Goal: Task Accomplishment & Management: Complete application form

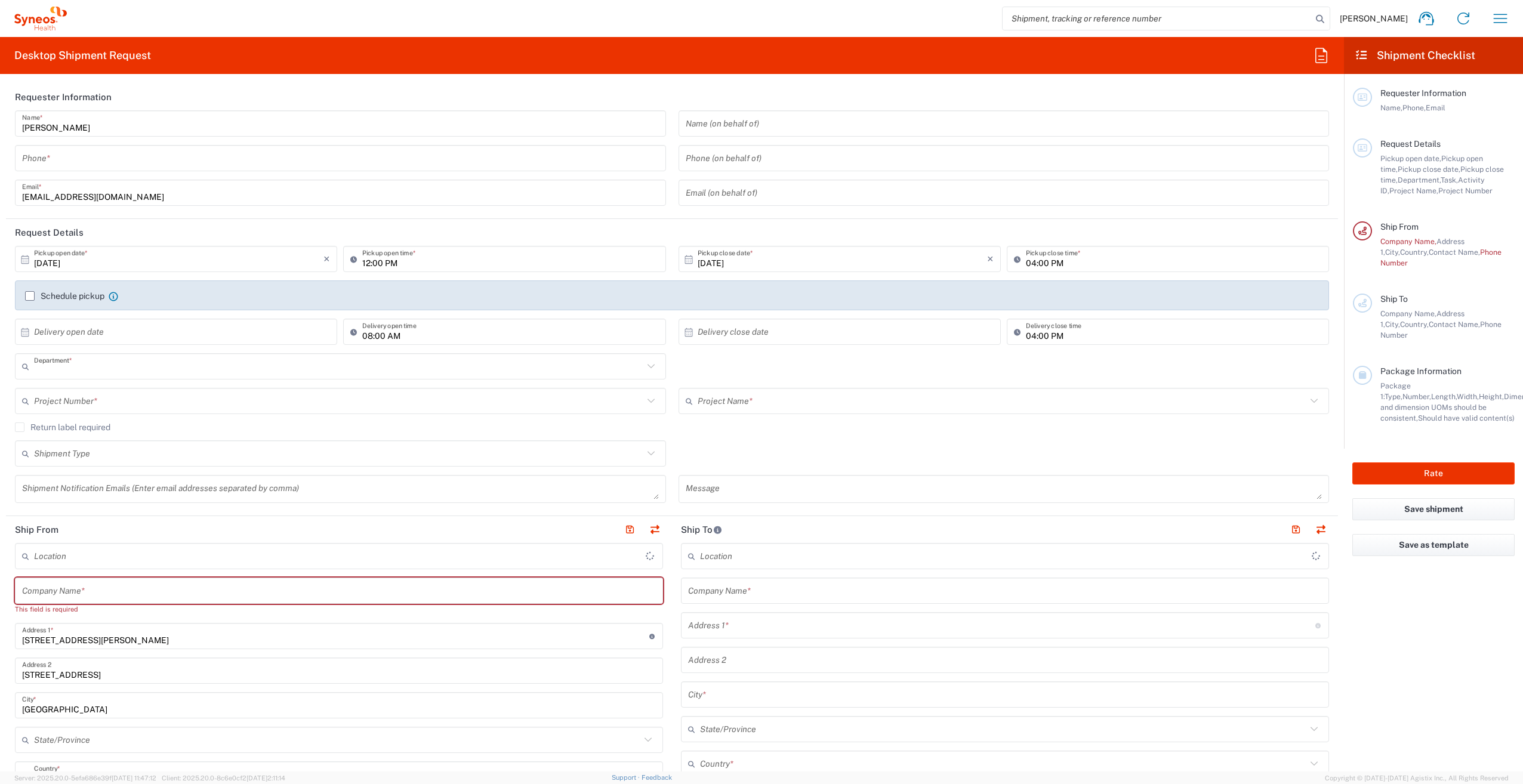
type input "3229"
type input "[GEOGRAPHIC_DATA]"
type input "Syneos Health France SARL"
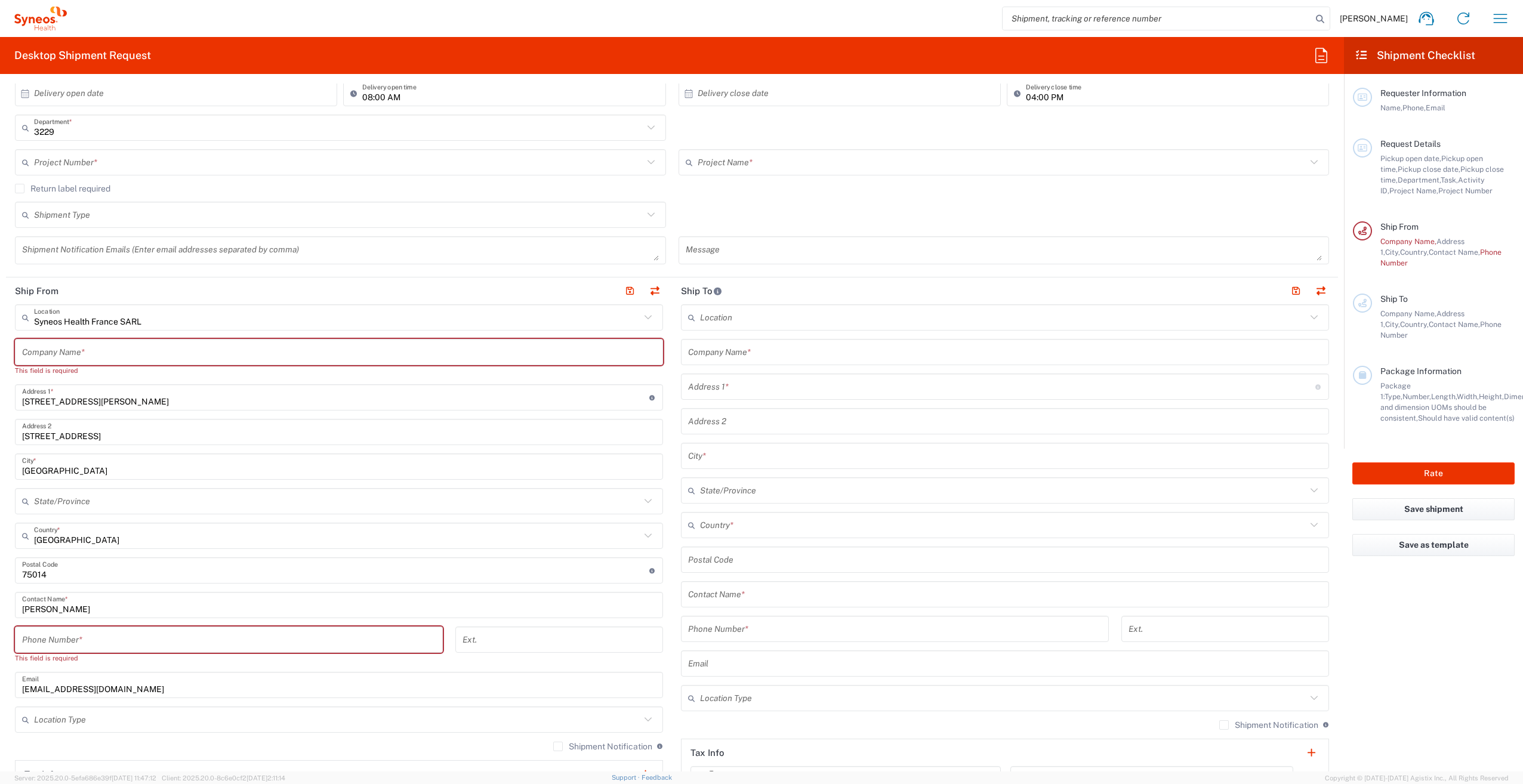
scroll to position [119, 0]
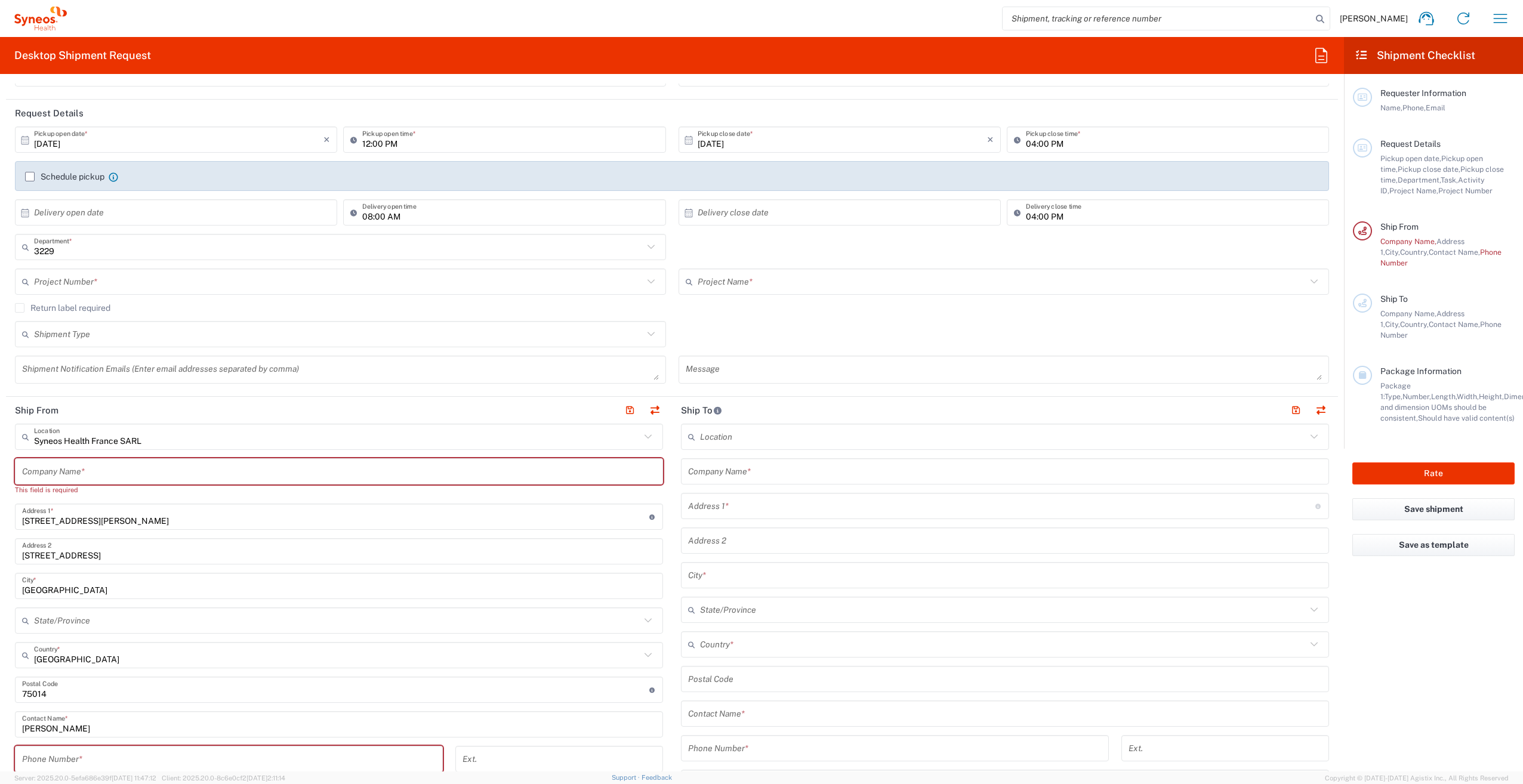
click at [27, 174] on label "Schedule pickup" at bounding box center [64, 176] width 79 height 9
click at [30, 177] on input "Schedule pickup" at bounding box center [30, 177] width 0 height 0
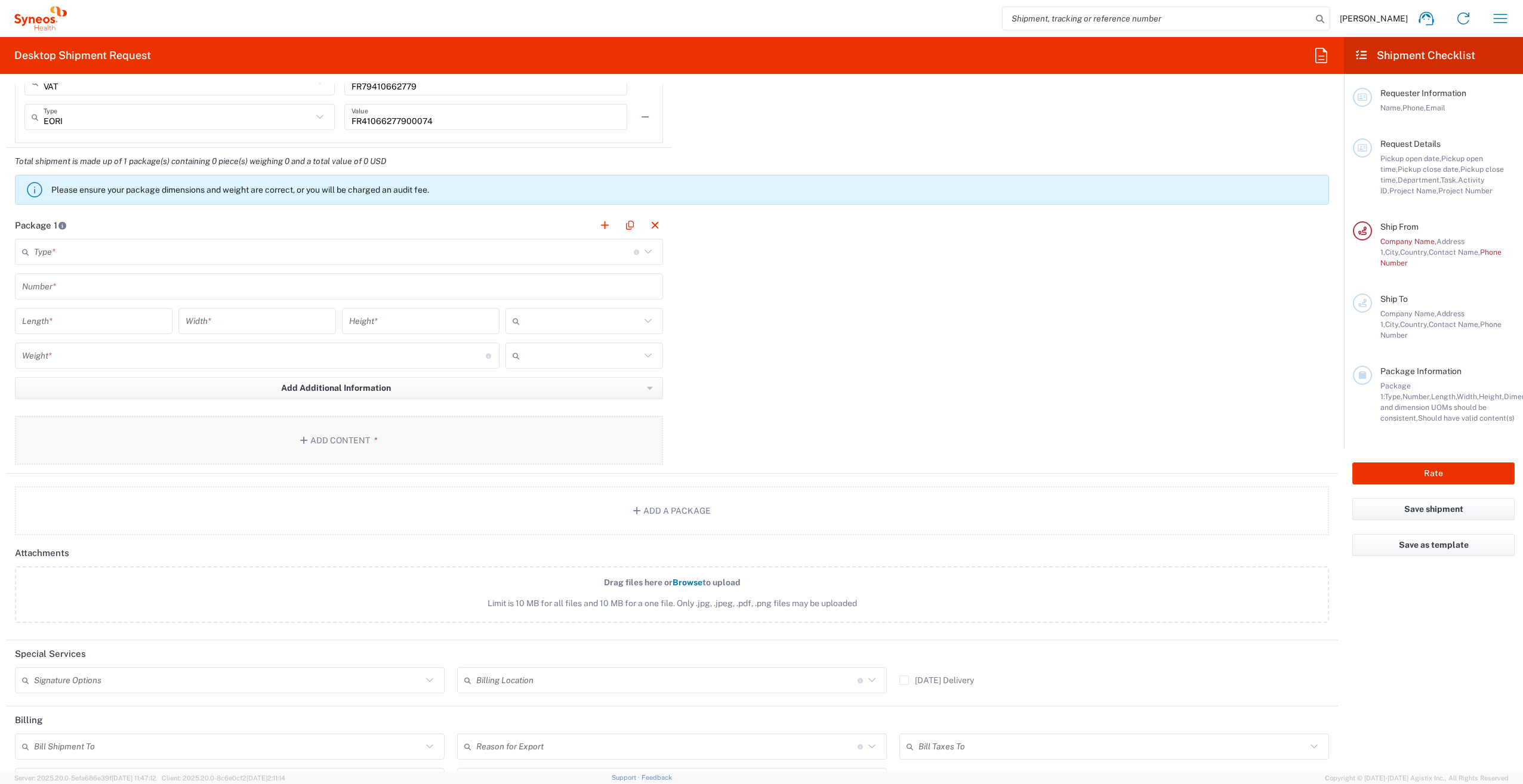
scroll to position [1074, 0]
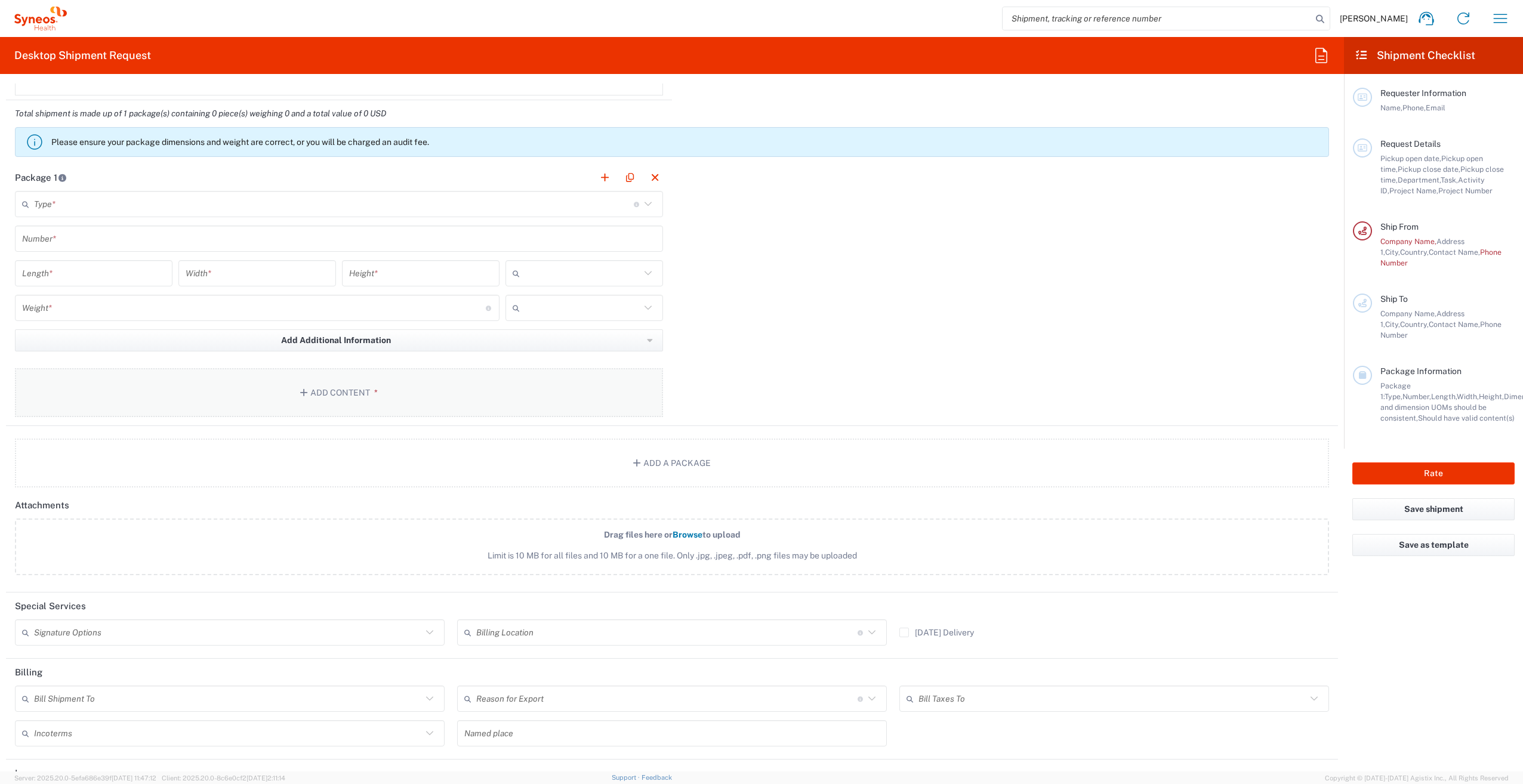
click at [345, 382] on button "Add Content *" at bounding box center [338, 392] width 648 height 49
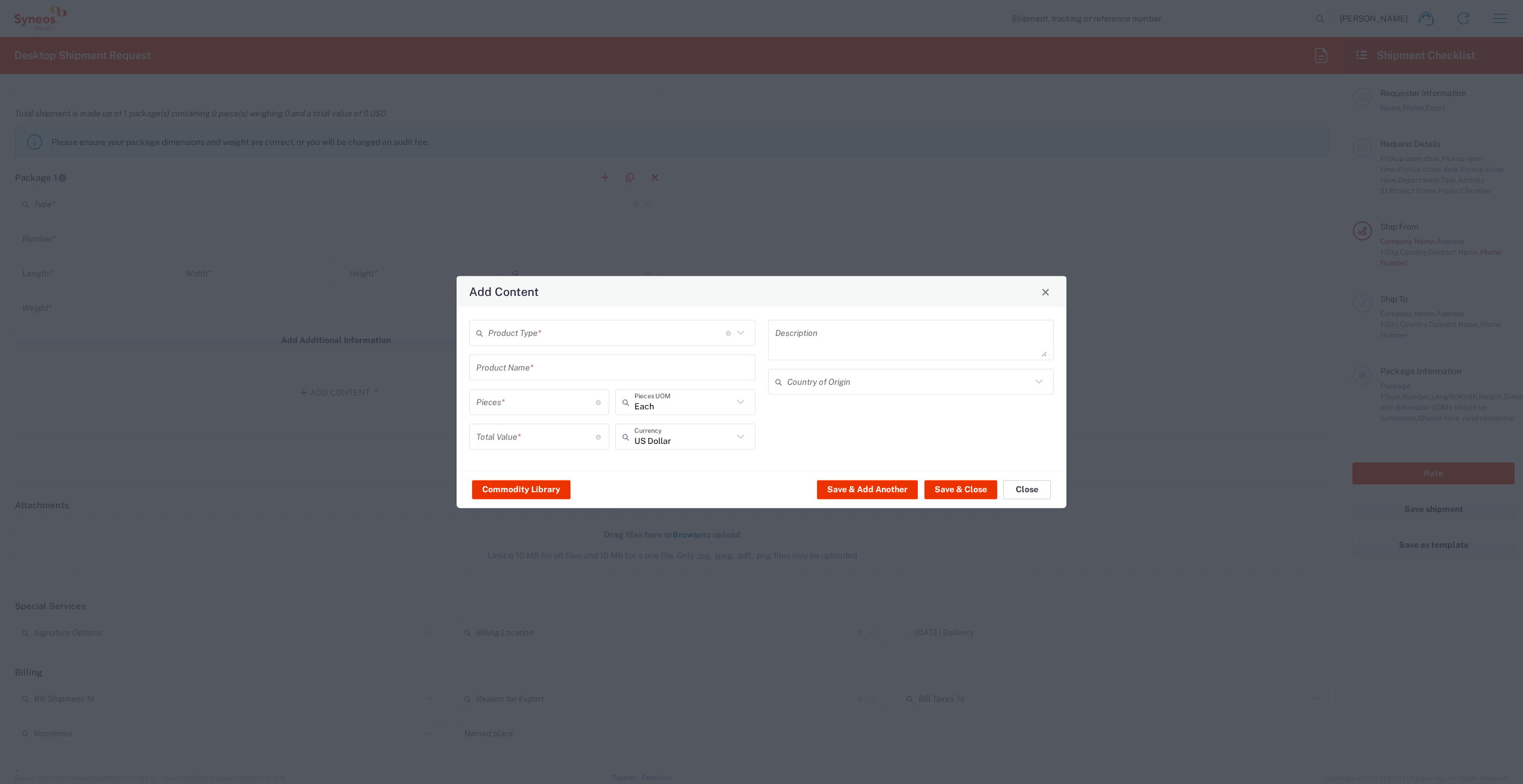
click at [1017, 491] on button "Close" at bounding box center [1027, 490] width 48 height 19
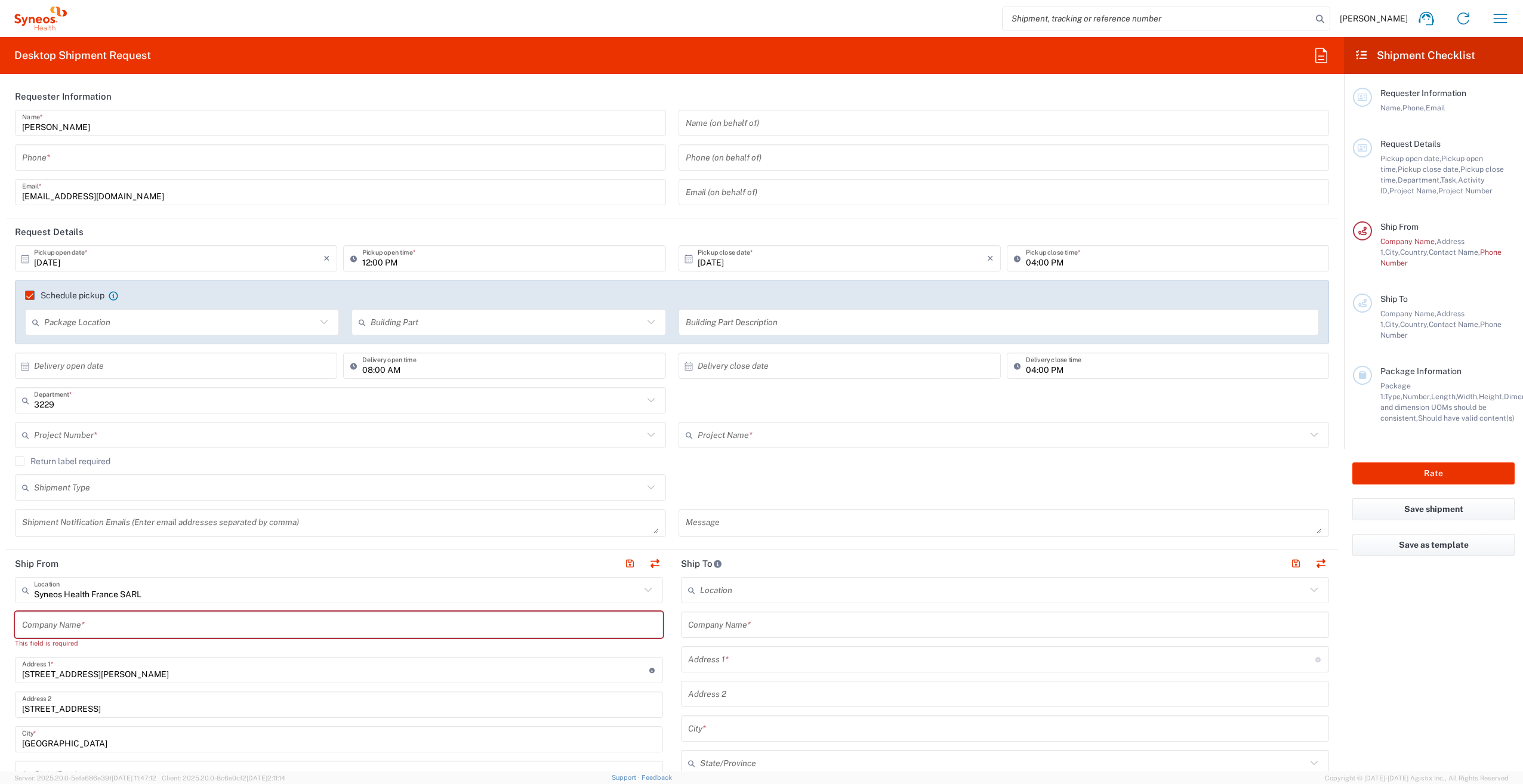
scroll to position [0, 0]
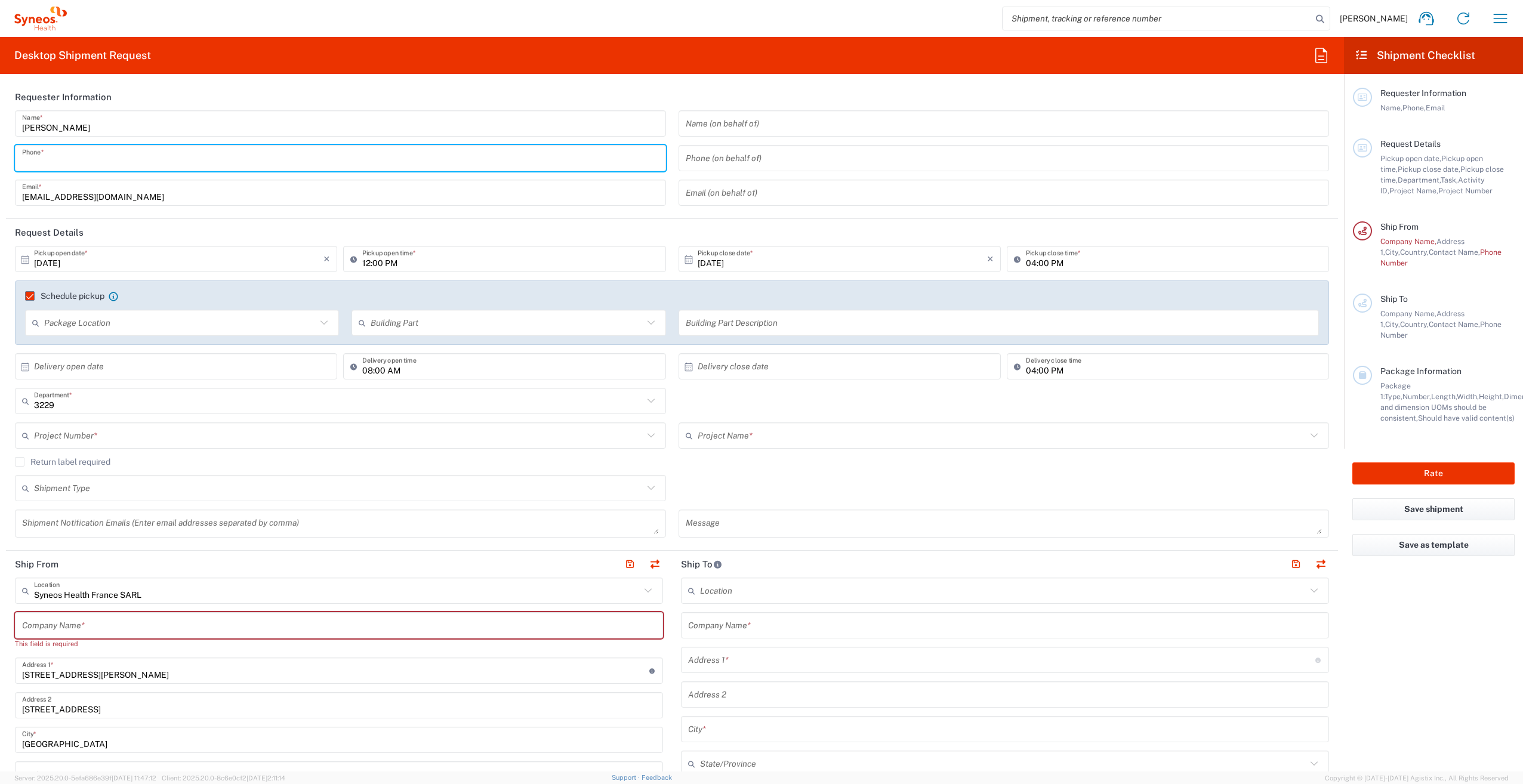
click at [129, 162] on input "tel" at bounding box center [340, 158] width 637 height 21
type input "0614160846"
click at [380, 263] on input "12:00 PM" at bounding box center [510, 259] width 296 height 21
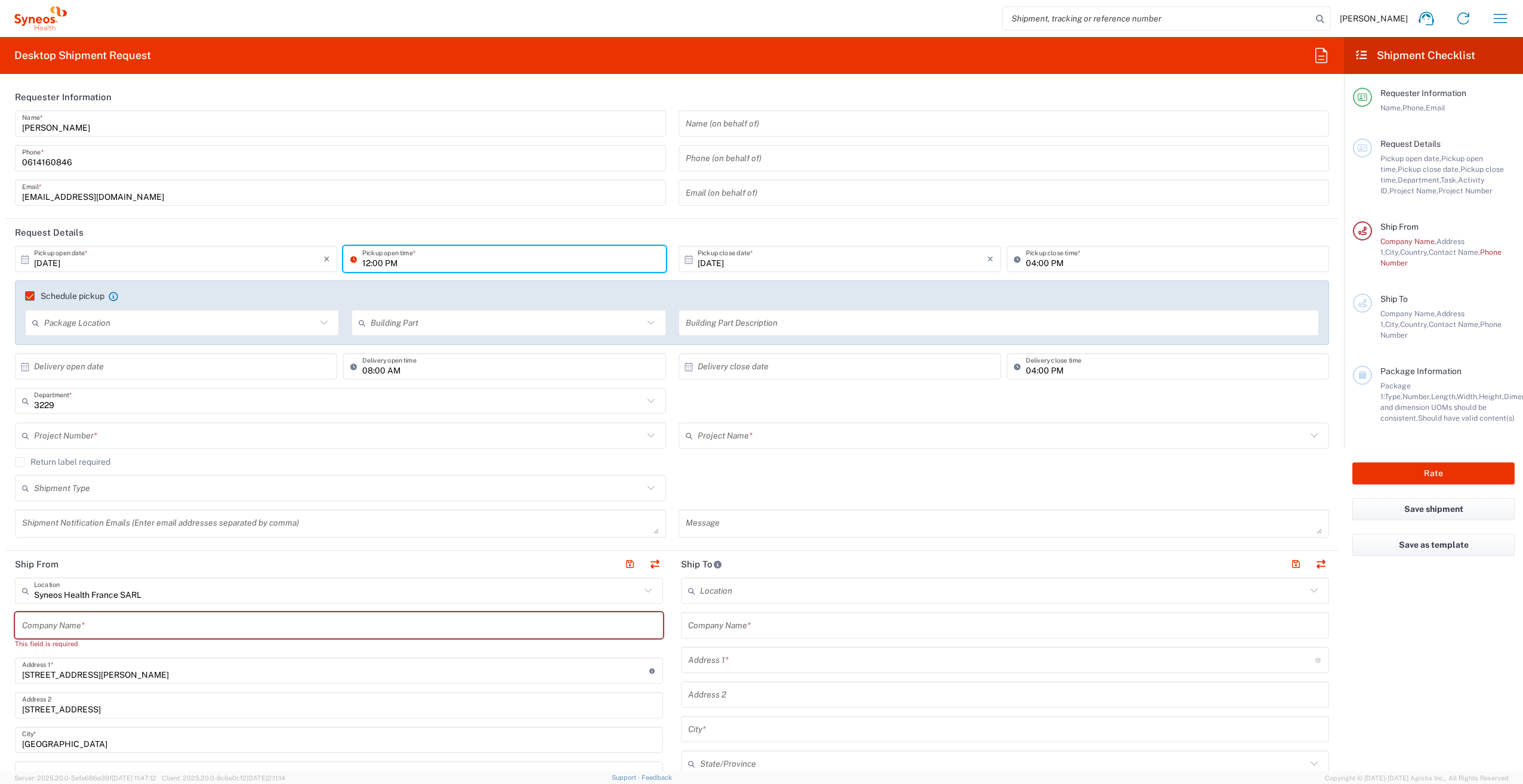
click at [405, 260] on input "12:00 PM" at bounding box center [510, 259] width 296 height 21
click at [441, 252] on input "12:00 PM" at bounding box center [510, 259] width 296 height 21
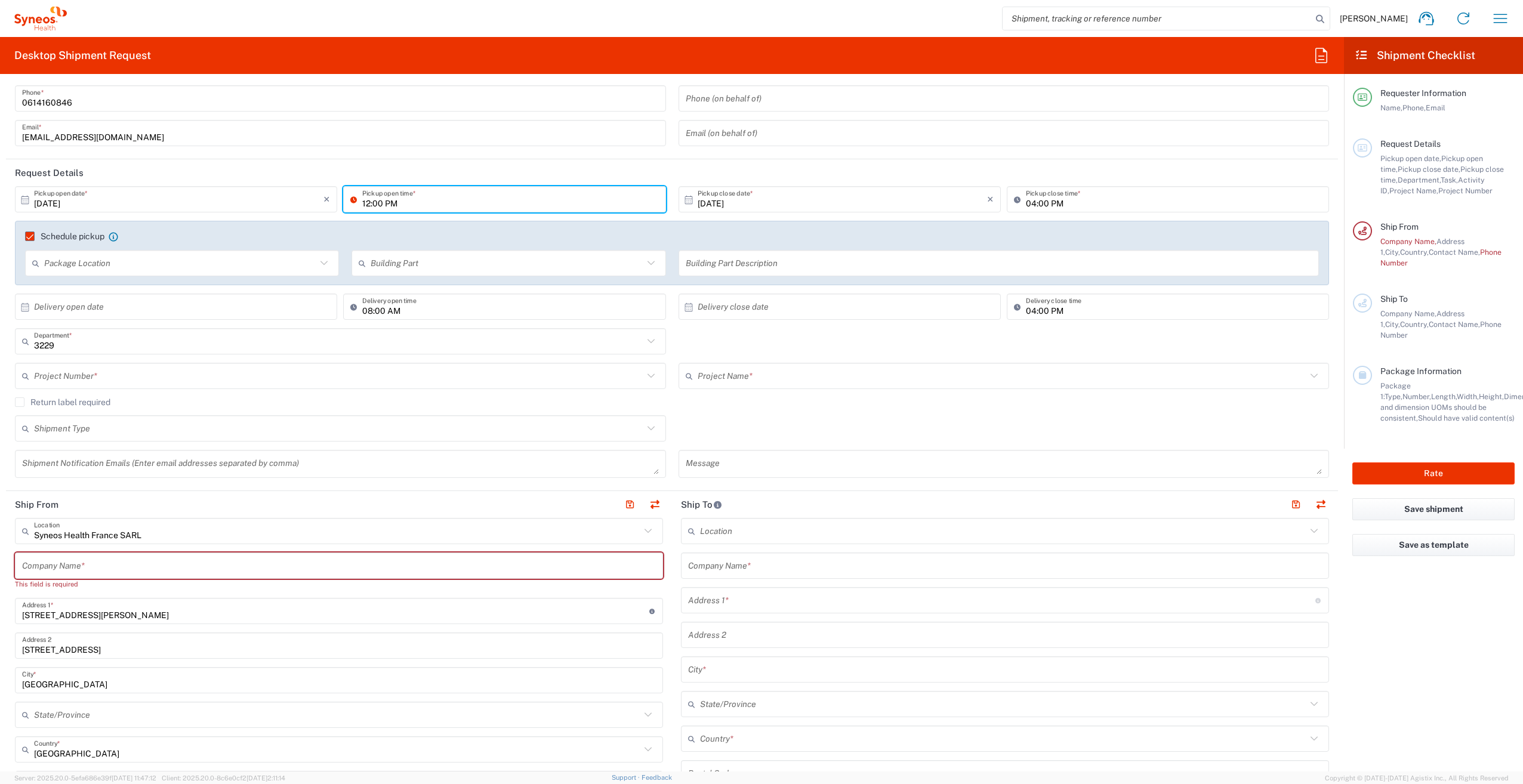
click at [123, 370] on input "text" at bounding box center [338, 376] width 610 height 21
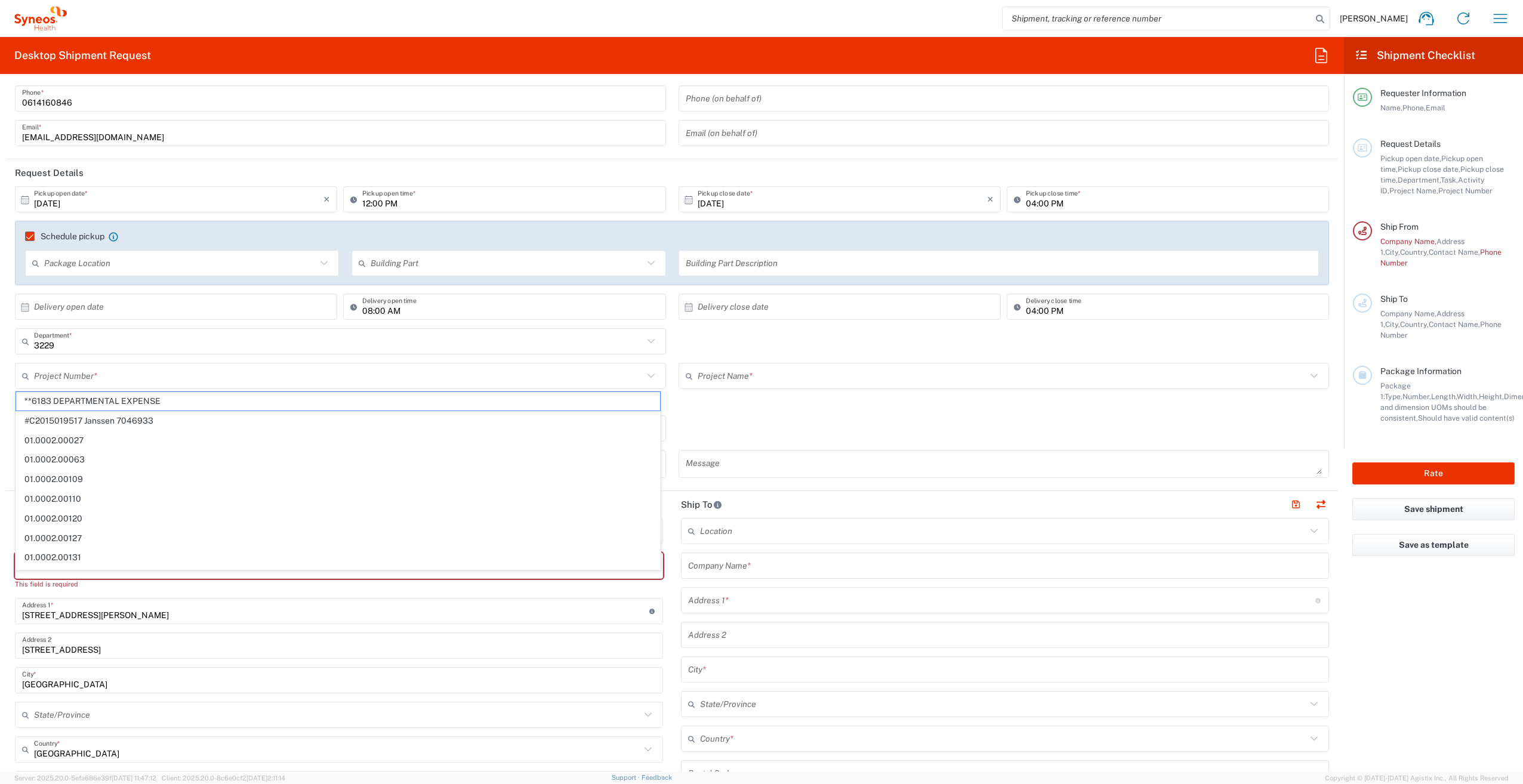
click at [165, 374] on input "text" at bounding box center [338, 376] width 610 height 21
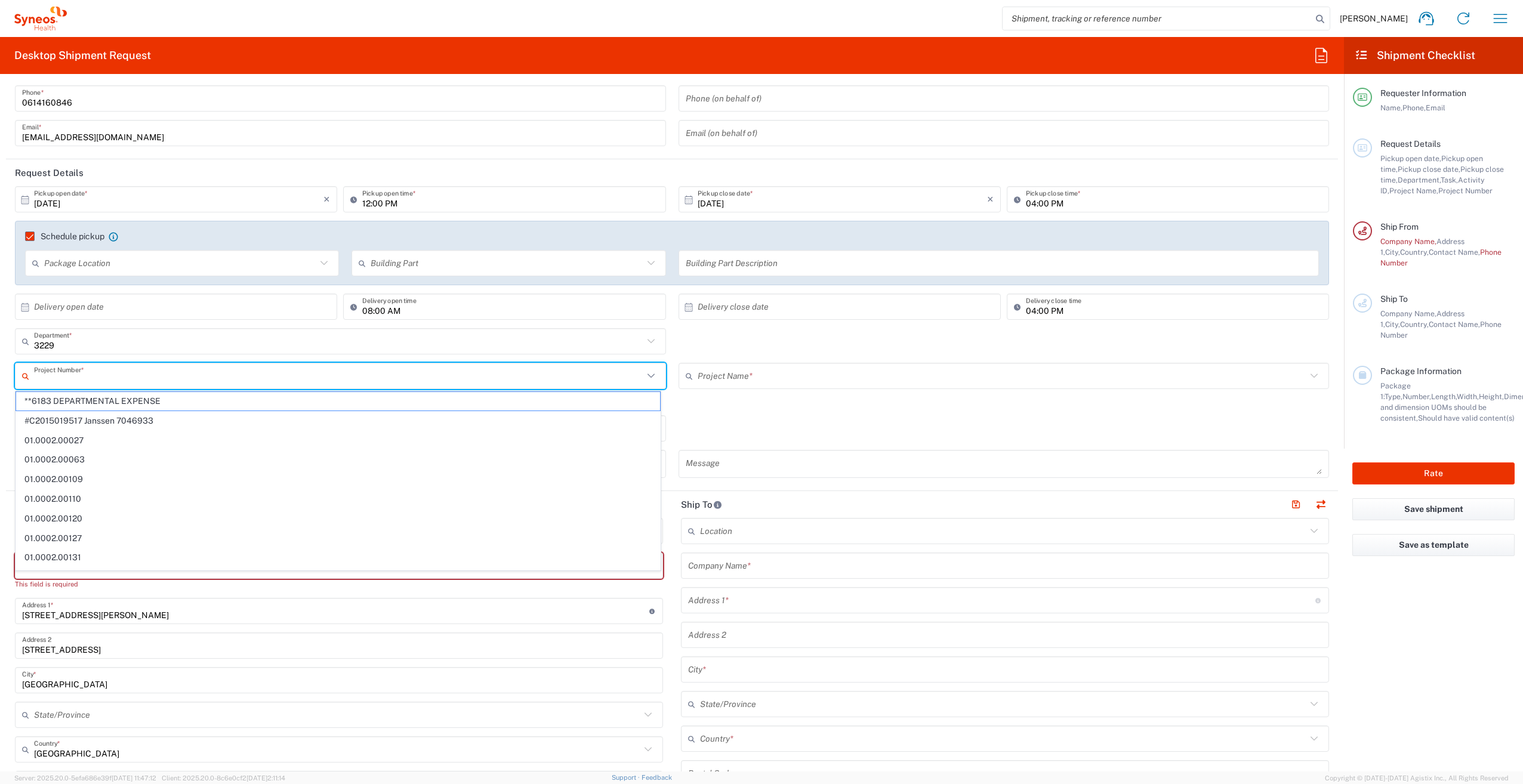
paste input "1000.1009356"
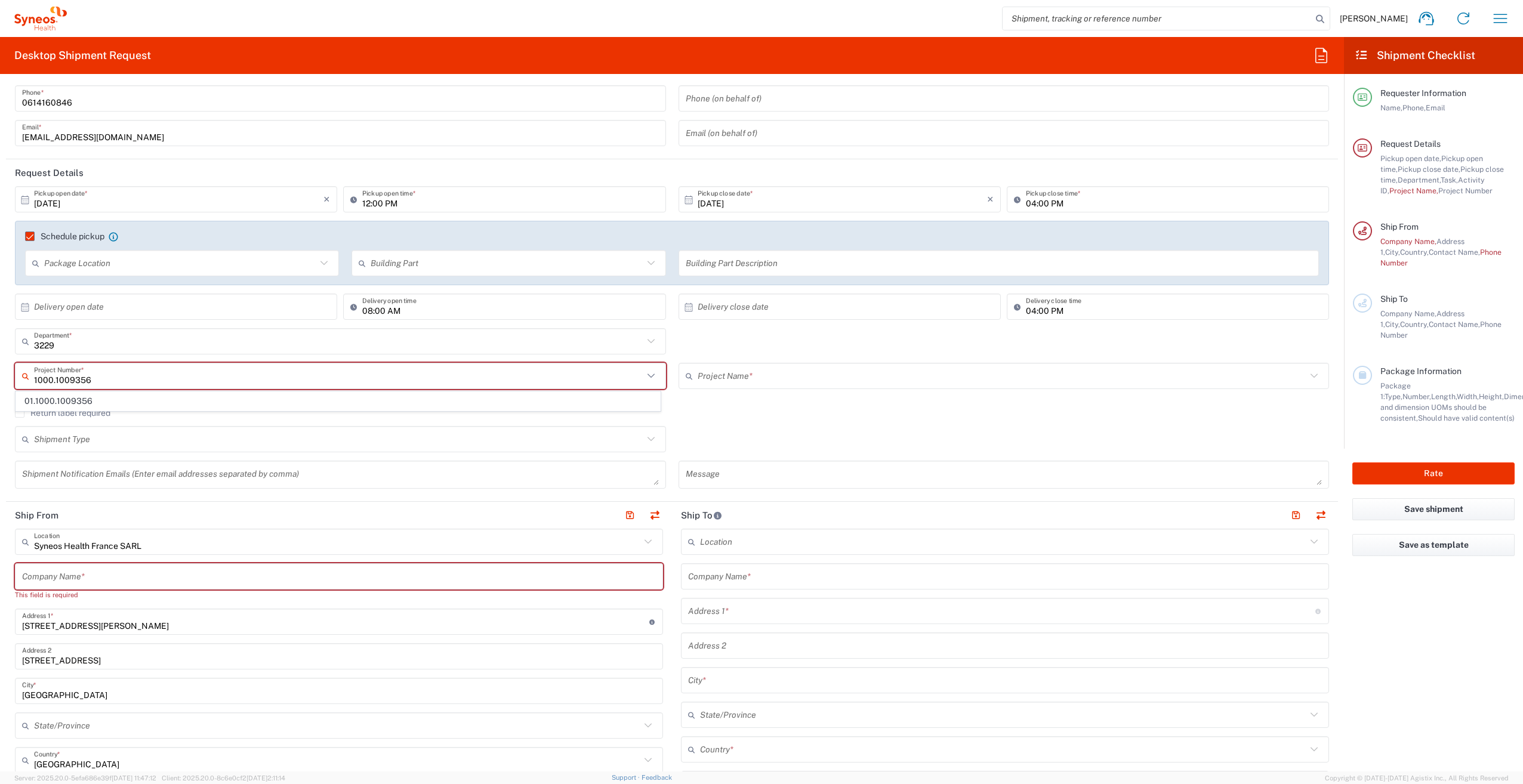
drag, startPoint x: 54, startPoint y: 377, endPoint x: 127, endPoint y: 450, distance: 103.2
click at [54, 377] on input "1000.1009356" at bounding box center [338, 376] width 610 height 21
click at [57, 401] on span "01.1000.1009356" at bounding box center [338, 402] width 644 height 19
type input "01.1000.1009356"
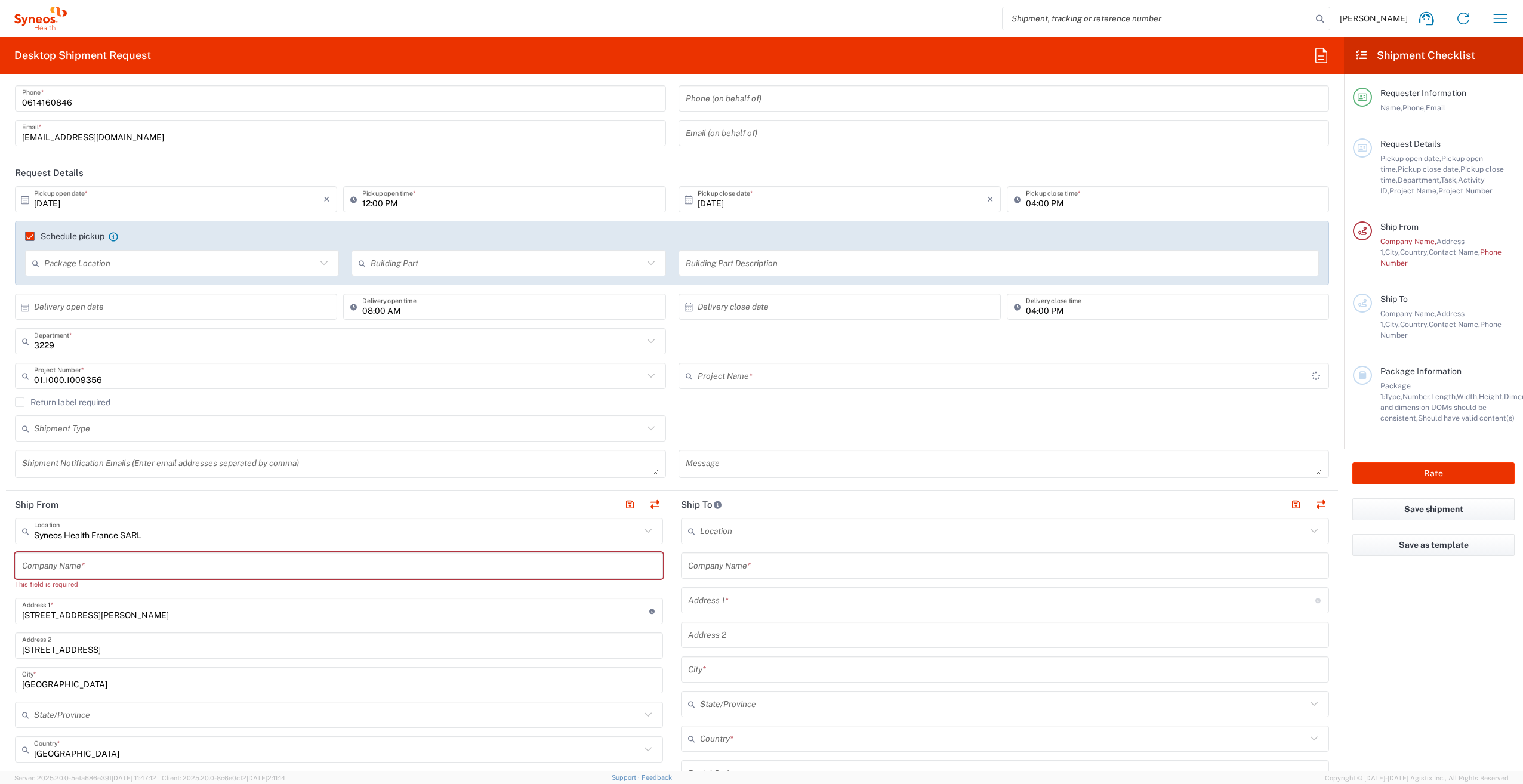
type input "Roche 1009356"
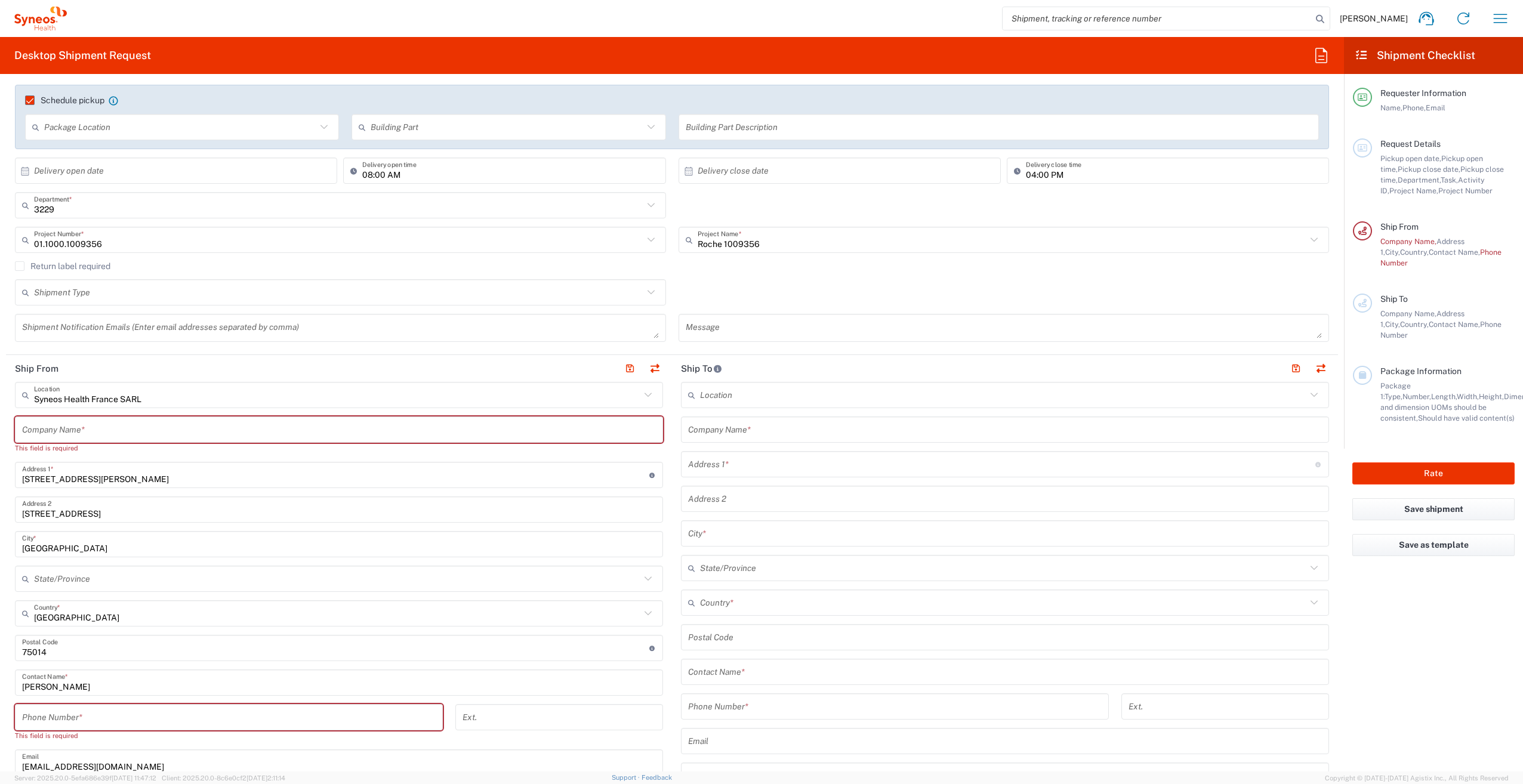
scroll to position [179, 0]
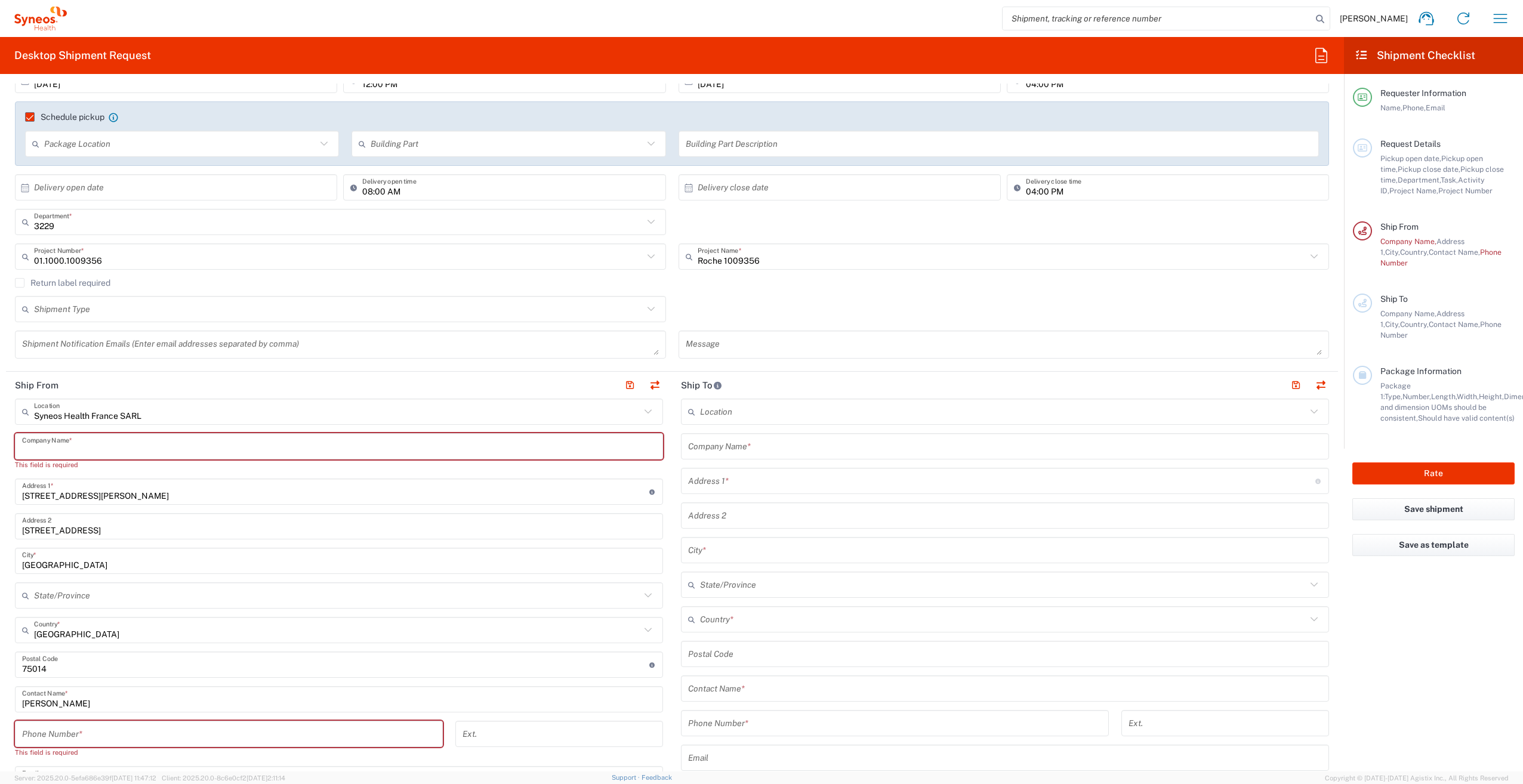
click at [99, 446] on input "text" at bounding box center [338, 446] width 634 height 21
type input "Sy"
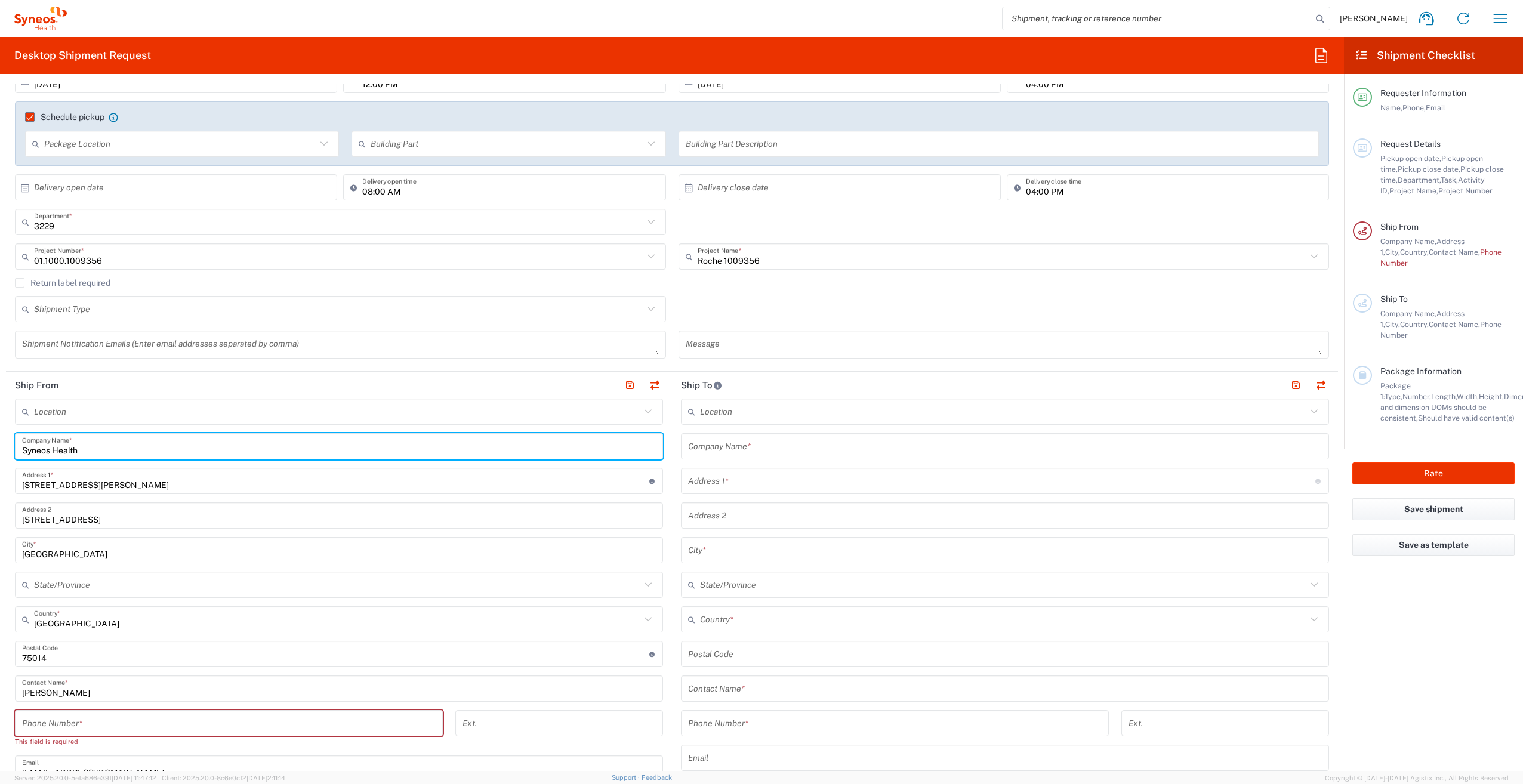
type input "Syneos Health"
click at [208, 385] on header "Ship From" at bounding box center [339, 385] width 666 height 27
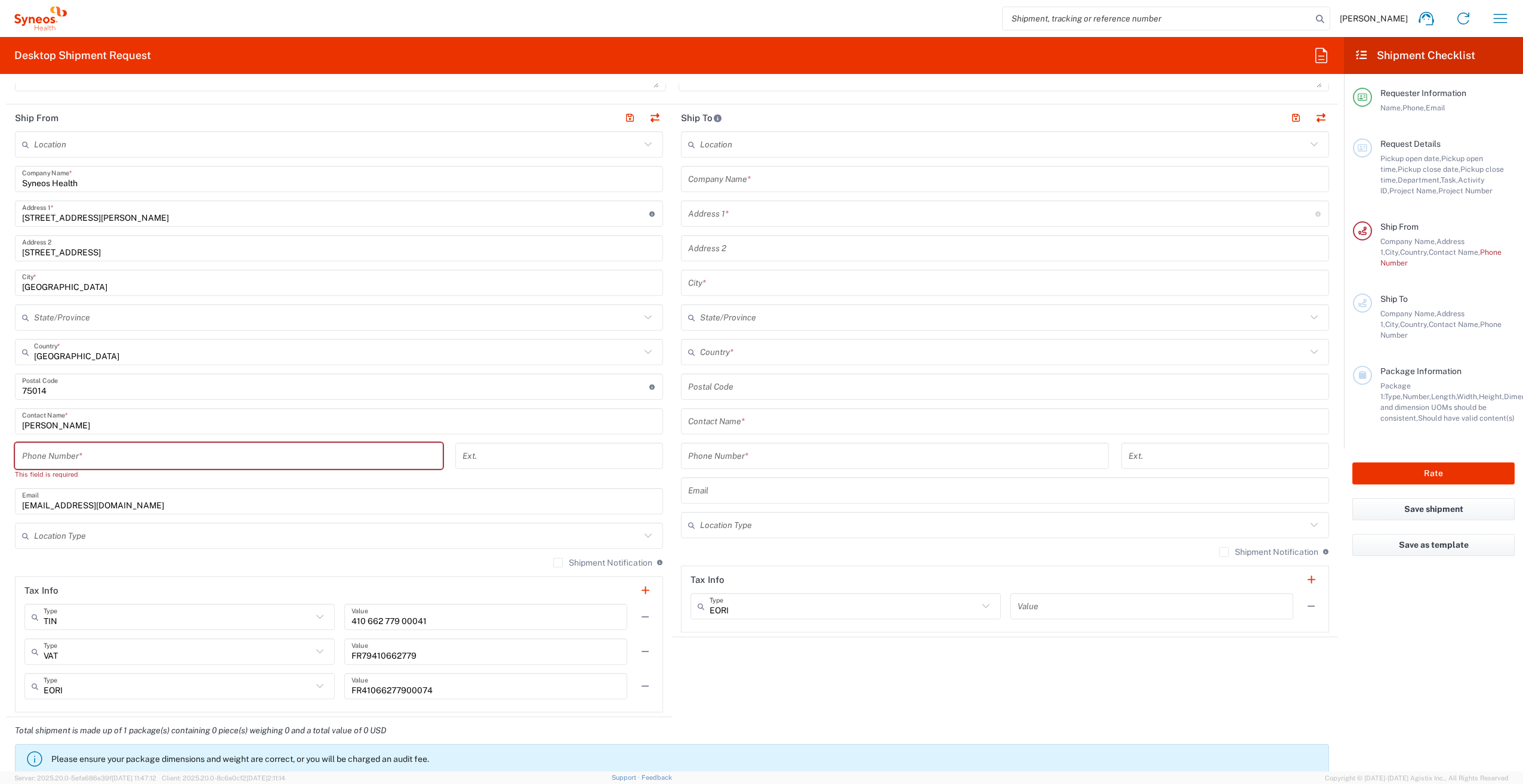
scroll to position [477, 0]
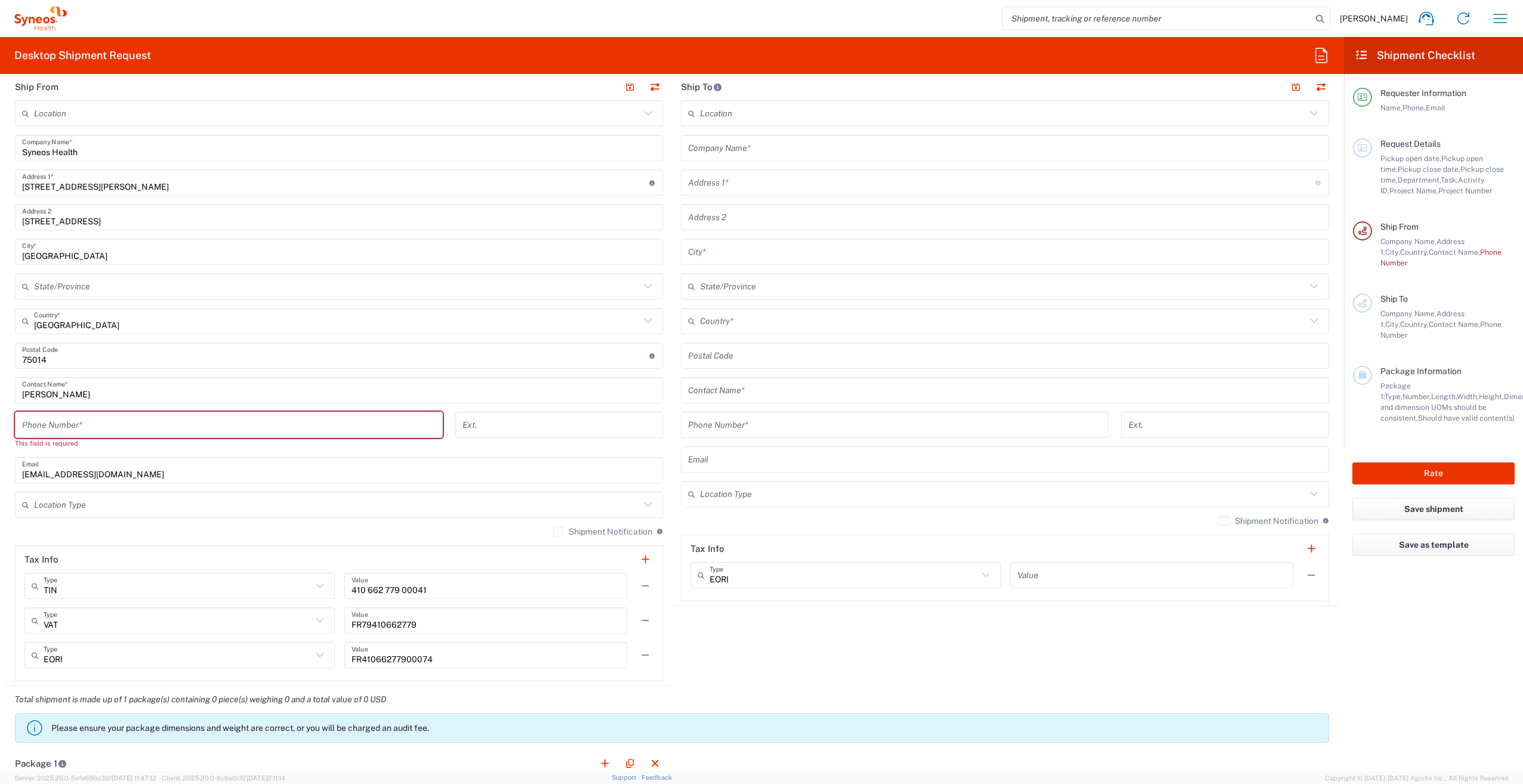
click at [94, 430] on input "tel" at bounding box center [229, 425] width 414 height 21
type input "0614160846"
type input "[EMAIL_ADDRESS][DOMAIN_NAME]"
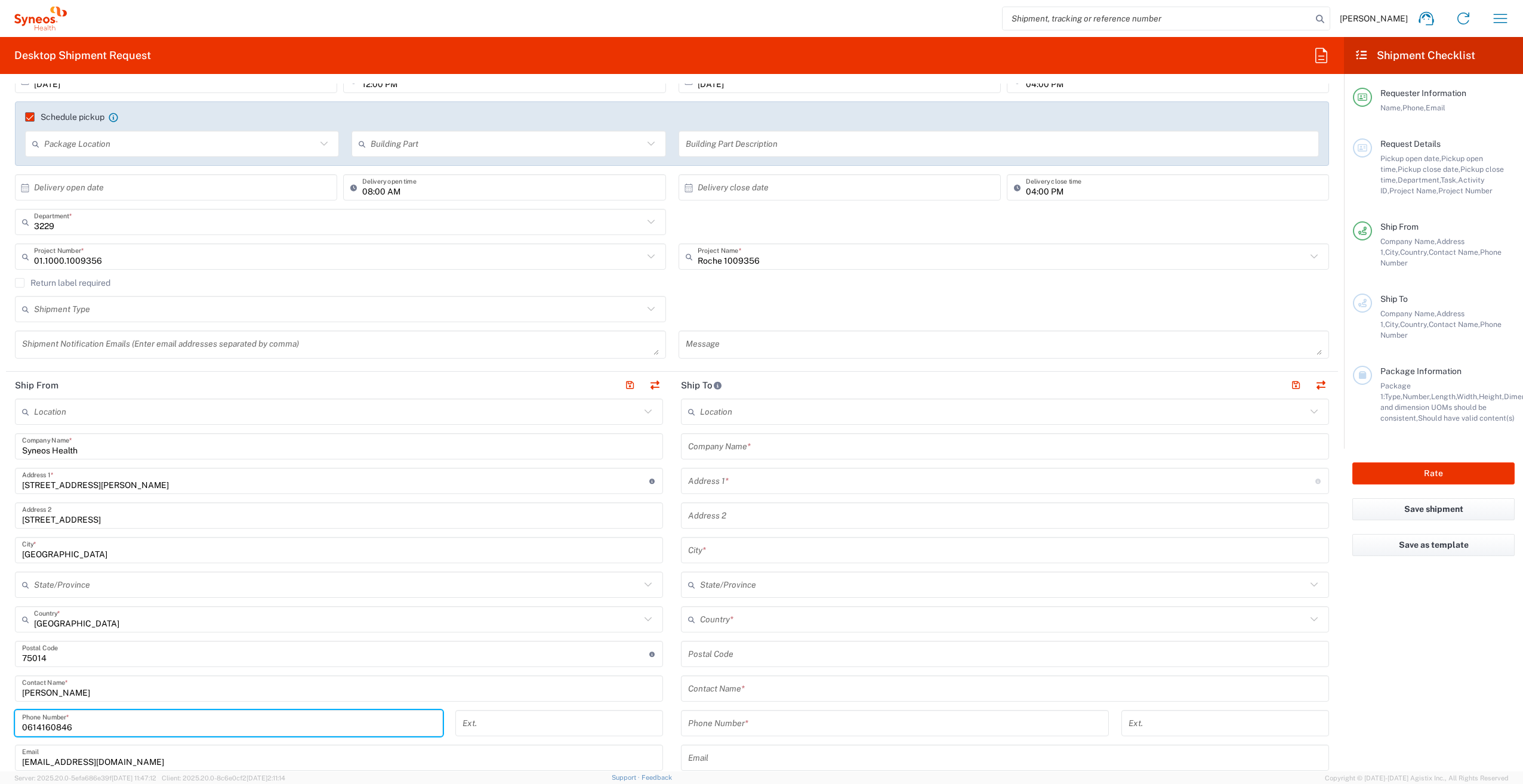
scroll to position [298, 0]
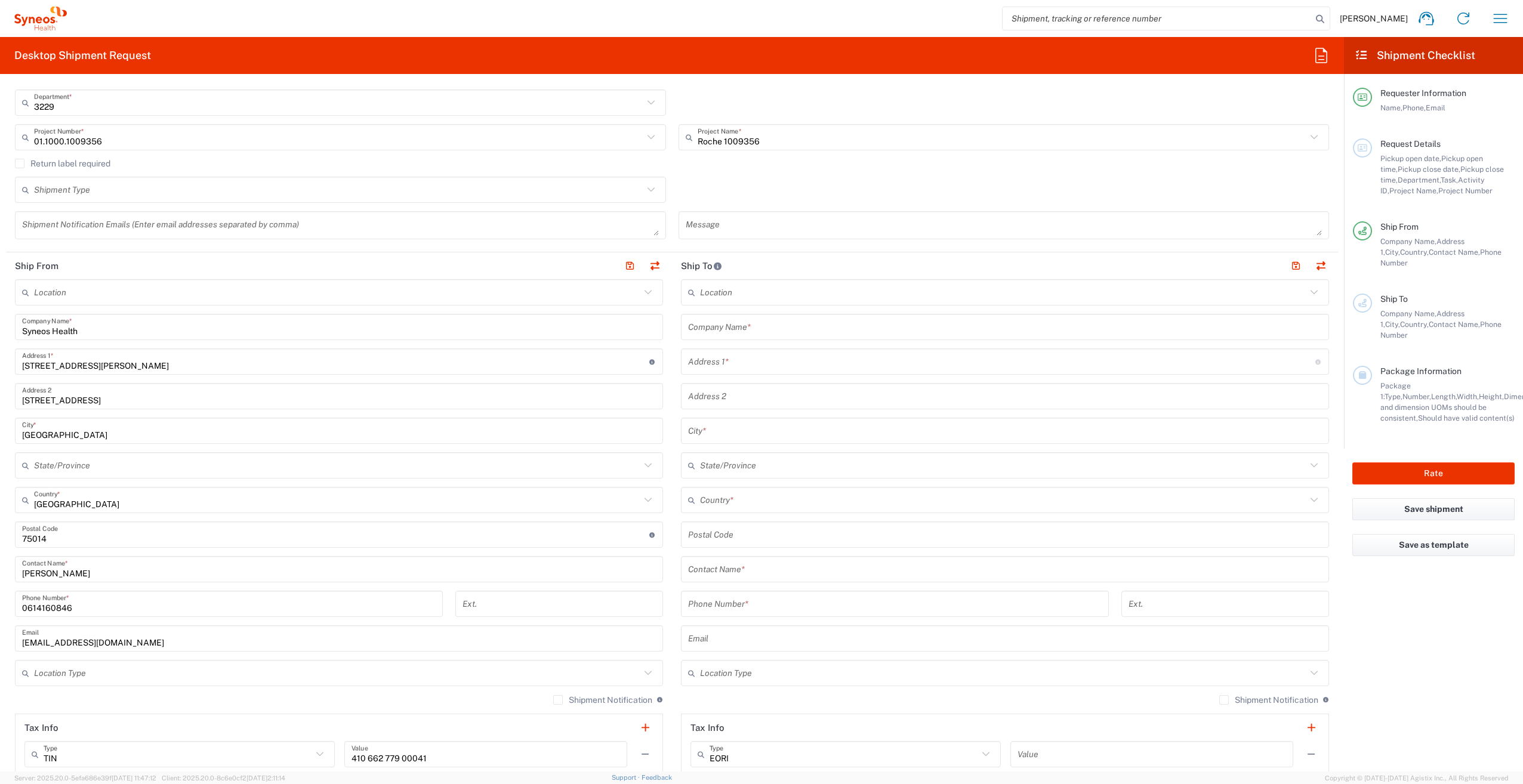
click at [728, 363] on input "text" at bounding box center [1001, 362] width 628 height 21
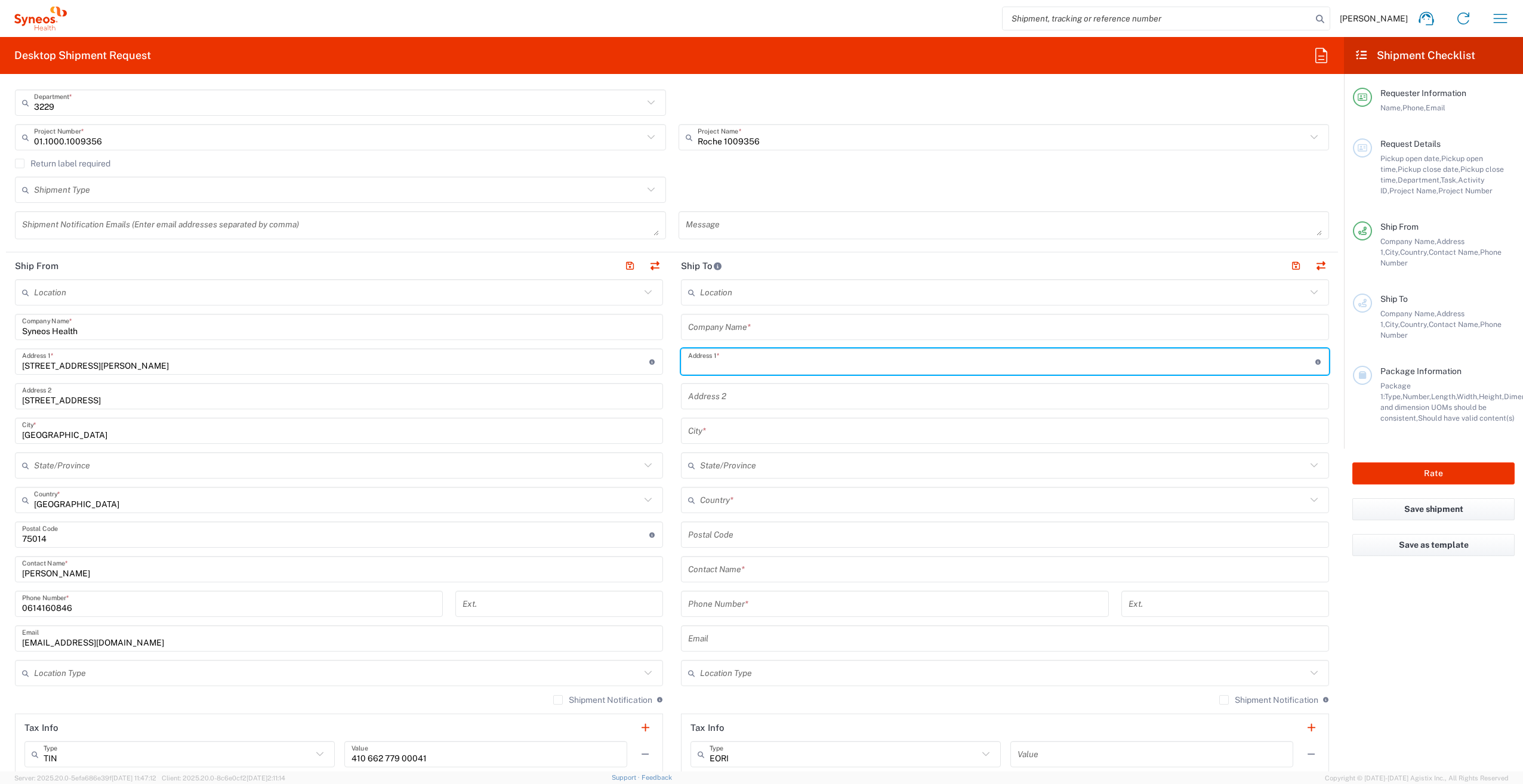
paste input "Centre d’investigation clinique- [PERSON_NAME], [STREET_ADDRESS][PERSON_NAME] C…"
drag, startPoint x: 823, startPoint y: 365, endPoint x: 667, endPoint y: 370, distance: 156.1
click at [667, 370] on div "Ship From Location [PERSON_NAME]y LLC-[GEOGRAPHIC_DATA] [GEOGRAPHIC_DATA] [GEOG…" at bounding box center [672, 553] width 1332 height 602
type input "[PERSON_NAME], [STREET_ADDRESS][PERSON_NAME] CRETEIL"
click at [725, 294] on input "text" at bounding box center [1004, 292] width 606 height 21
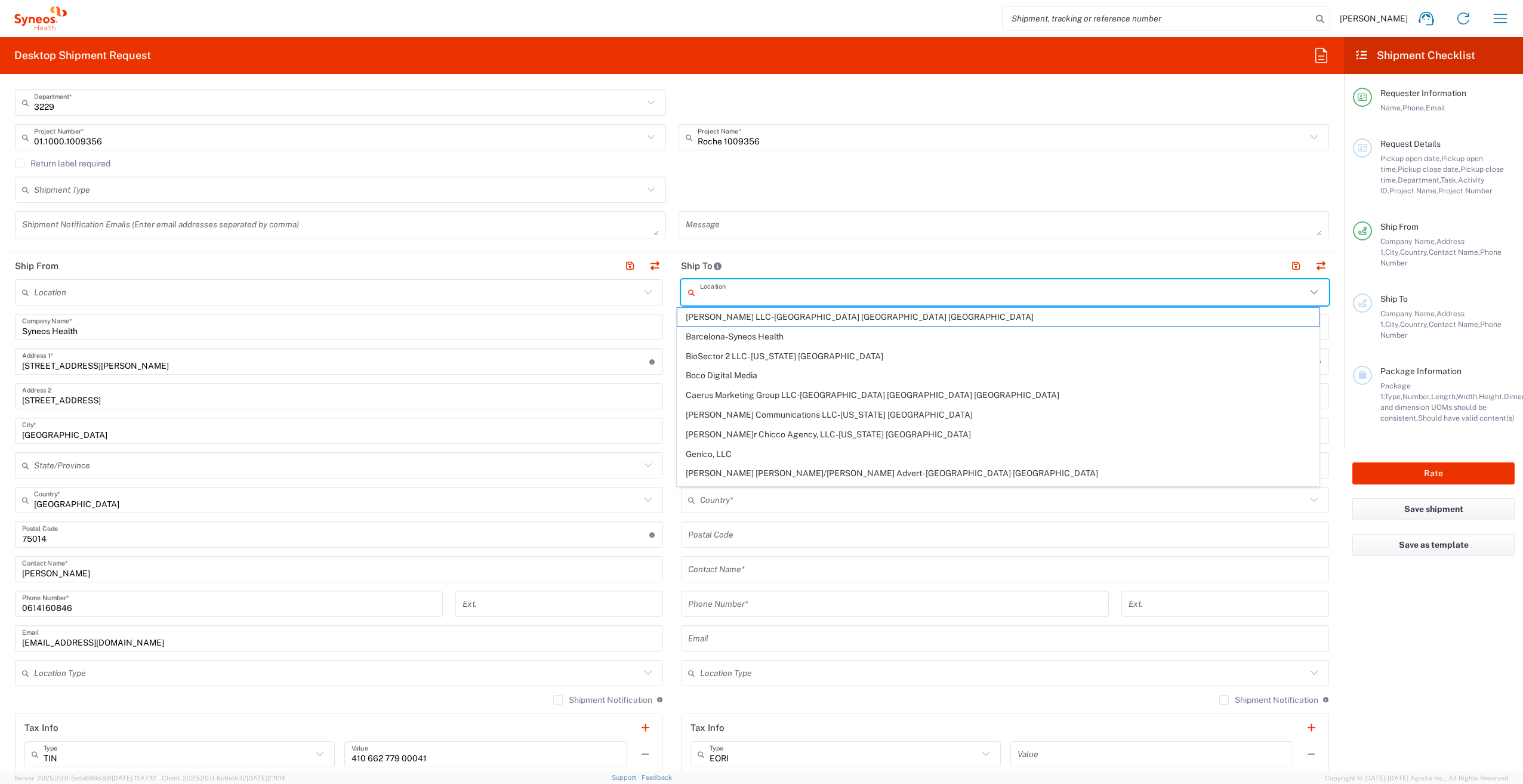
paste input "Centre d’investigation clinique- CHU"
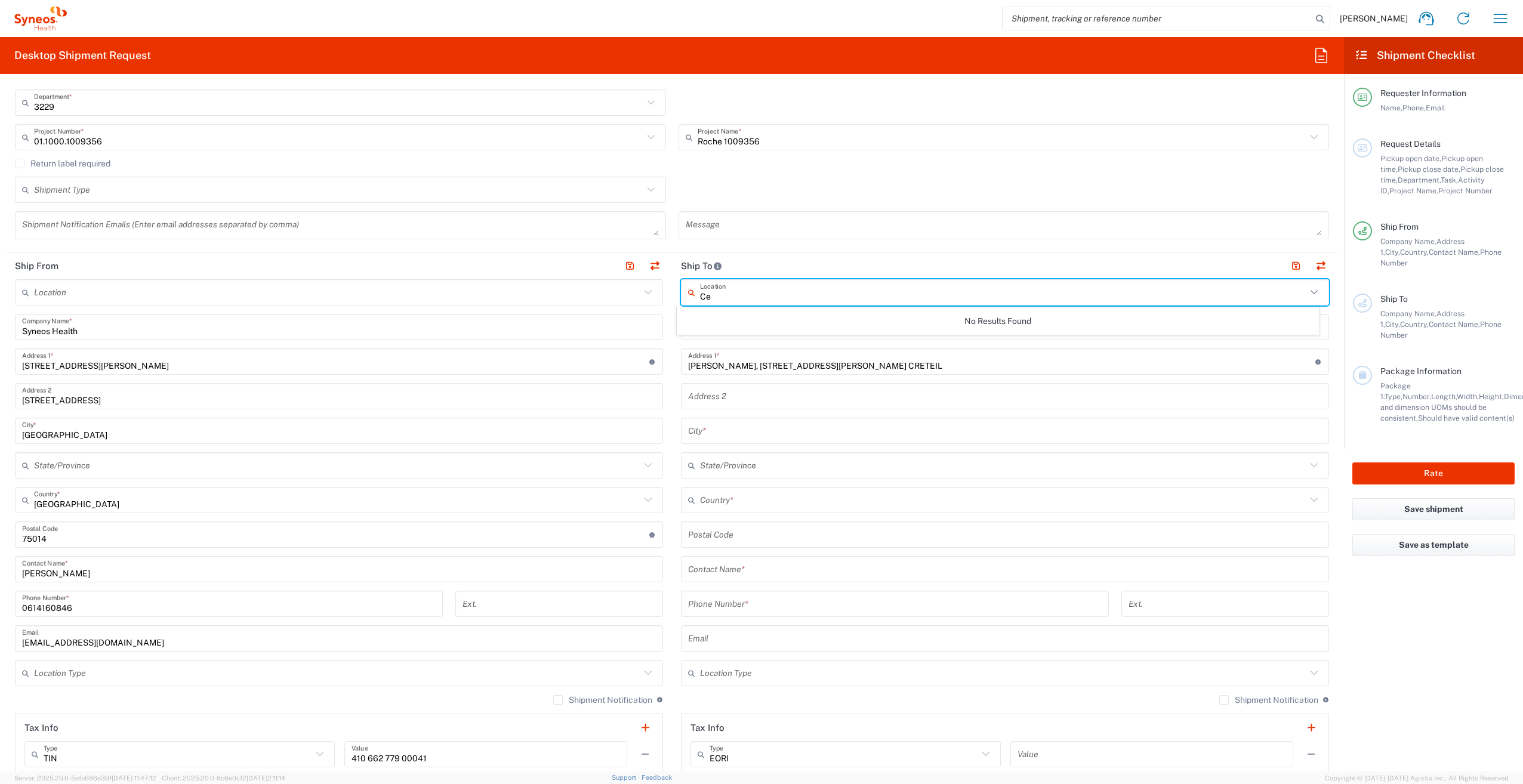
type input "C"
click at [690, 298] on div "Location" at bounding box center [1004, 293] width 648 height 27
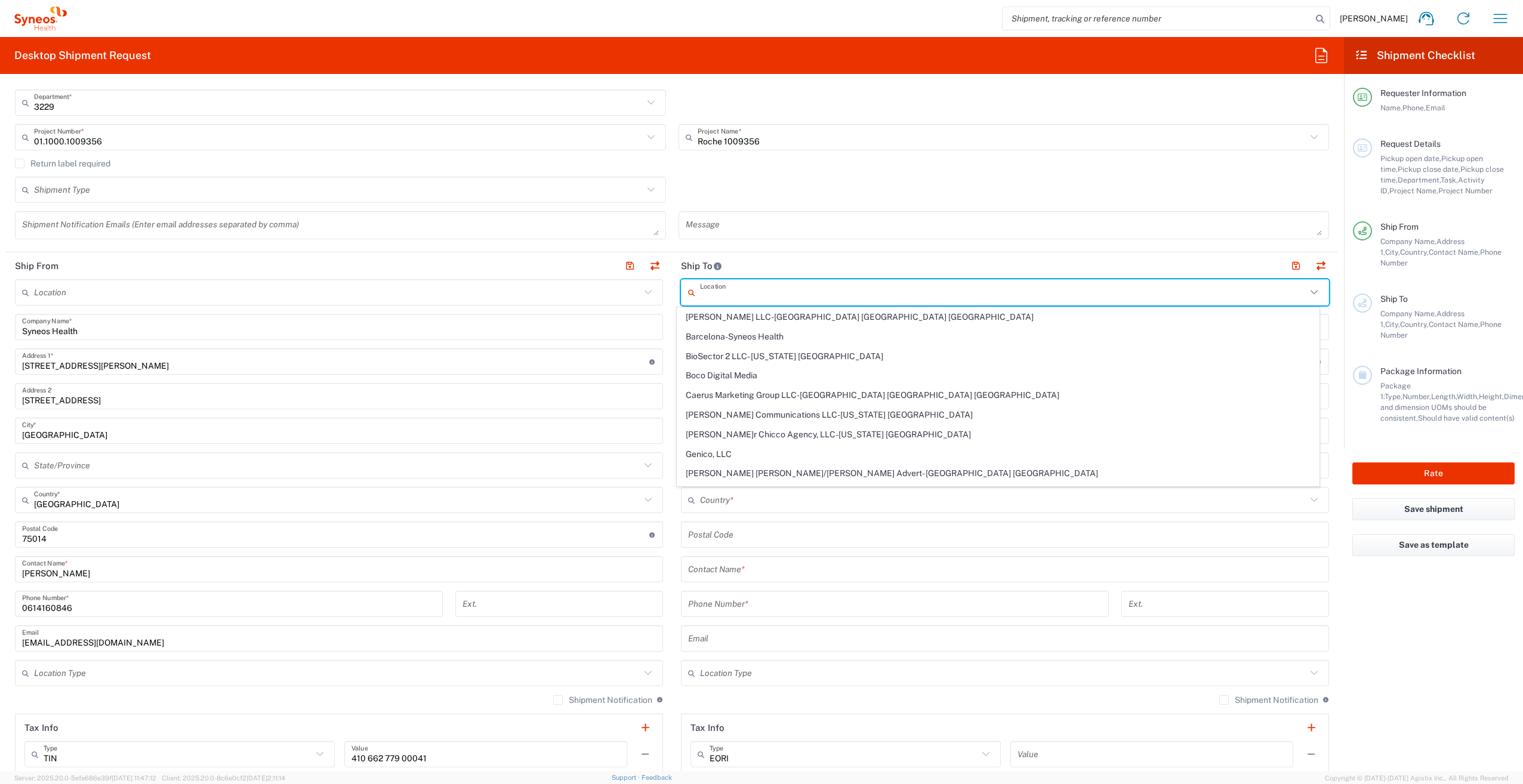
click at [804, 255] on header "Ship To" at bounding box center [1005, 266] width 666 height 27
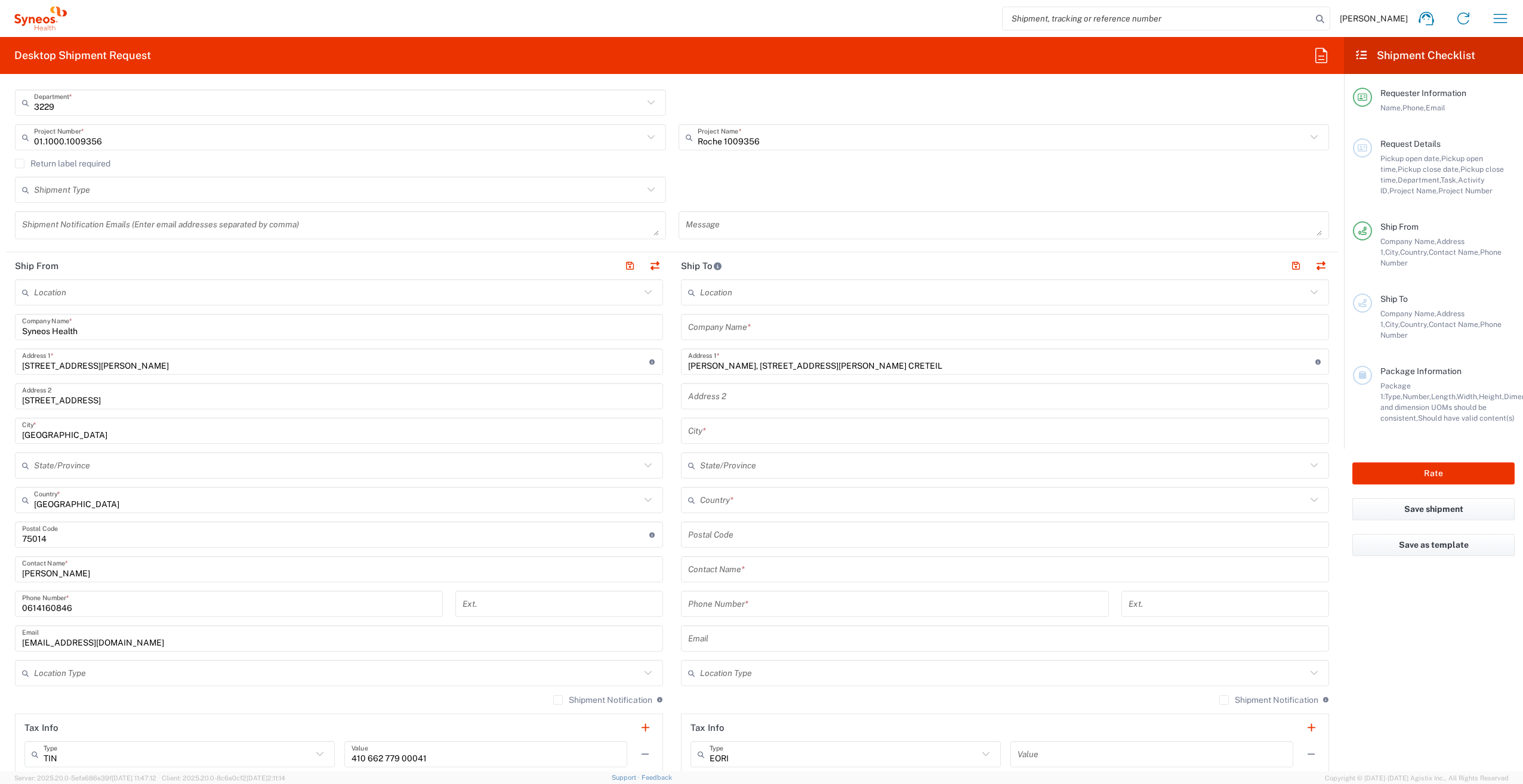
click at [756, 327] on input "text" at bounding box center [1004, 327] width 634 height 21
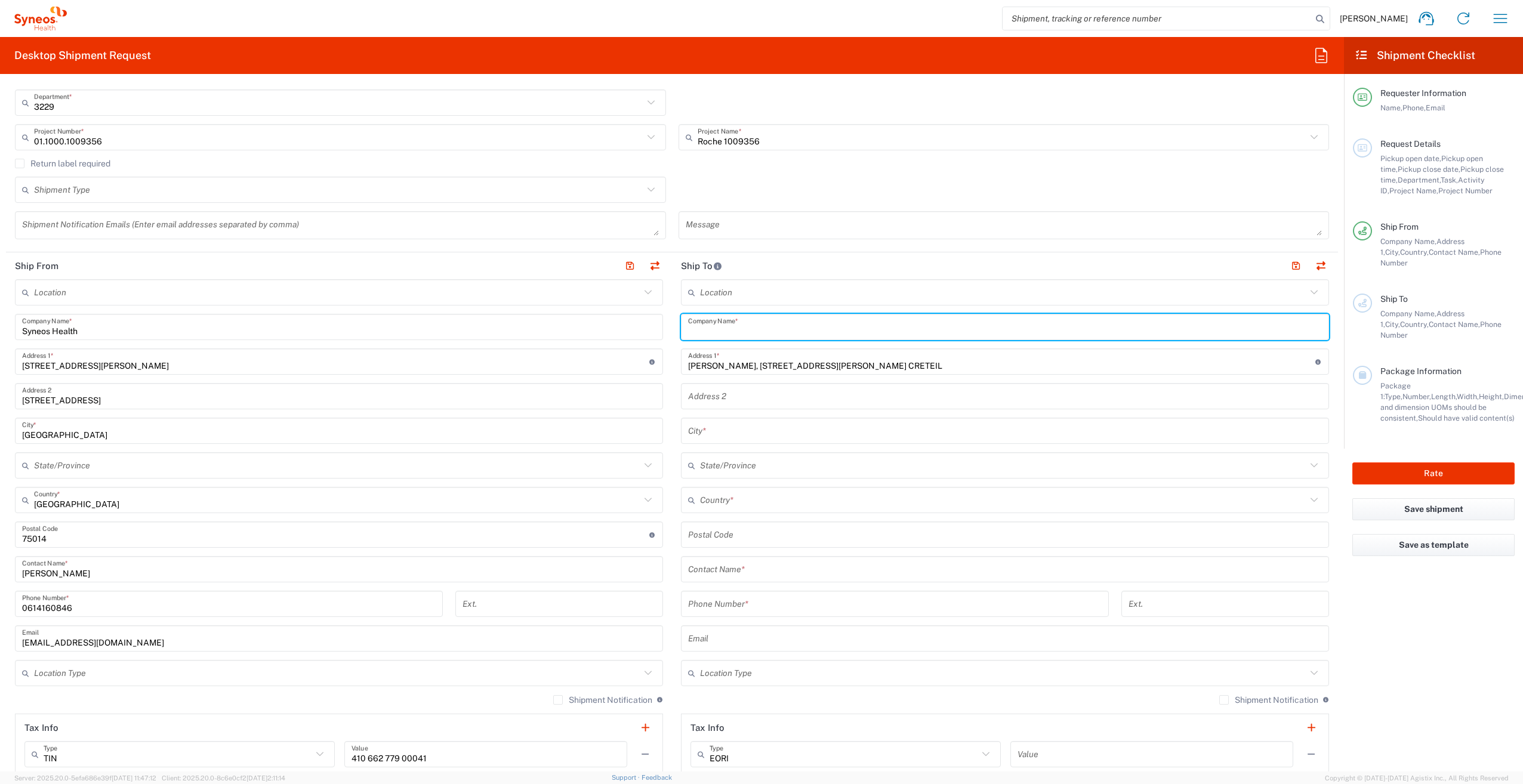
paste input "Centre d’investigation clinique- CHU"
type input "Centre d’investigation clinique- CHU"
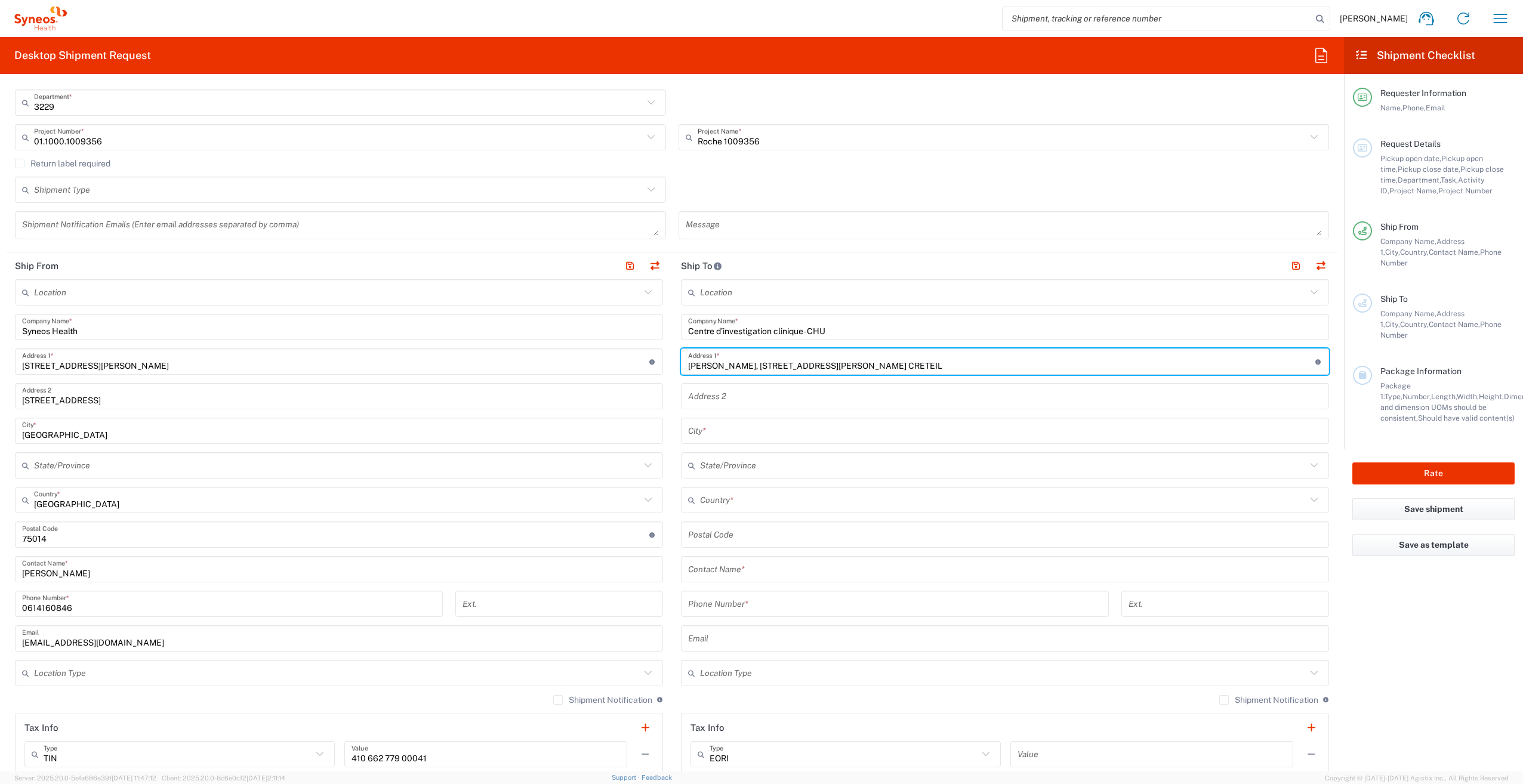
drag, startPoint x: 873, startPoint y: 364, endPoint x: 728, endPoint y: 365, distance: 145.0
click at [728, 365] on input "[PERSON_NAME], [STREET_ADDRESS][PERSON_NAME] CRETEIL" at bounding box center [1001, 362] width 628 height 21
type input "[PERSON_NAME],"
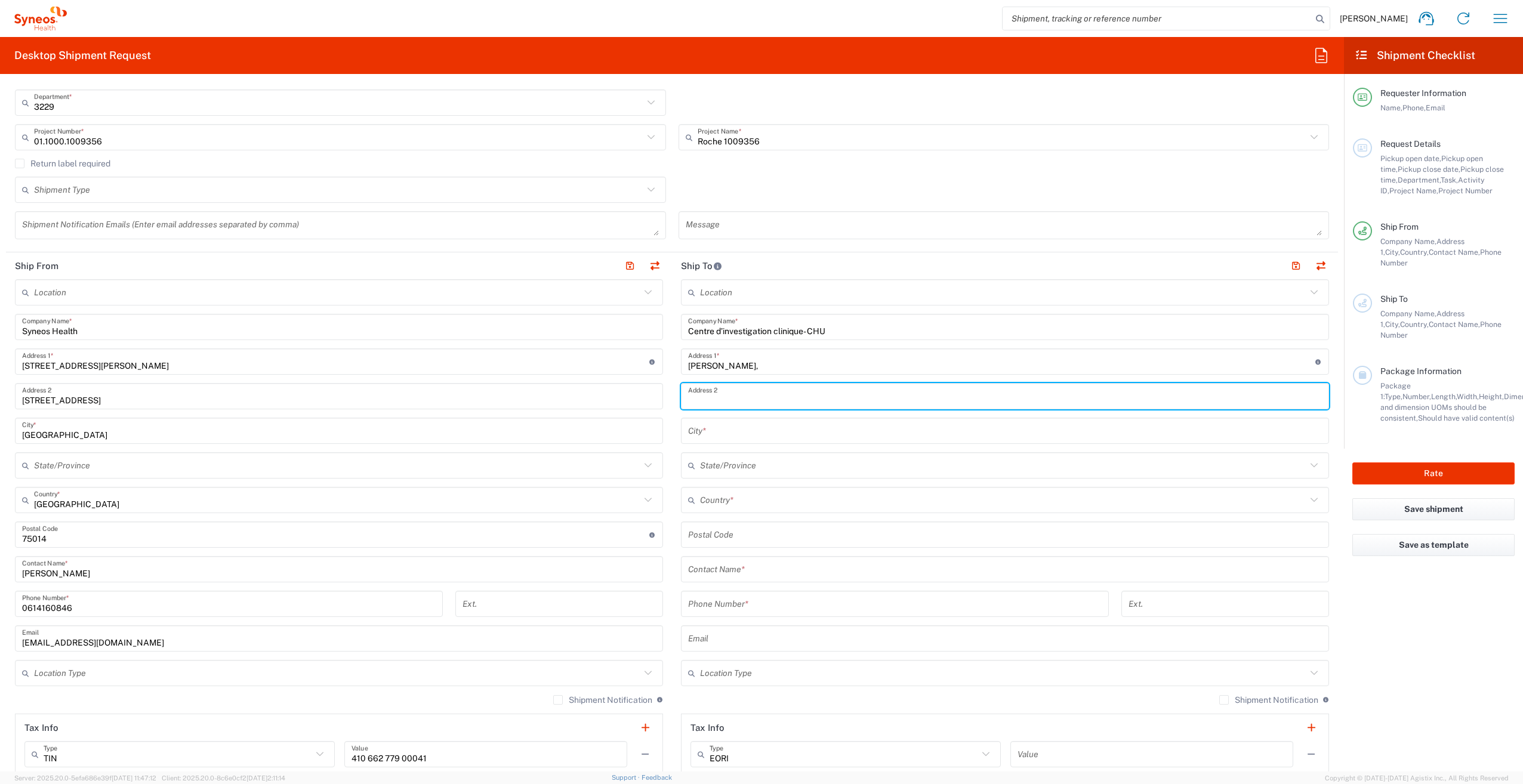
click at [718, 390] on input "text" at bounding box center [1004, 396] width 634 height 21
paste input "[STREET_ADDRESS][PERSON_NAME]"
drag, startPoint x: 830, startPoint y: 399, endPoint x: 762, endPoint y: 397, distance: 68.0
click at [762, 397] on input "[STREET_ADDRESS][PERSON_NAME]" at bounding box center [1004, 396] width 634 height 21
click at [763, 397] on input "[STREET_ADDRESS][PERSON_NAME]-" at bounding box center [1004, 396] width 634 height 21
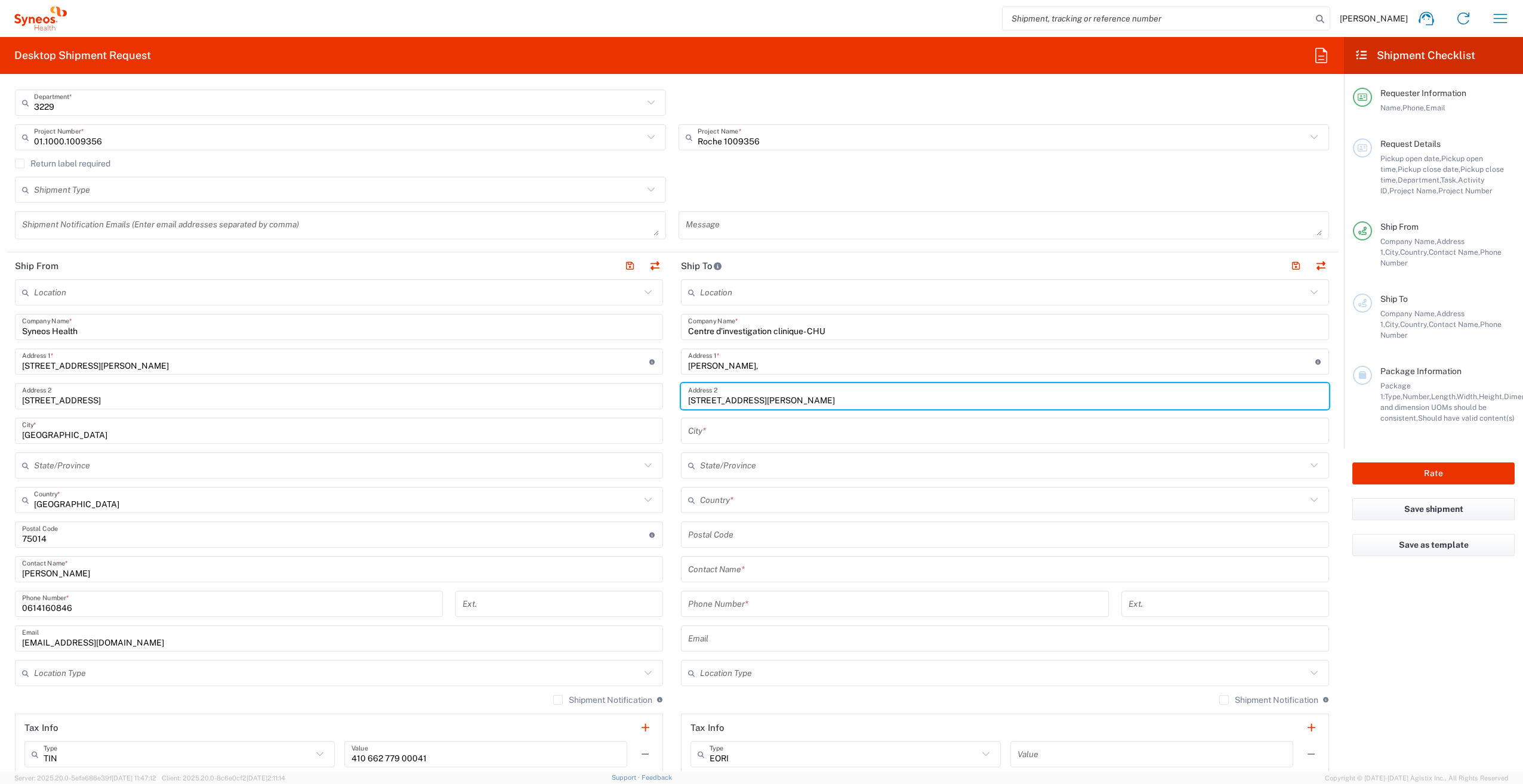
type input "[STREET_ADDRESS][PERSON_NAME]"
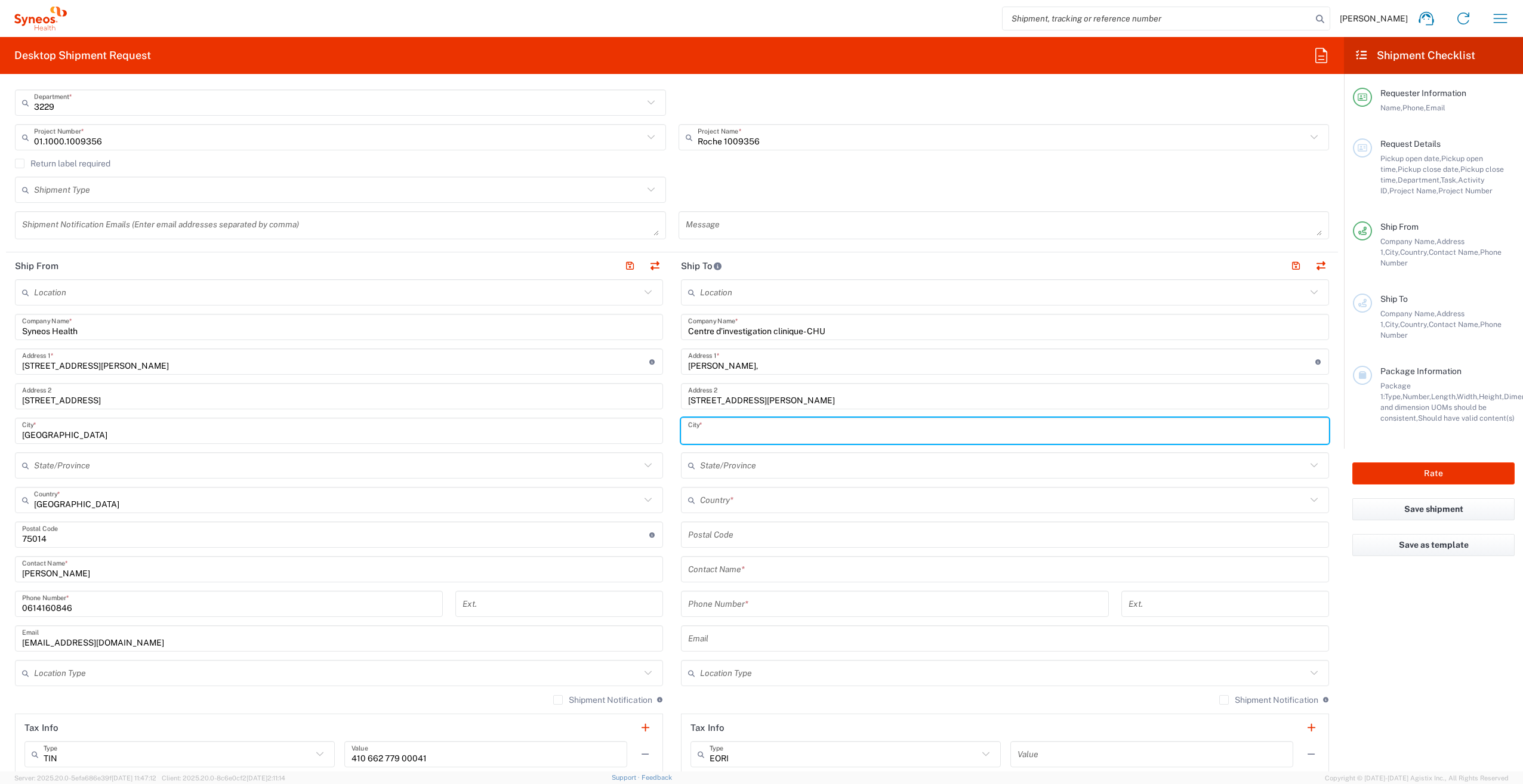
click at [714, 428] on input "text" at bounding box center [1004, 431] width 634 height 21
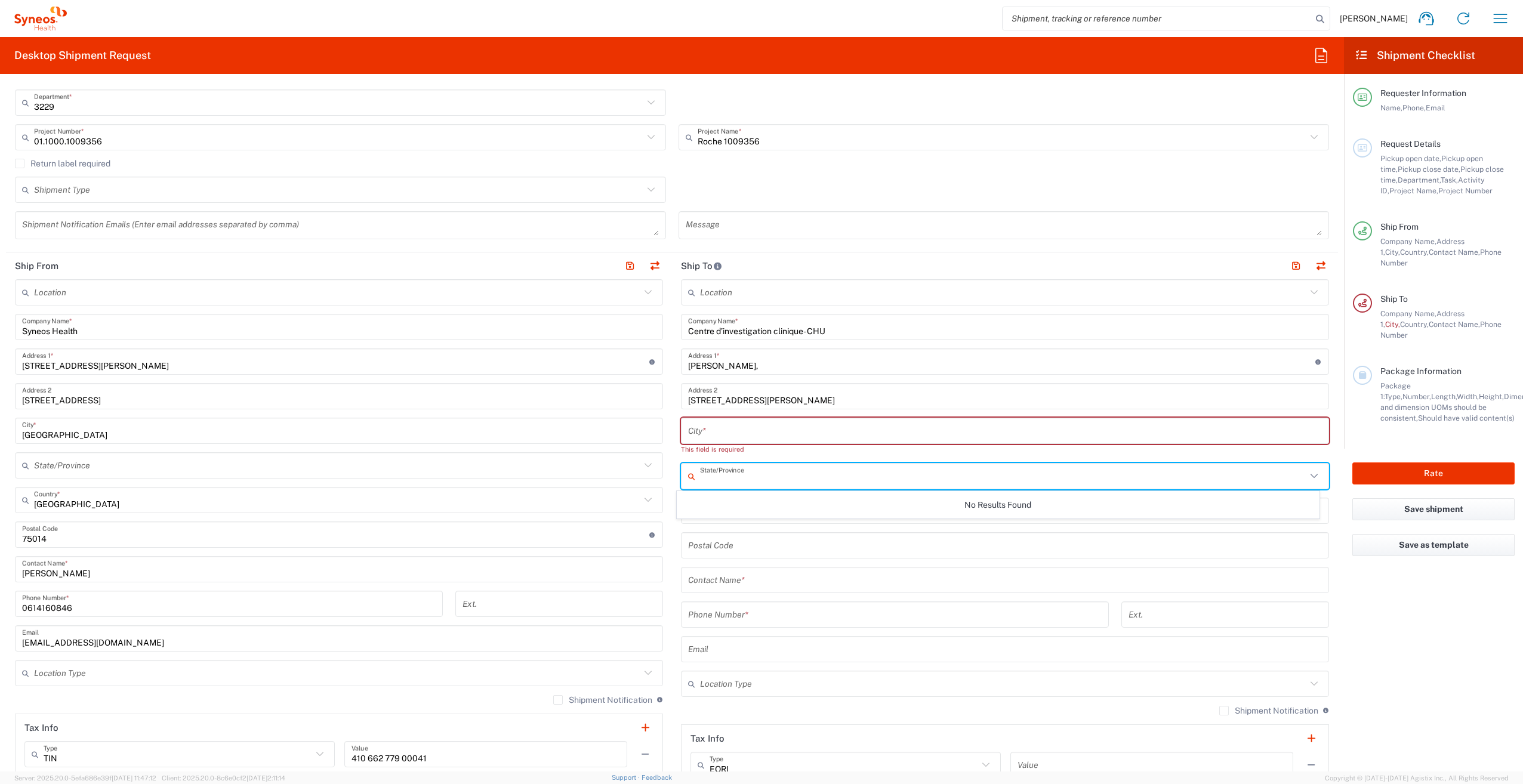
click at [733, 468] on input "text" at bounding box center [1004, 476] width 606 height 21
paste input "94 010 CRETEIL"
drag, startPoint x: 722, startPoint y: 478, endPoint x: 693, endPoint y: 480, distance: 29.1
click at [693, 479] on div "94 010 [GEOGRAPHIC_DATA]/Province" at bounding box center [1004, 476] width 648 height 27
type input "CRETEIL"
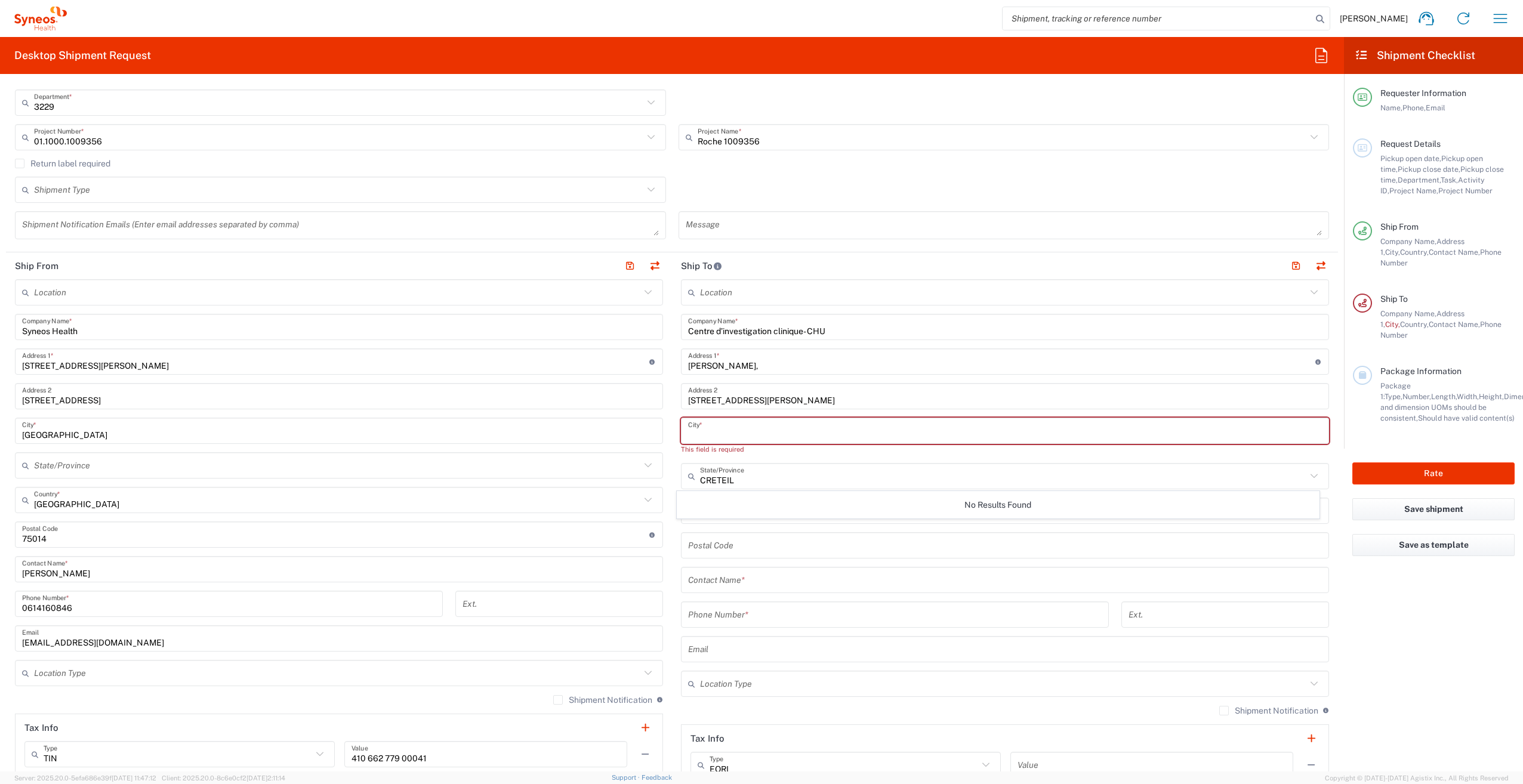
click at [718, 435] on input "text" at bounding box center [1004, 431] width 634 height 21
paste input "94 010"
type input "94 010"
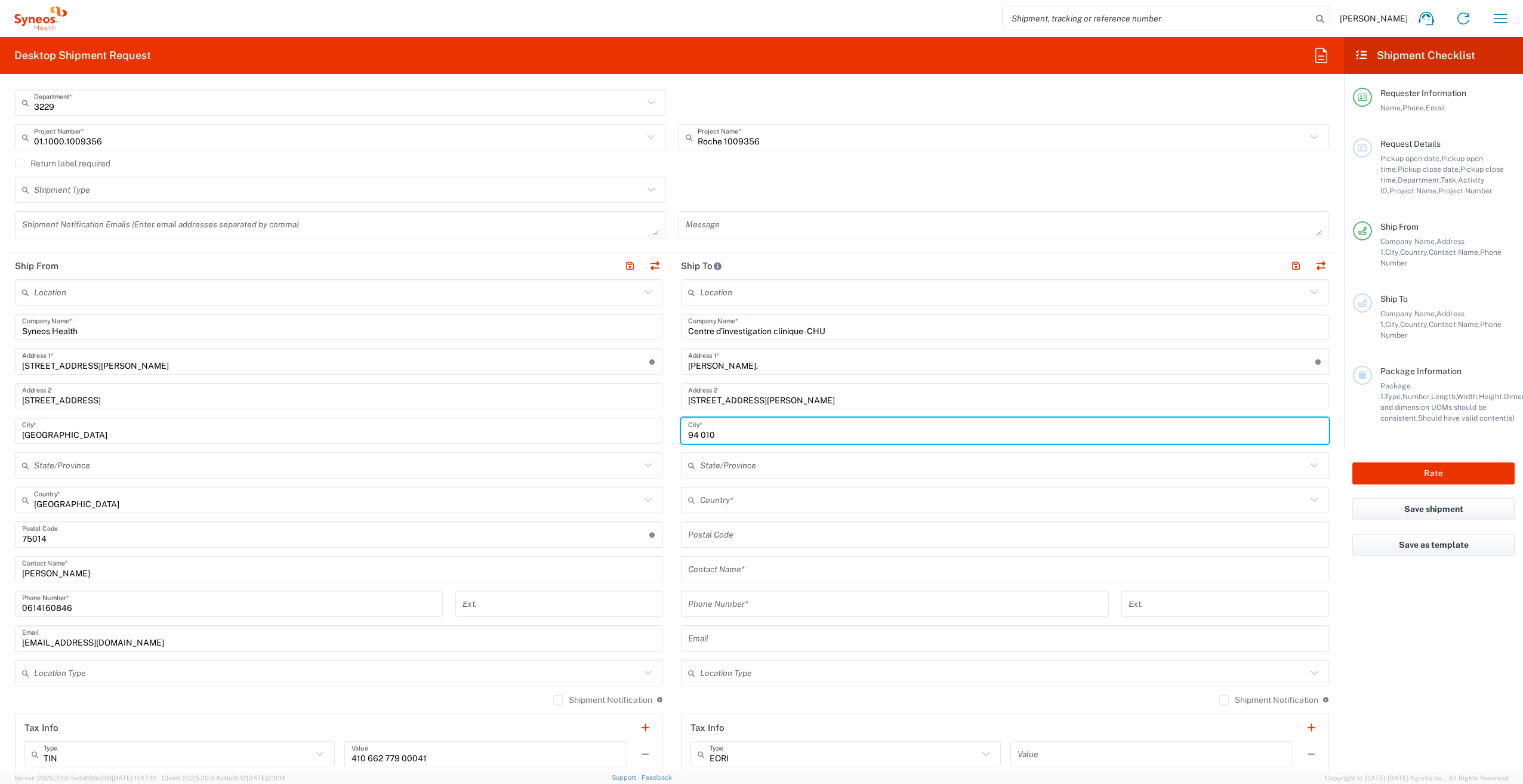
drag, startPoint x: 721, startPoint y: 433, endPoint x: 681, endPoint y: 433, distance: 40.0
click at [682, 433] on div "94 010 City *" at bounding box center [1004, 431] width 648 height 27
click at [711, 533] on div "Postal Code" at bounding box center [1004, 546] width 648 height 27
click at [709, 543] on input "undefined" at bounding box center [1004, 545] width 634 height 21
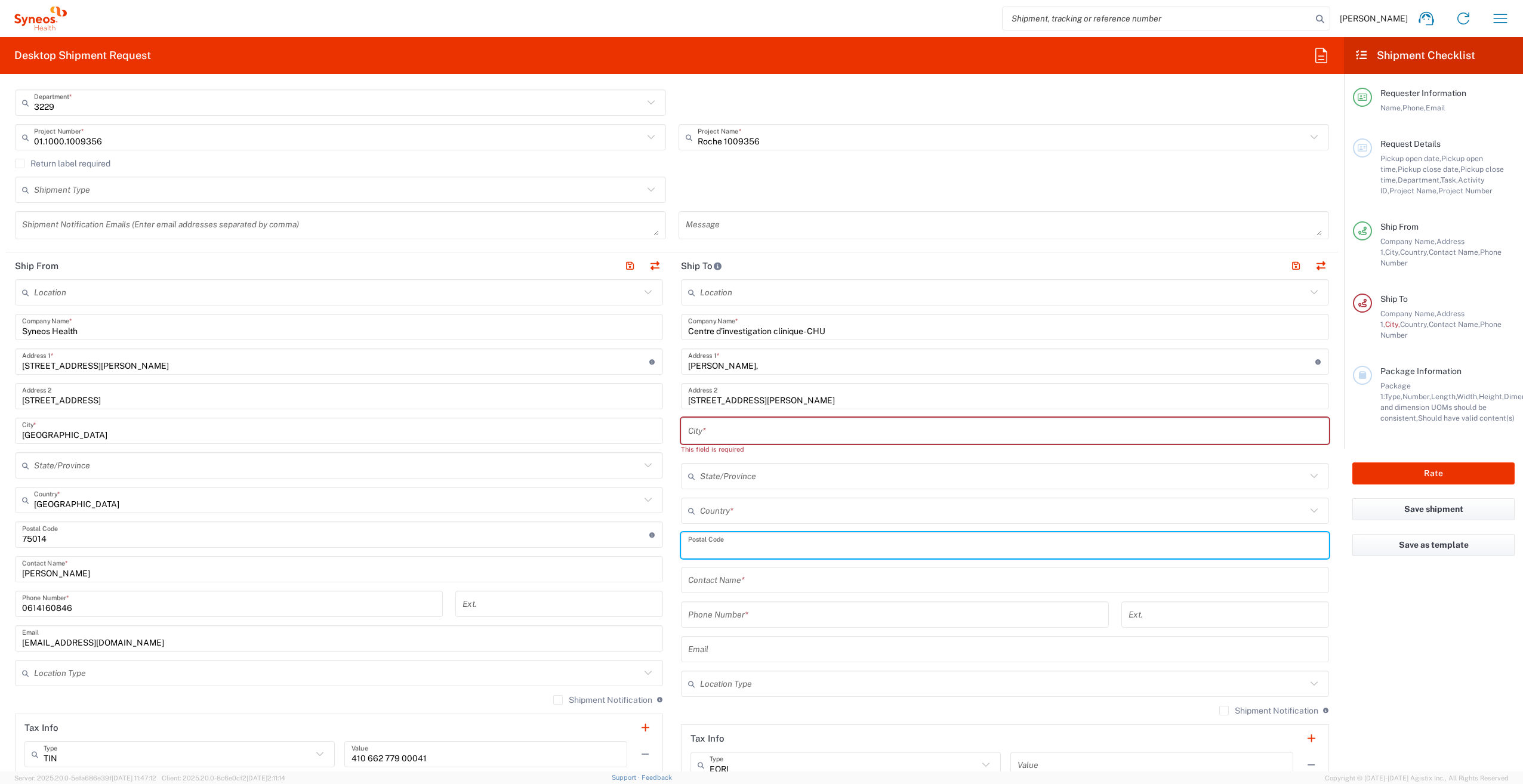
click at [731, 547] on input "undefined" at bounding box center [1004, 545] width 634 height 21
paste input "94 010"
type input "94 010"
click at [709, 427] on input "text" at bounding box center [1004, 431] width 634 height 21
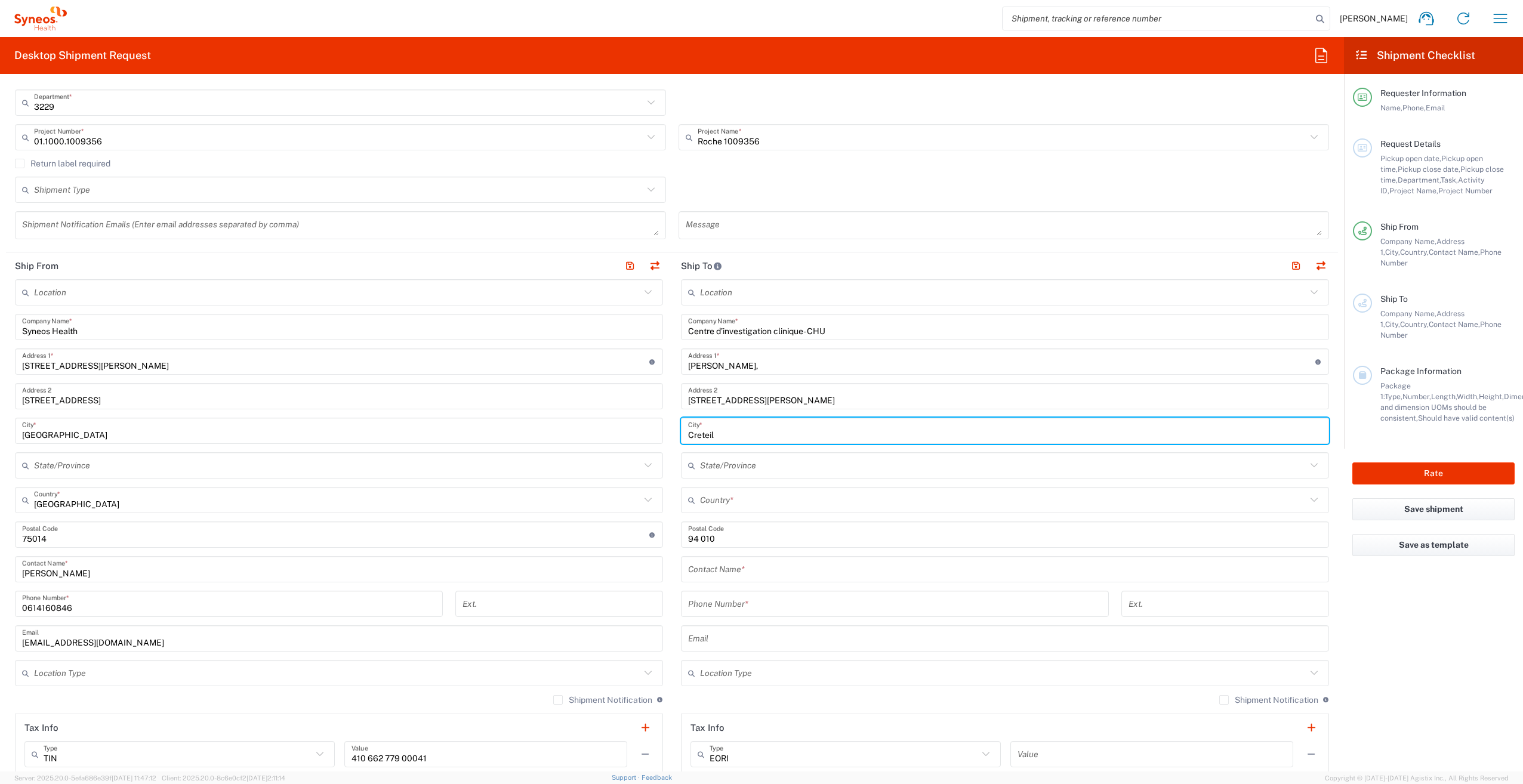
type input "Creteil"
click at [726, 503] on input "text" at bounding box center [1004, 500] width 606 height 21
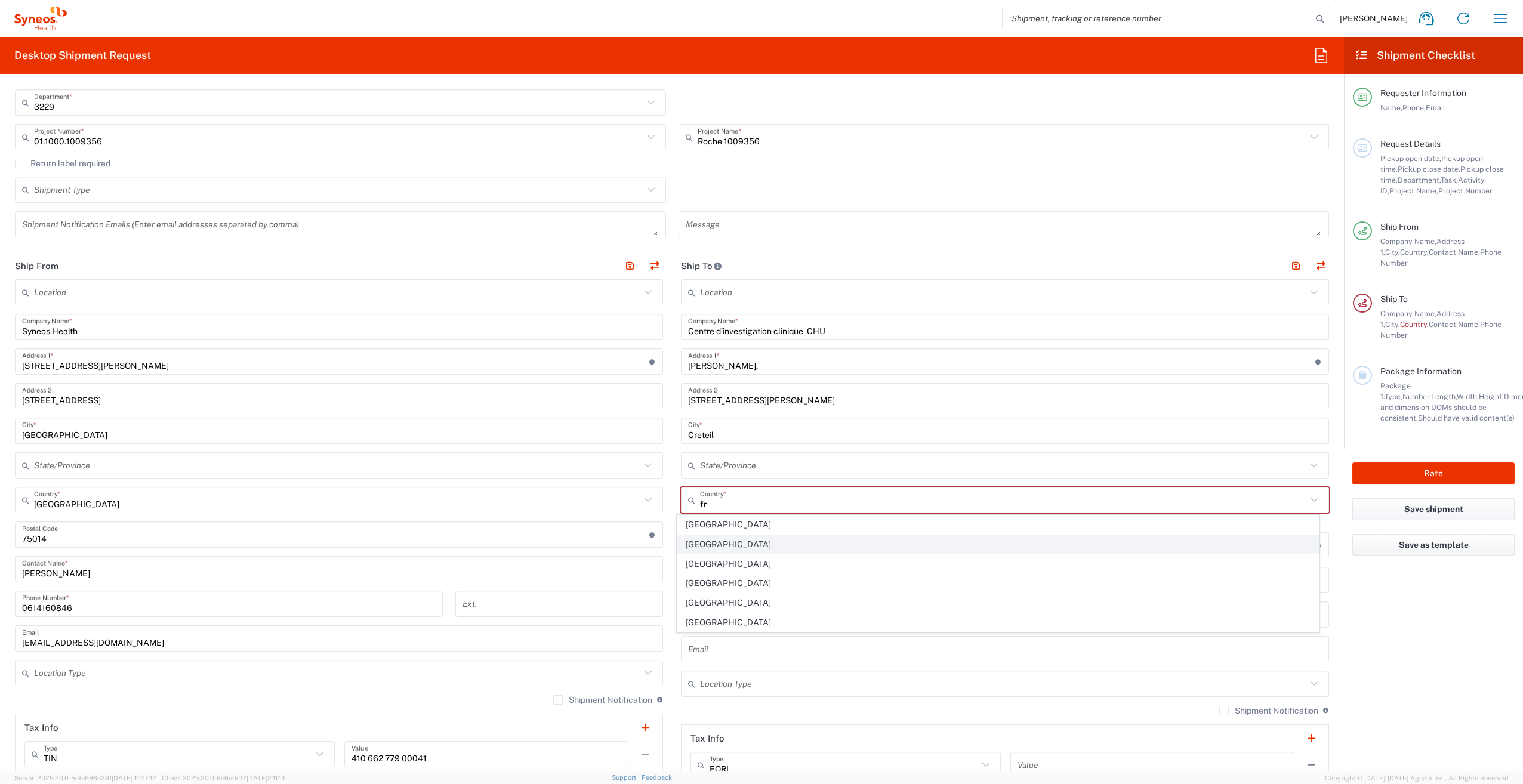
click at [703, 540] on span "[GEOGRAPHIC_DATA]" at bounding box center [998, 544] width 641 height 19
type input "[GEOGRAPHIC_DATA]"
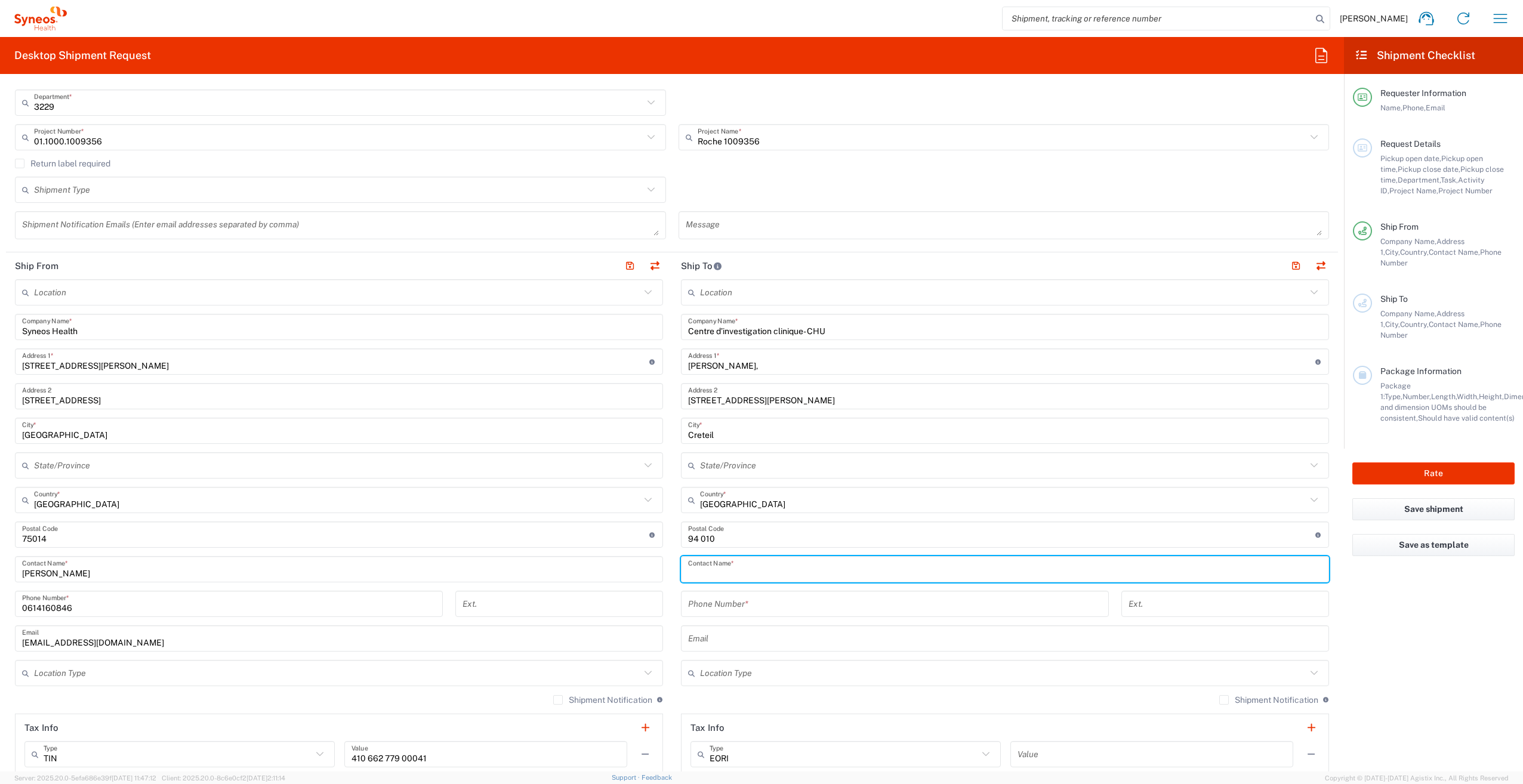
click at [731, 570] on input "text" at bounding box center [1004, 569] width 634 height 21
type input "[PERSON_NAME]"
click at [734, 602] on input "tel" at bounding box center [895, 604] width 414 height 21
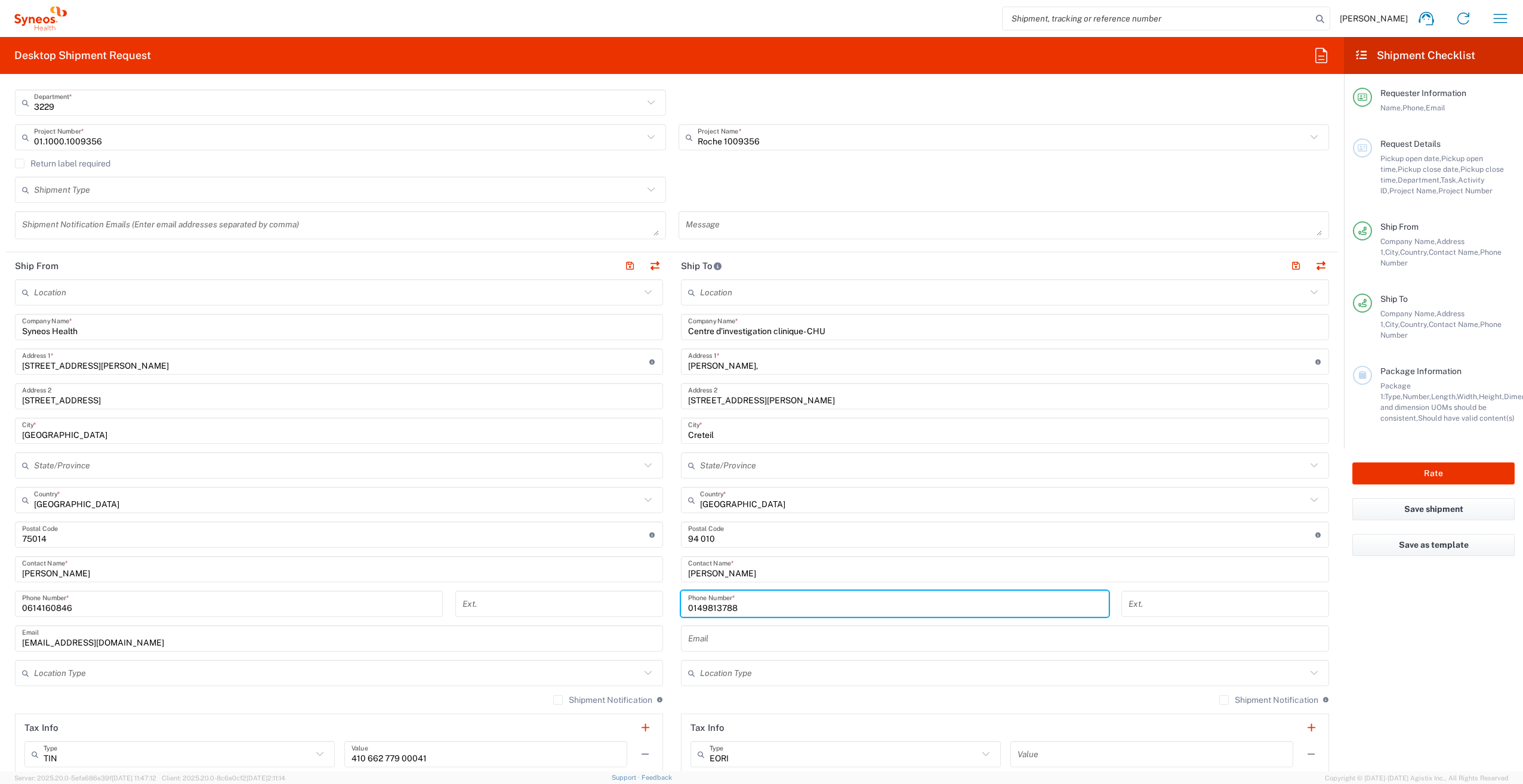
type input "0149813788"
click at [698, 638] on input "text" at bounding box center [1004, 638] width 634 height 21
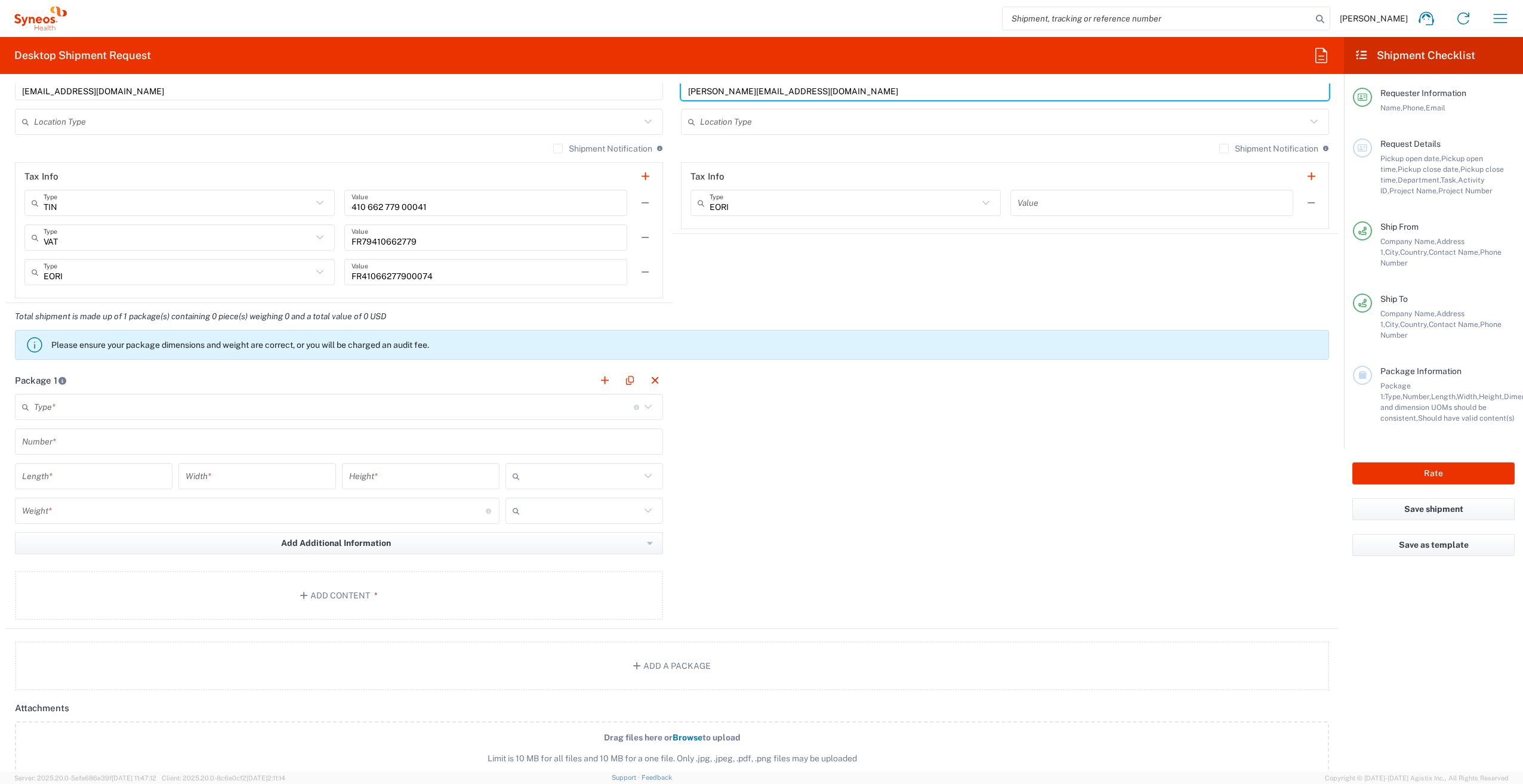
scroll to position [895, 0]
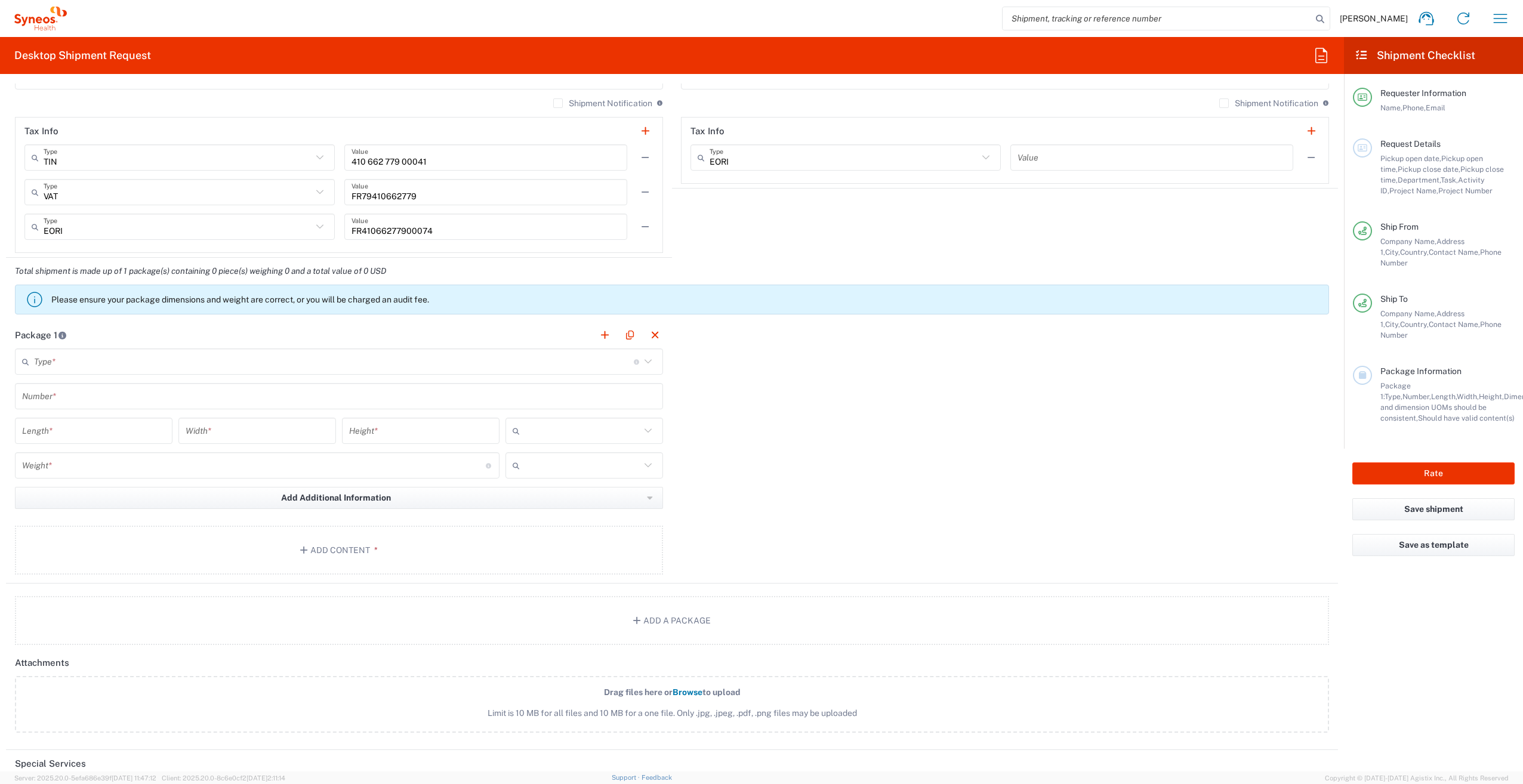
type input "[PERSON_NAME][EMAIL_ADDRESS][DOMAIN_NAME]"
click at [82, 364] on input "text" at bounding box center [334, 362] width 600 height 21
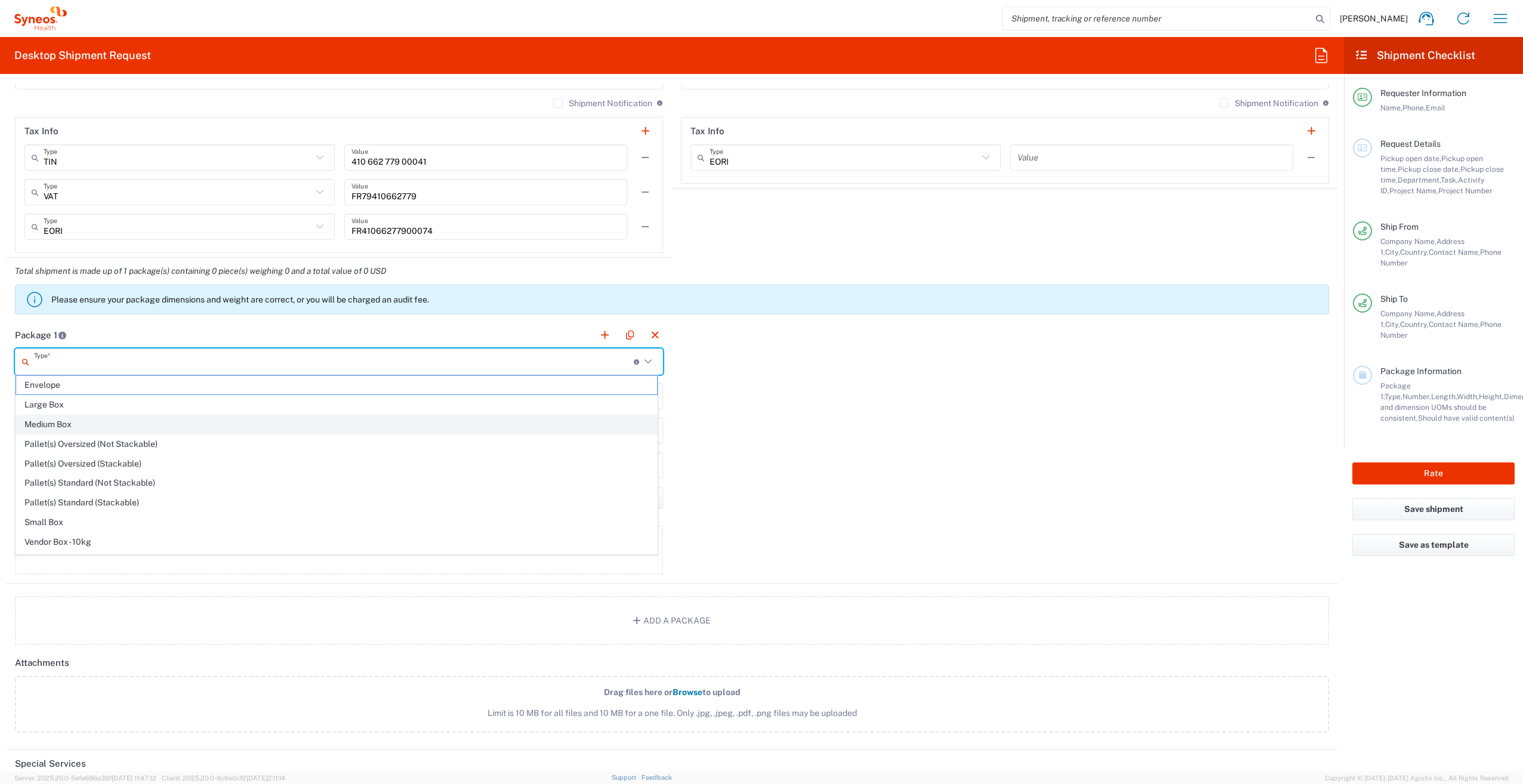
click at [67, 421] on span "Medium Box" at bounding box center [337, 425] width 641 height 19
type input "Medium Box"
type input "13"
type input "11.5"
type input "2.5"
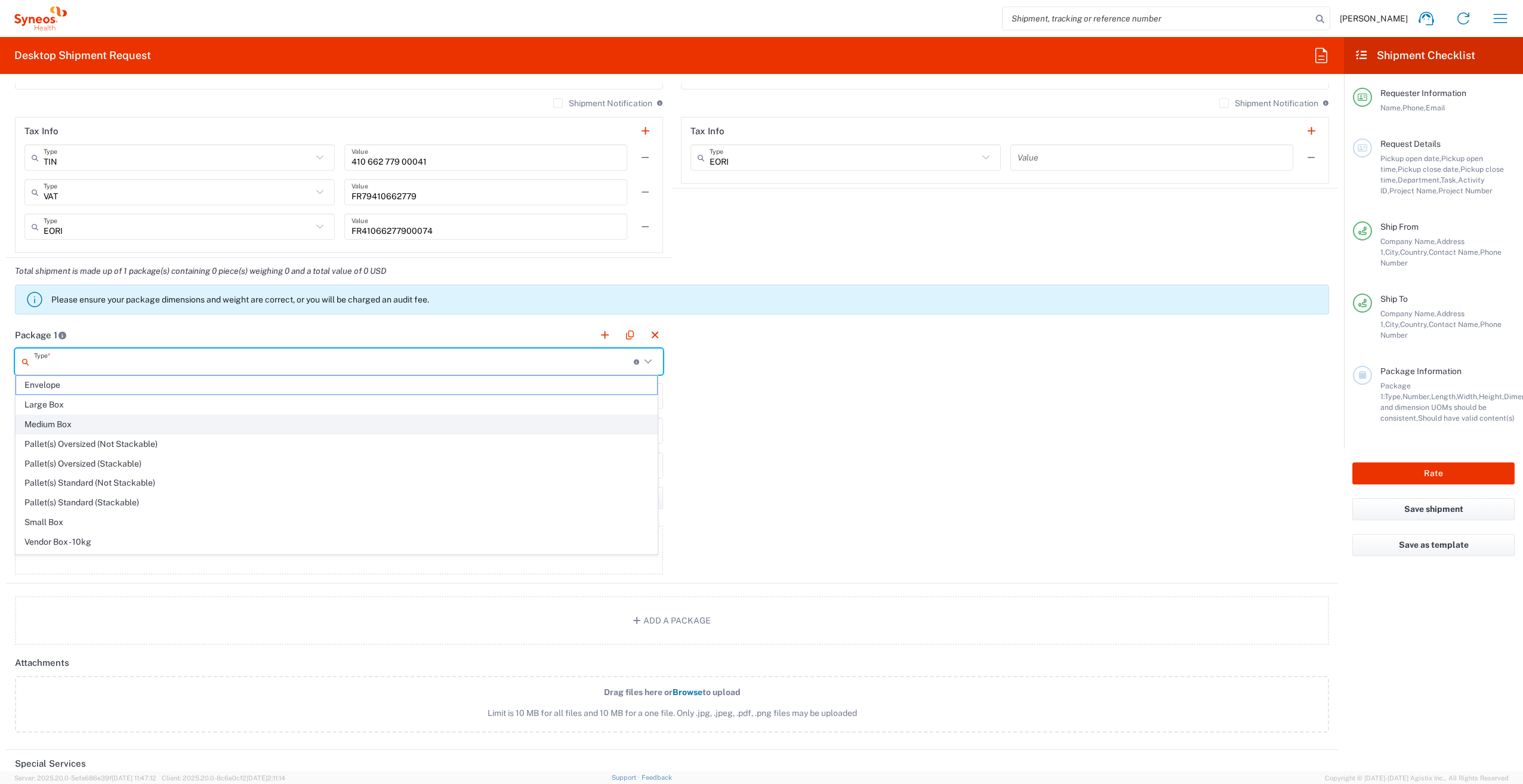
type input "in"
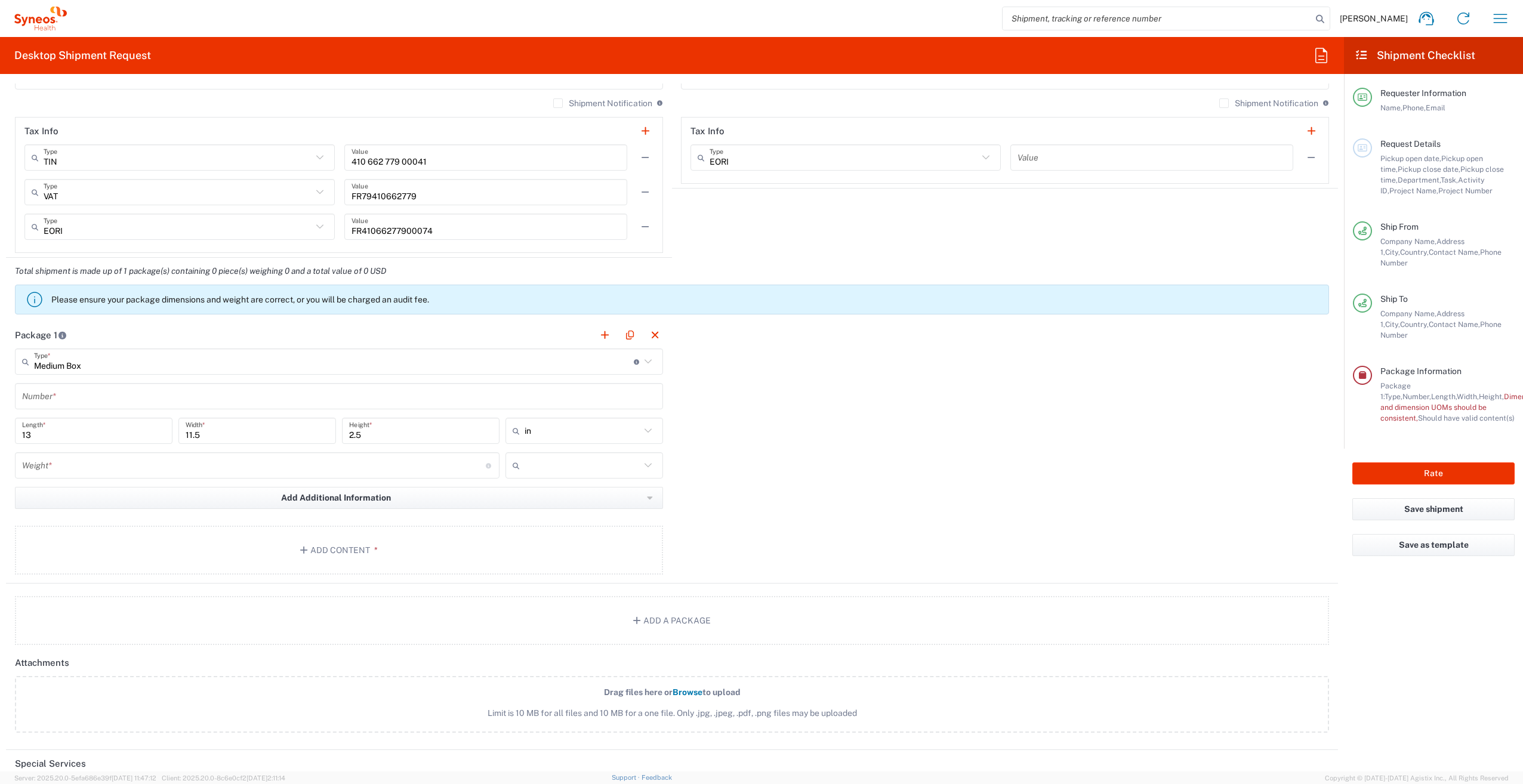
click at [94, 392] on input "text" at bounding box center [338, 396] width 634 height 21
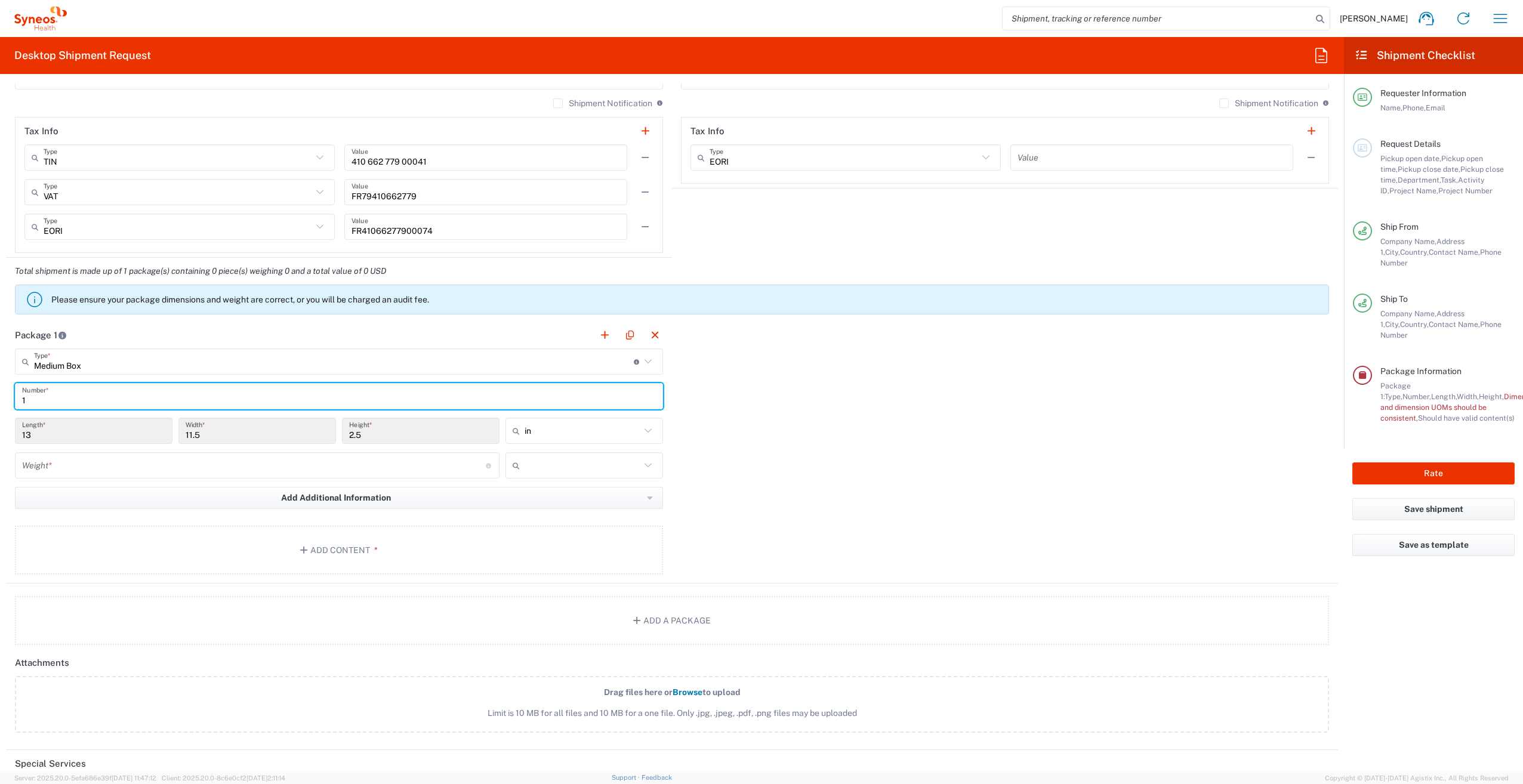
type input "1"
click at [95, 428] on input "13" at bounding box center [93, 431] width 143 height 21
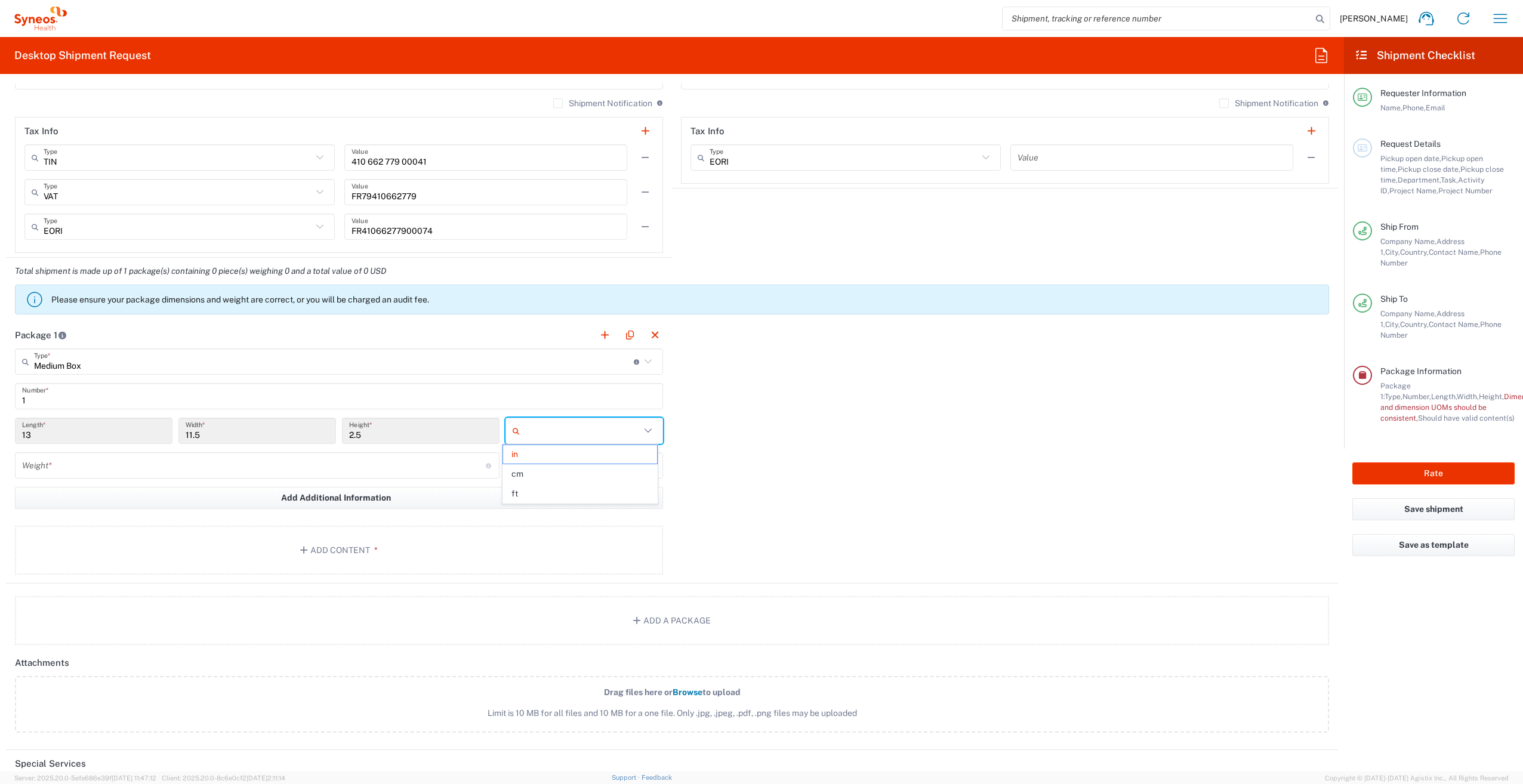
click at [562, 425] on input "text" at bounding box center [583, 431] width 116 height 19
click at [530, 475] on span "cm" at bounding box center [580, 474] width 154 height 19
type input "33.02"
type input "29.21"
type input "6.35"
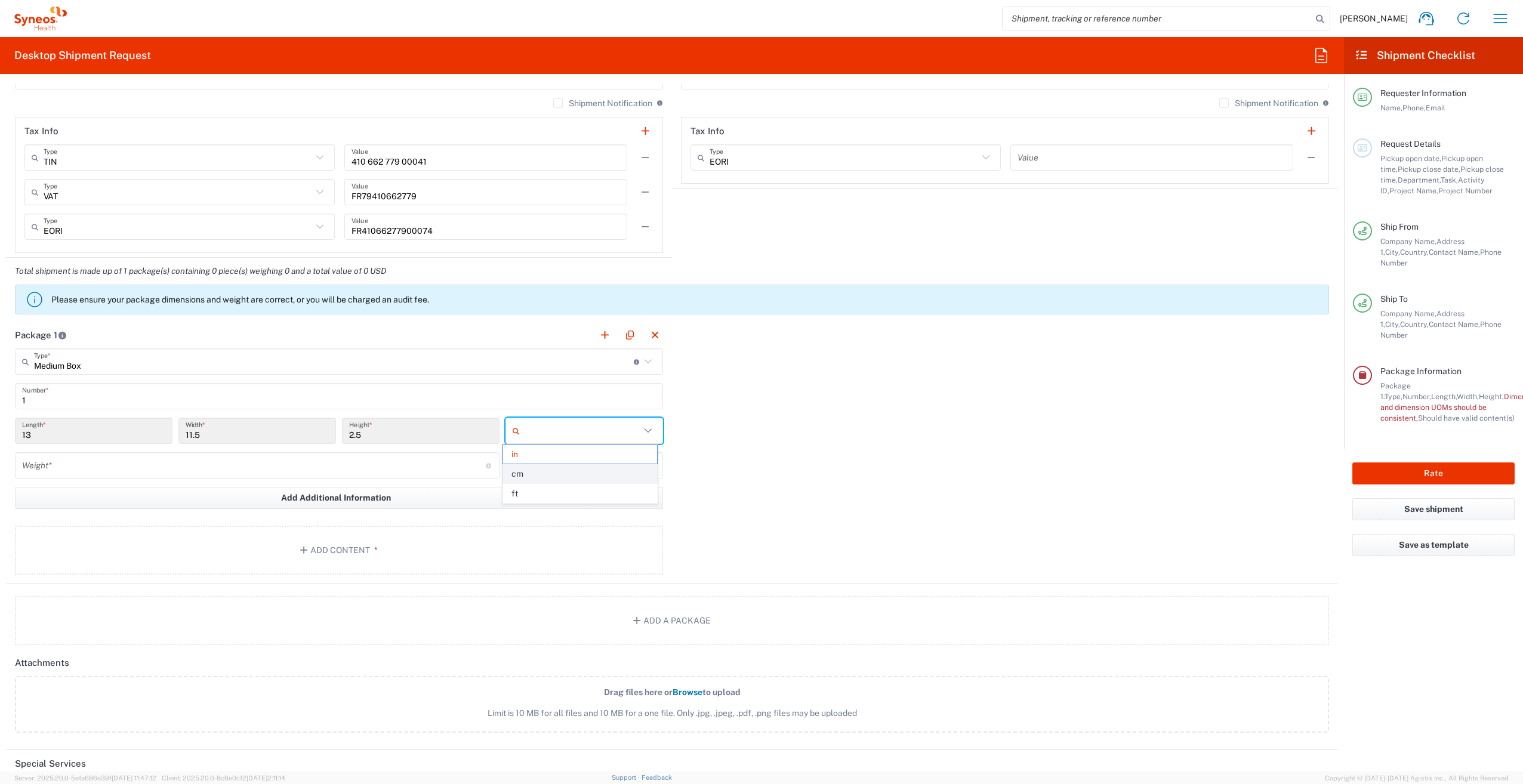
type input "cm"
click at [99, 468] on input "number" at bounding box center [254, 465] width 464 height 21
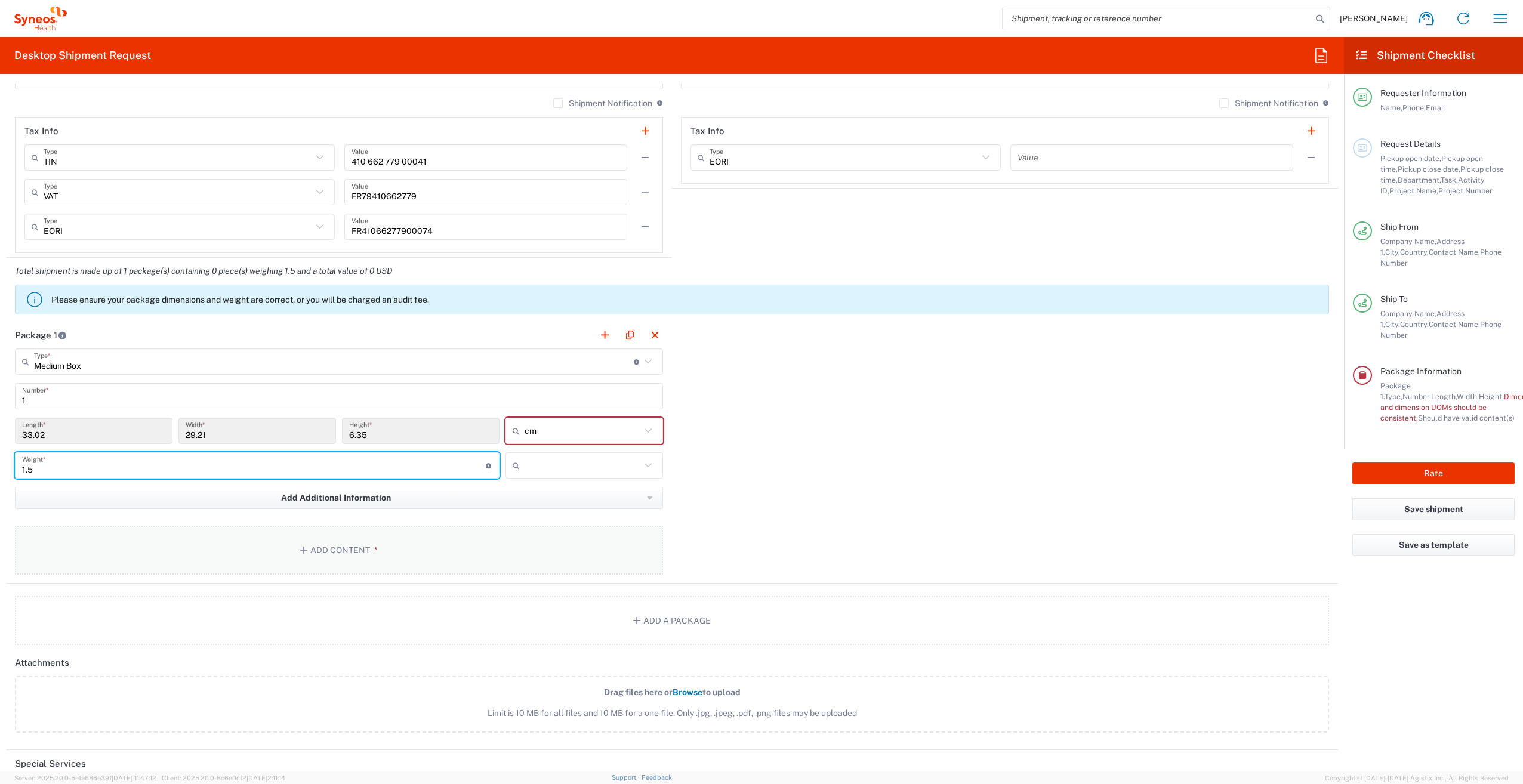
type input "1.5"
click at [350, 537] on button "Add Content *" at bounding box center [338, 550] width 648 height 49
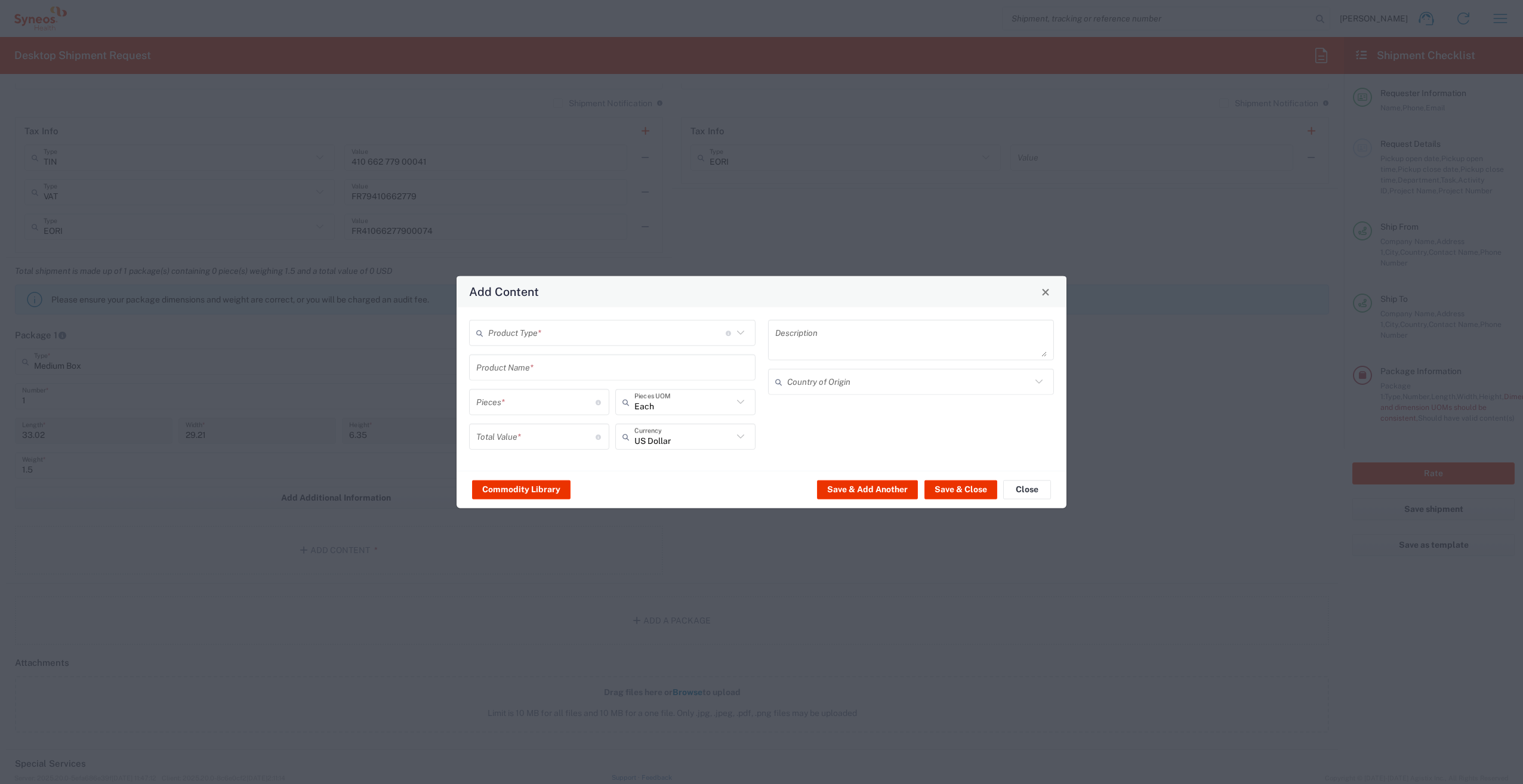
click at [563, 332] on input "text" at bounding box center [606, 332] width 237 height 21
click at [533, 361] on span "Documents" at bounding box center [612, 359] width 284 height 19
type input "Documents"
type input "1"
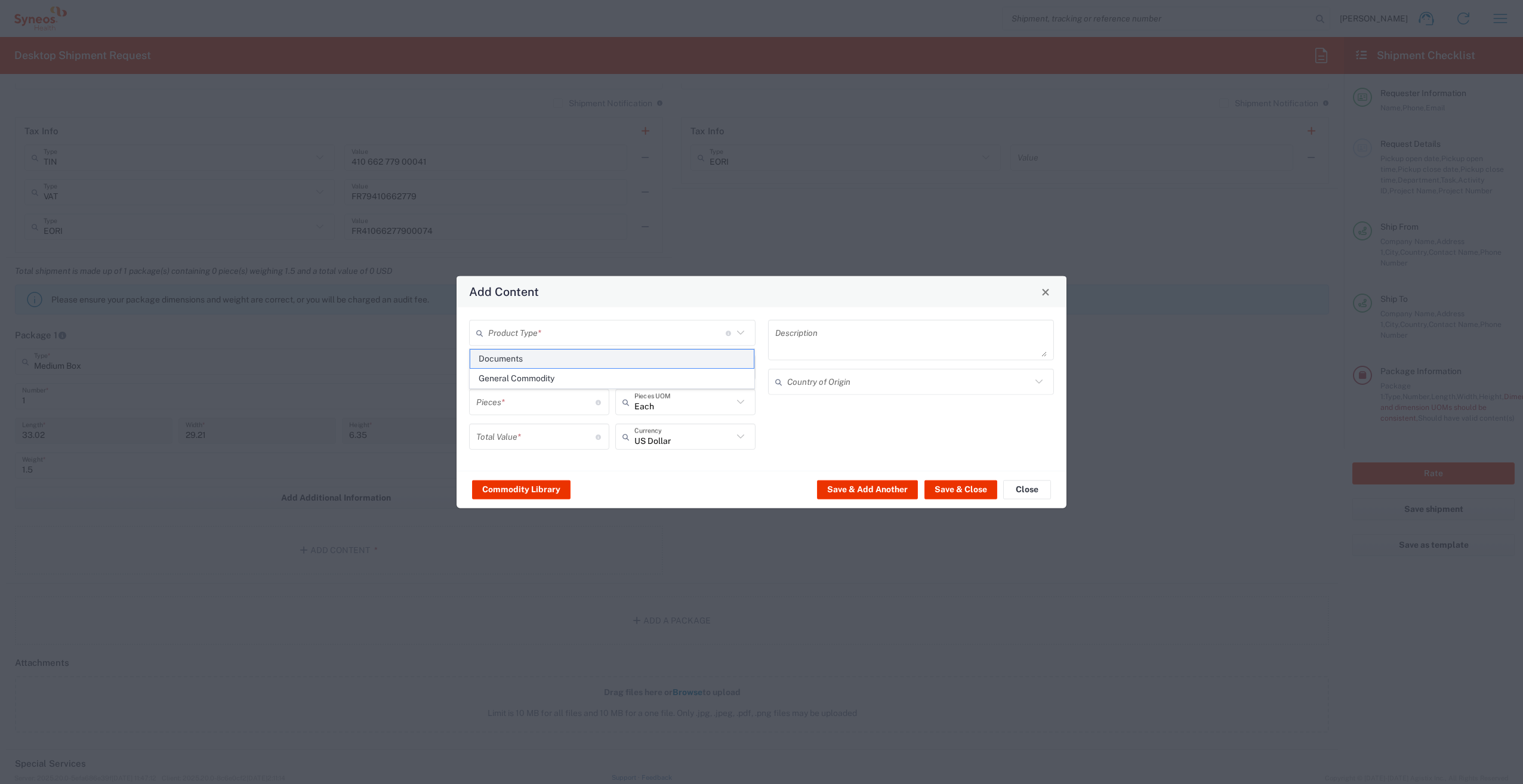
type input "1"
type textarea "Documents"
drag, startPoint x: 487, startPoint y: 406, endPoint x: 473, endPoint y: 405, distance: 14.0
click at [473, 405] on div "1 Pieces * Number of pieces inside all the packages" at bounding box center [539, 403] width 140 height 27
type input "7"
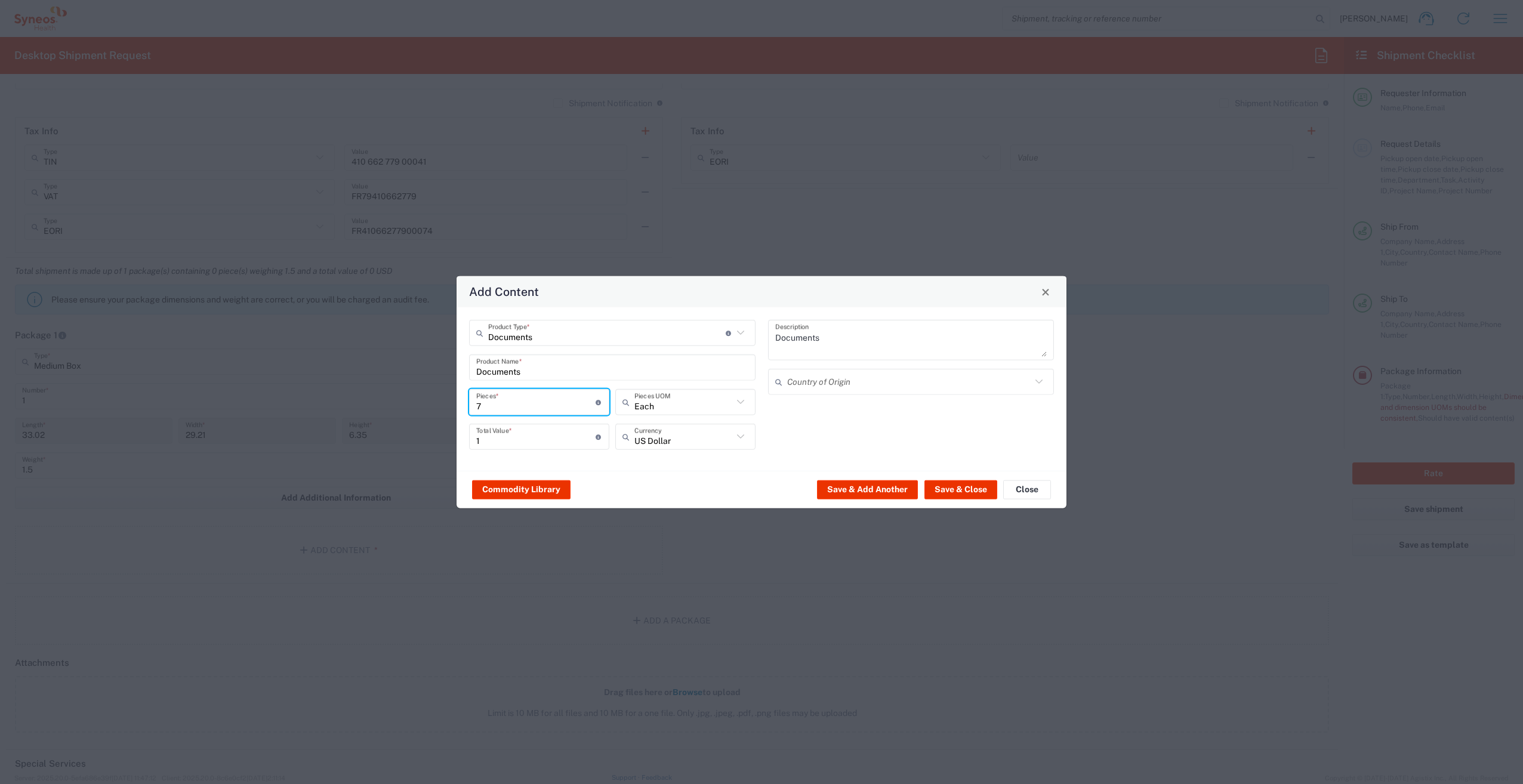
type input "7"
click at [805, 432] on div "Documents Description Country of Origin" at bounding box center [911, 388] width 299 height 139
click at [956, 493] on button "Save & Close" at bounding box center [960, 490] width 73 height 19
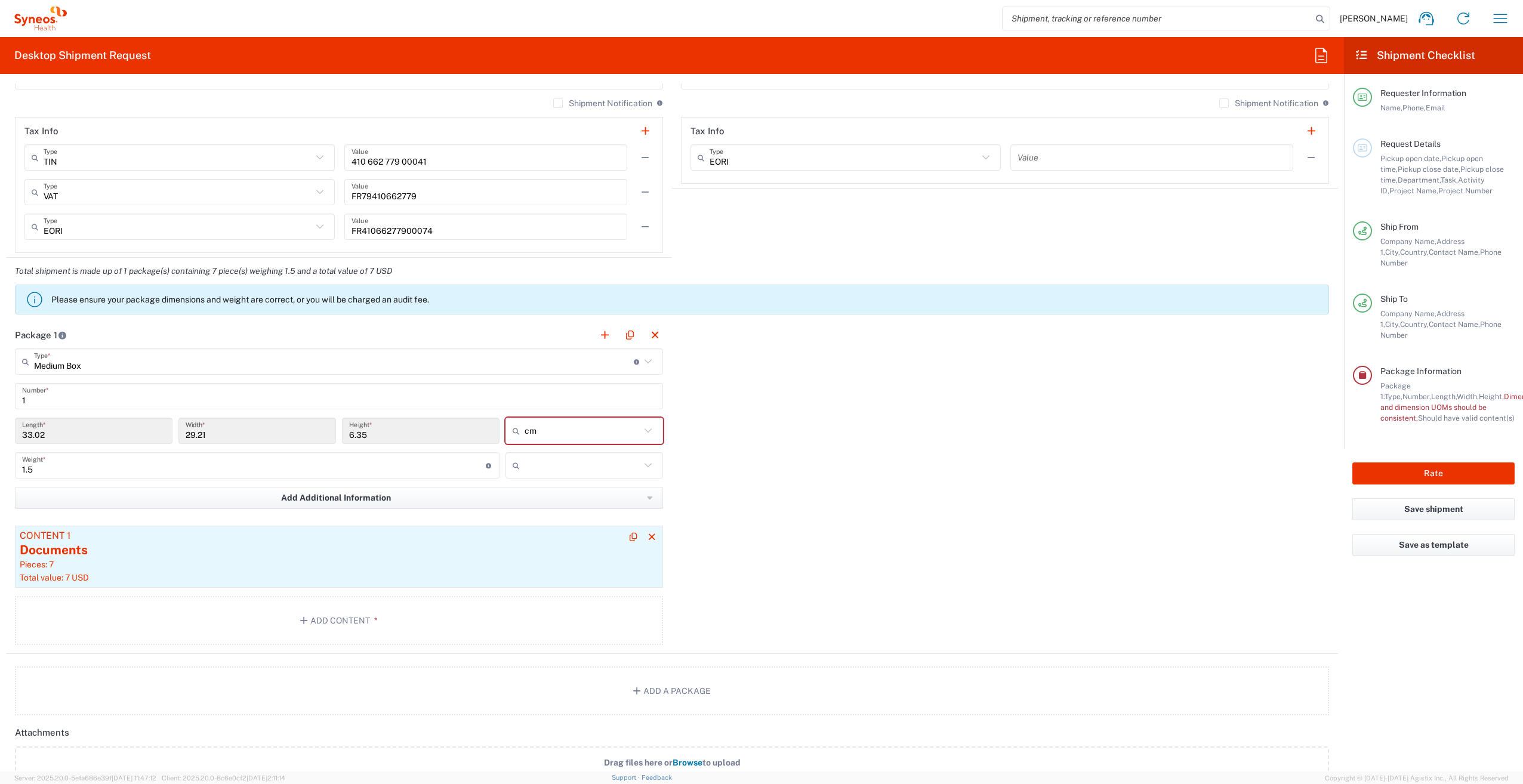
click at [149, 547] on div "Documents" at bounding box center [338, 550] width 639 height 18
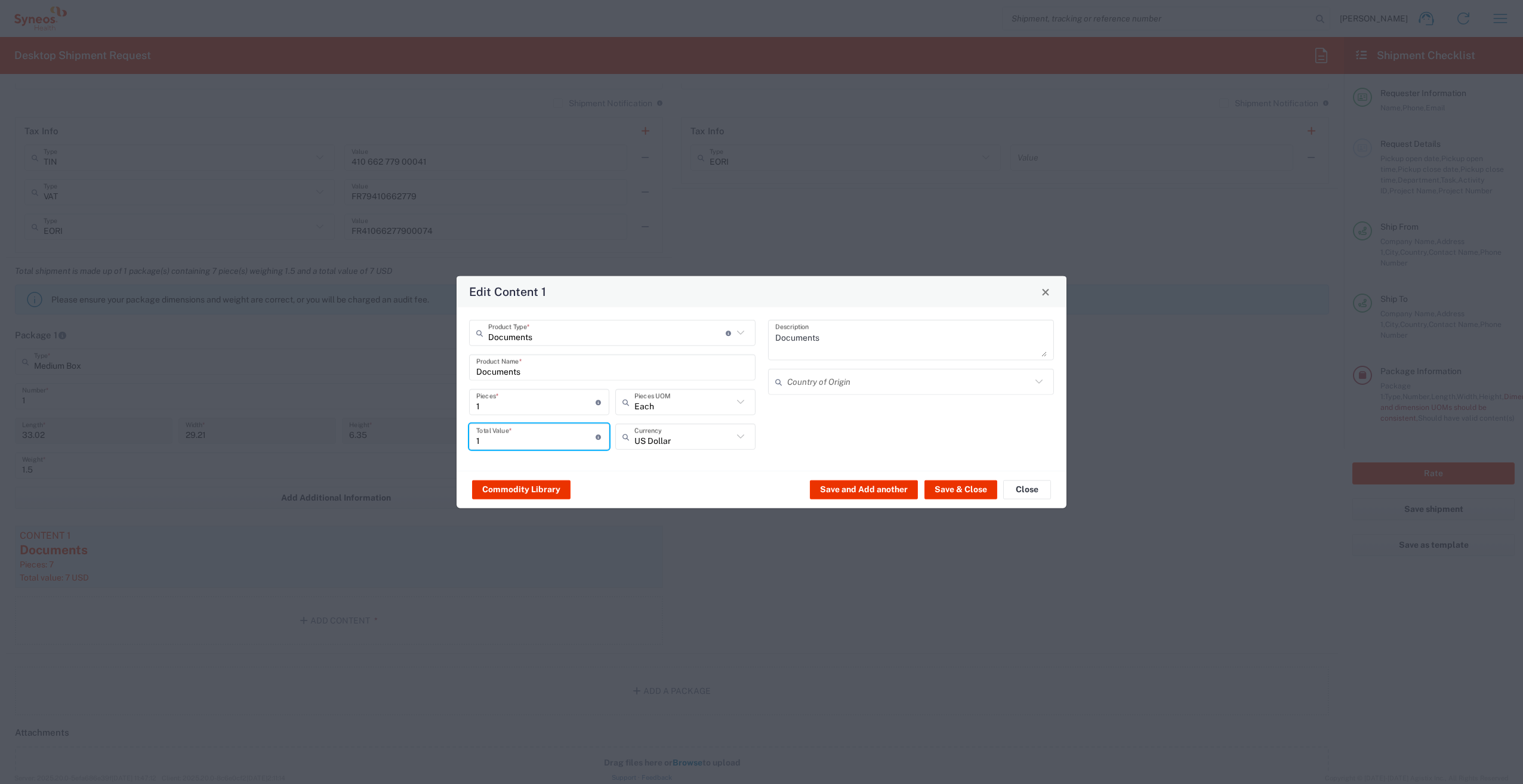
click at [497, 442] on input "1" at bounding box center [536, 436] width 119 height 21
click at [1031, 490] on button "Close" at bounding box center [1027, 490] width 48 height 19
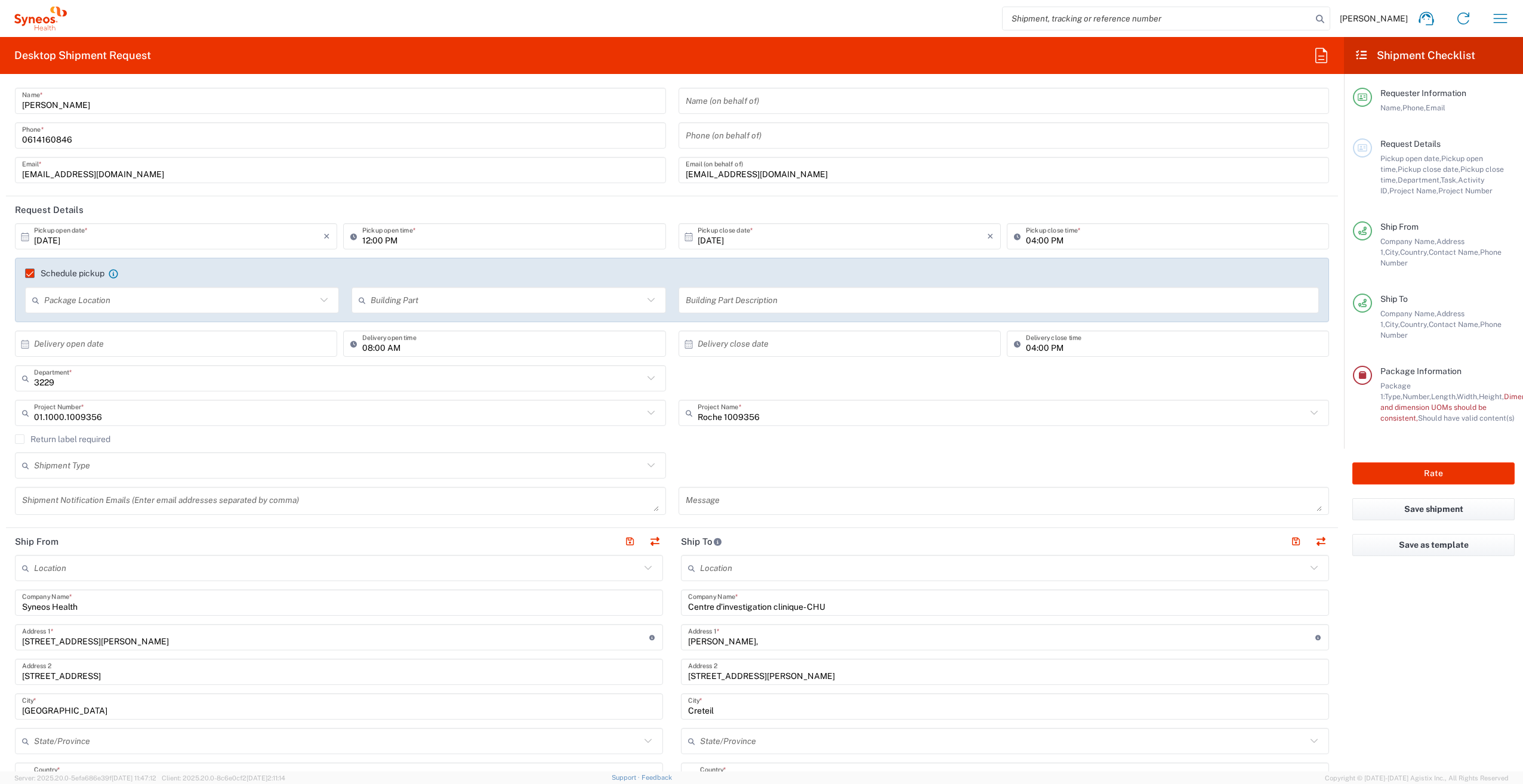
scroll to position [0, 0]
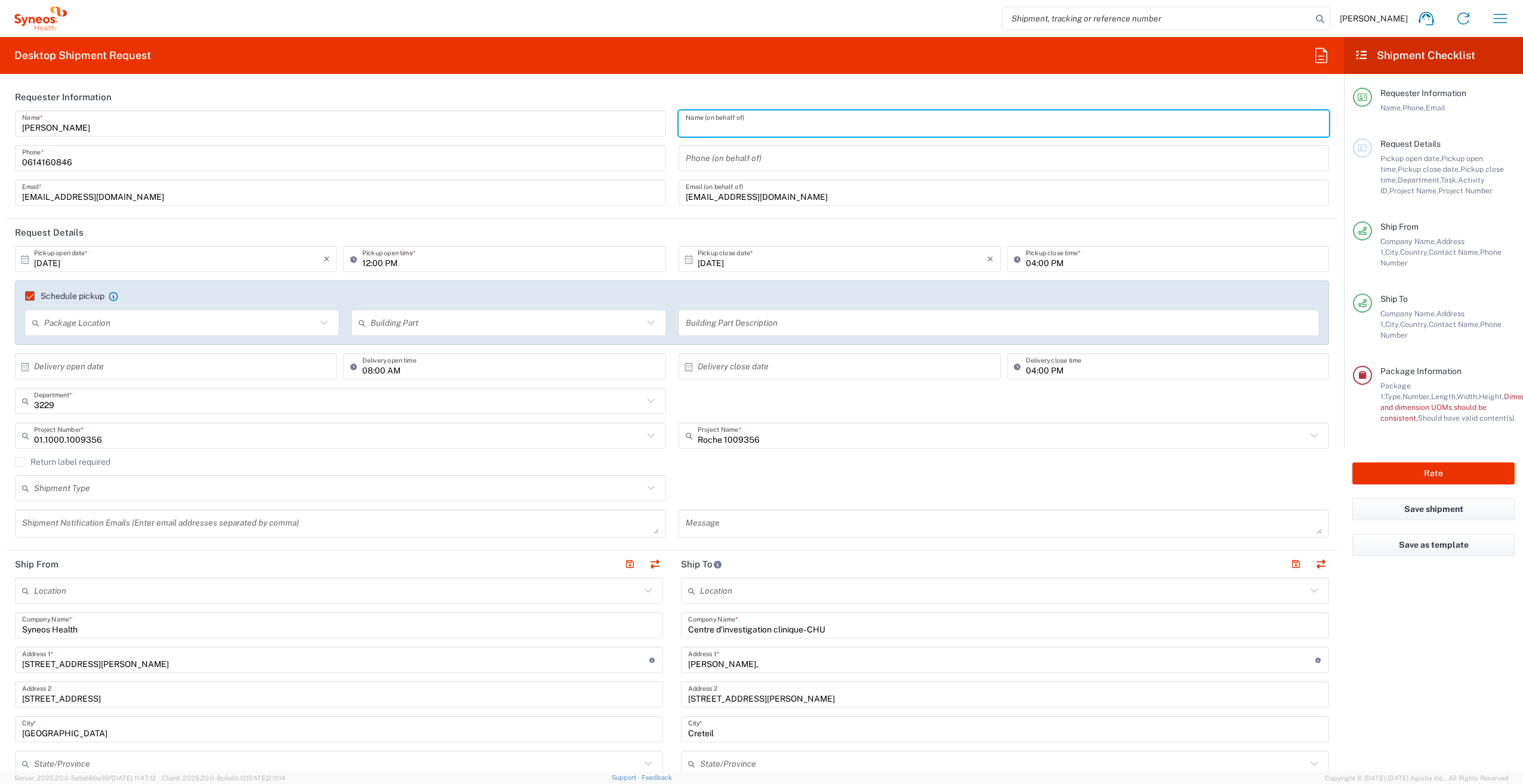
click at [766, 122] on input "text" at bounding box center [1004, 124] width 637 height 21
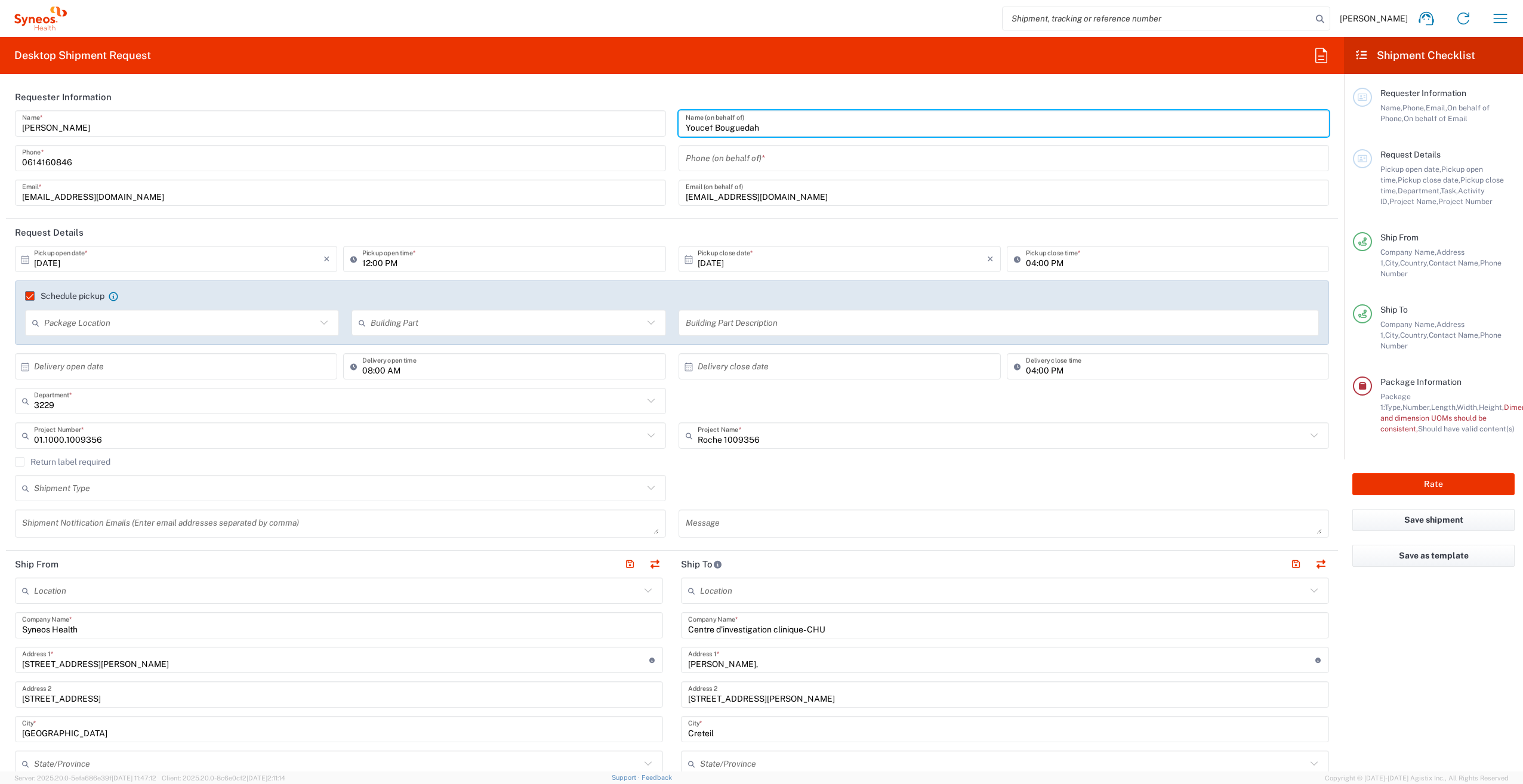
type input "Youcef Bouguedah"
click at [756, 155] on input "tel" at bounding box center [1004, 158] width 637 height 21
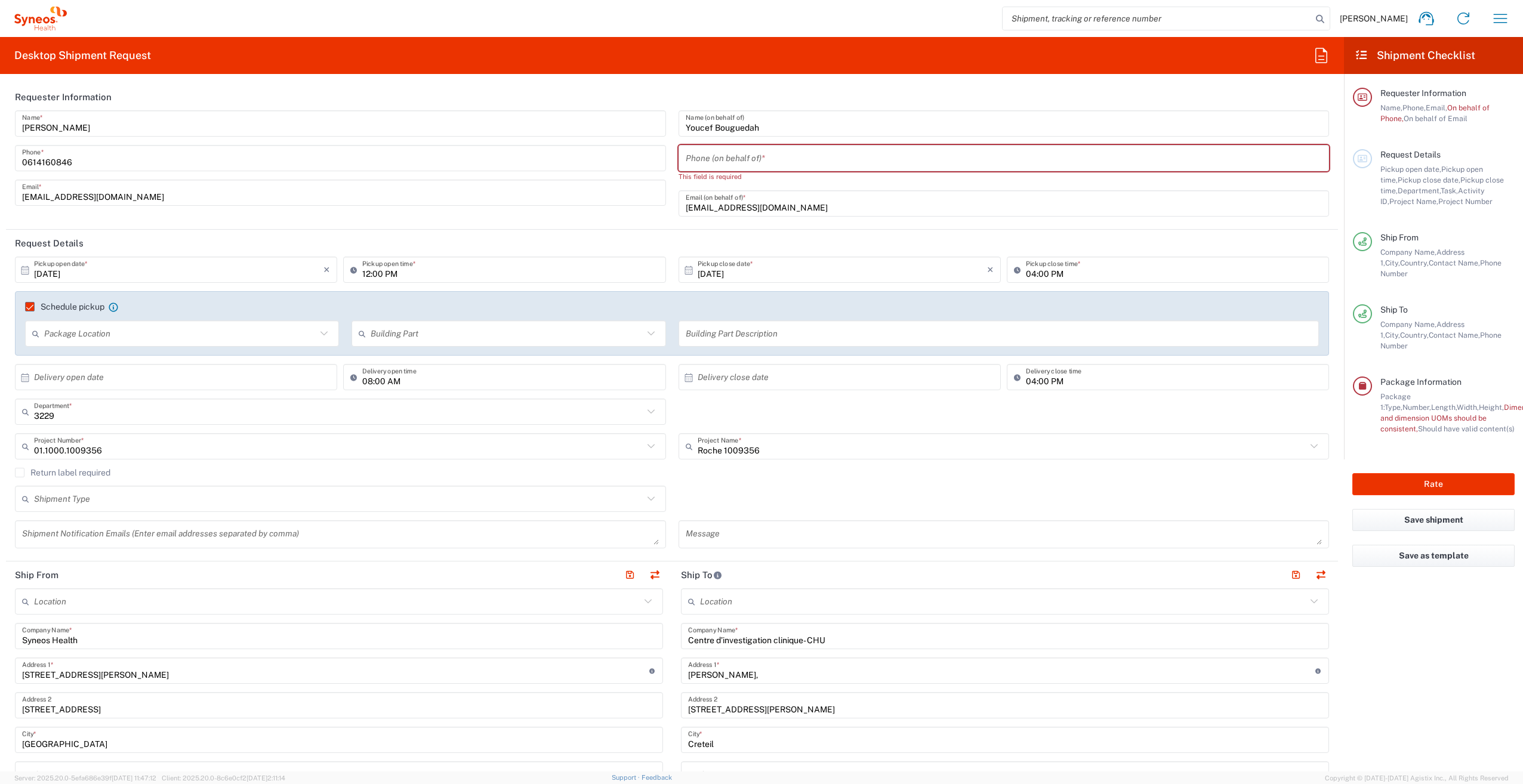
click at [709, 160] on input "tel" at bounding box center [1004, 158] width 637 height 21
paste input "6 29 86 55 43"
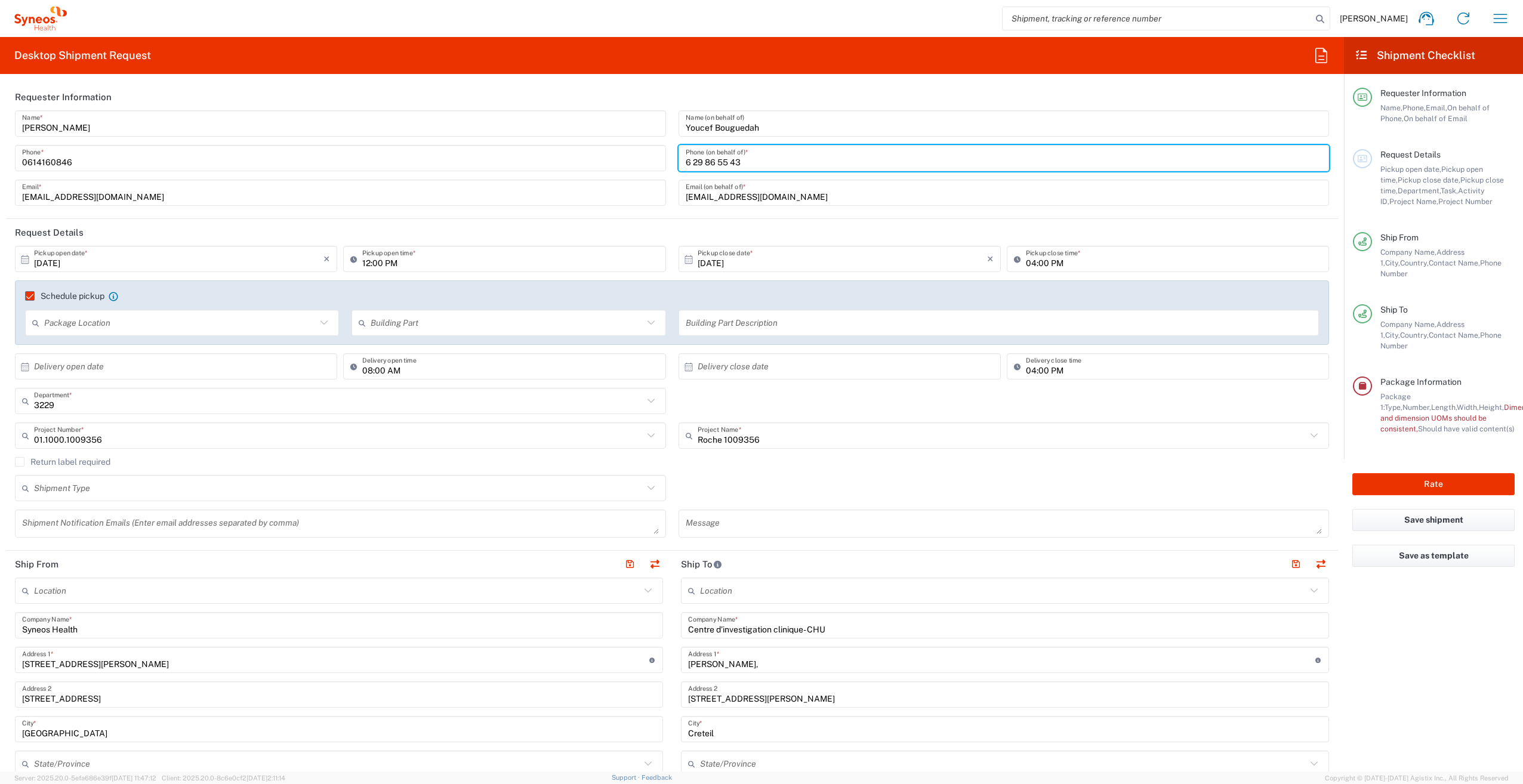
click at [686, 161] on input "6 29 86 55 43" at bounding box center [1004, 158] width 637 height 21
type input "06 29 86 55 43"
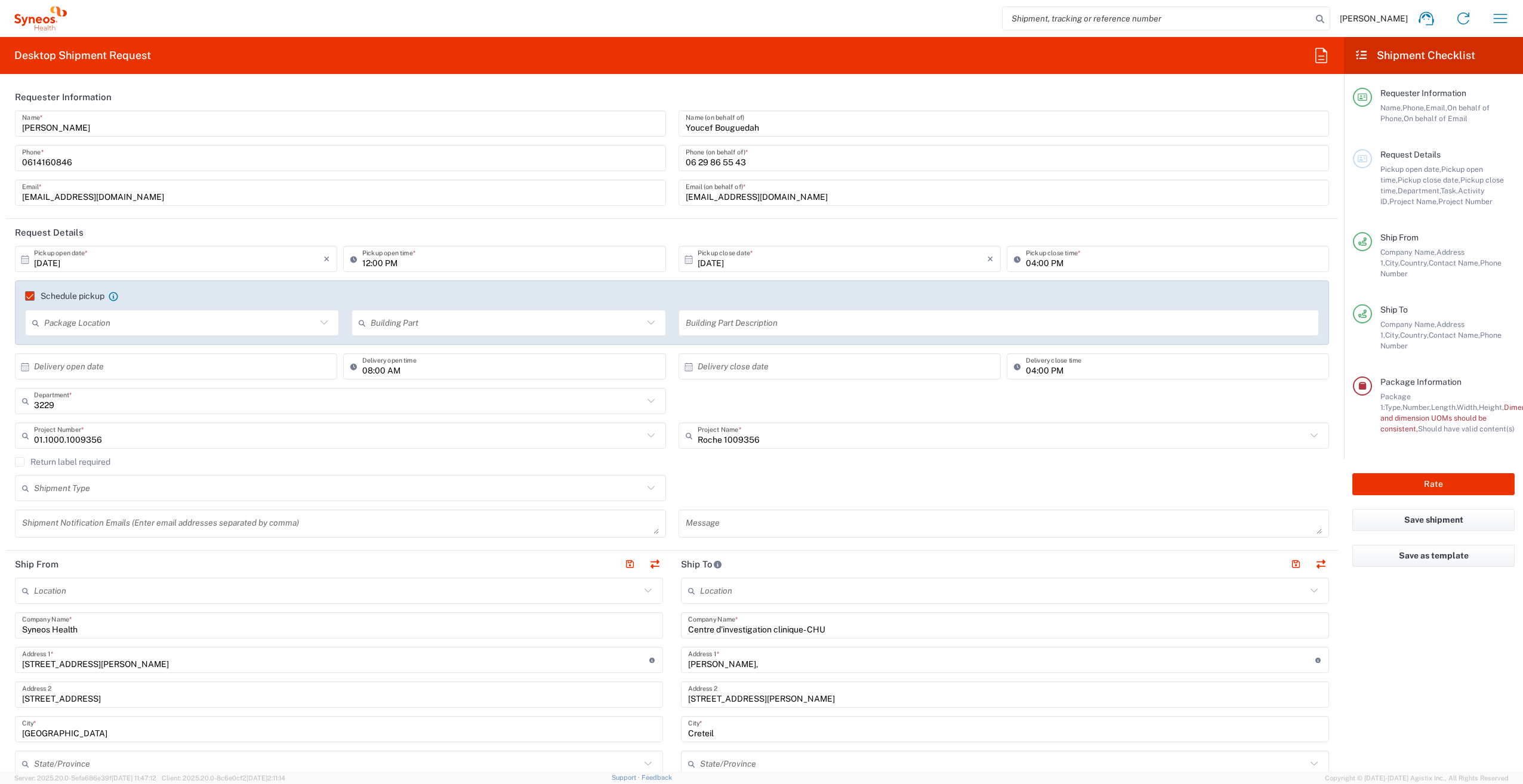
click at [830, 224] on header "Request Details" at bounding box center [672, 233] width 1332 height 27
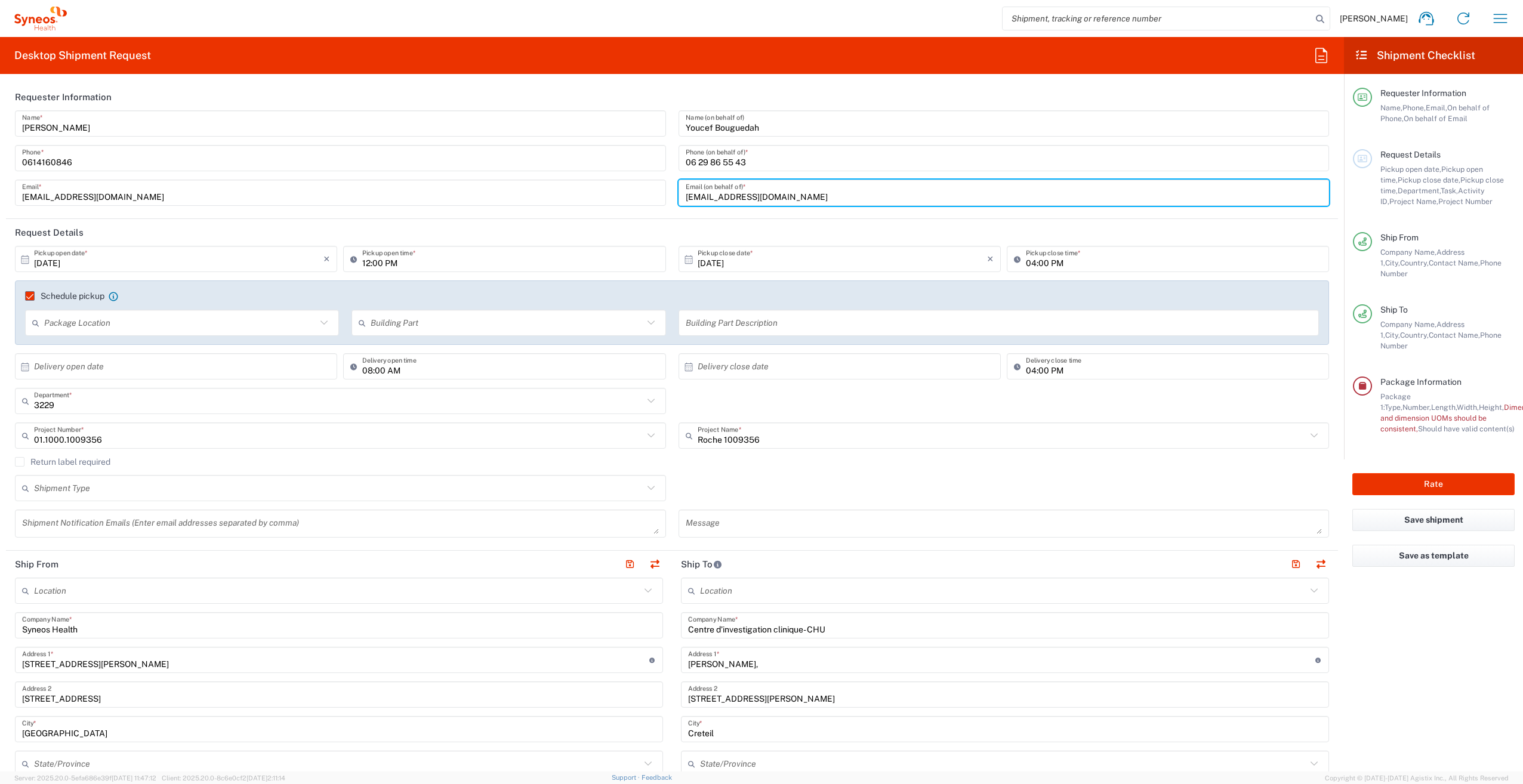
drag, startPoint x: 822, startPoint y: 191, endPoint x: 673, endPoint y: 203, distance: 149.5
click at [673, 203] on div "[PERSON_NAME] Name (on behalf of) [PHONE_NUMBER] Phone (on behalf of) * [EMAIL_…" at bounding box center [1004, 162] width 664 height 104
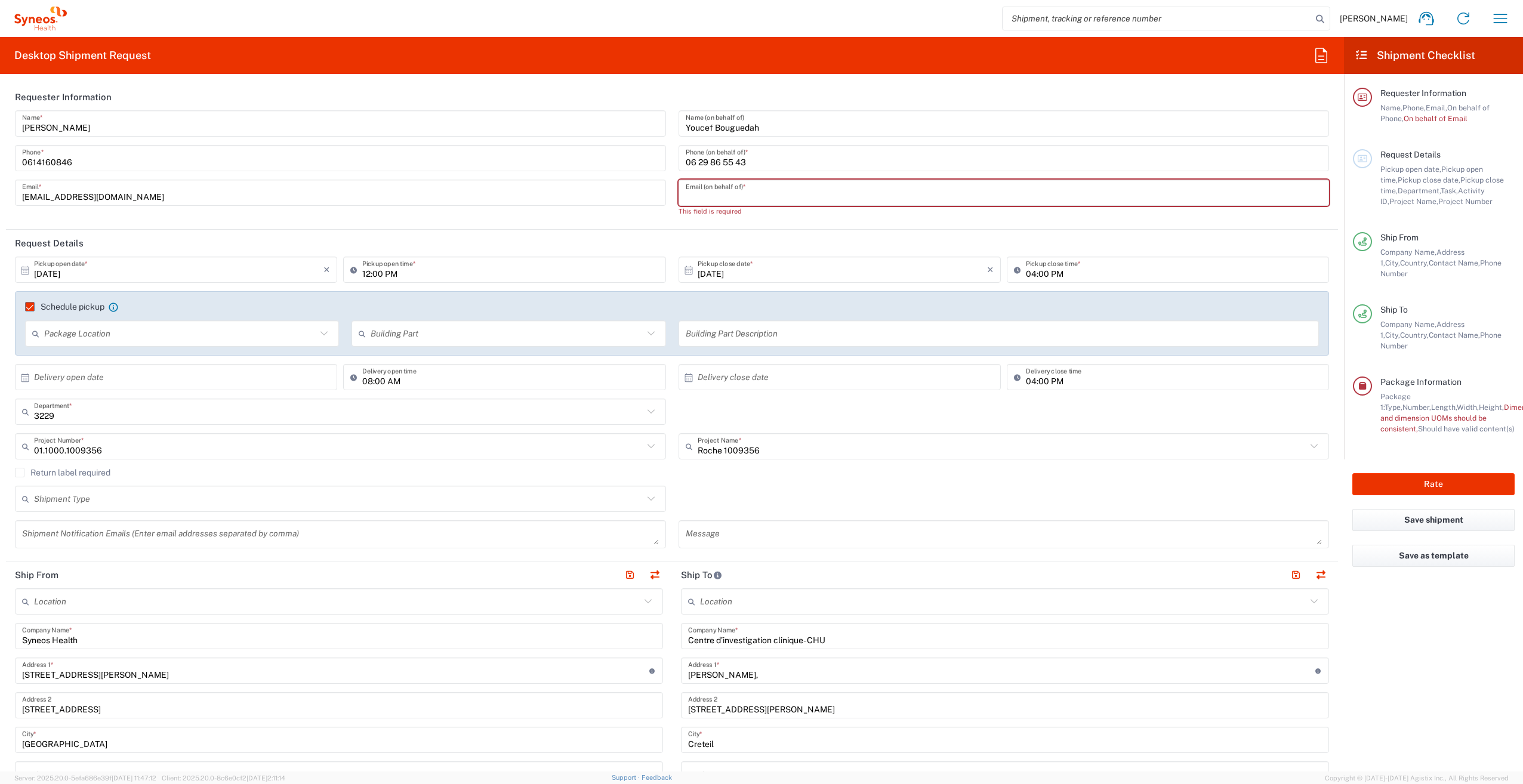
click at [718, 197] on input "text" at bounding box center [1004, 193] width 637 height 21
paste input "[EMAIL_ADDRESS][DOMAIN_NAME]"
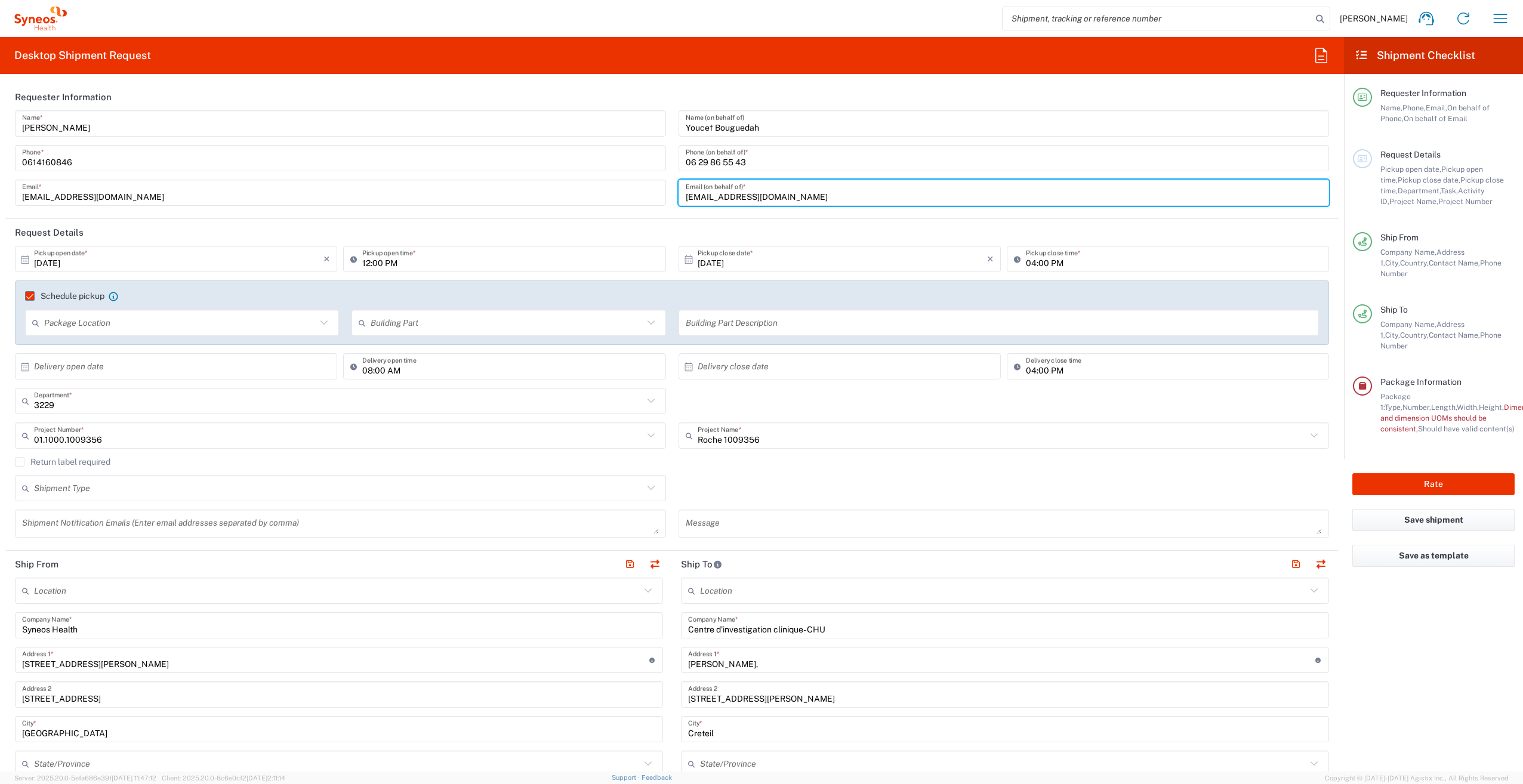
type input "[EMAIL_ADDRESS][DOMAIN_NAME]"
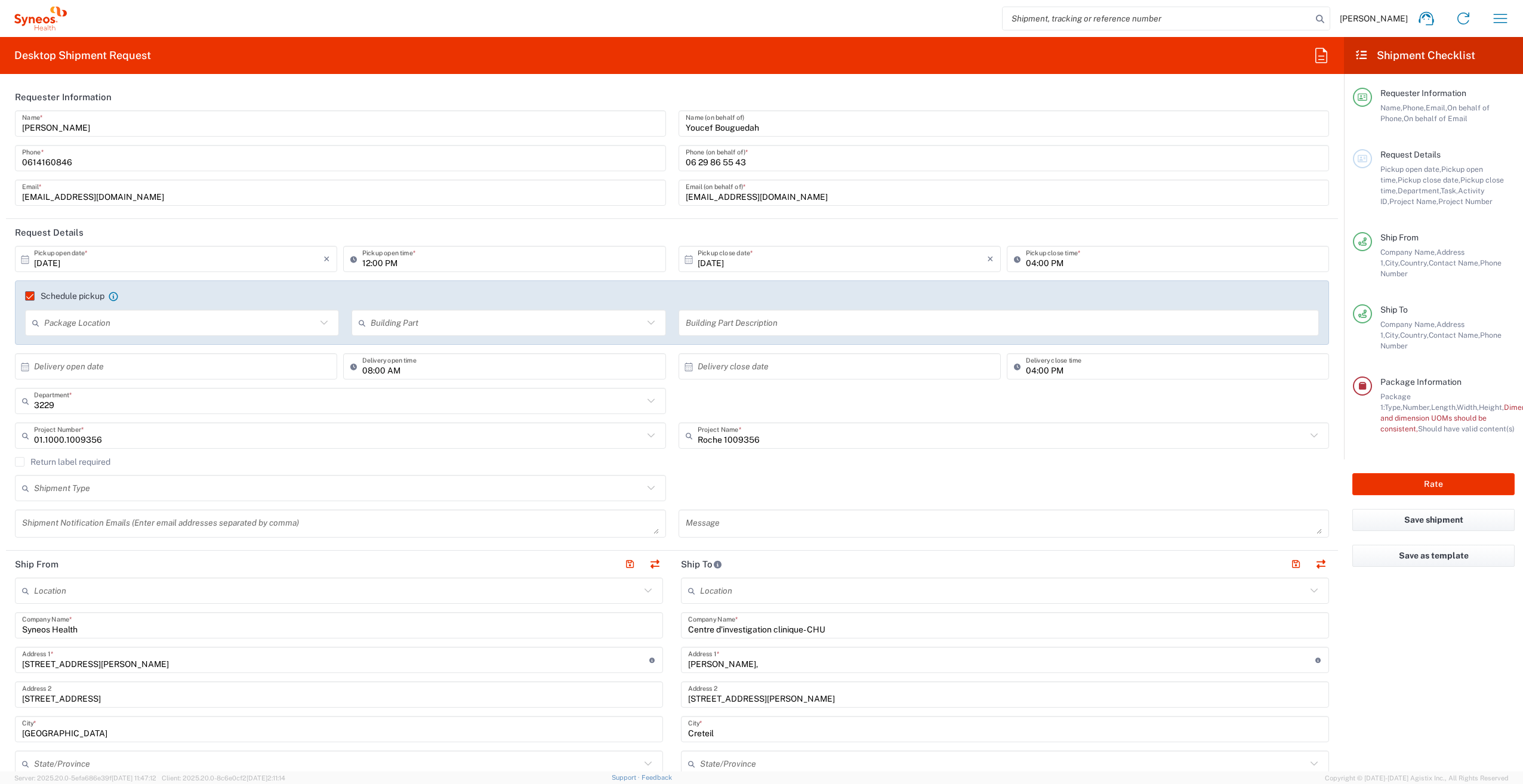
click at [616, 229] on header "Request Details" at bounding box center [672, 233] width 1332 height 27
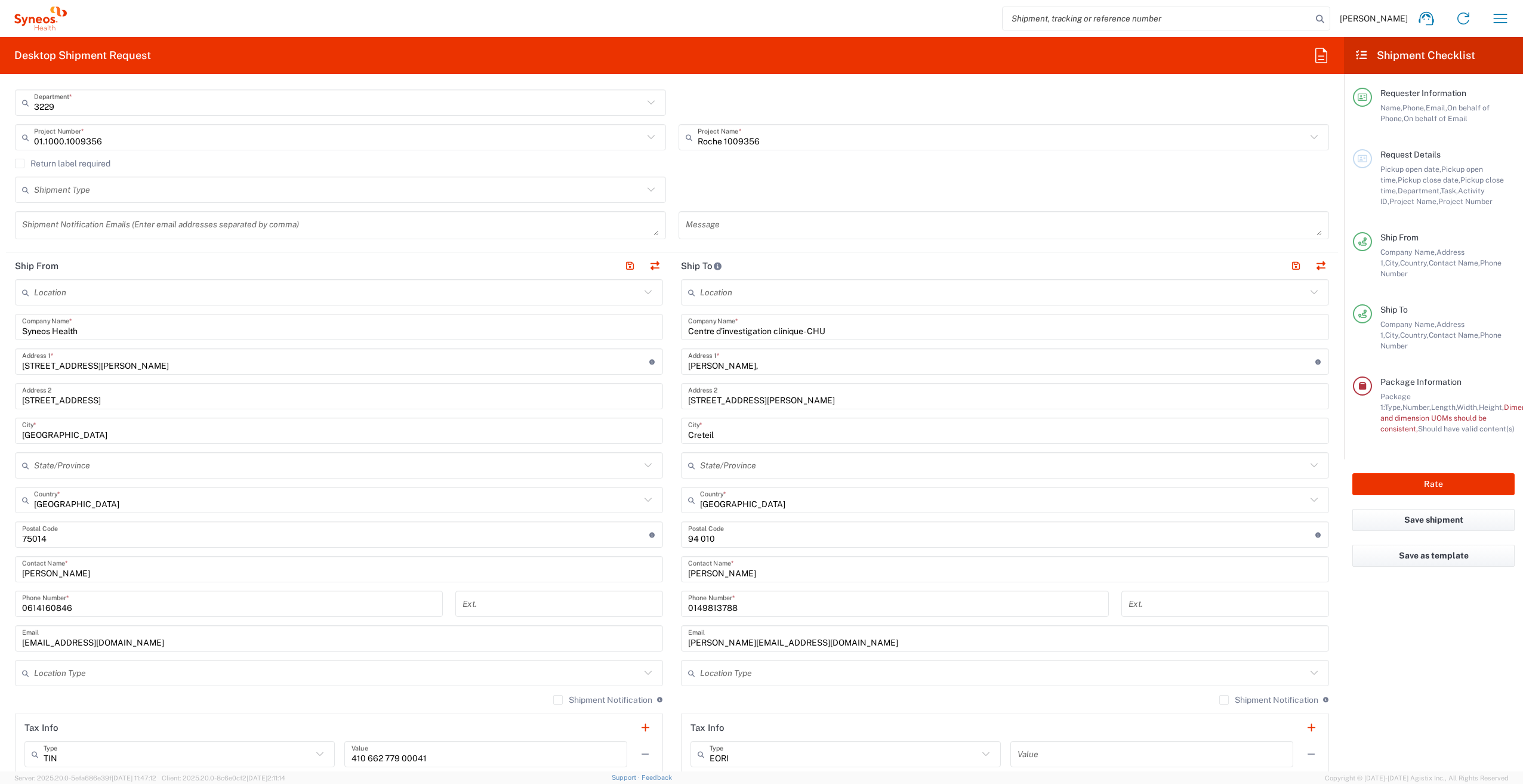
scroll to position [358, 0]
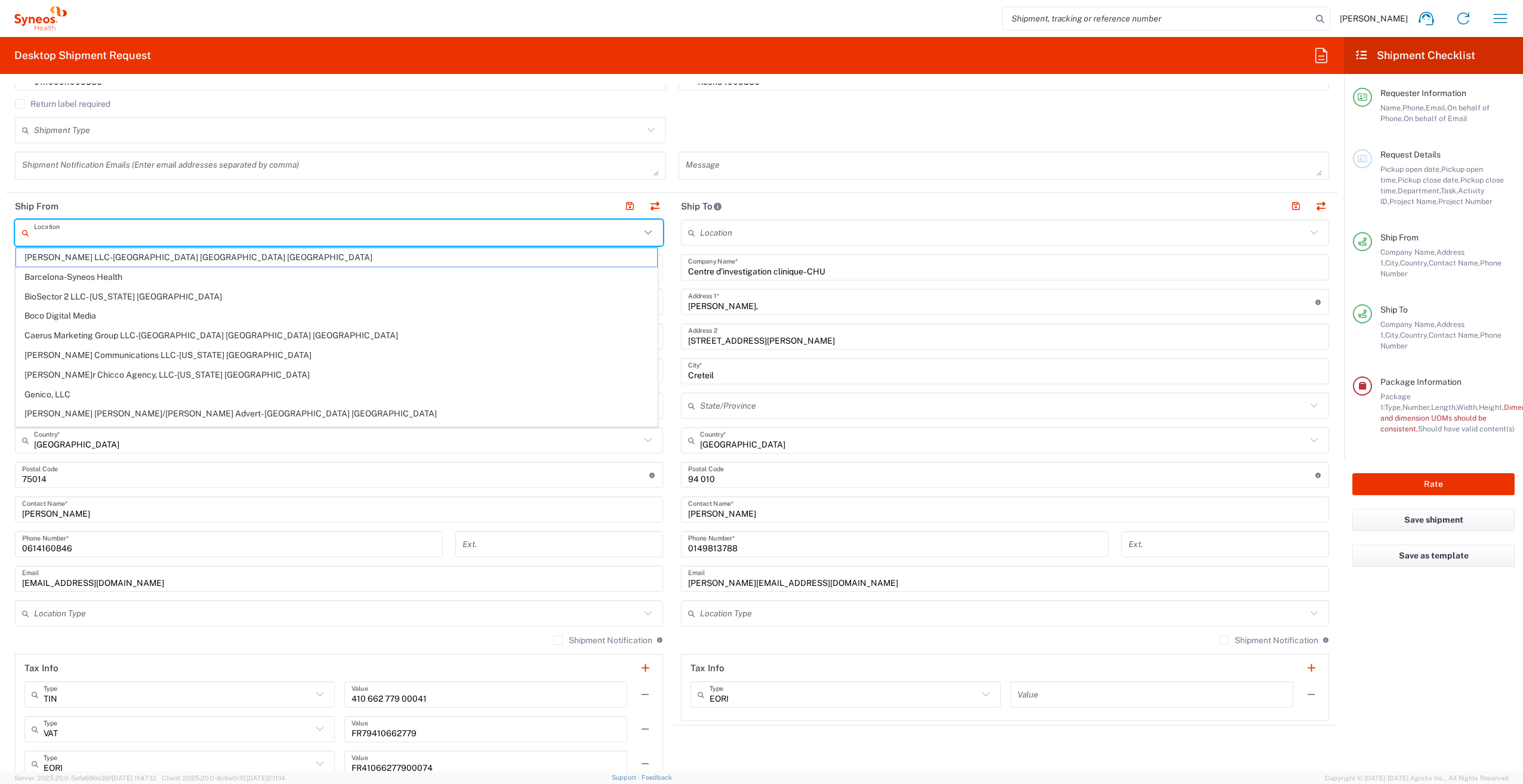
click at [149, 224] on input "text" at bounding box center [337, 233] width 606 height 21
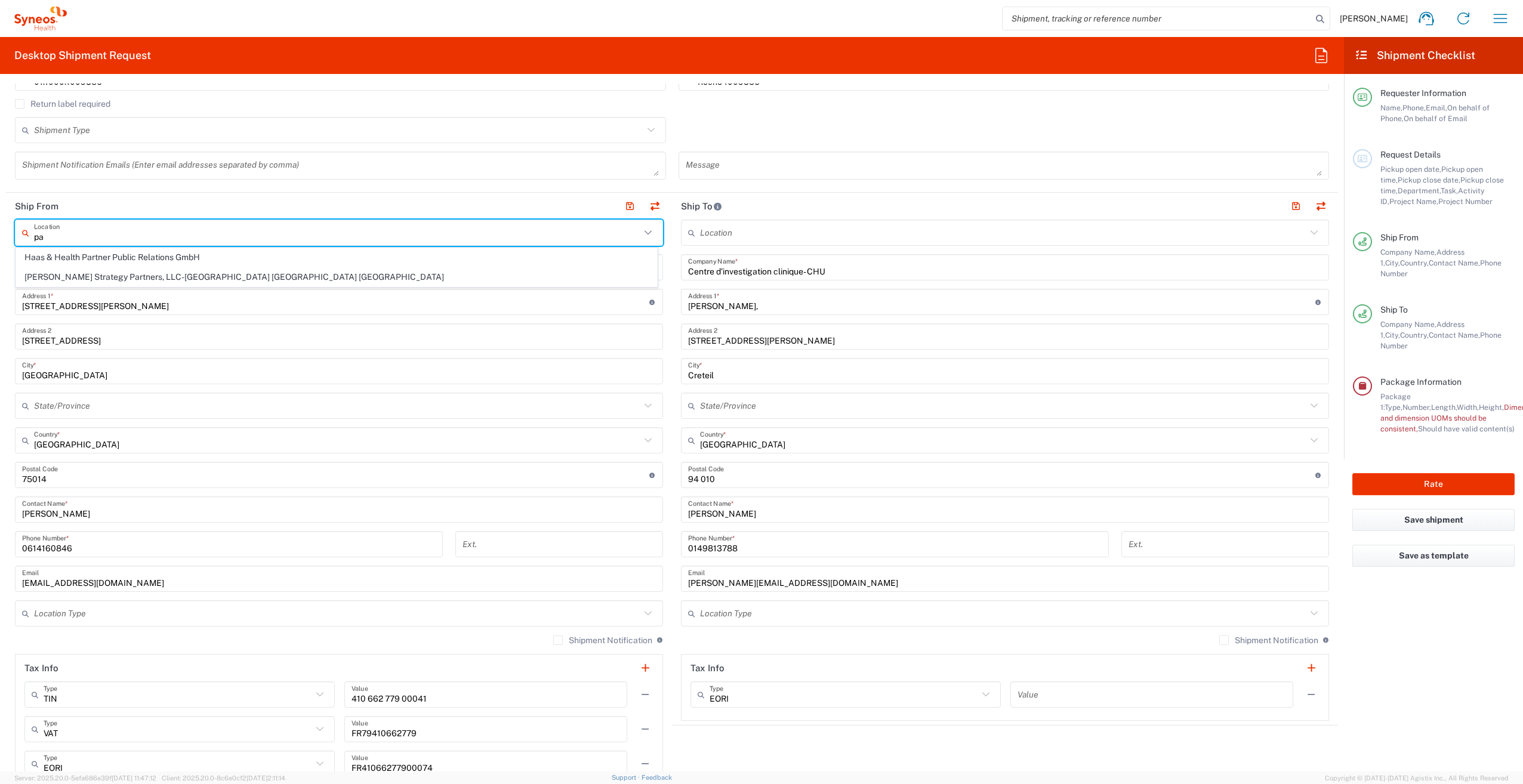
type input "p"
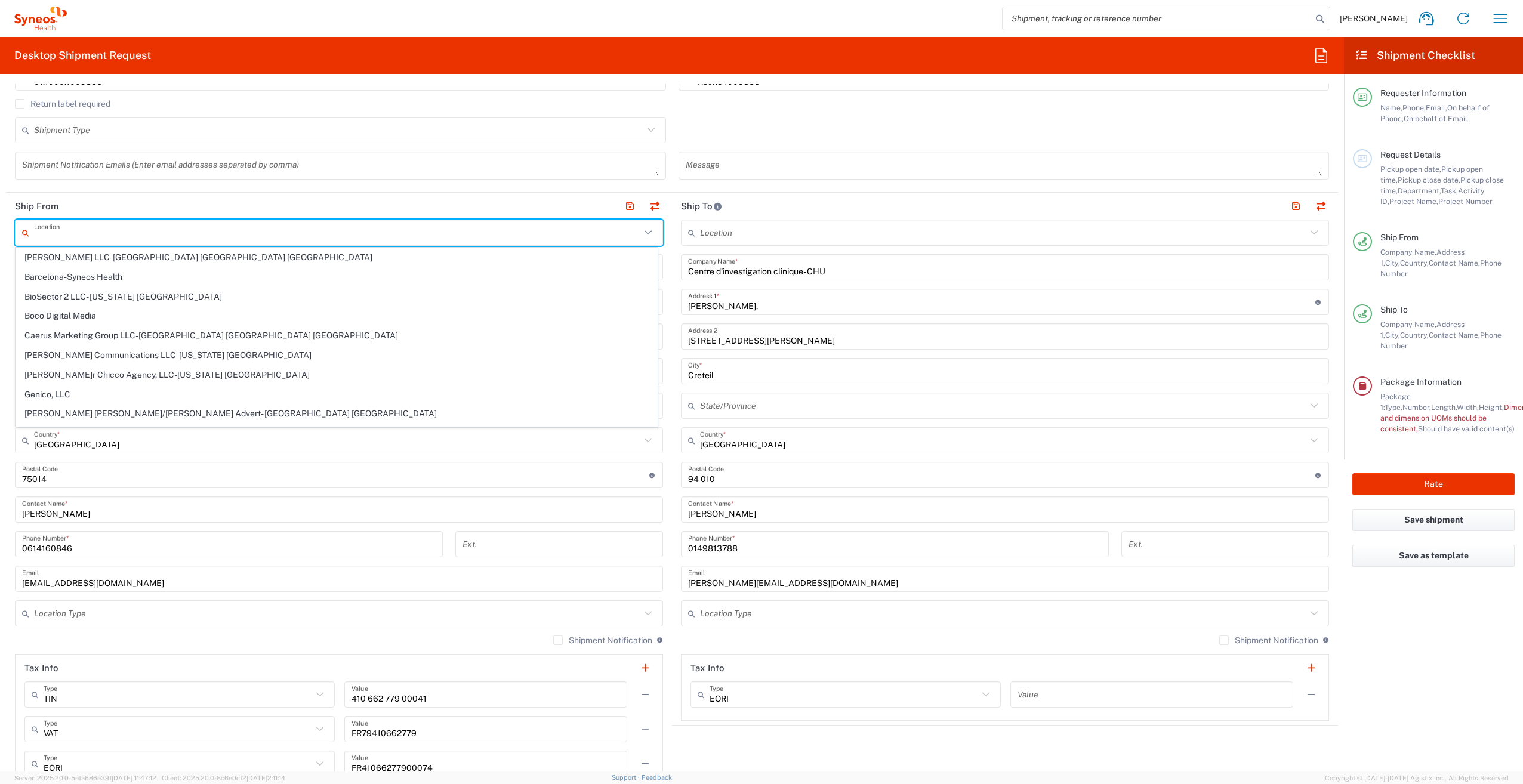
click at [794, 127] on div "Shipment Type Batch Regular" at bounding box center [672, 134] width 1327 height 34
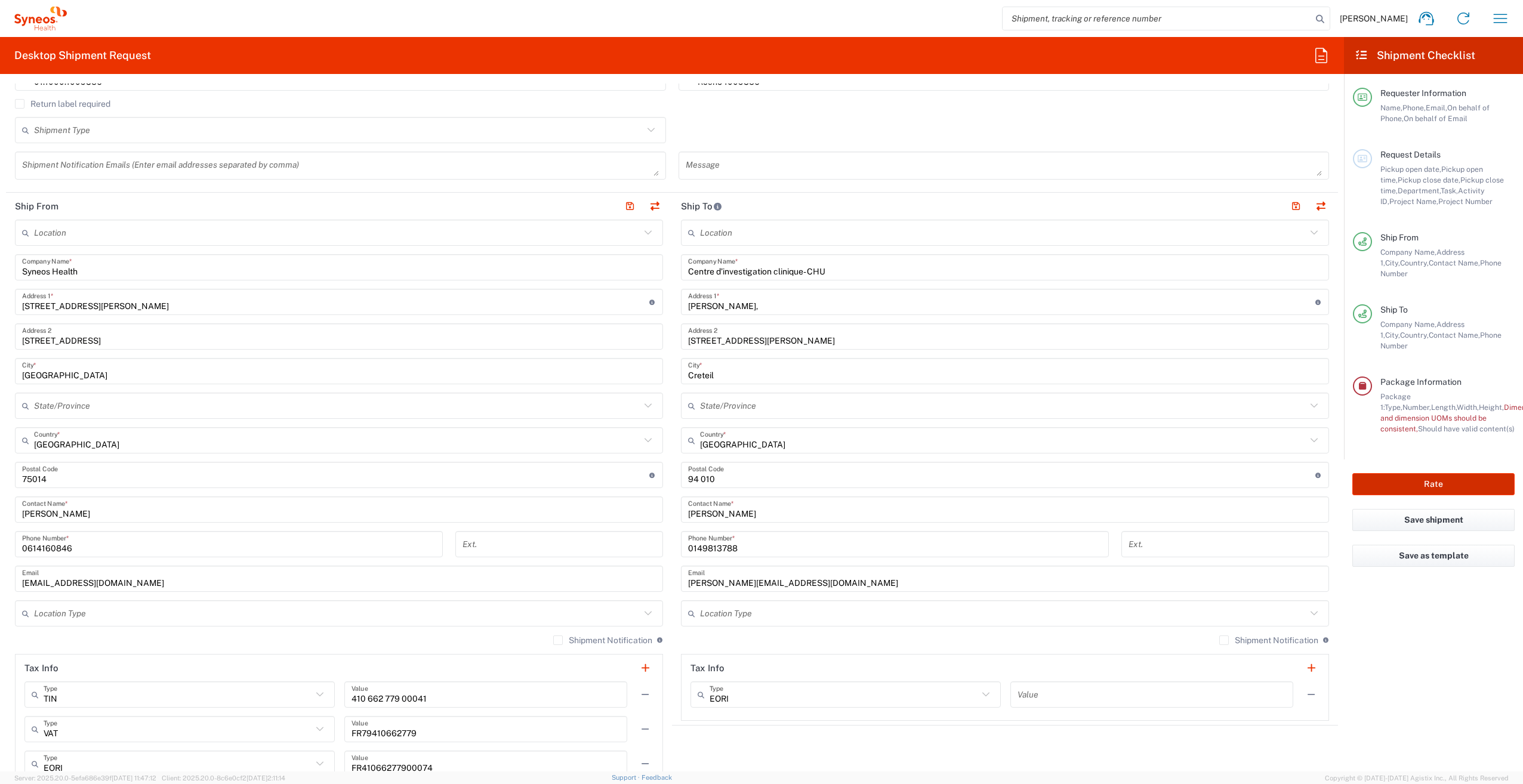
click at [1416, 473] on button "Rate" at bounding box center [1433, 484] width 162 height 22
type input "01.1000.1009356"
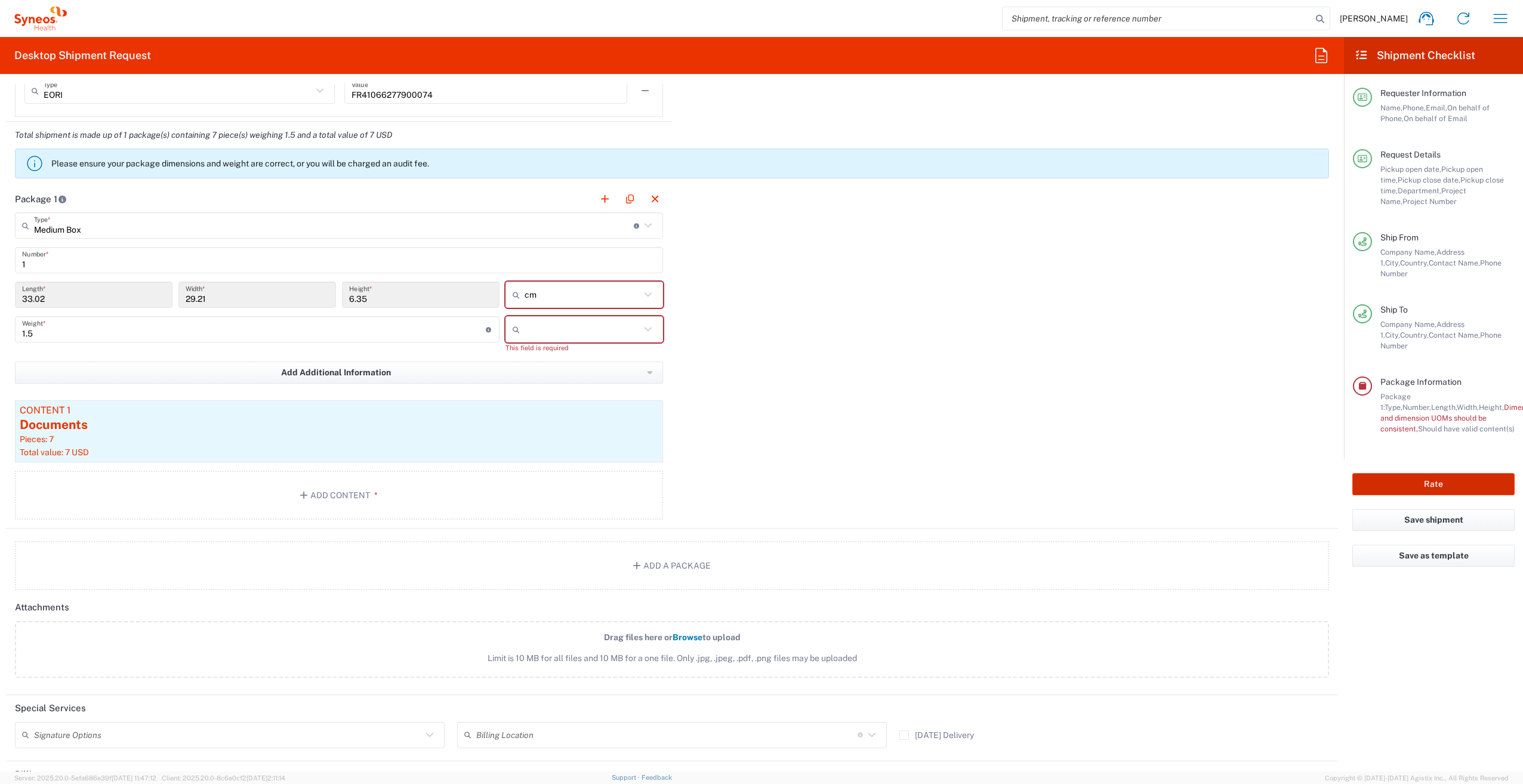
scroll to position [1074, 0]
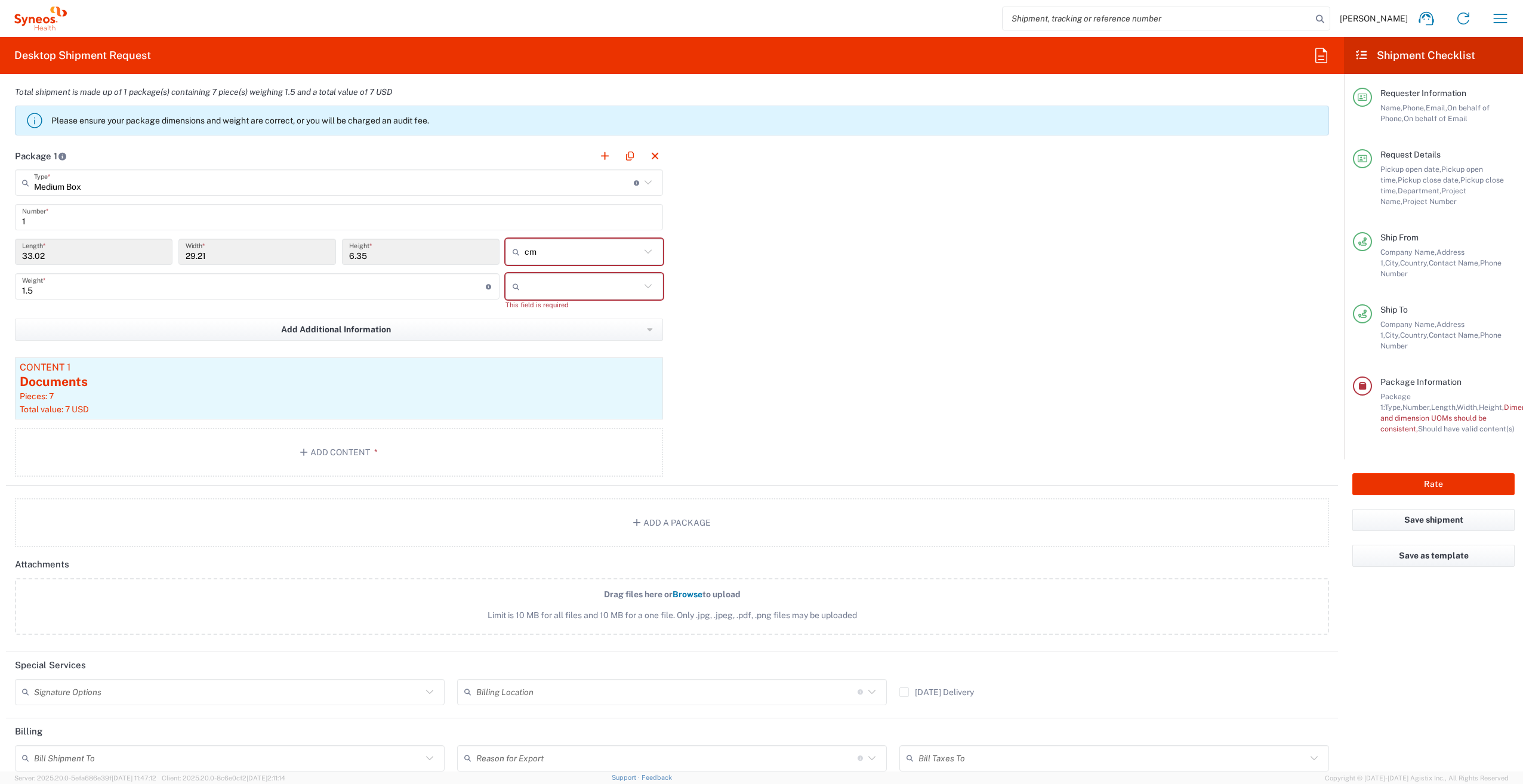
click at [584, 287] on input "text" at bounding box center [583, 287] width 116 height 19
click at [525, 309] on span "kgs" at bounding box center [580, 310] width 154 height 19
type input "kgs"
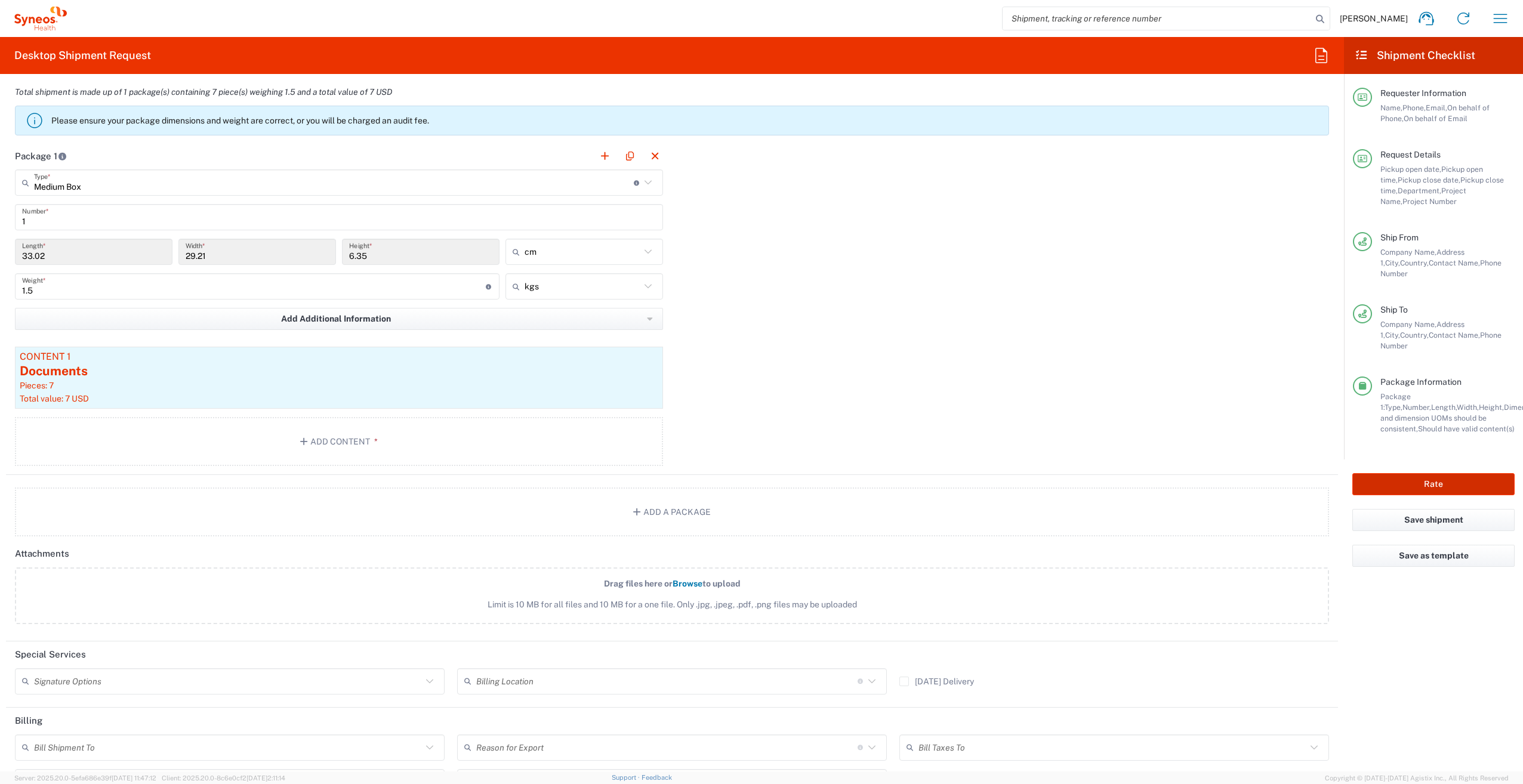
drag, startPoint x: 1427, startPoint y: 461, endPoint x: 1409, endPoint y: 453, distance: 19.7
click at [1426, 473] on button "Rate" at bounding box center [1433, 484] width 162 height 22
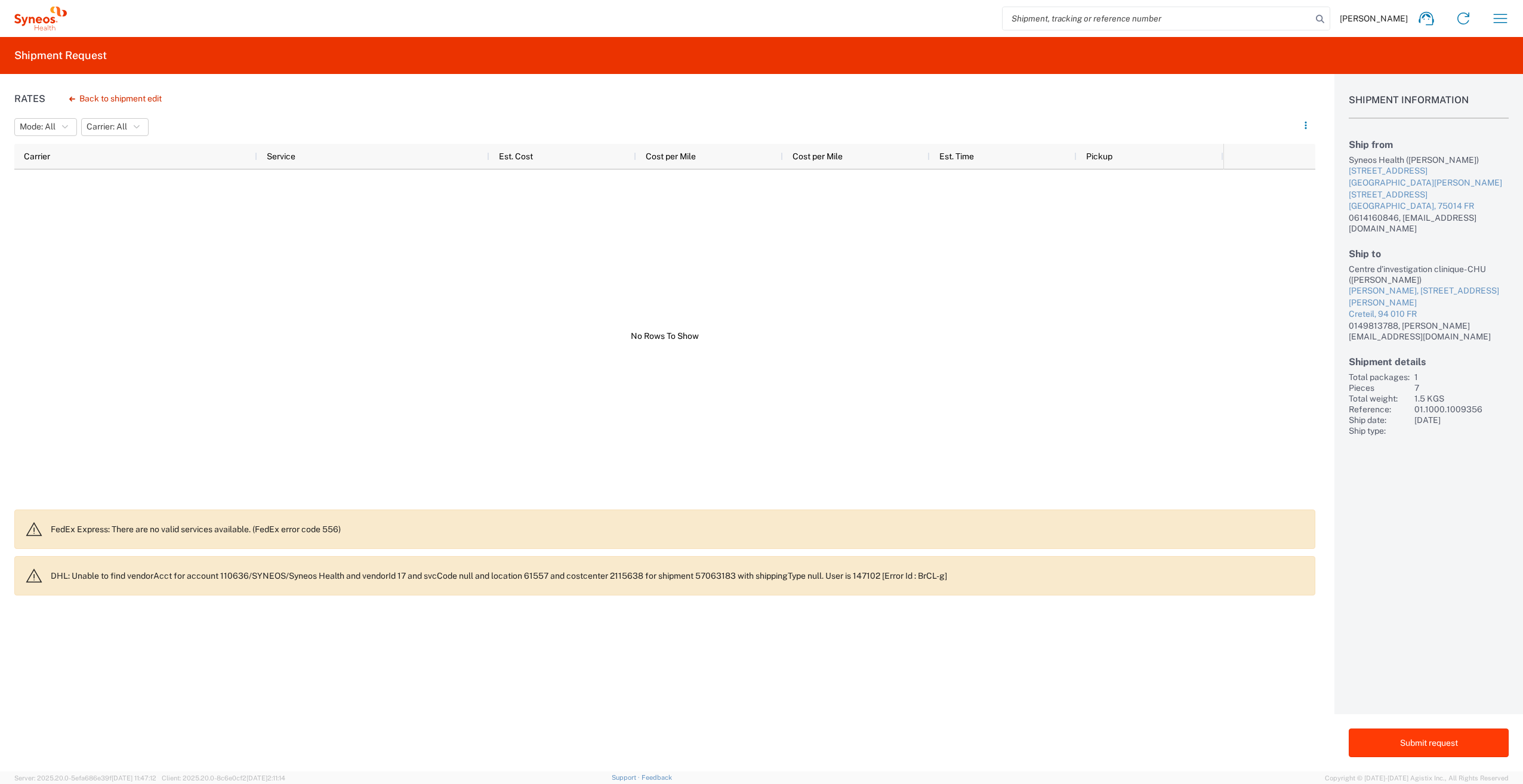
click at [1431, 744] on button "Submit request" at bounding box center [1429, 742] width 160 height 29
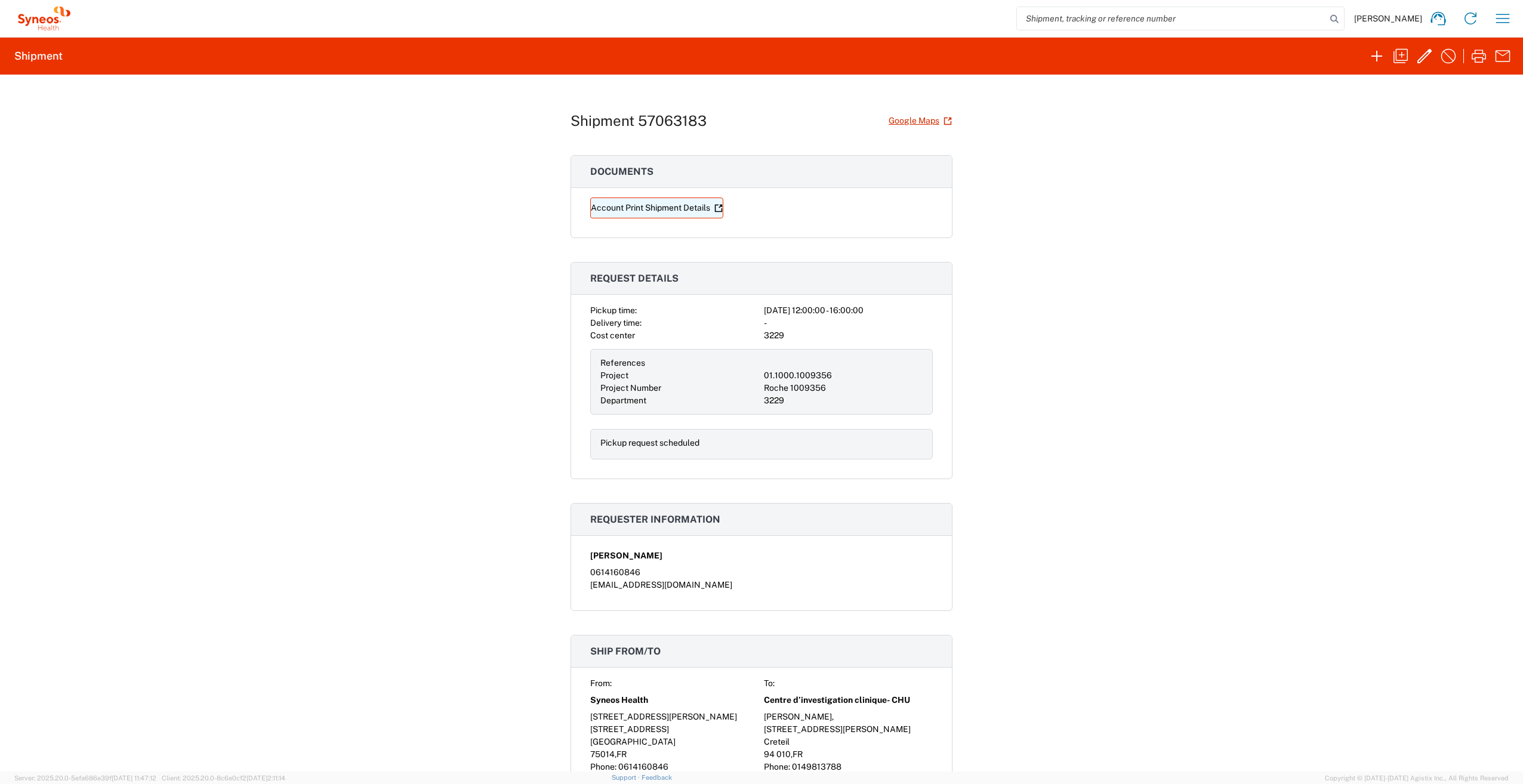
click at [658, 204] on link "Account Print Shipment Details" at bounding box center [657, 208] width 133 height 21
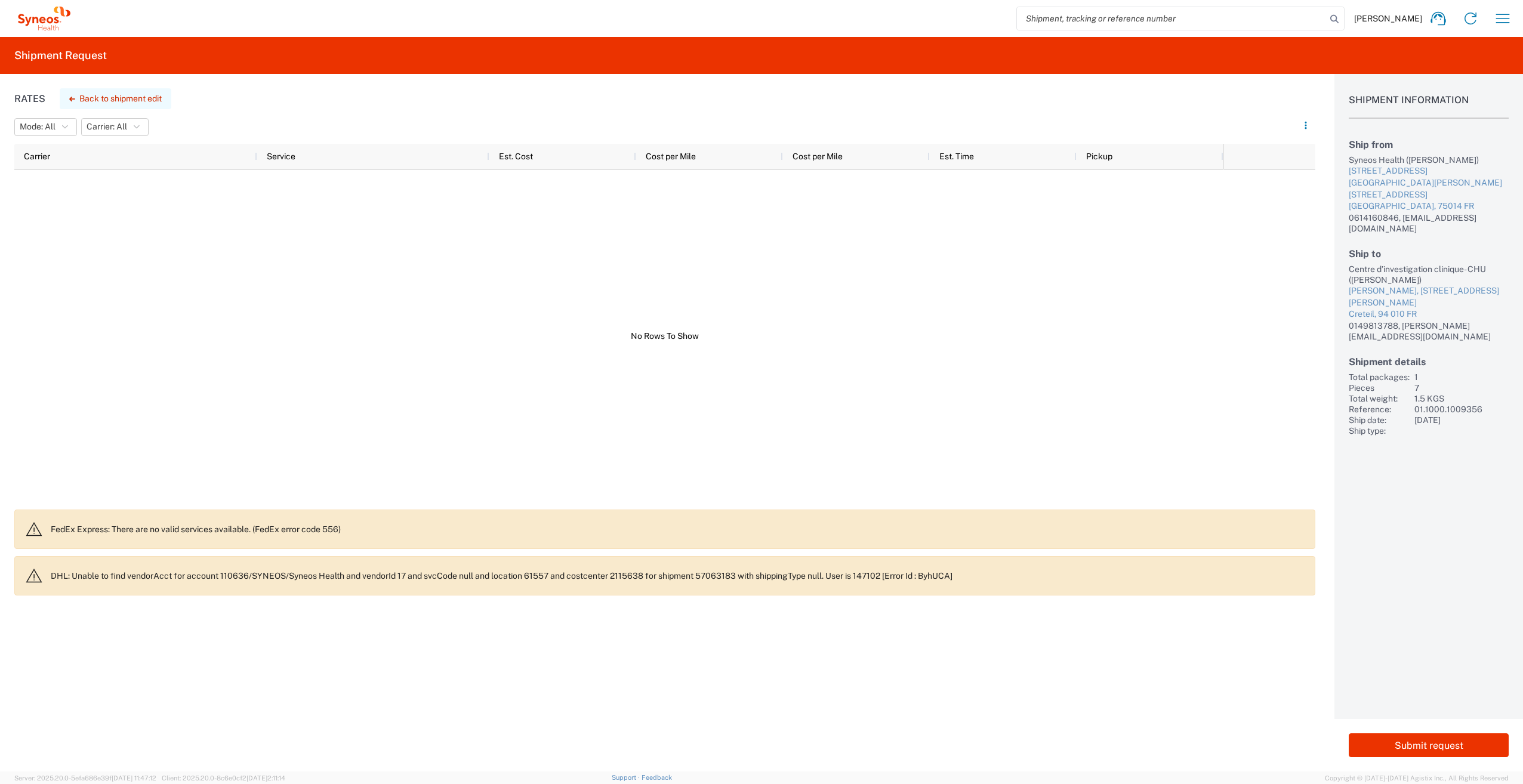
click at [139, 96] on button "Back to shipment edit" at bounding box center [115, 99] width 111 height 21
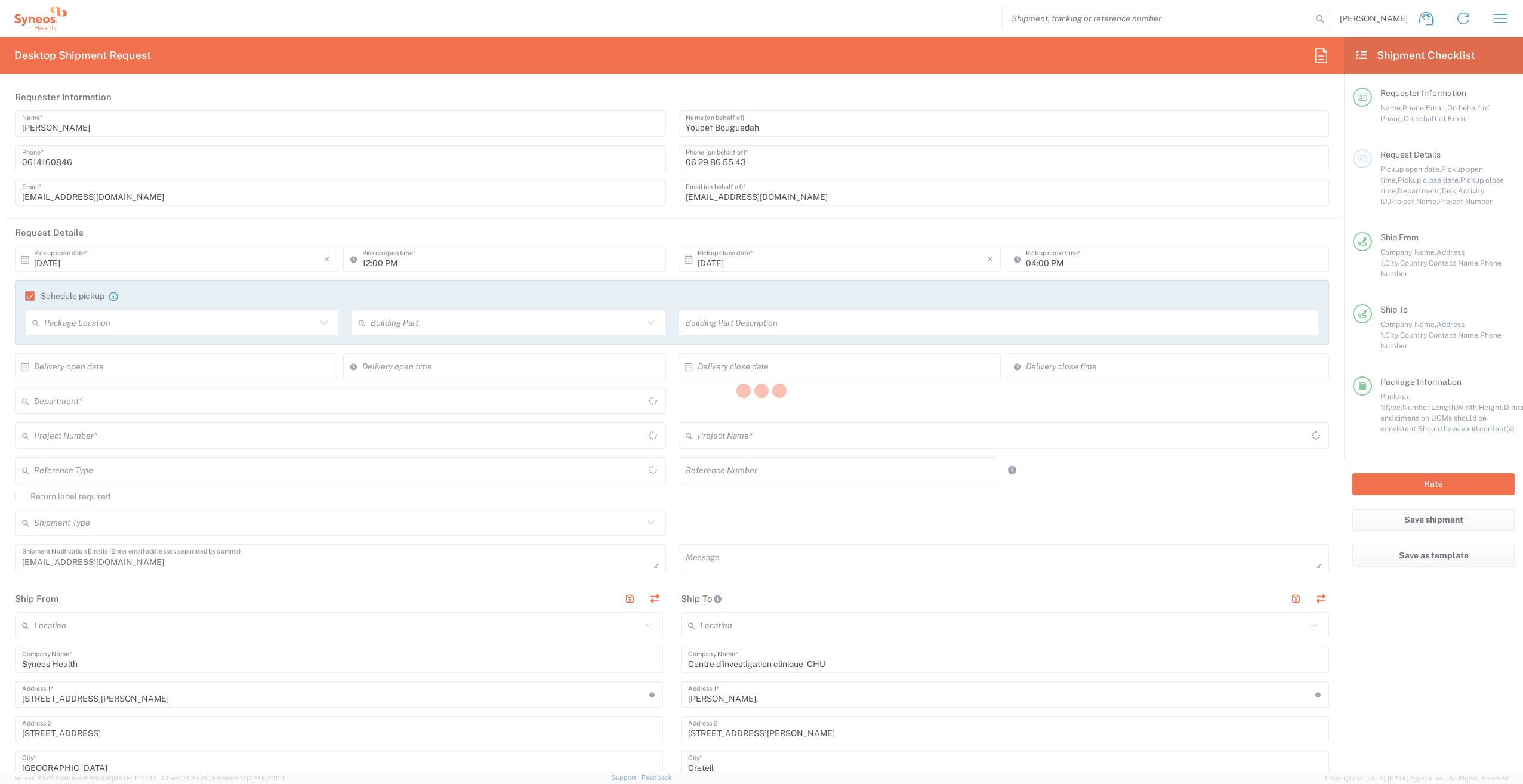
type input "3229"
type input "01.1000.1009356"
type input "Roche 1009356"
type input "Medium Box"
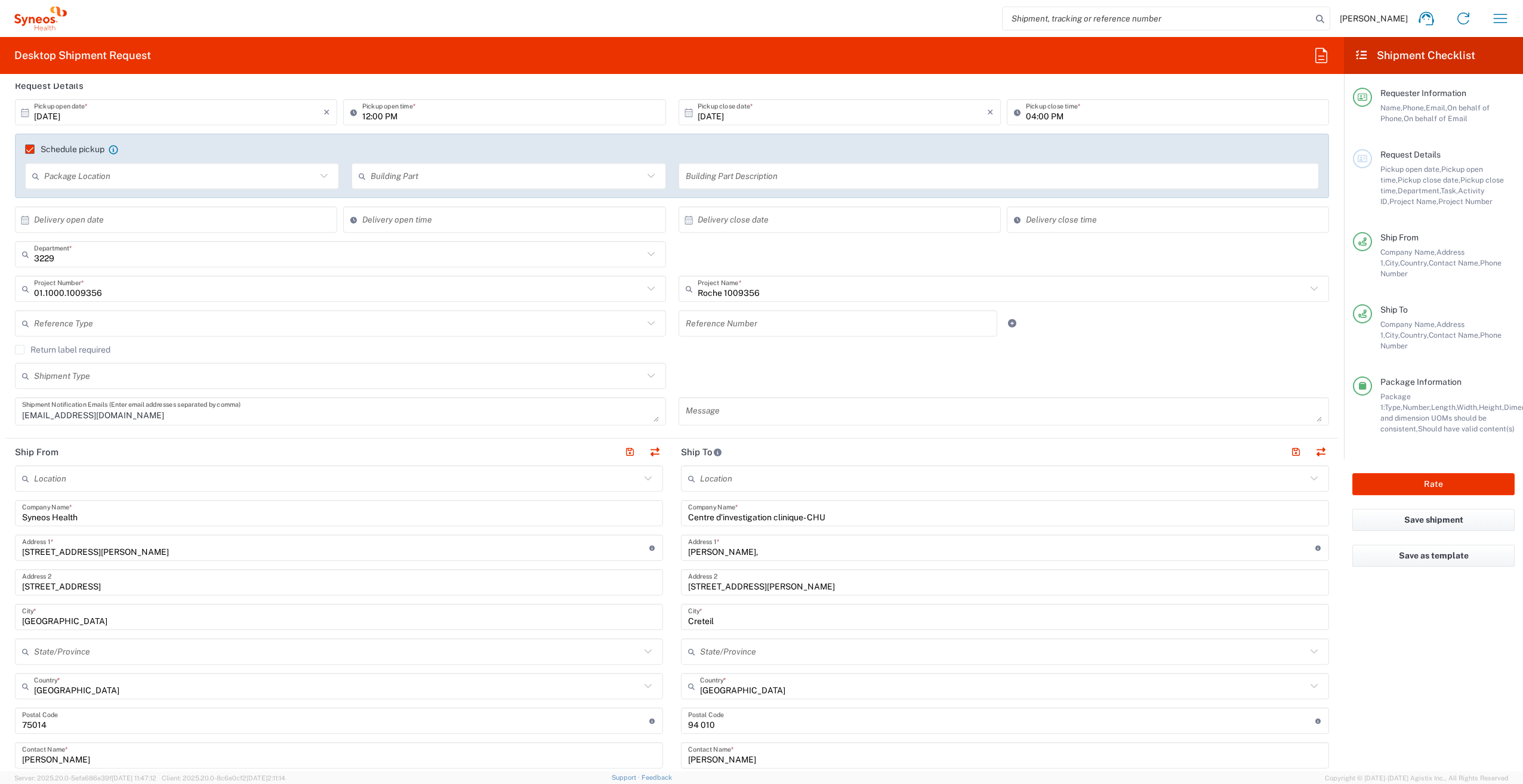
scroll to position [179, 0]
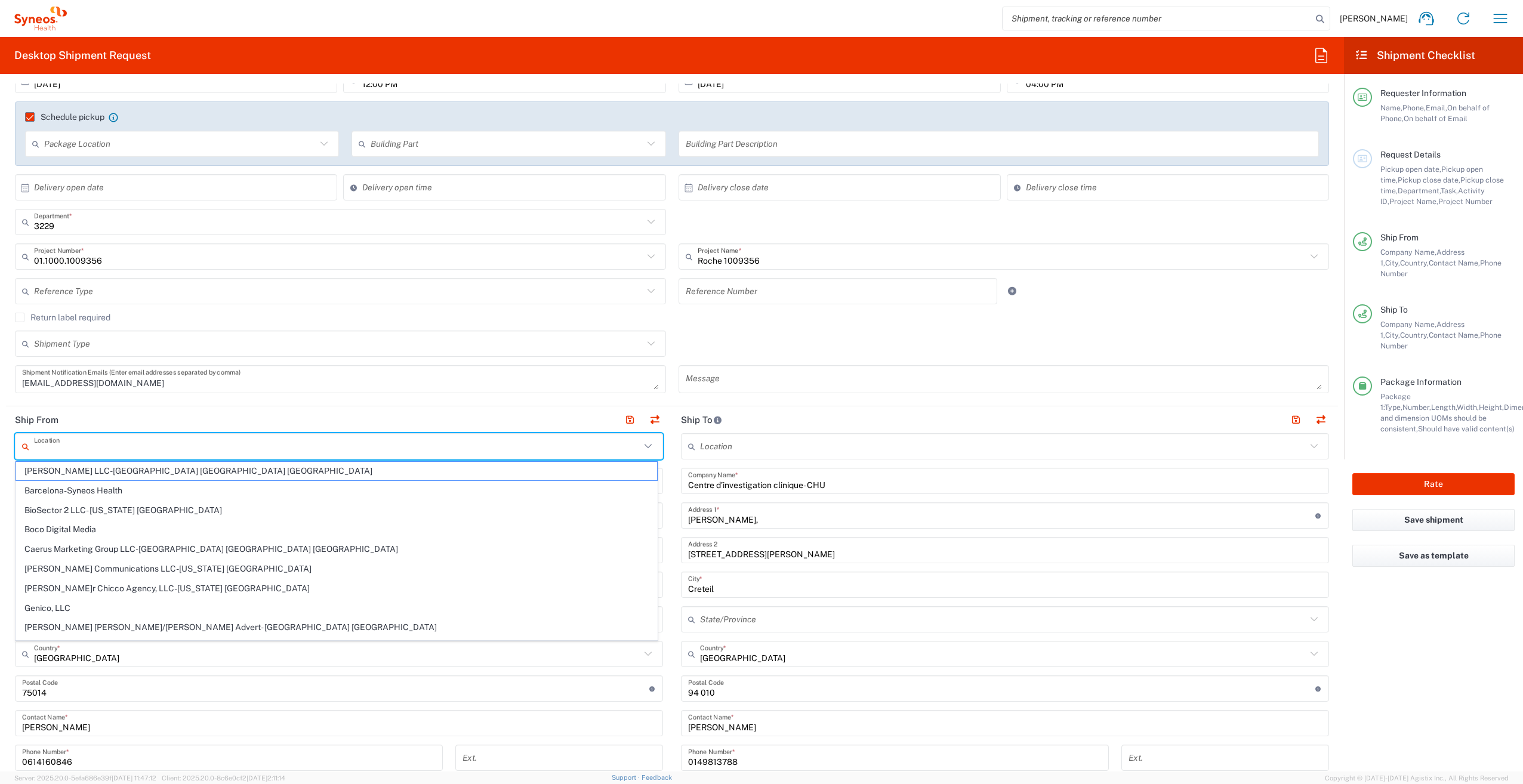
click at [59, 441] on input "text" at bounding box center [337, 446] width 606 height 21
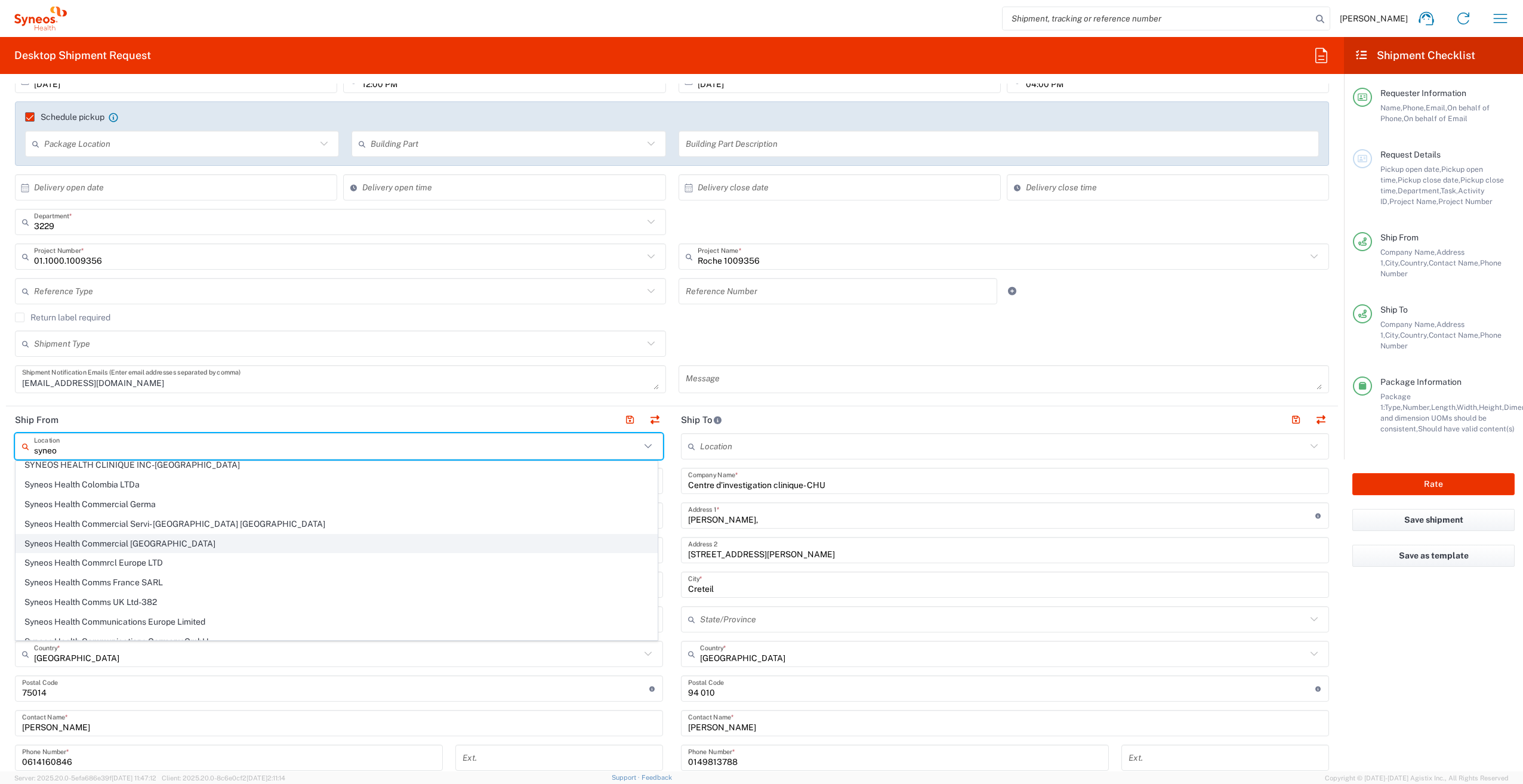
scroll to position [417, 0]
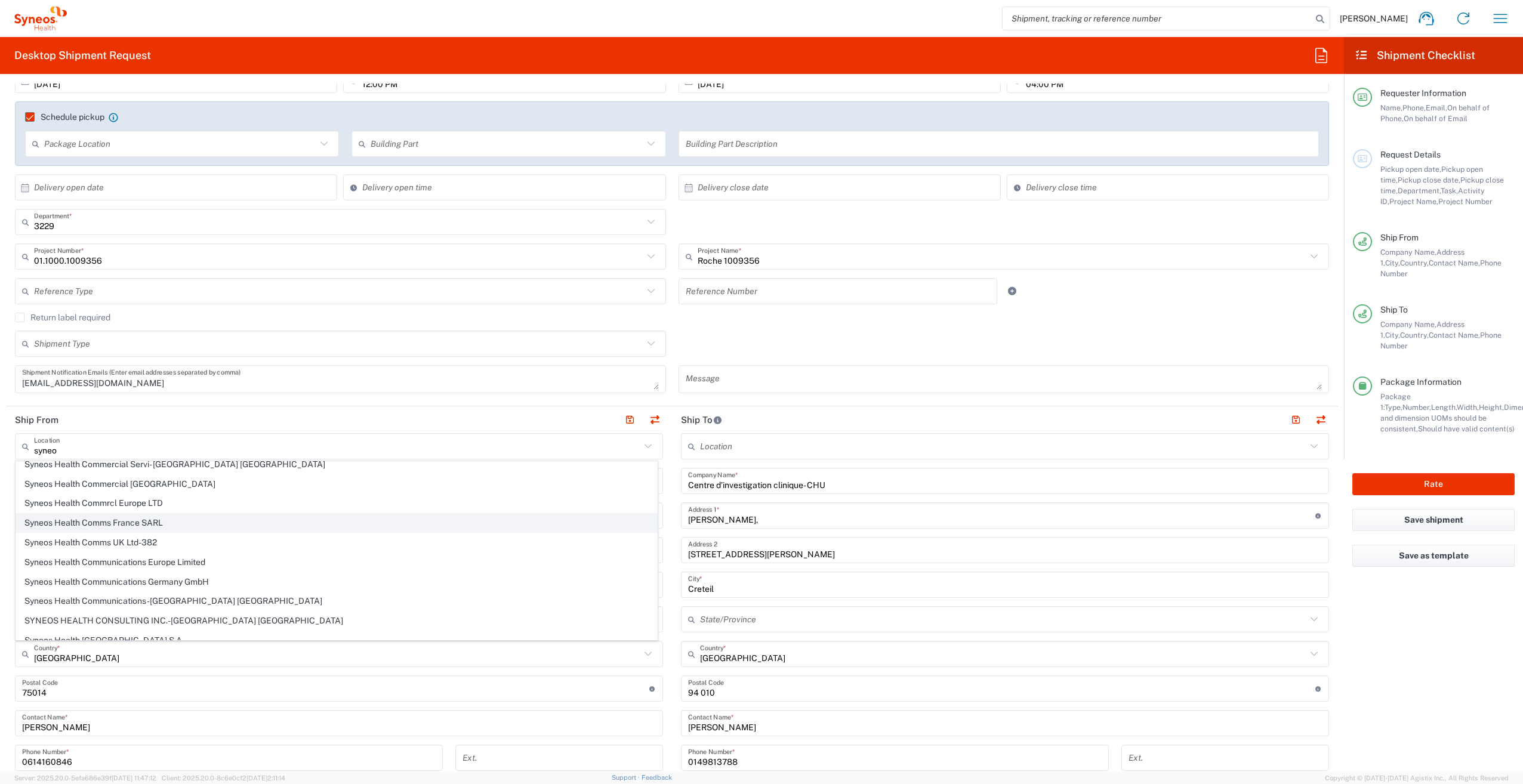
click at [115, 517] on span "Syneos Health Comms France SARL" at bounding box center [337, 523] width 641 height 19
type input "Syneos Health Comms France SARL"
type input "[STREET_ADDRESS][PERSON_NAME]."
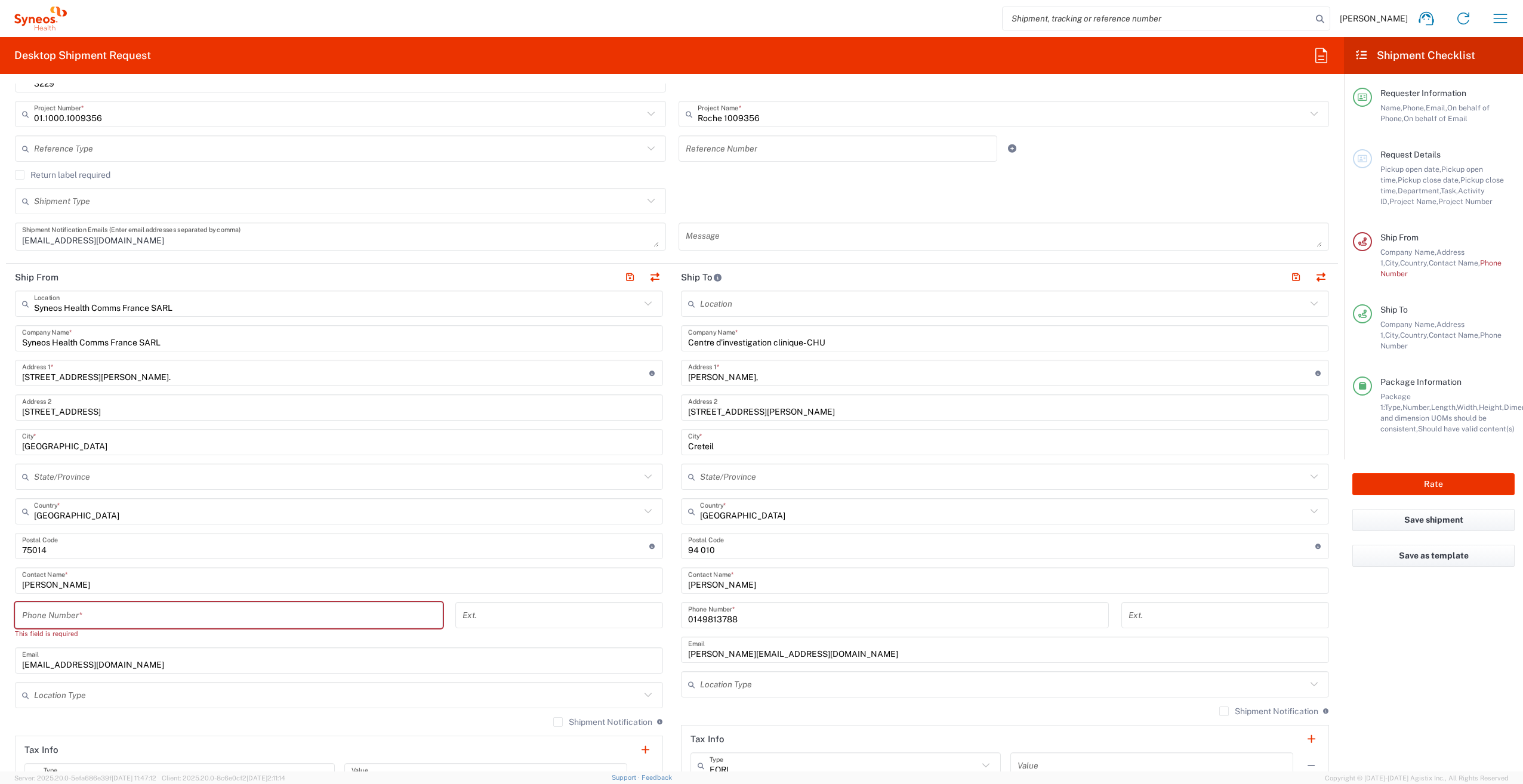
scroll to position [358, 0]
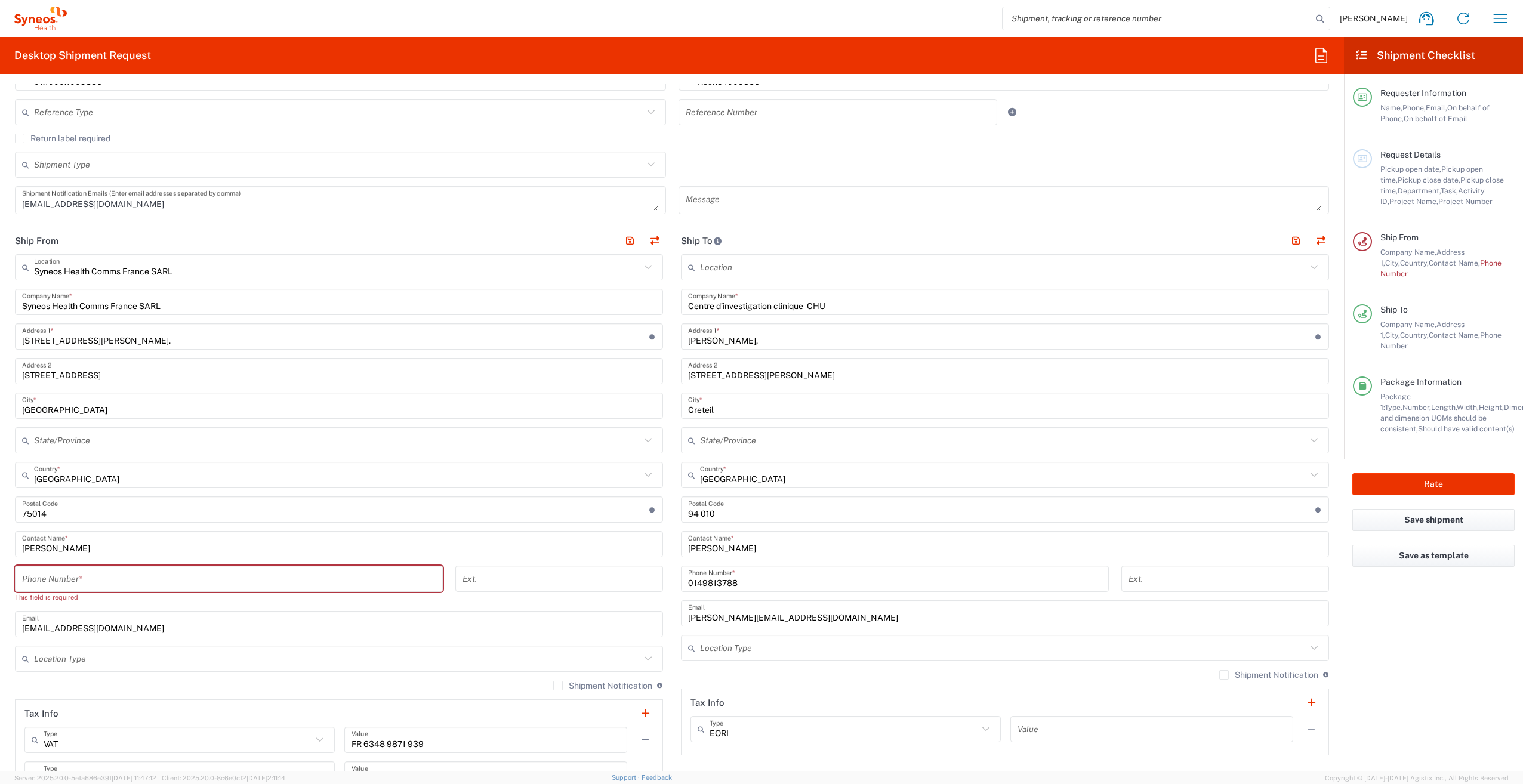
click at [84, 579] on input "tel" at bounding box center [229, 579] width 414 height 21
type input "0614160846"
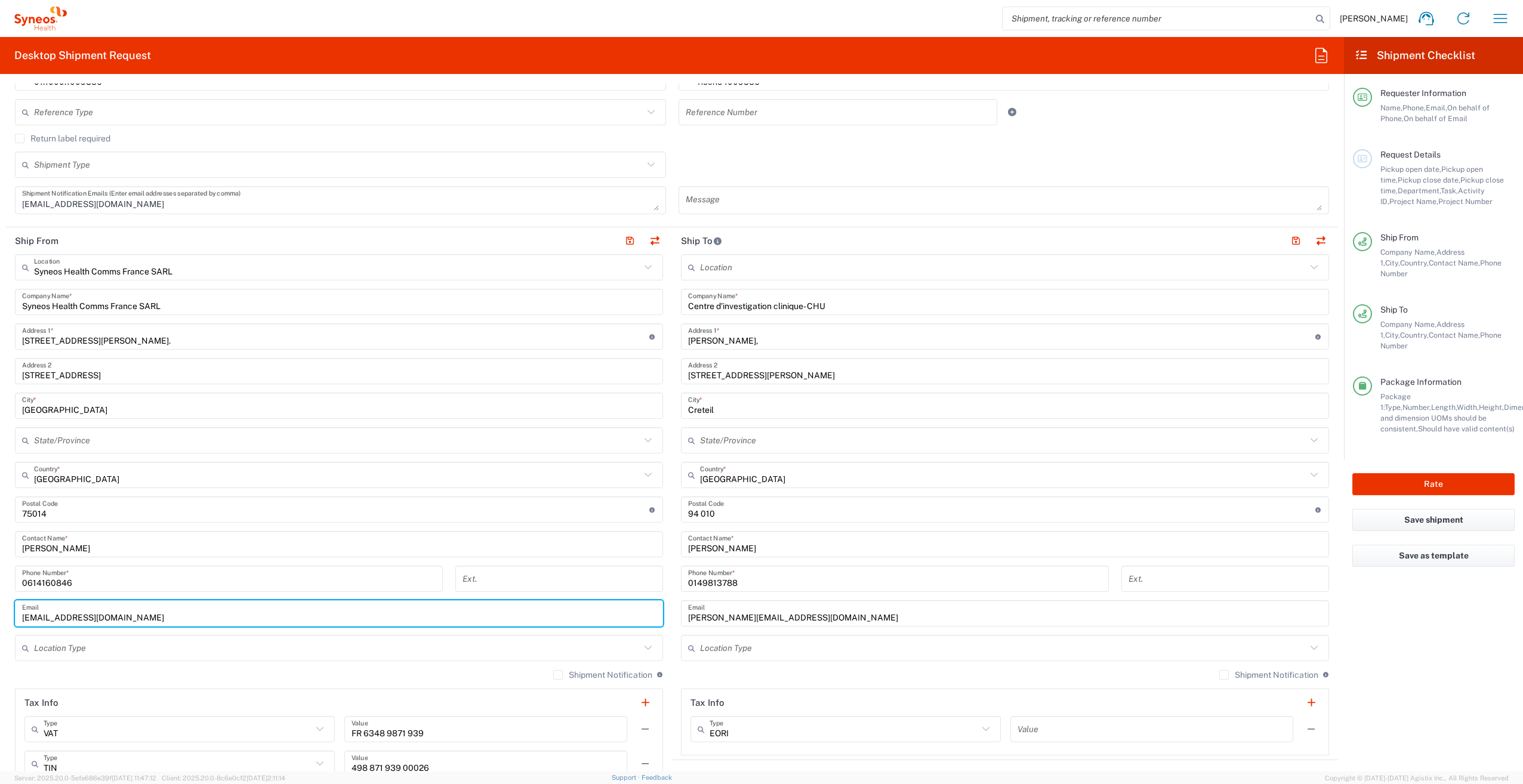
click at [449, 606] on input "[EMAIL_ADDRESS][DOMAIN_NAME]" at bounding box center [338, 613] width 634 height 21
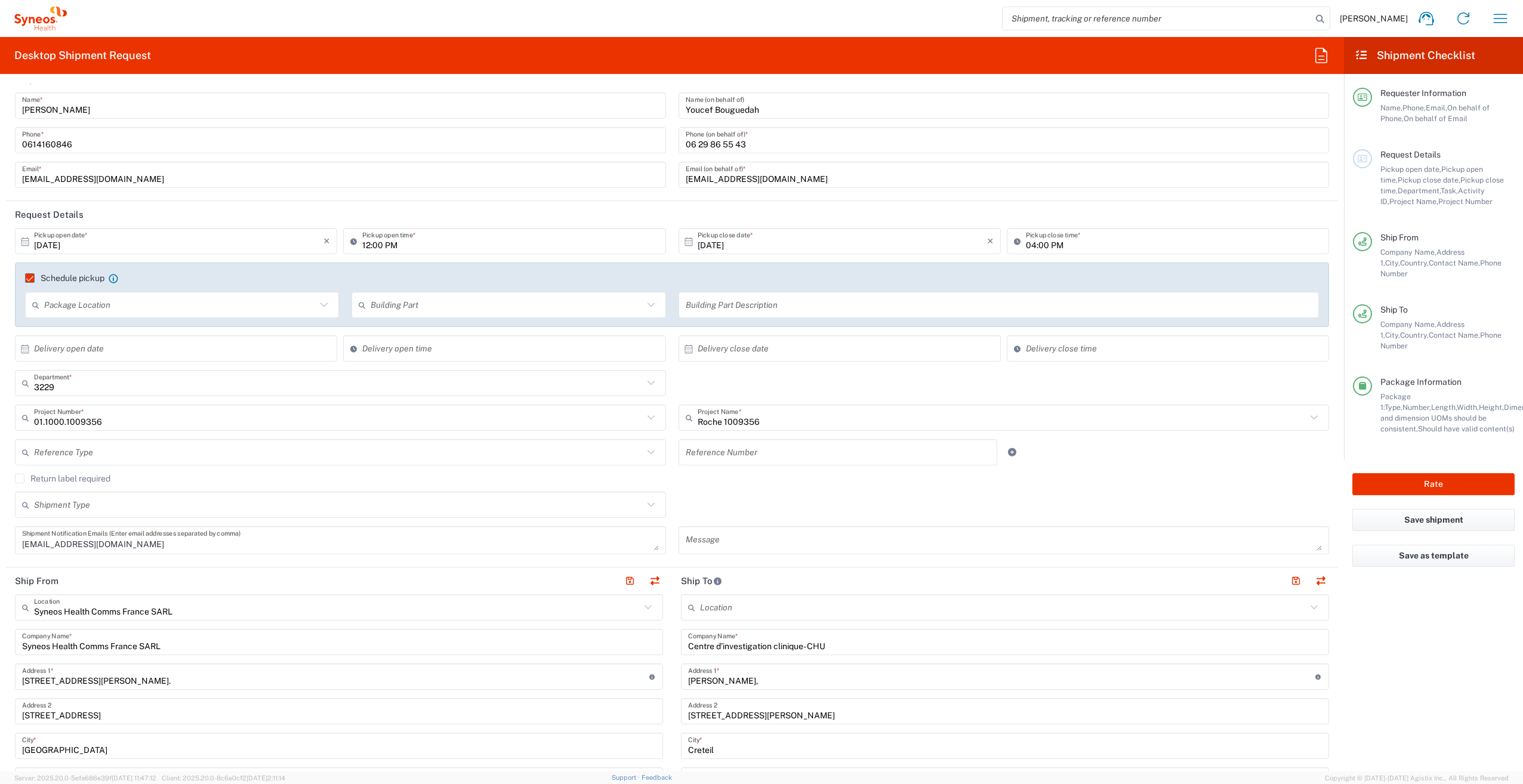
scroll to position [0, 0]
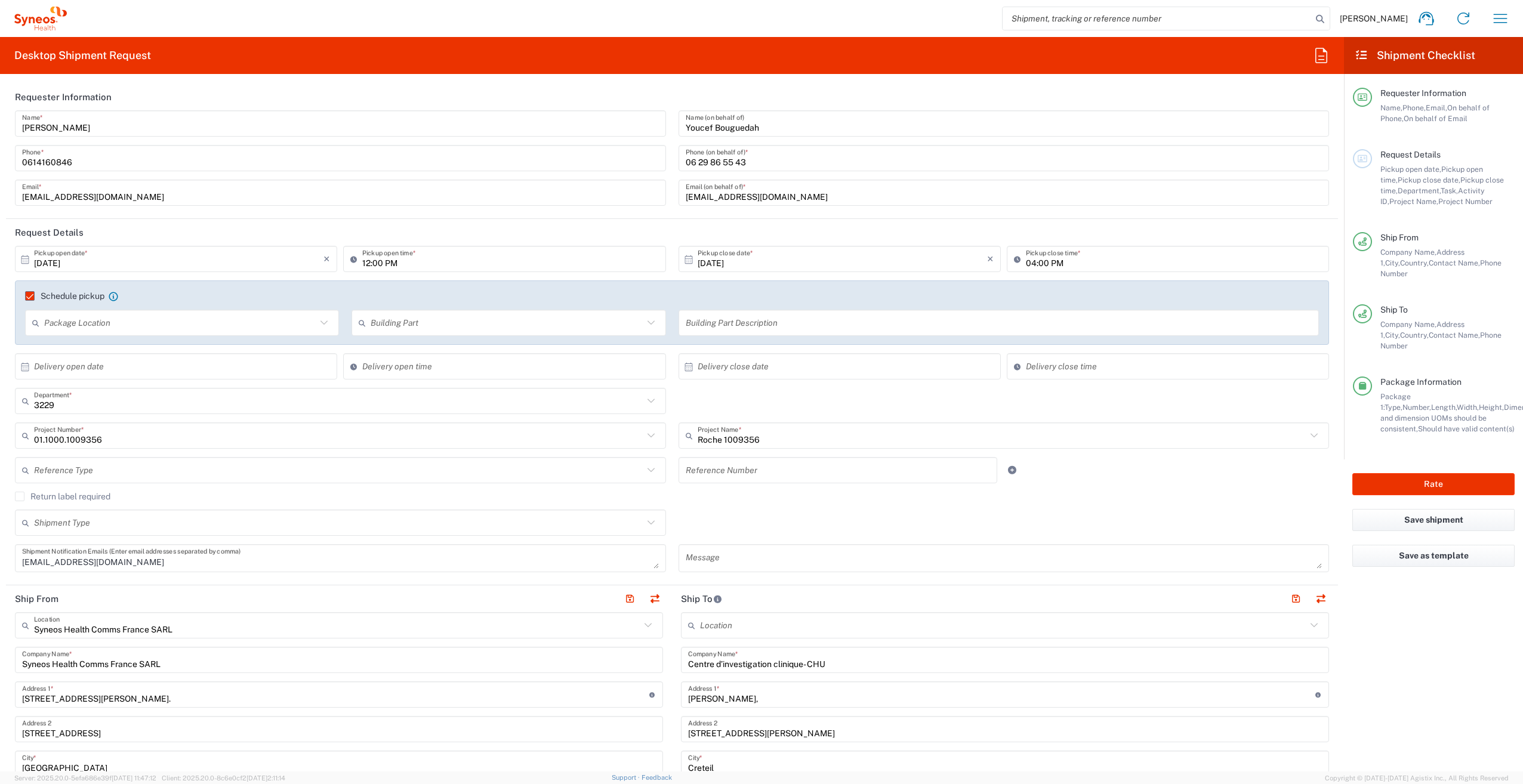
drag, startPoint x: 830, startPoint y: 229, endPoint x: 809, endPoint y: 281, distance: 56.1
click at [831, 228] on header "Request Details" at bounding box center [672, 233] width 1332 height 27
type input "14"
click at [537, 232] on header "Request Details" at bounding box center [672, 233] width 1332 height 27
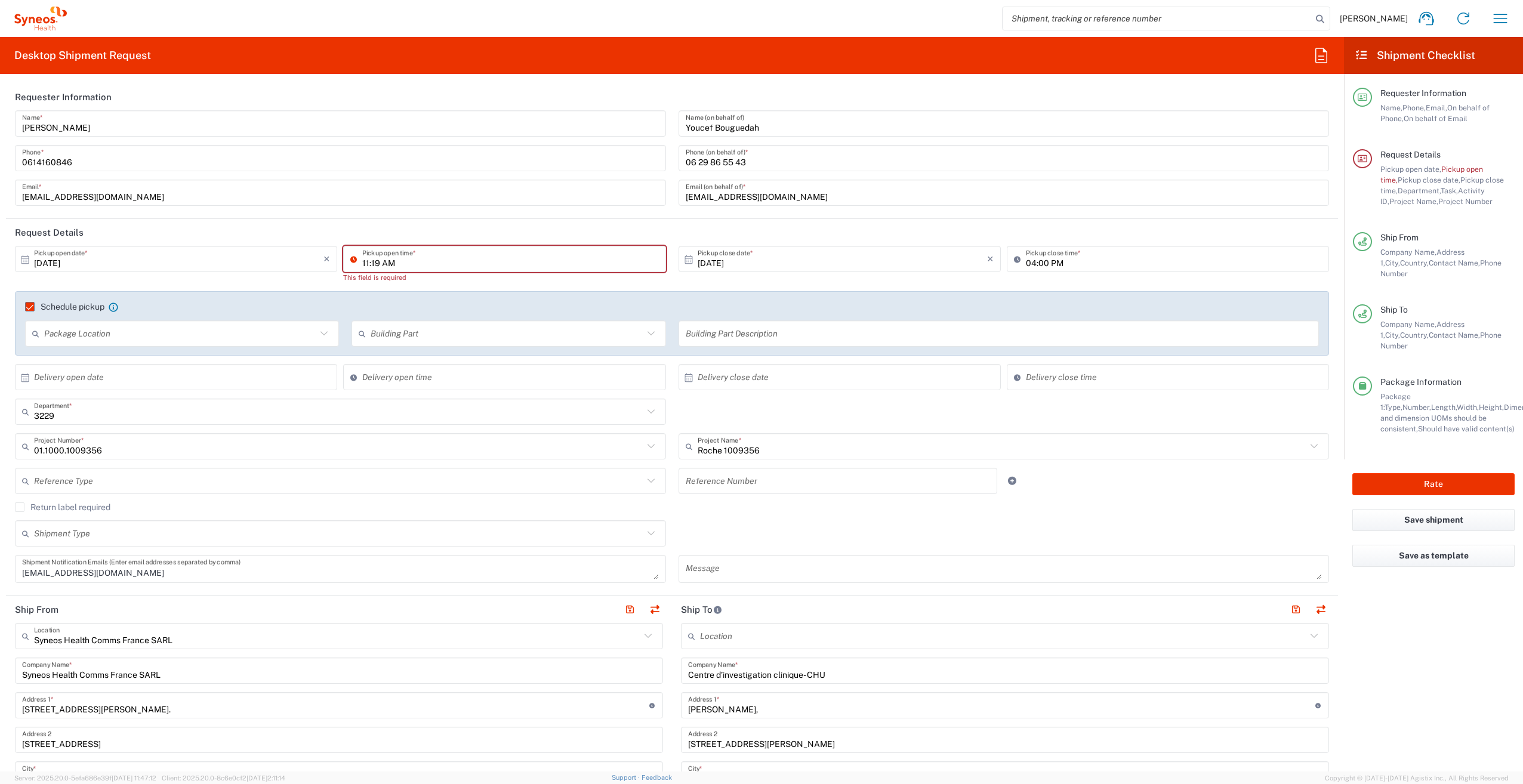
click at [421, 259] on input "11:19 AM" at bounding box center [510, 259] width 296 height 21
click at [410, 258] on input "14:19 AM" at bounding box center [510, 259] width 296 height 21
type input "14:19 pm"
click at [472, 216] on agx-form-section "Requester Information [PERSON_NAME] Name * [PHONE_NUMBER] Phone * [EMAIL_ADDRES…" at bounding box center [672, 151] width 1332 height 135
click at [418, 258] on input "11:19 AM" at bounding box center [510, 259] width 296 height 21
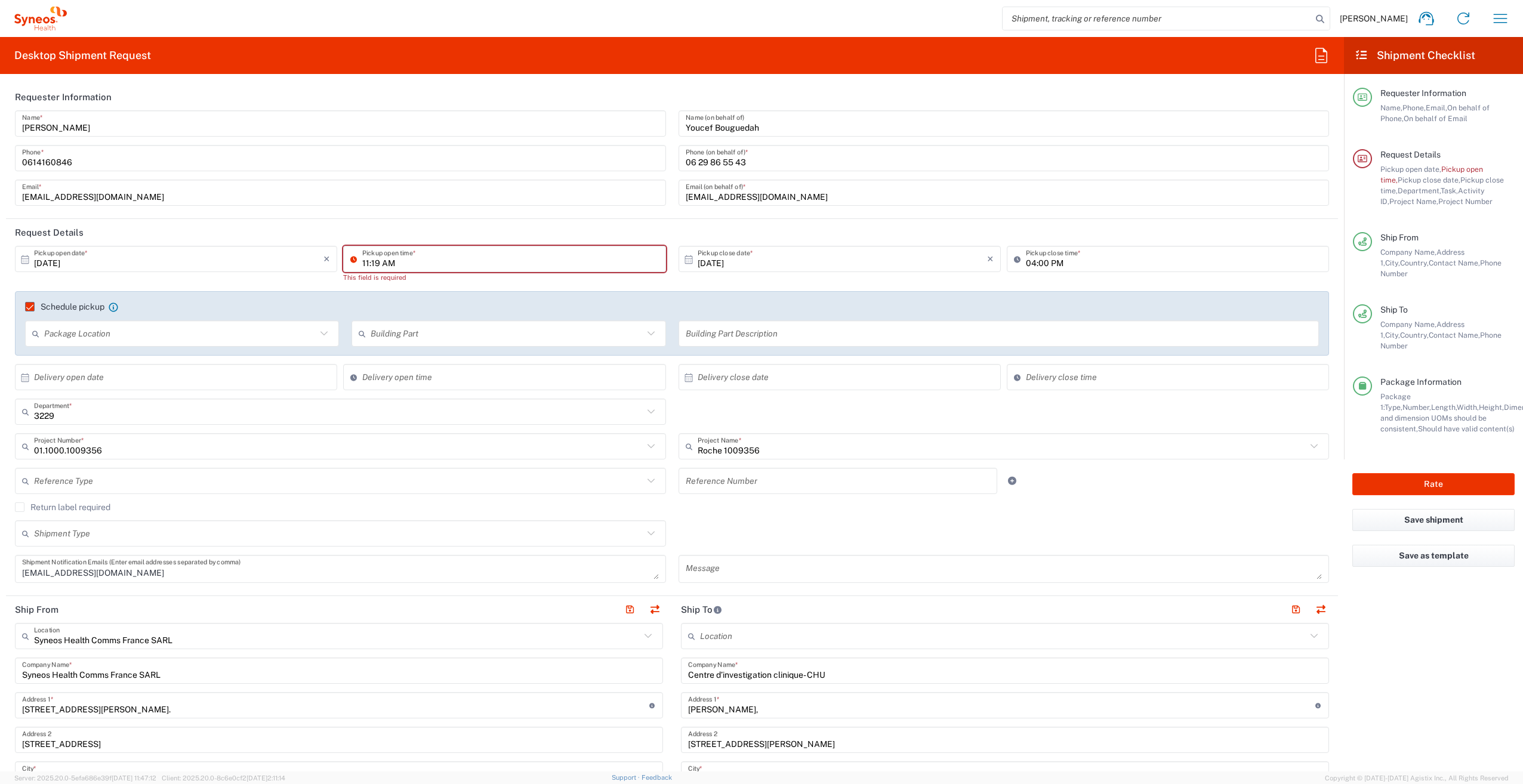
click at [350, 255] on icon at bounding box center [356, 258] width 12 height 19
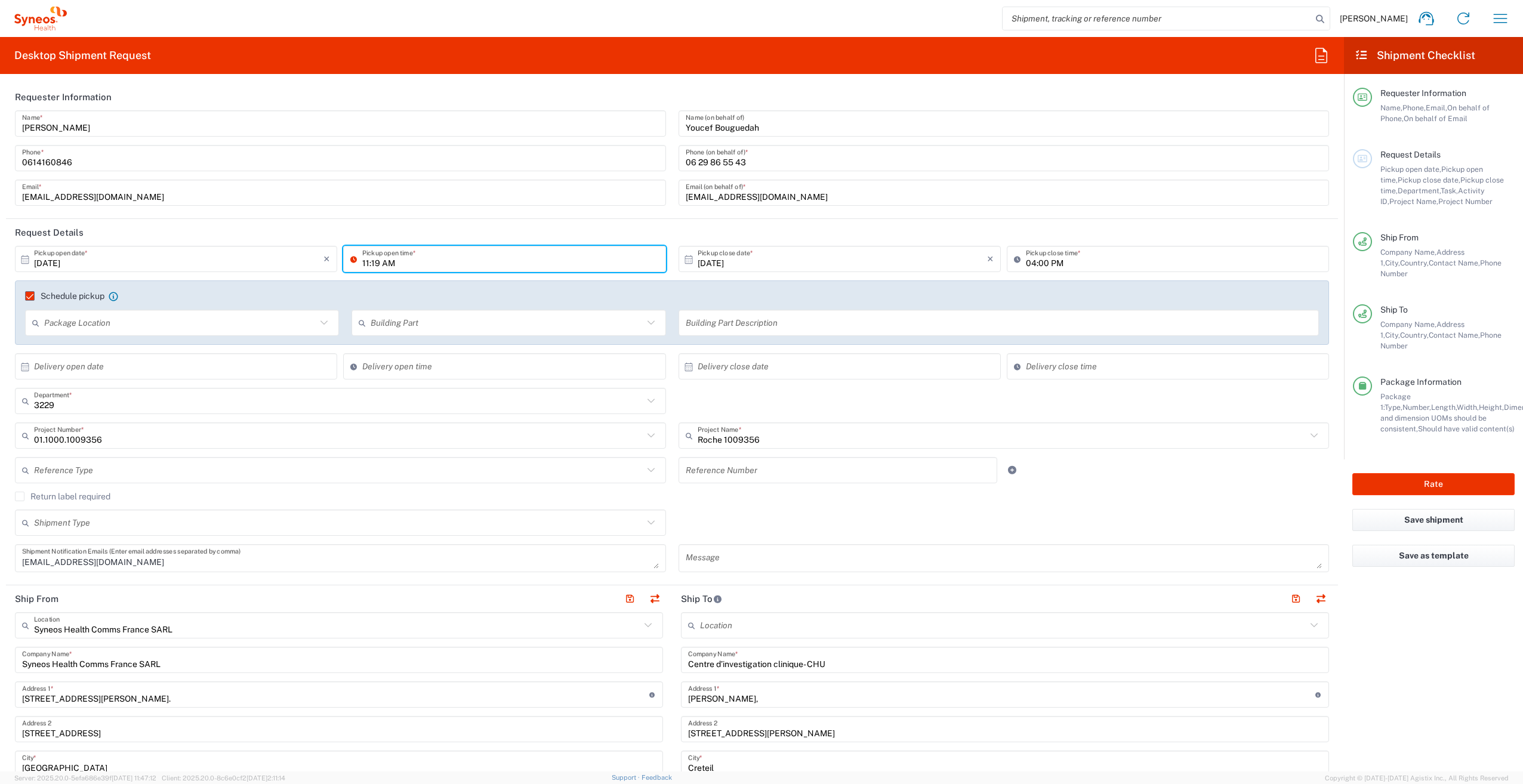
paste input "04:00 P"
click at [366, 262] on input "04:00 PM" at bounding box center [510, 259] width 296 height 21
type input "02:00 PM"
click at [544, 235] on header "Request Details" at bounding box center [672, 233] width 1332 height 27
click at [318, 324] on icon at bounding box center [324, 323] width 16 height 16
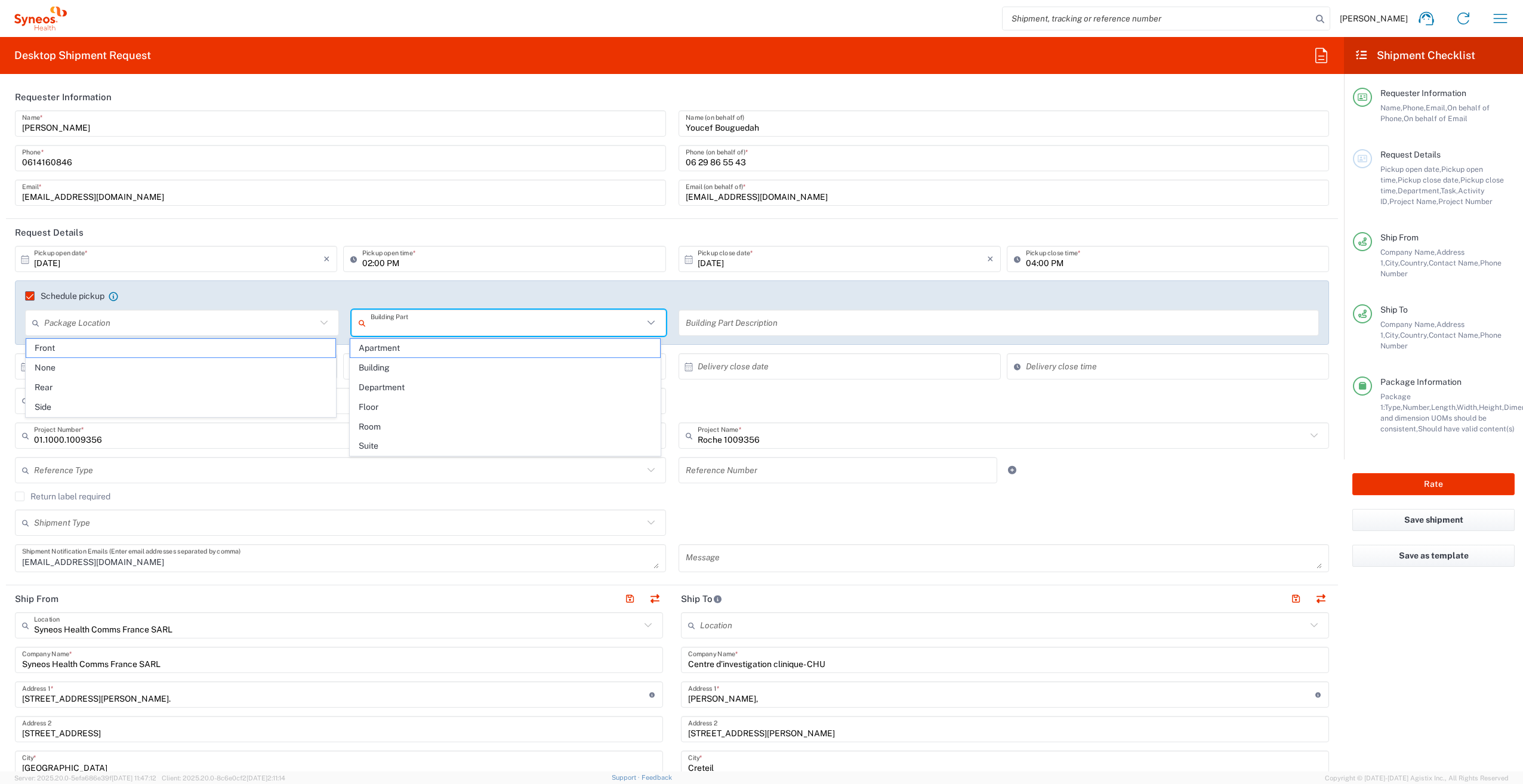
click at [418, 328] on input "text" at bounding box center [506, 323] width 272 height 21
click at [385, 367] on span "Building" at bounding box center [505, 368] width 309 height 19
type input "Building"
click at [307, 327] on input "text" at bounding box center [179, 323] width 272 height 21
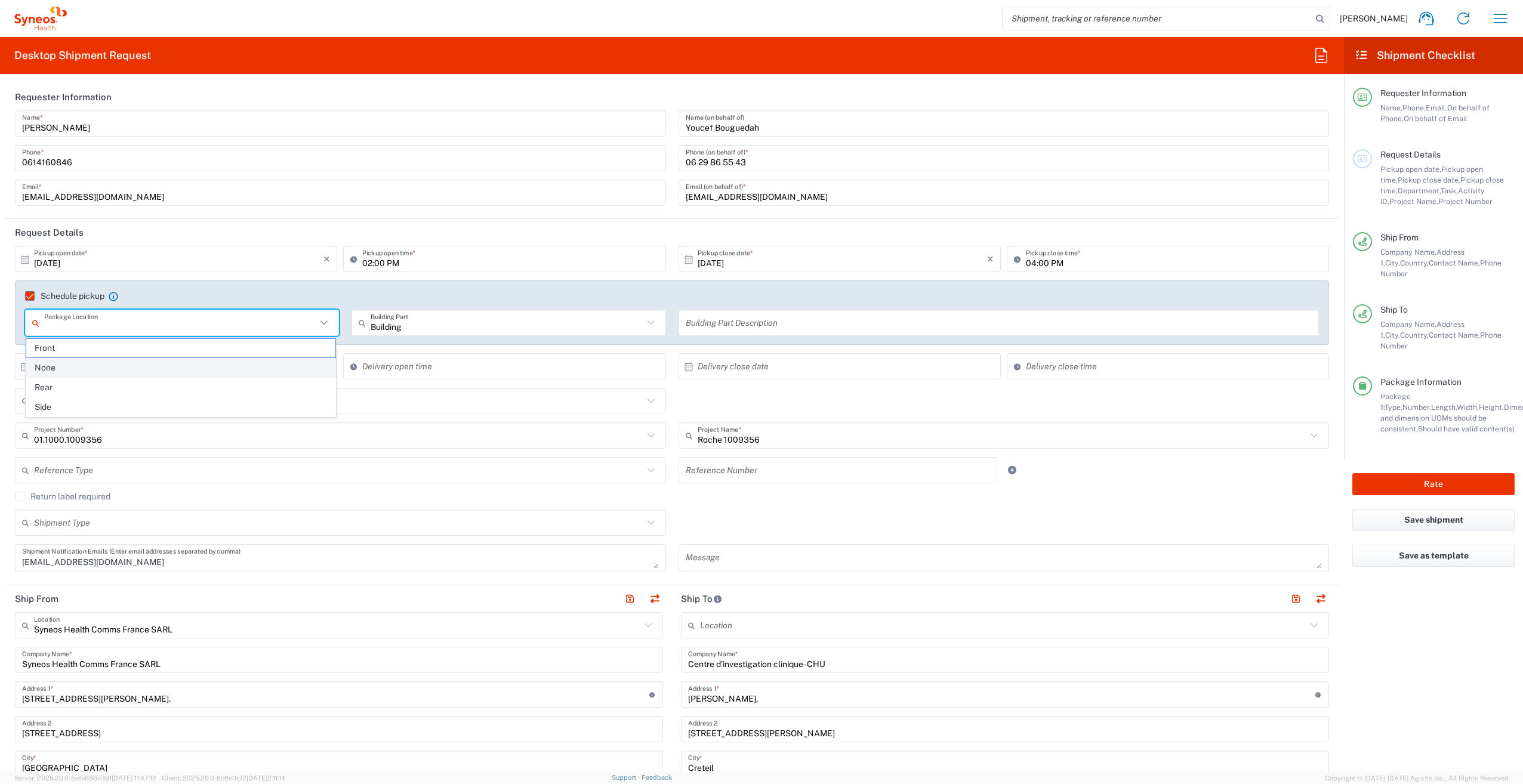
click at [119, 370] on span "None" at bounding box center [181, 368] width 309 height 19
type input "None"
click at [746, 327] on input "text" at bounding box center [999, 323] width 627 height 21
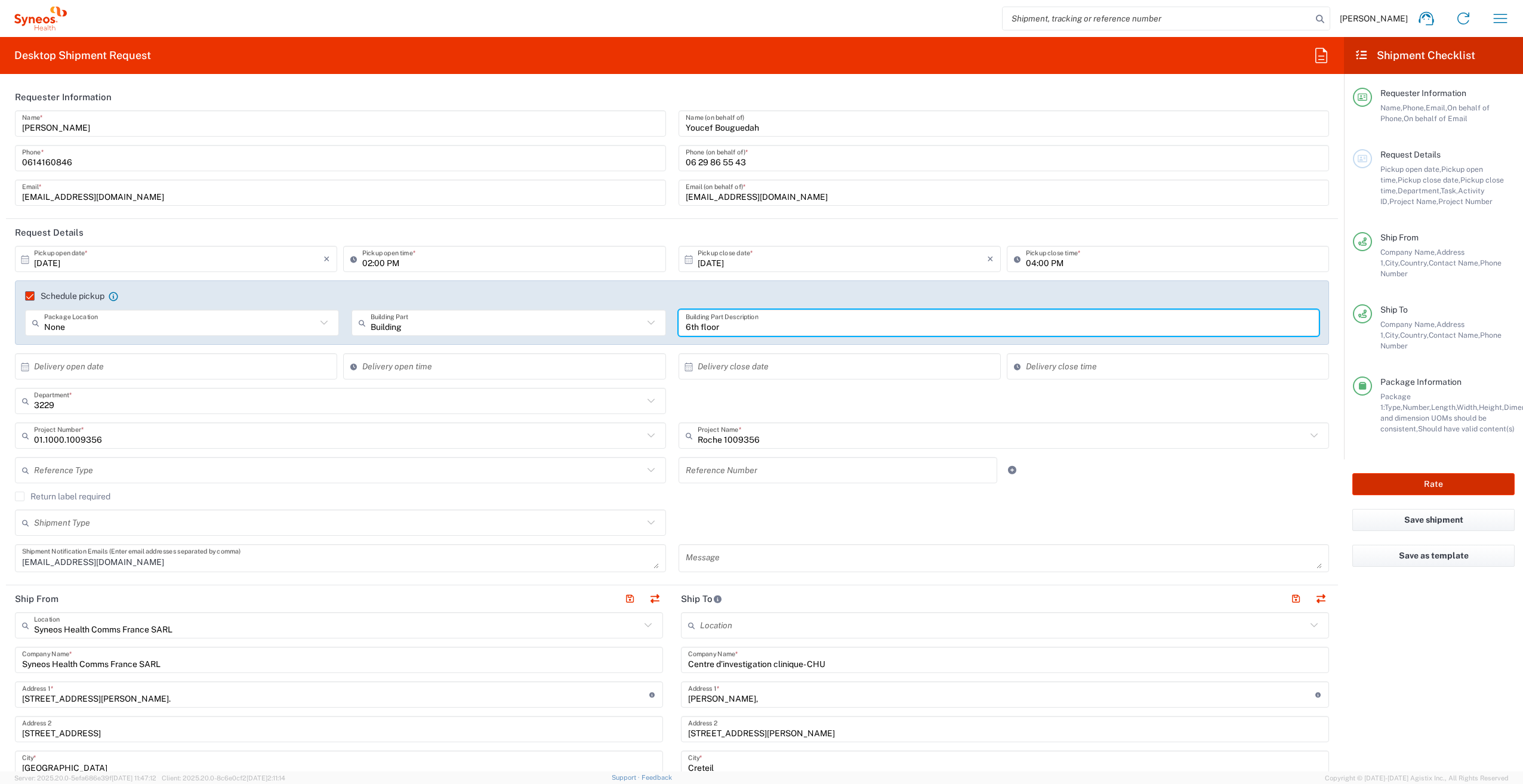
type input "6th floor"
click at [1436, 473] on button "Rate" at bounding box center [1433, 484] width 162 height 22
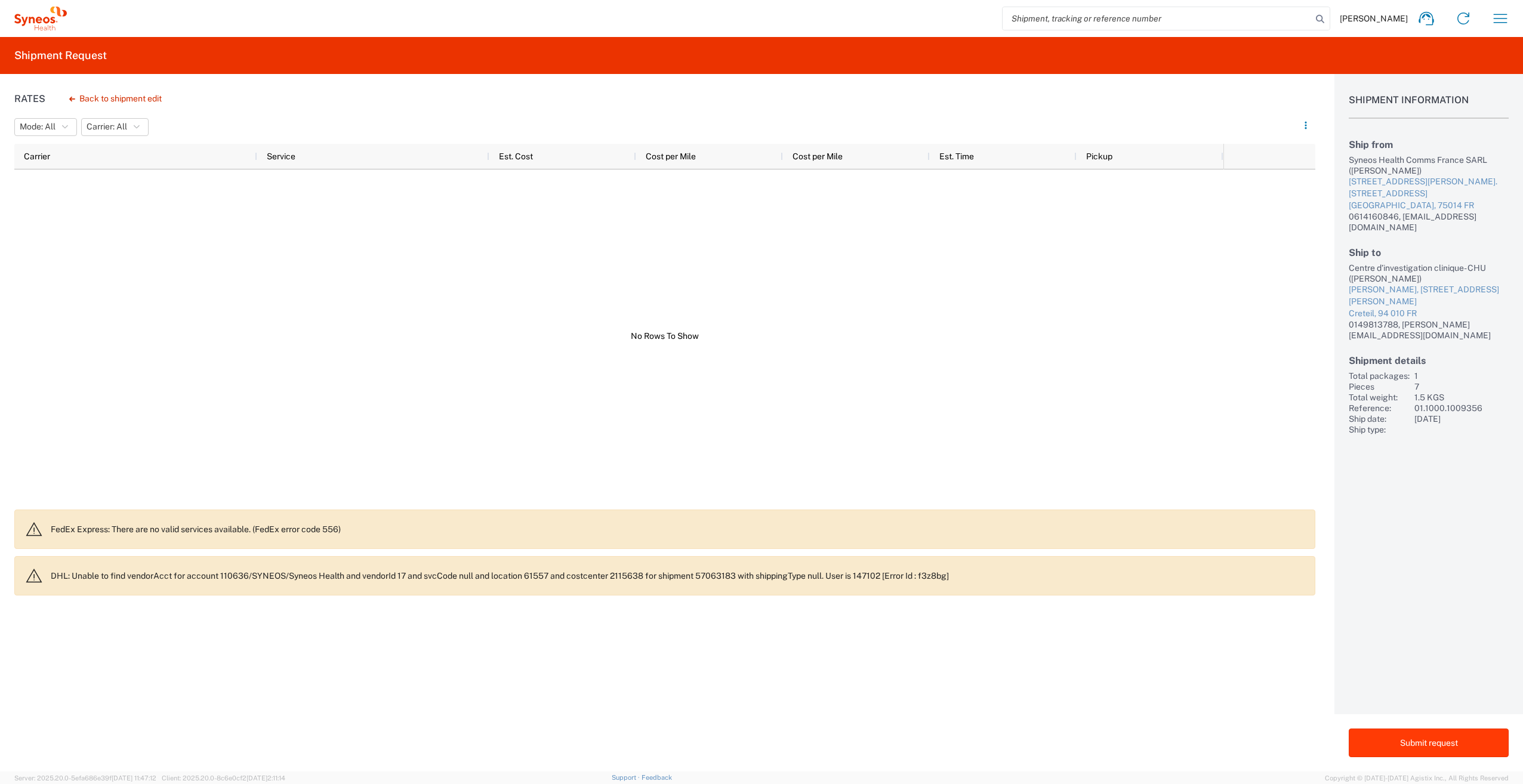
click at [1452, 747] on button "Submit request" at bounding box center [1429, 742] width 160 height 29
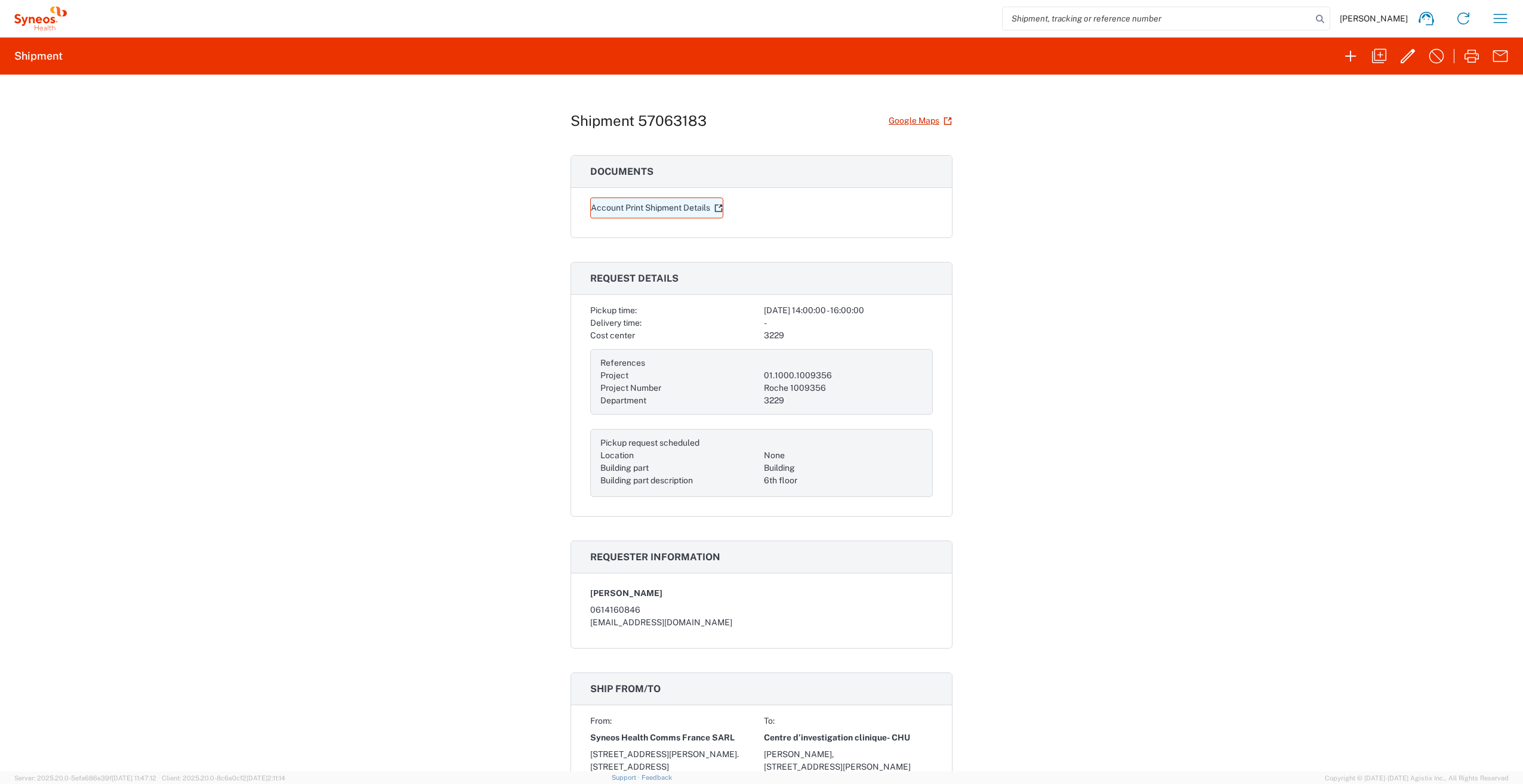
click at [622, 207] on link "Account Print Shipment Details" at bounding box center [657, 208] width 133 height 21
click at [1413, 52] on icon "button" at bounding box center [1408, 56] width 19 height 19
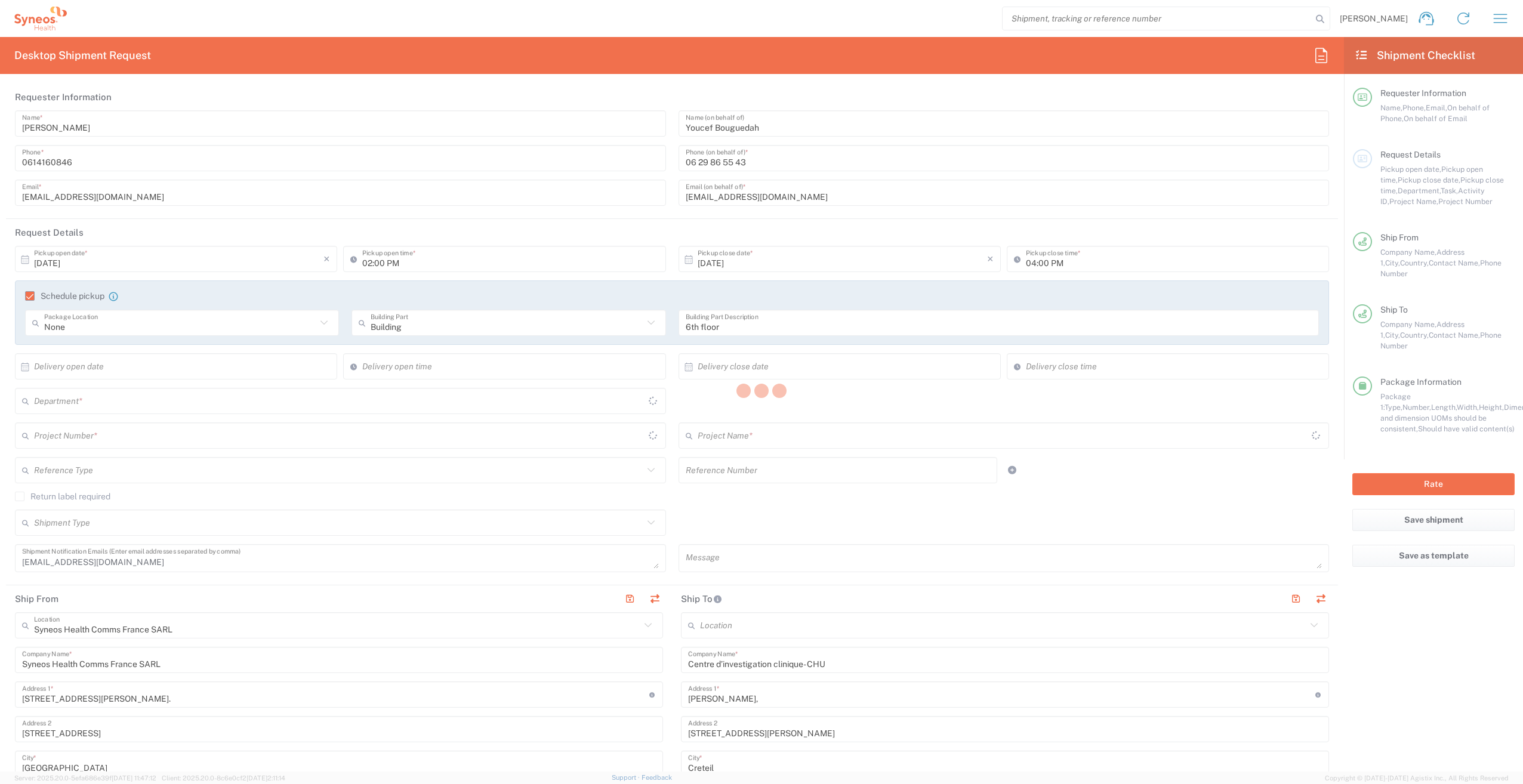
type input "01.1000.1009356"
type input "Roche 1009356"
type input "Medium Box"
type input "3229"
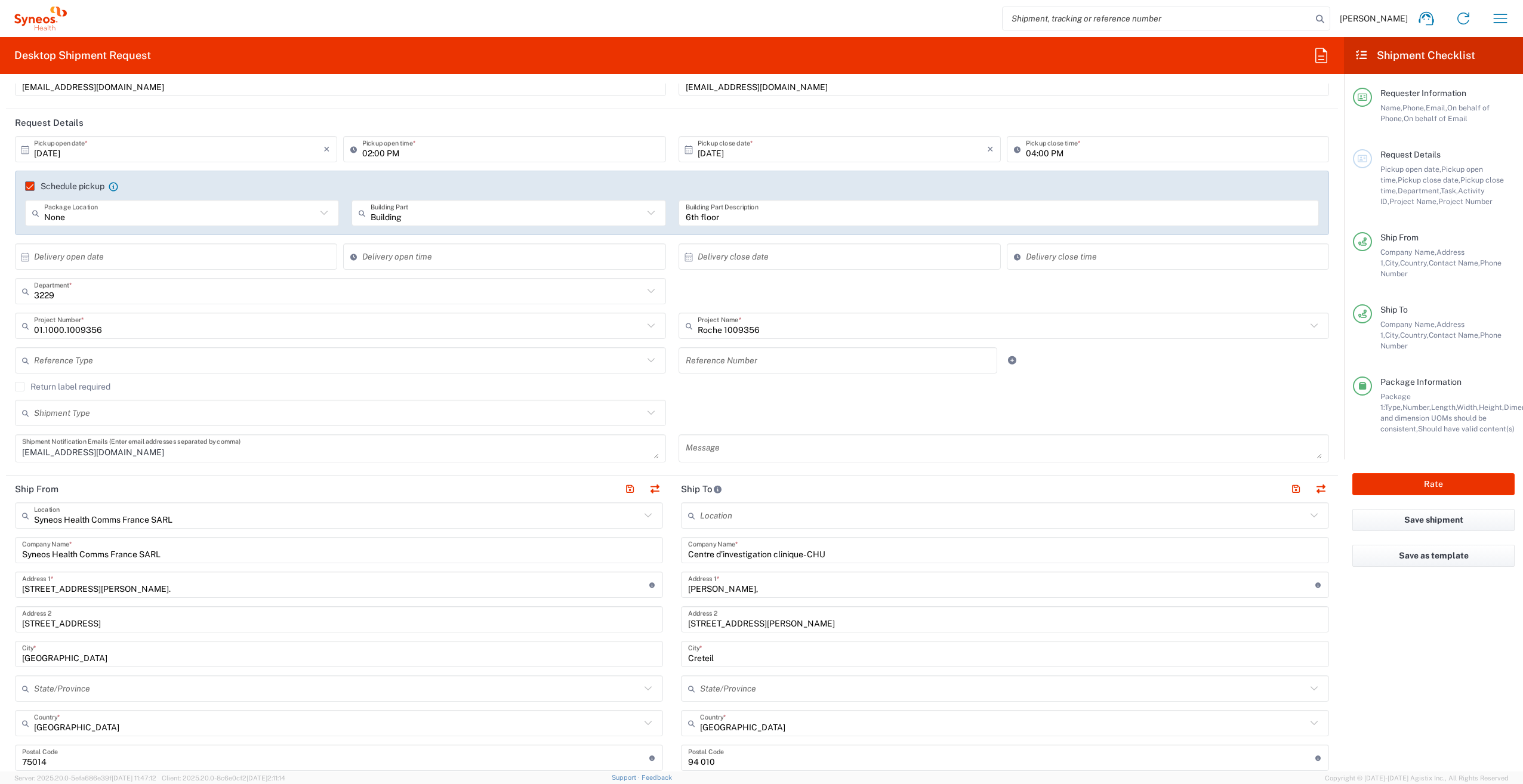
scroll to position [119, 0]
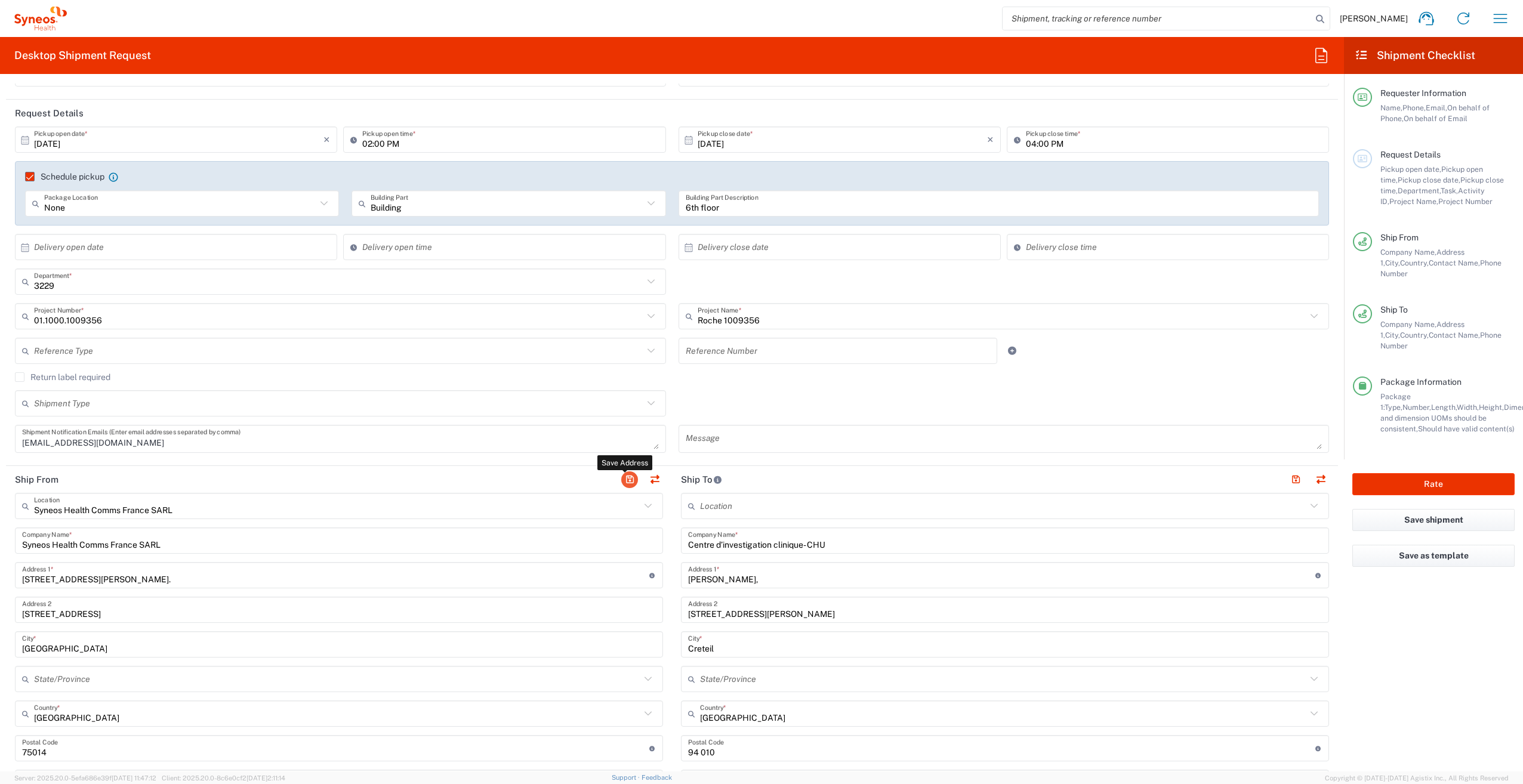
click at [627, 476] on button "button" at bounding box center [629, 479] width 16 height 16
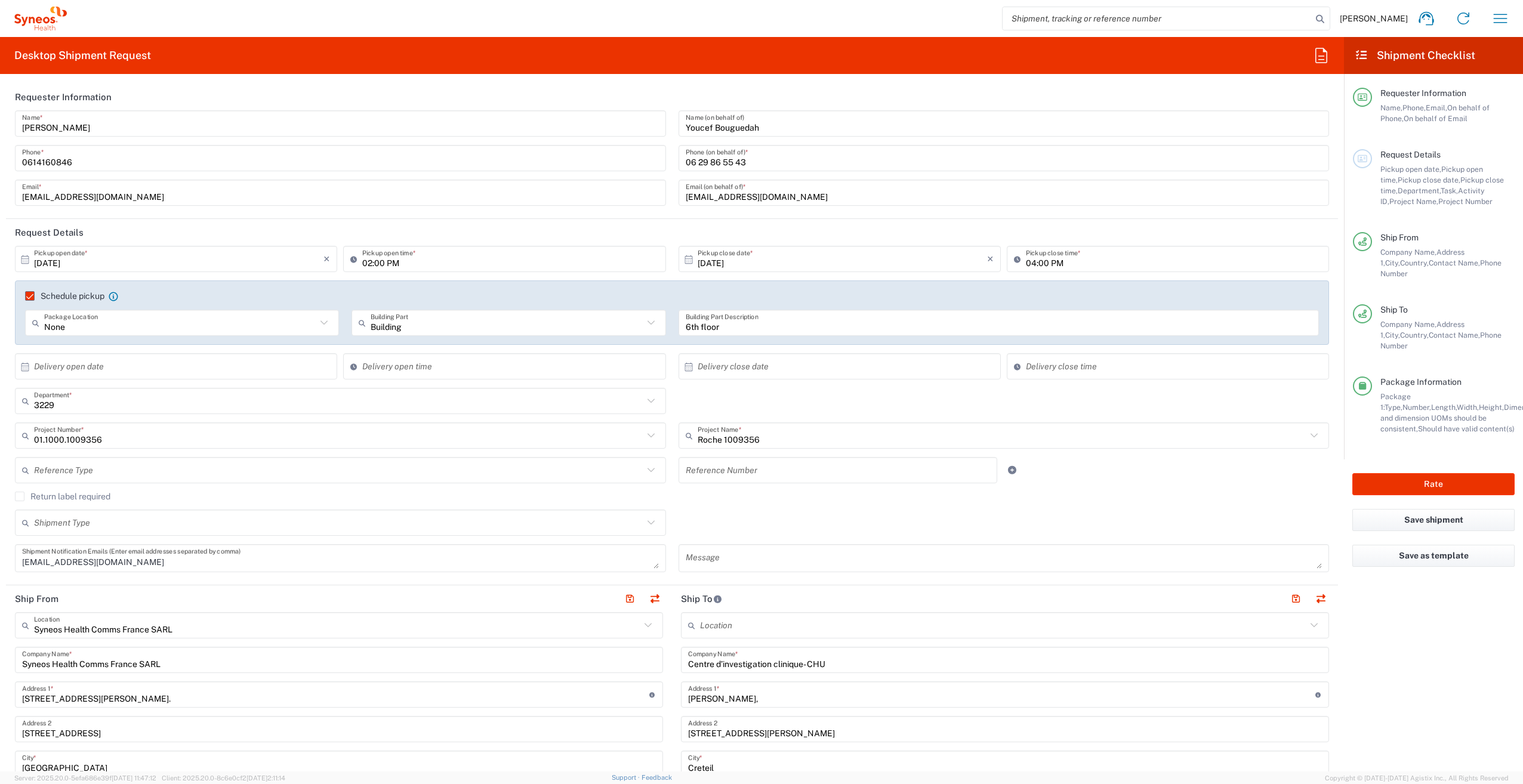
click at [685, 258] on icon at bounding box center [689, 258] width 8 height 9
click at [853, 333] on span "9" at bounding box center [854, 333] width 17 height 16
type input "[DATE]"
click at [24, 258] on icon at bounding box center [25, 260] width 11 height 11
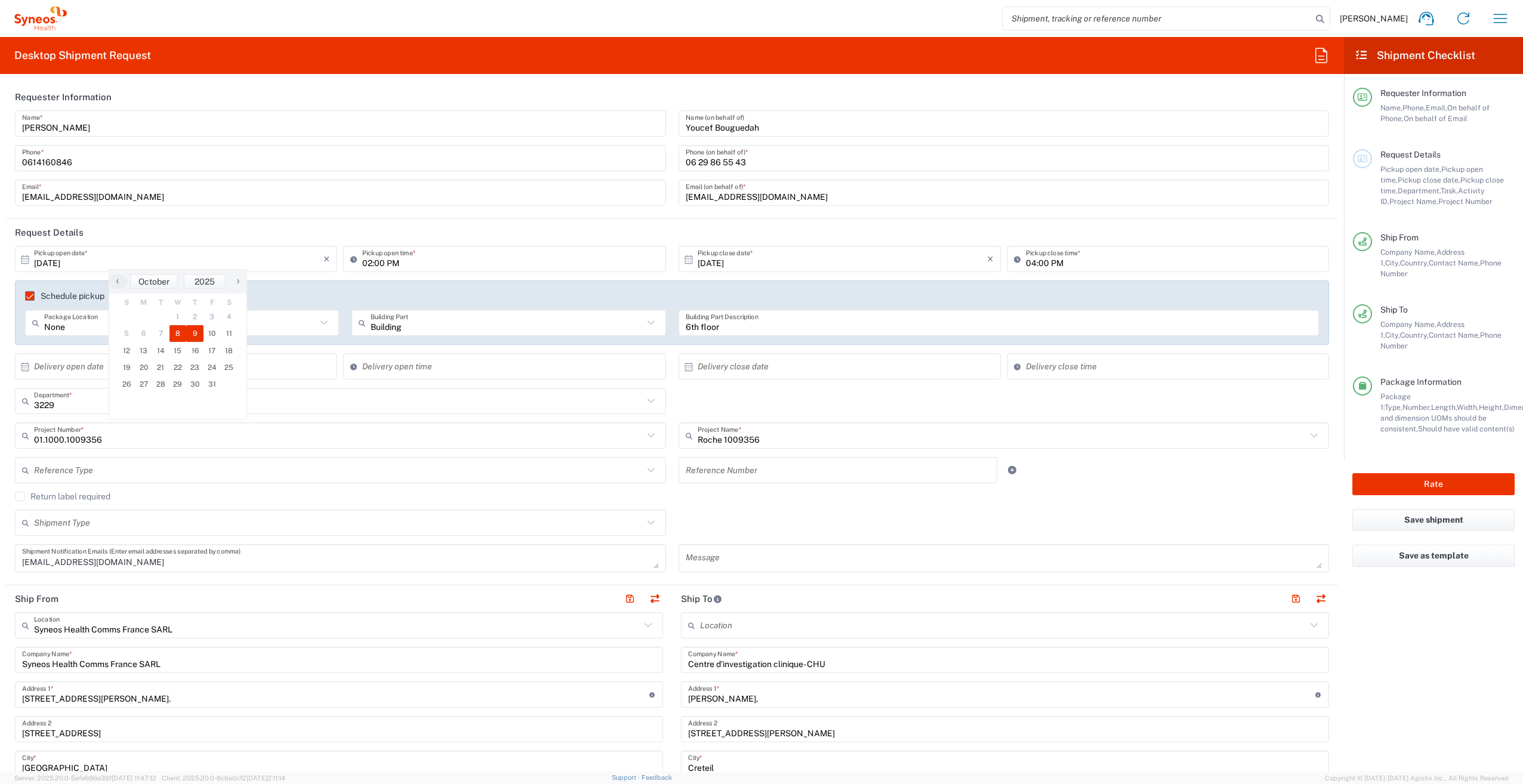
click at [179, 330] on span "8" at bounding box center [178, 333] width 17 height 16
type input "[DATE]"
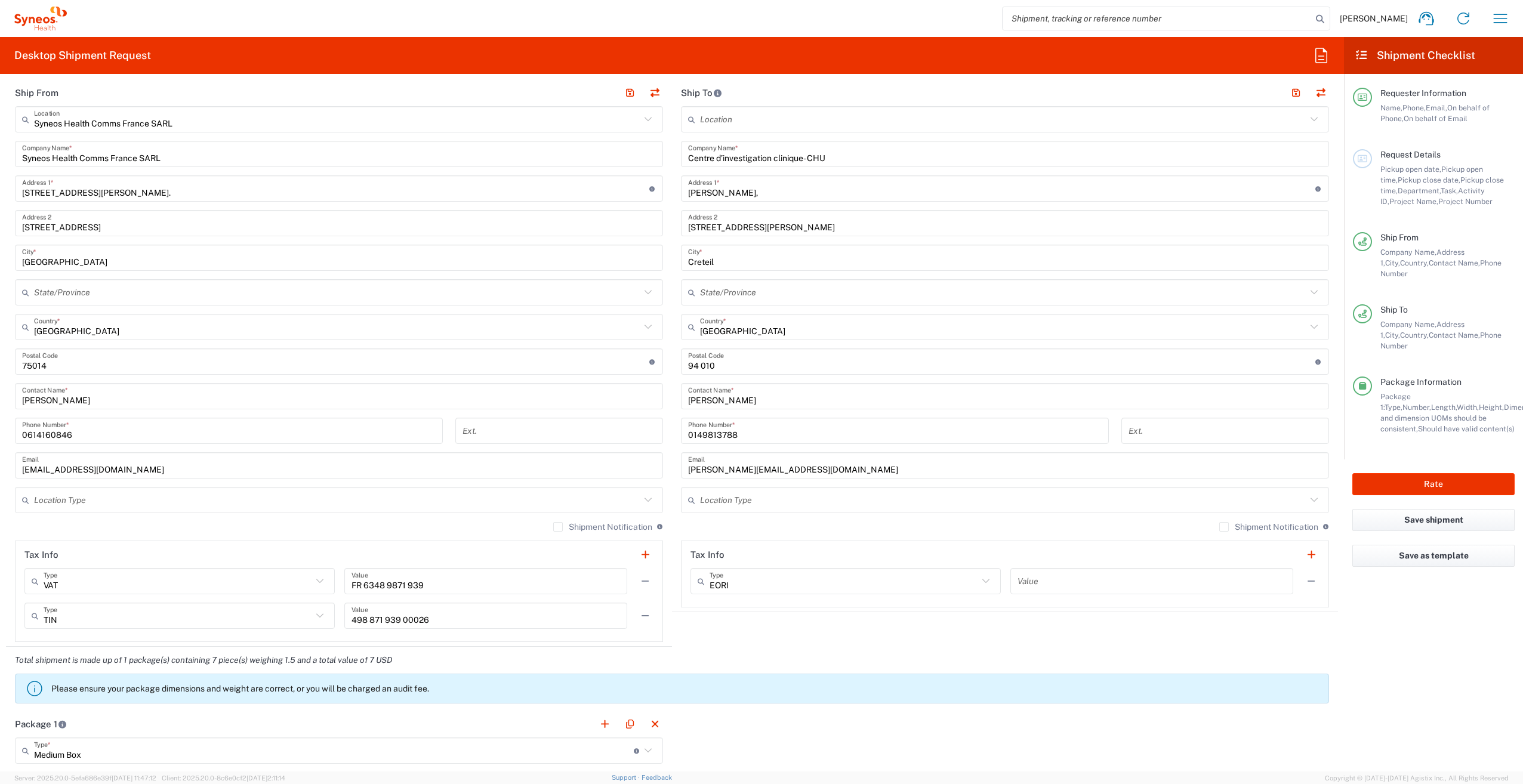
scroll to position [537, 0]
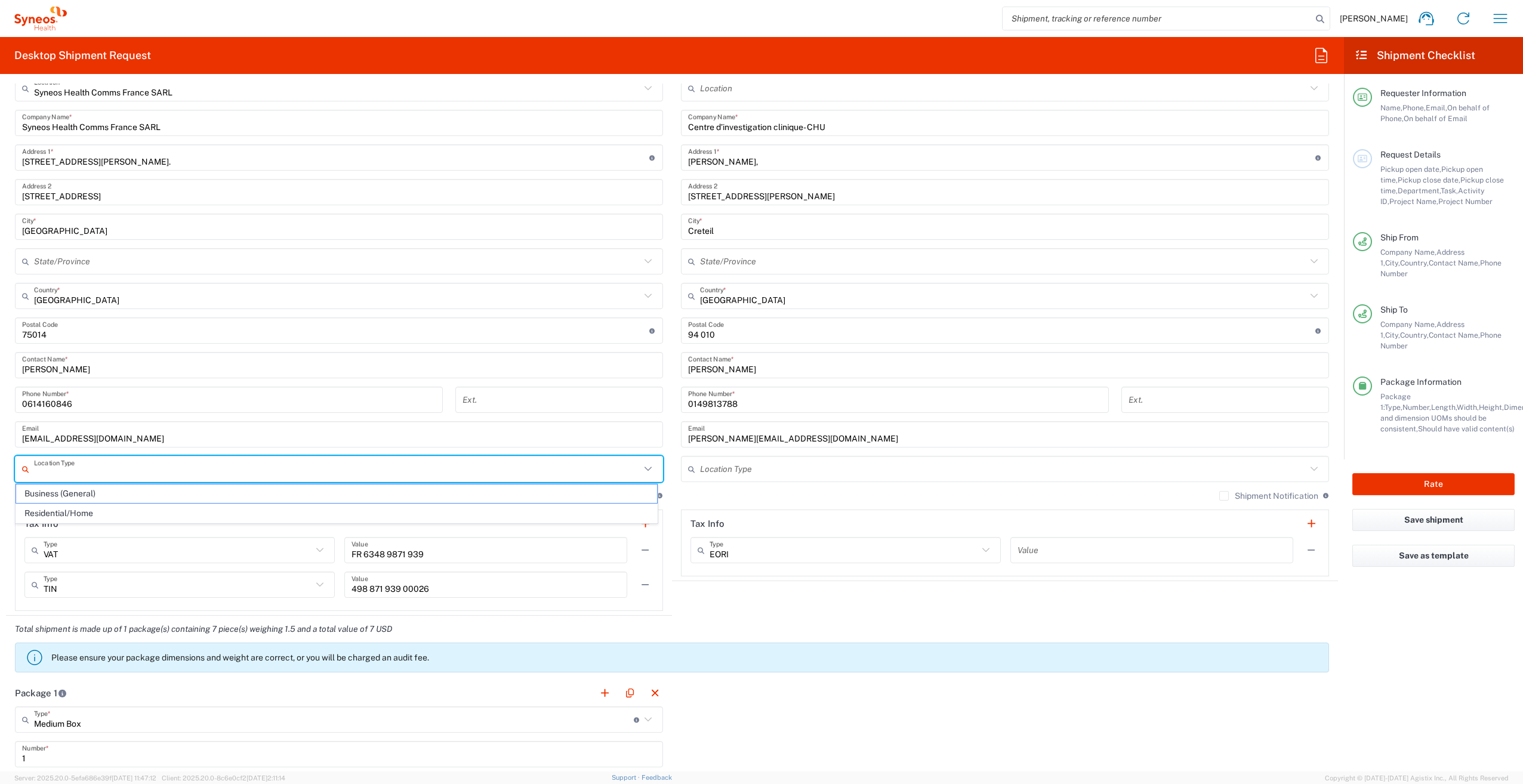
click at [472, 469] on input "text" at bounding box center [337, 469] width 606 height 21
click at [418, 490] on span "Business (General)" at bounding box center [337, 494] width 641 height 19
type input "Business (General)"
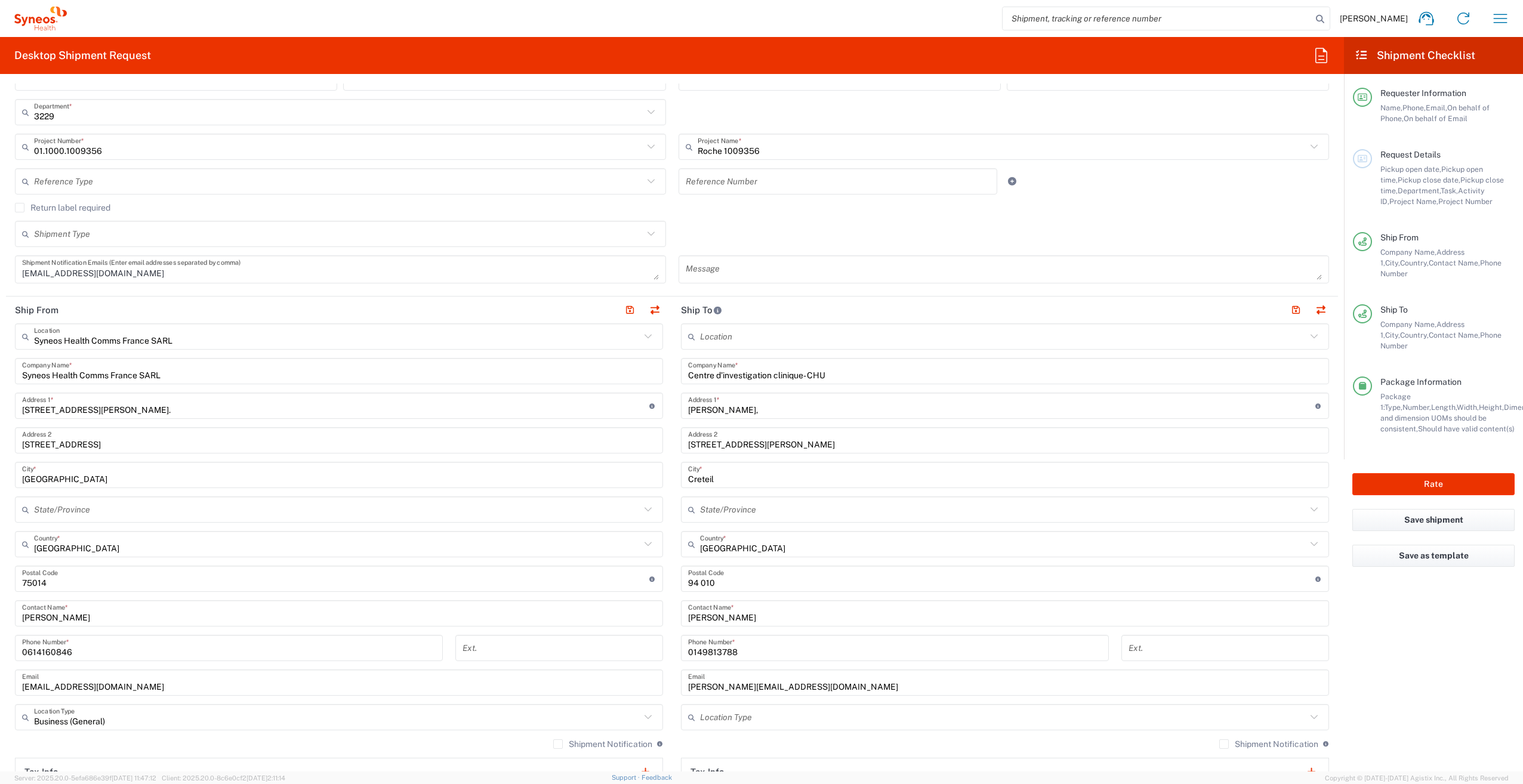
scroll to position [0, 0]
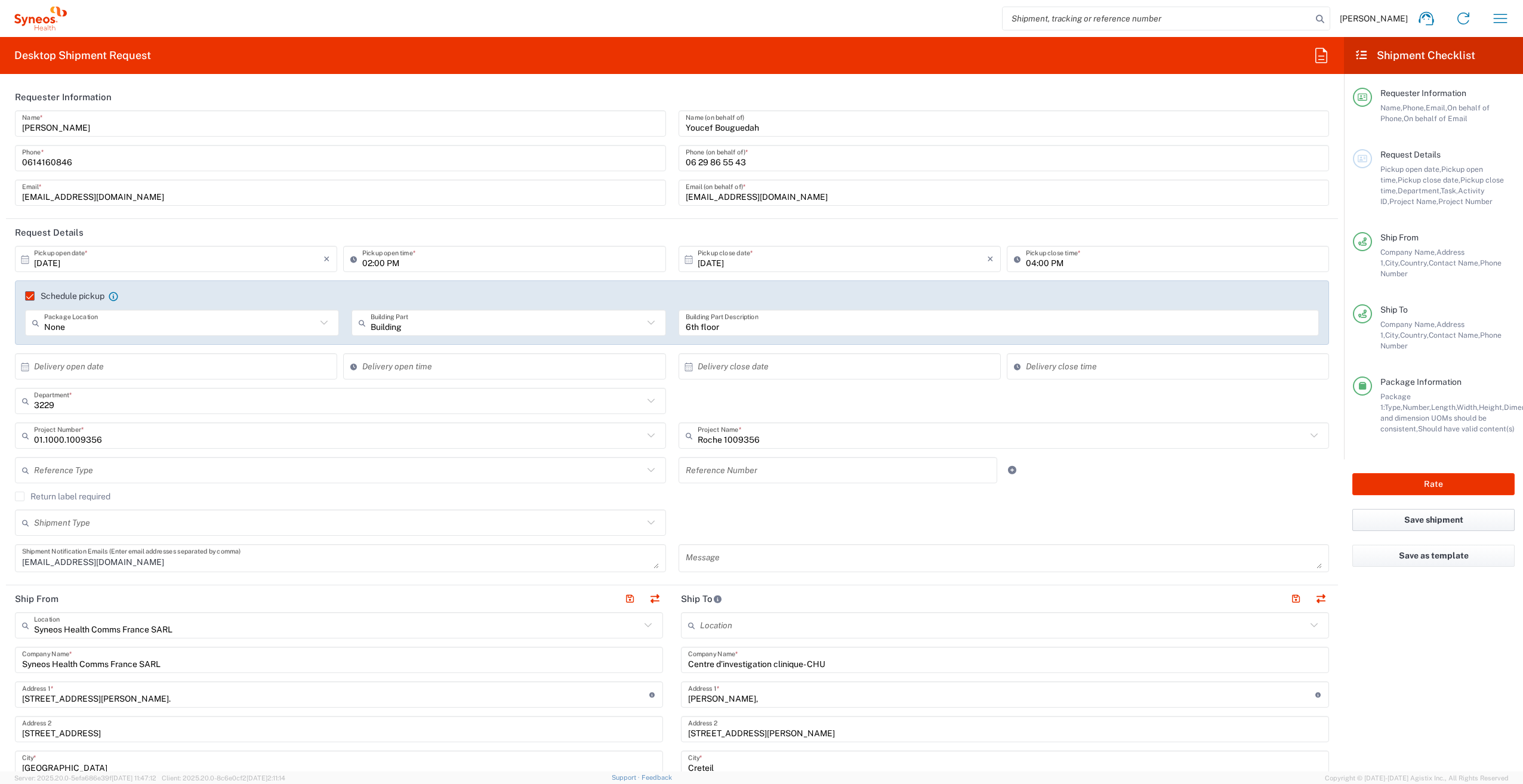
click at [1430, 509] on button "Save shipment" at bounding box center [1433, 520] width 162 height 22
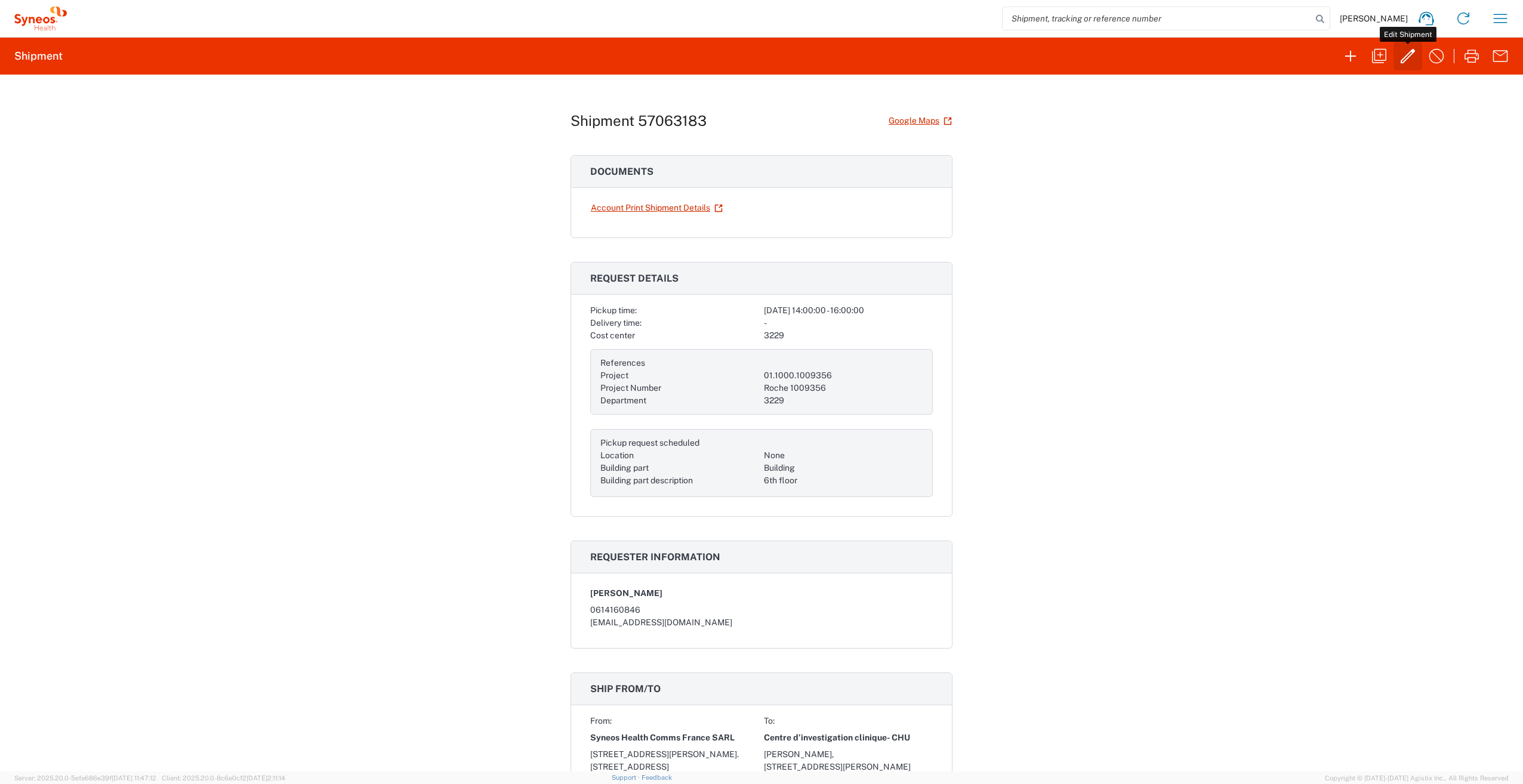
click at [1415, 60] on icon "button" at bounding box center [1408, 56] width 19 height 19
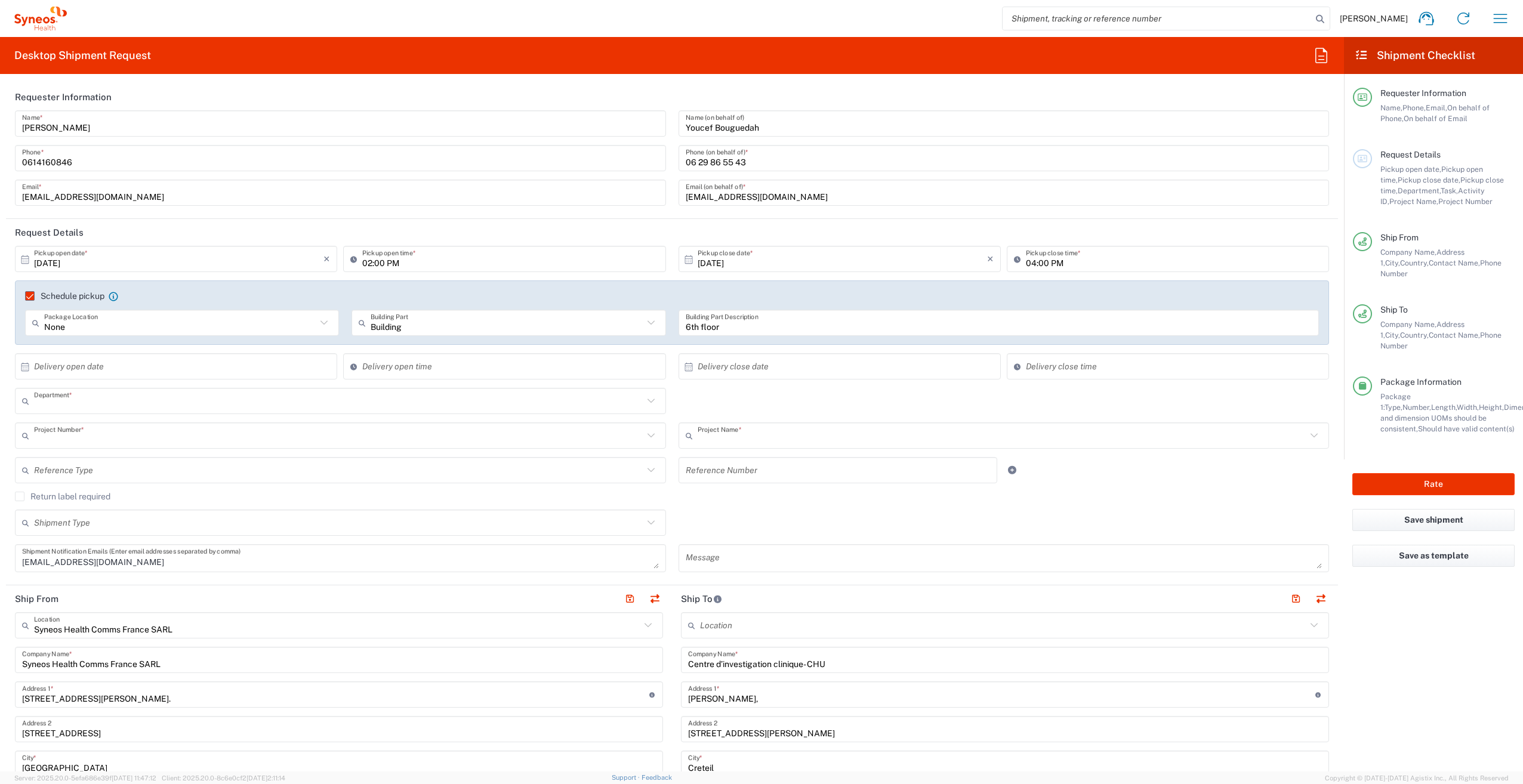
type input "3229"
type input "01.1000.1009356"
type input "Roche 1009356"
type input "Medium Box"
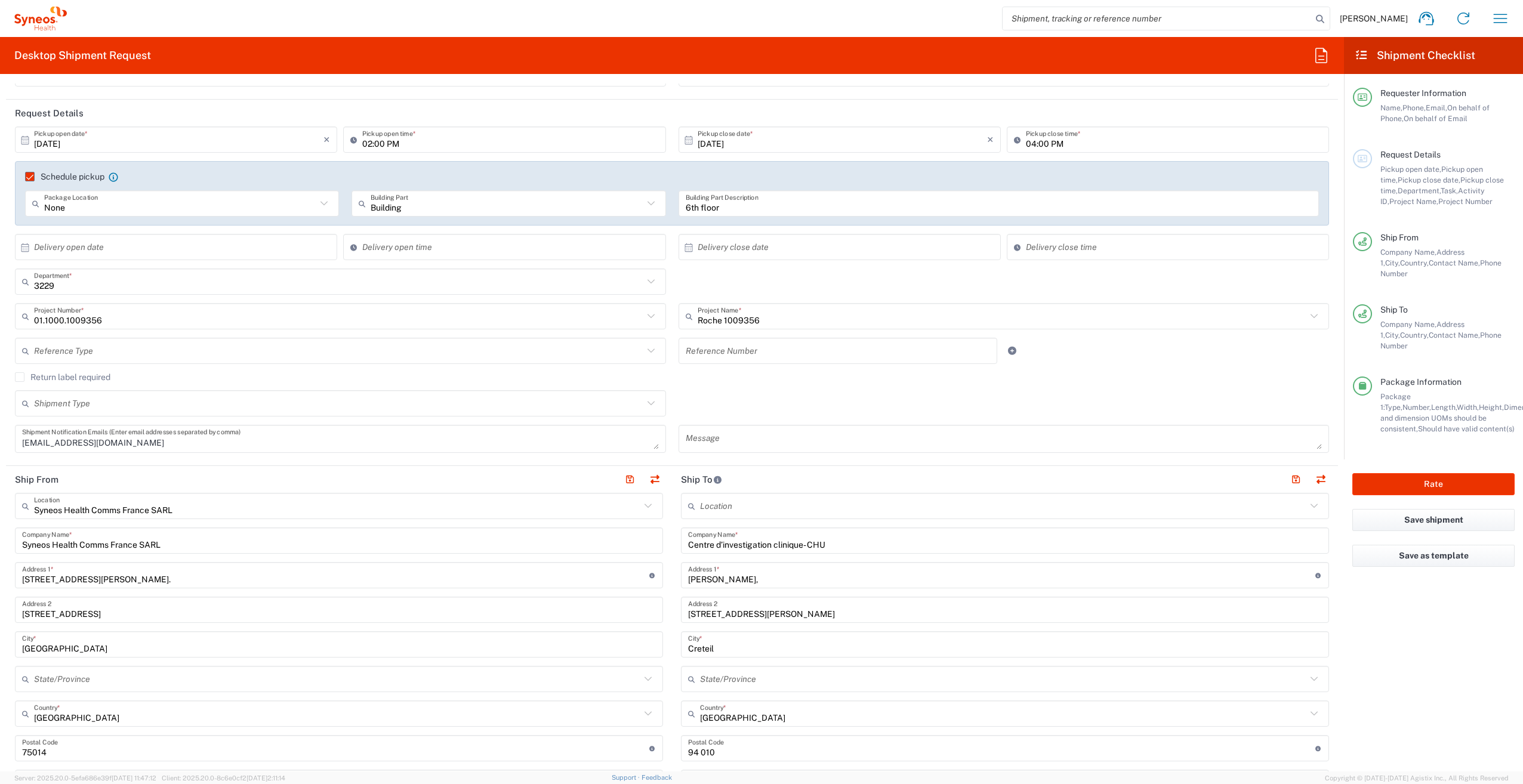
scroll to position [179, 0]
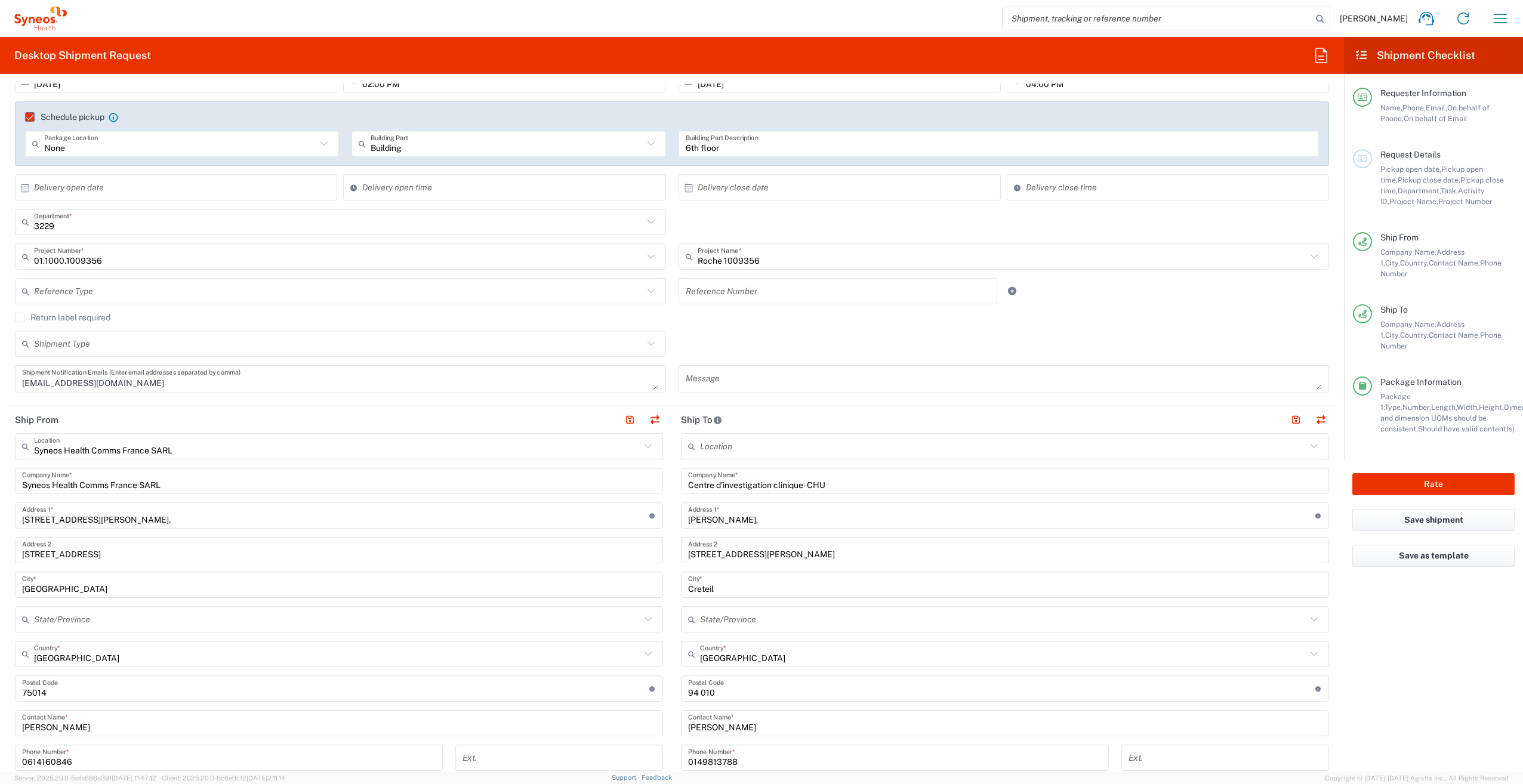
click at [251, 29] on agx-form-navbar "[PERSON_NAME] Home Shipment estimator Shipment tracking Desktop shipment reques…" at bounding box center [762, 18] width 1523 height 37
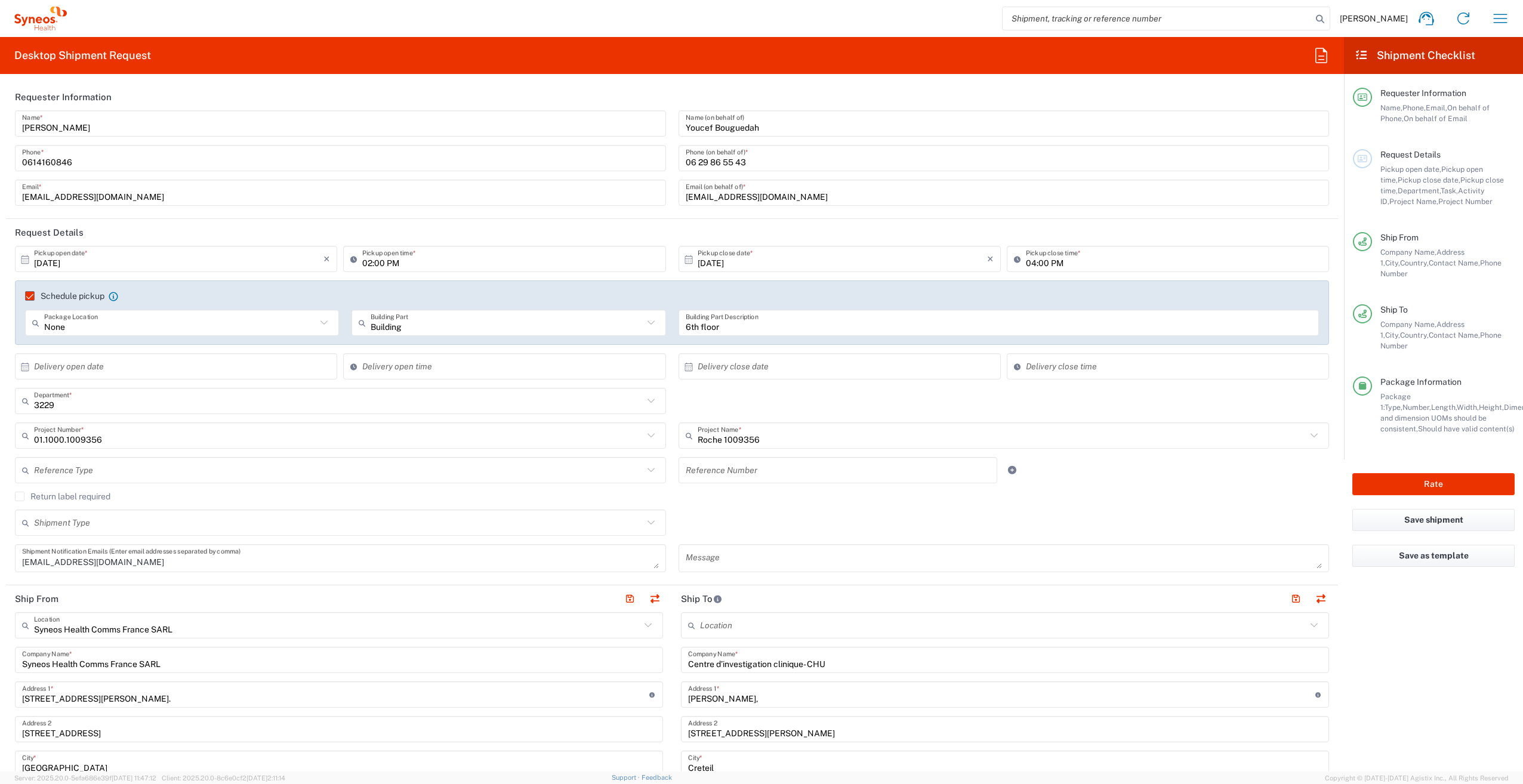
click at [351, 257] on icon at bounding box center [356, 258] width 12 height 19
click at [24, 257] on icon at bounding box center [25, 260] width 11 height 11
click at [196, 335] on span "9" at bounding box center [195, 333] width 17 height 16
type input "[DATE]"
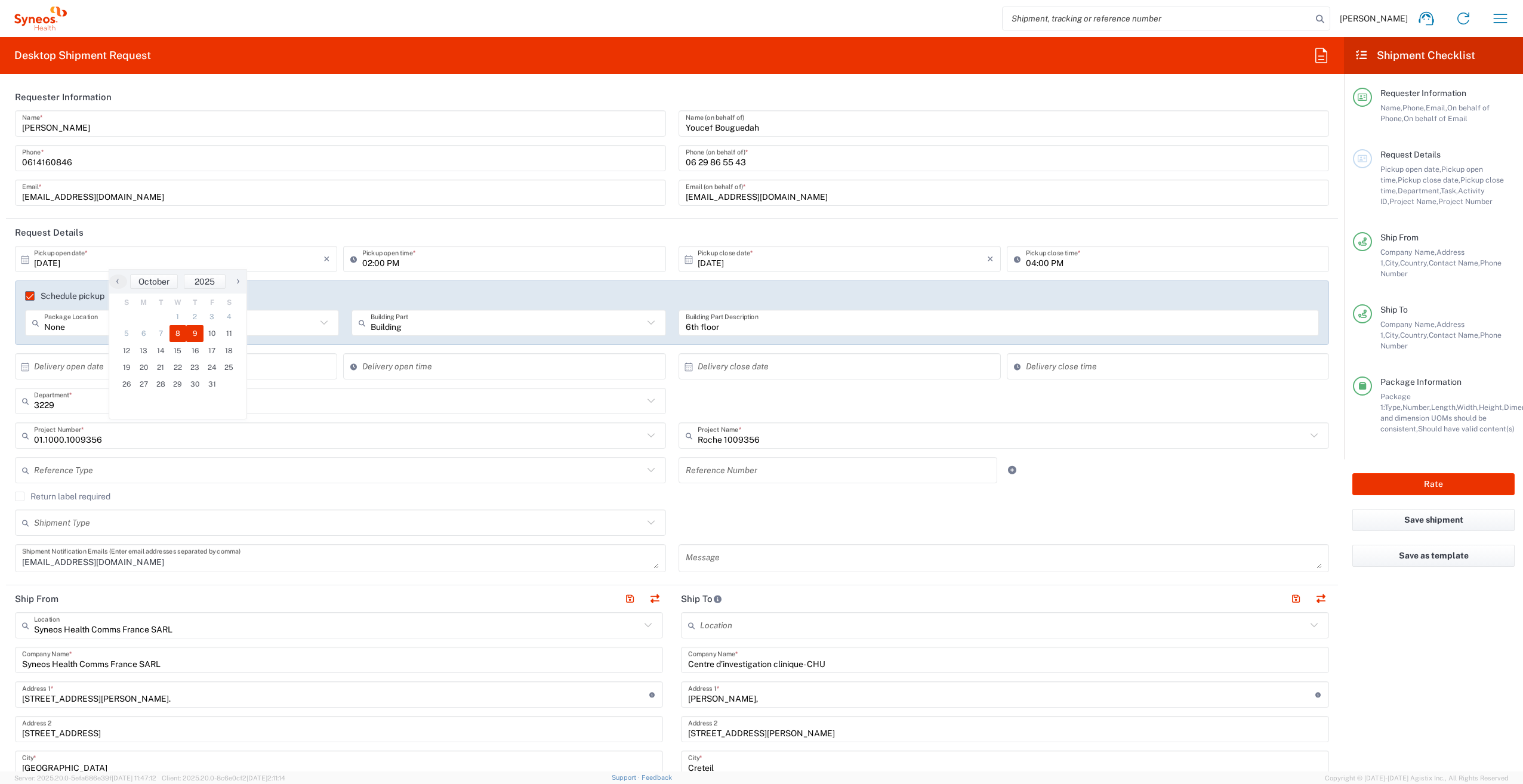
type input "[DATE]"
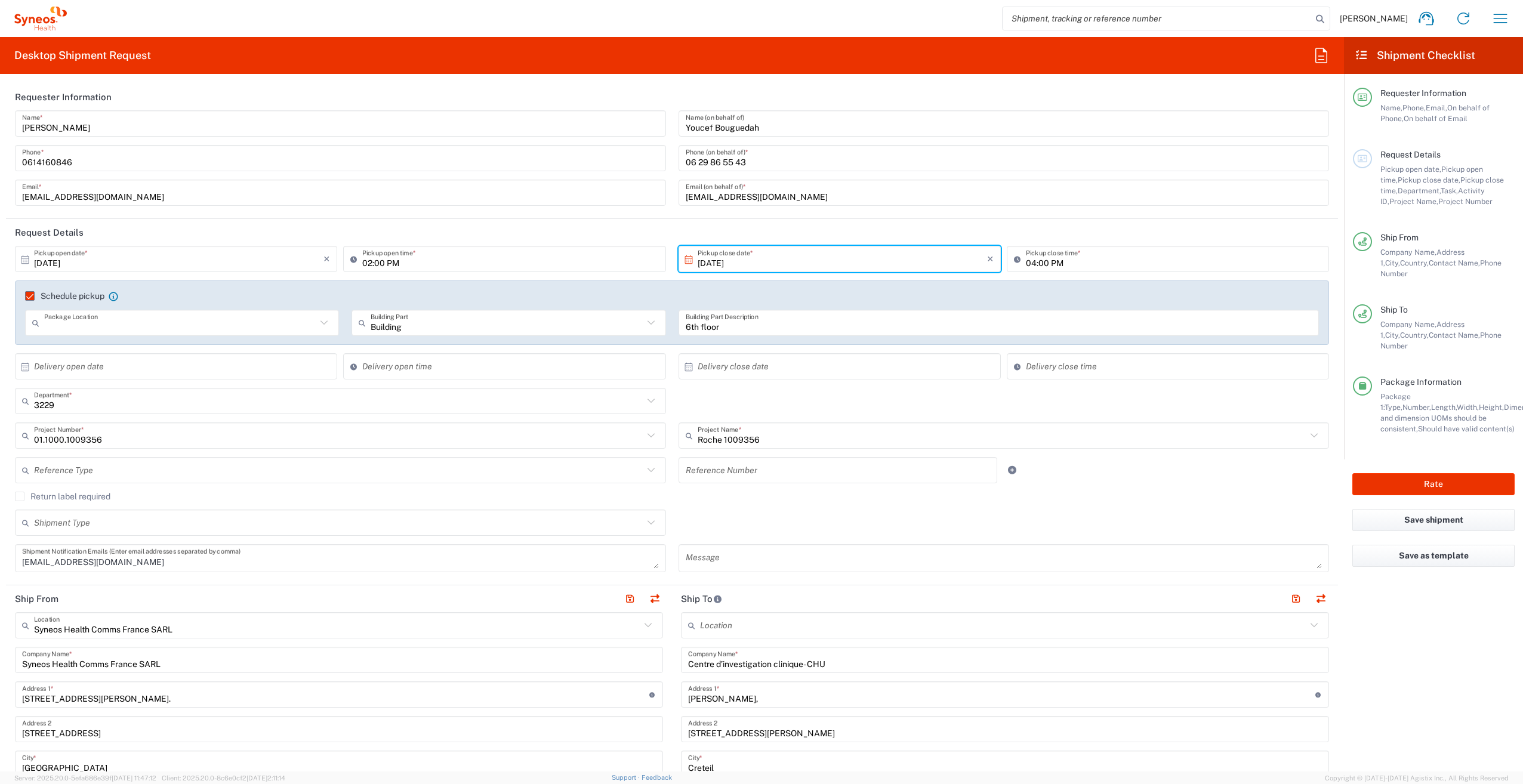
click at [204, 329] on input "text" at bounding box center [179, 323] width 272 height 21
click at [93, 371] on span "Front" at bounding box center [181, 368] width 309 height 19
type input "Front"
click at [653, 397] on icon at bounding box center [651, 401] width 16 height 16
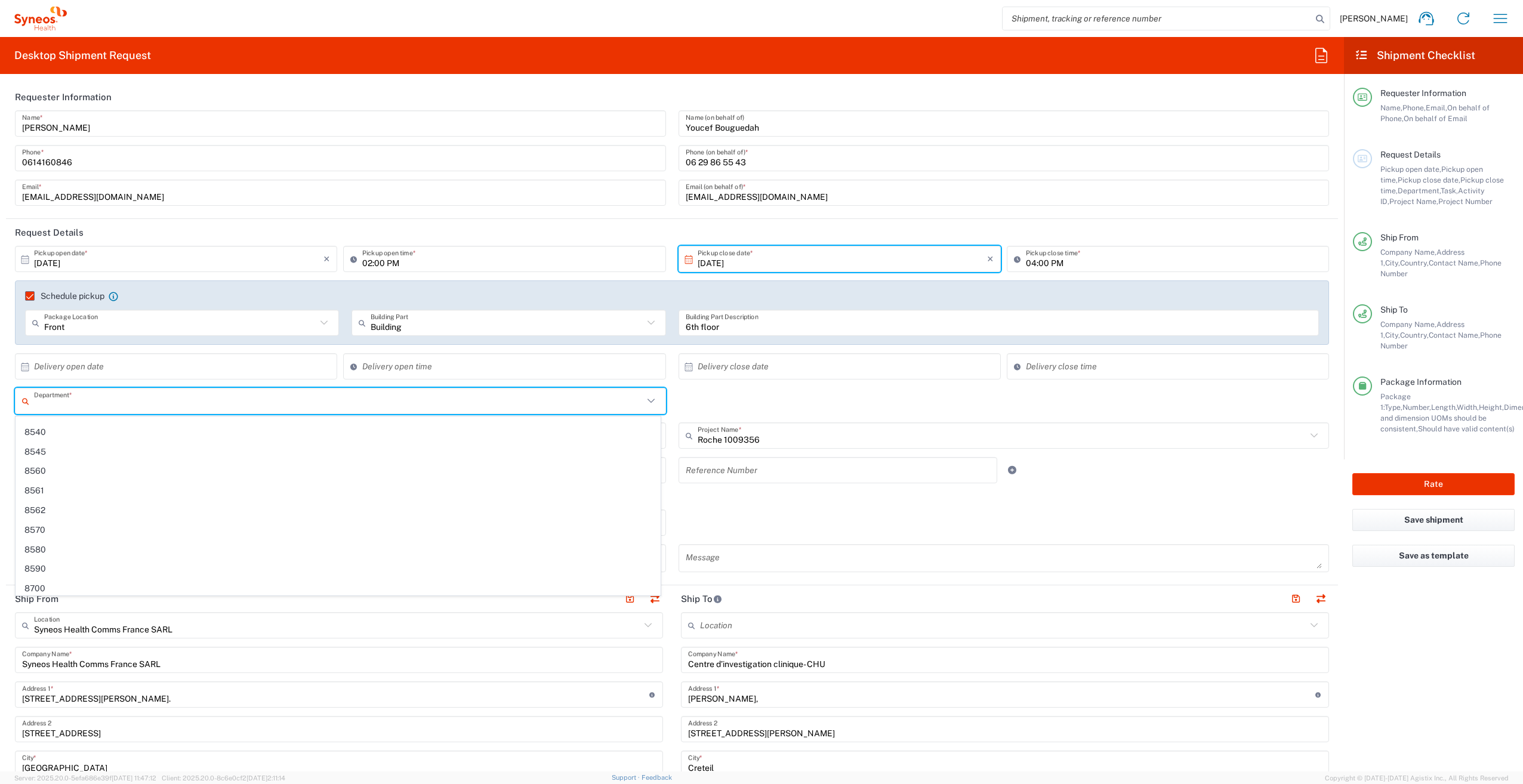
scroll to position [5381, 0]
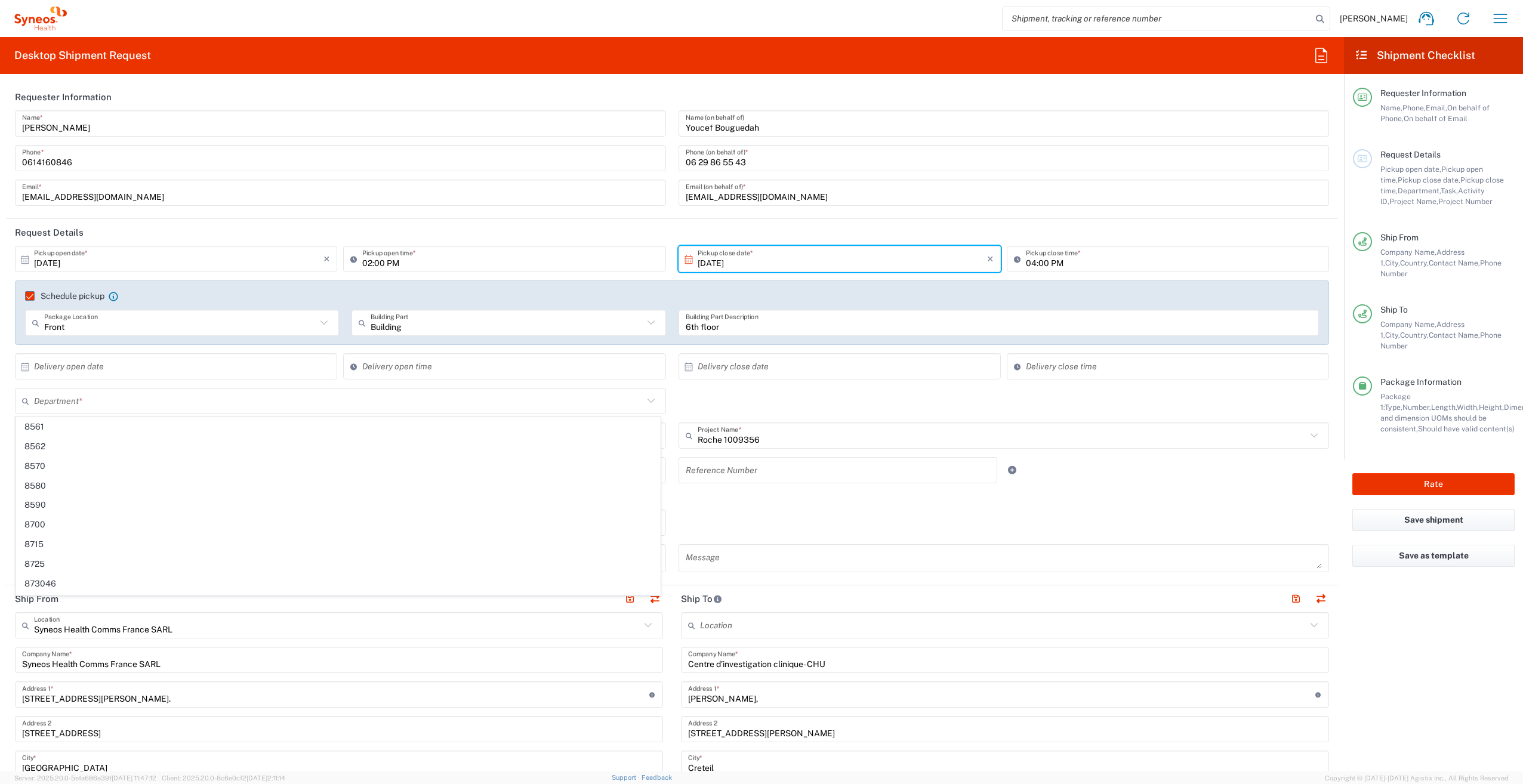
click at [281, 347] on div "Schedule pickup When scheduling a pickup please be sure to meet the following c…" at bounding box center [672, 316] width 1327 height 73
type input "3229"
click at [819, 442] on input "text" at bounding box center [1003, 435] width 610 height 21
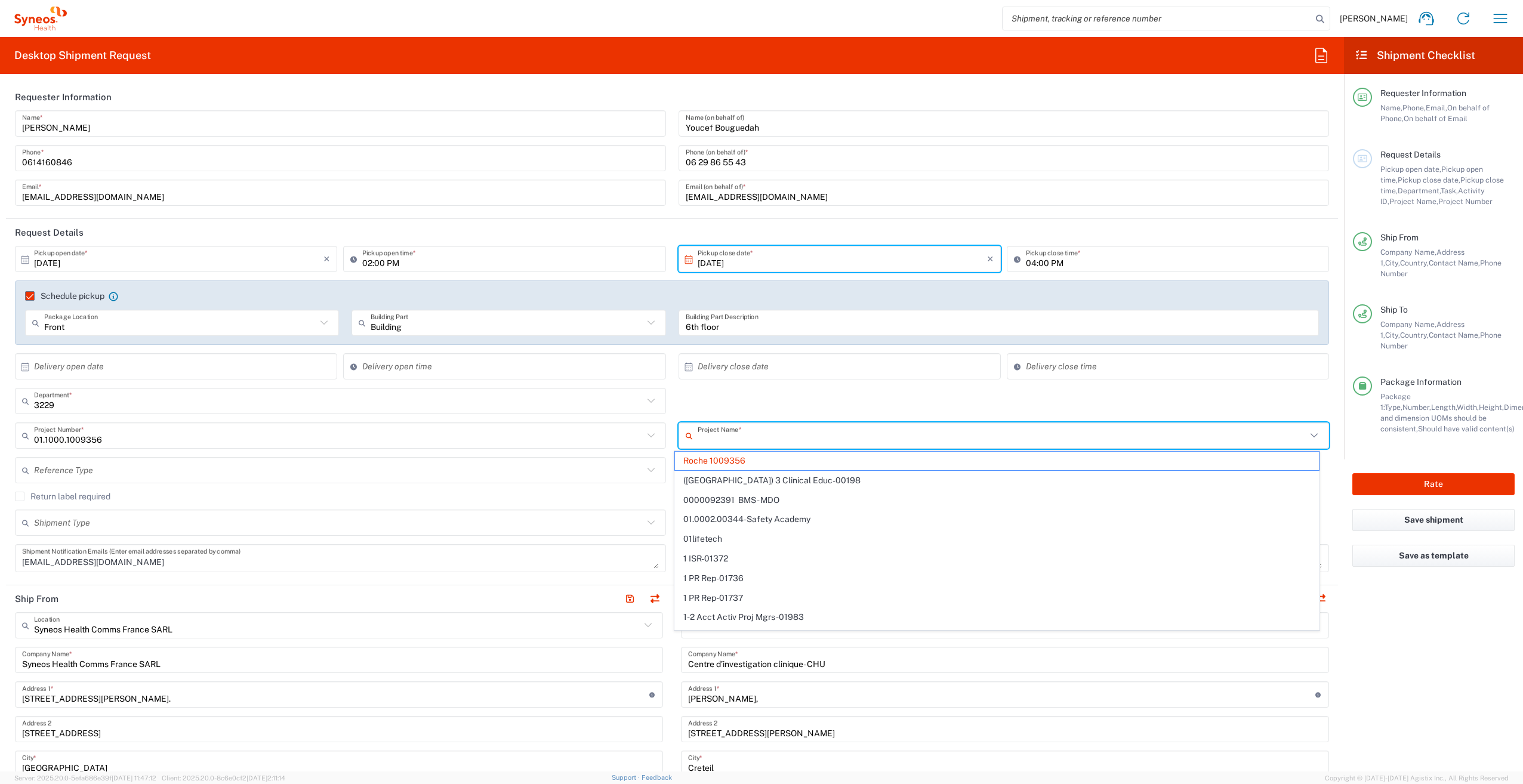
click at [836, 395] on div "3229 Department * 3229 3000 3100 3109 3110 3111 3112 3125 3130 3135 3136 3150 3…" at bounding box center [672, 405] width 1327 height 34
type input "Roche 1009356"
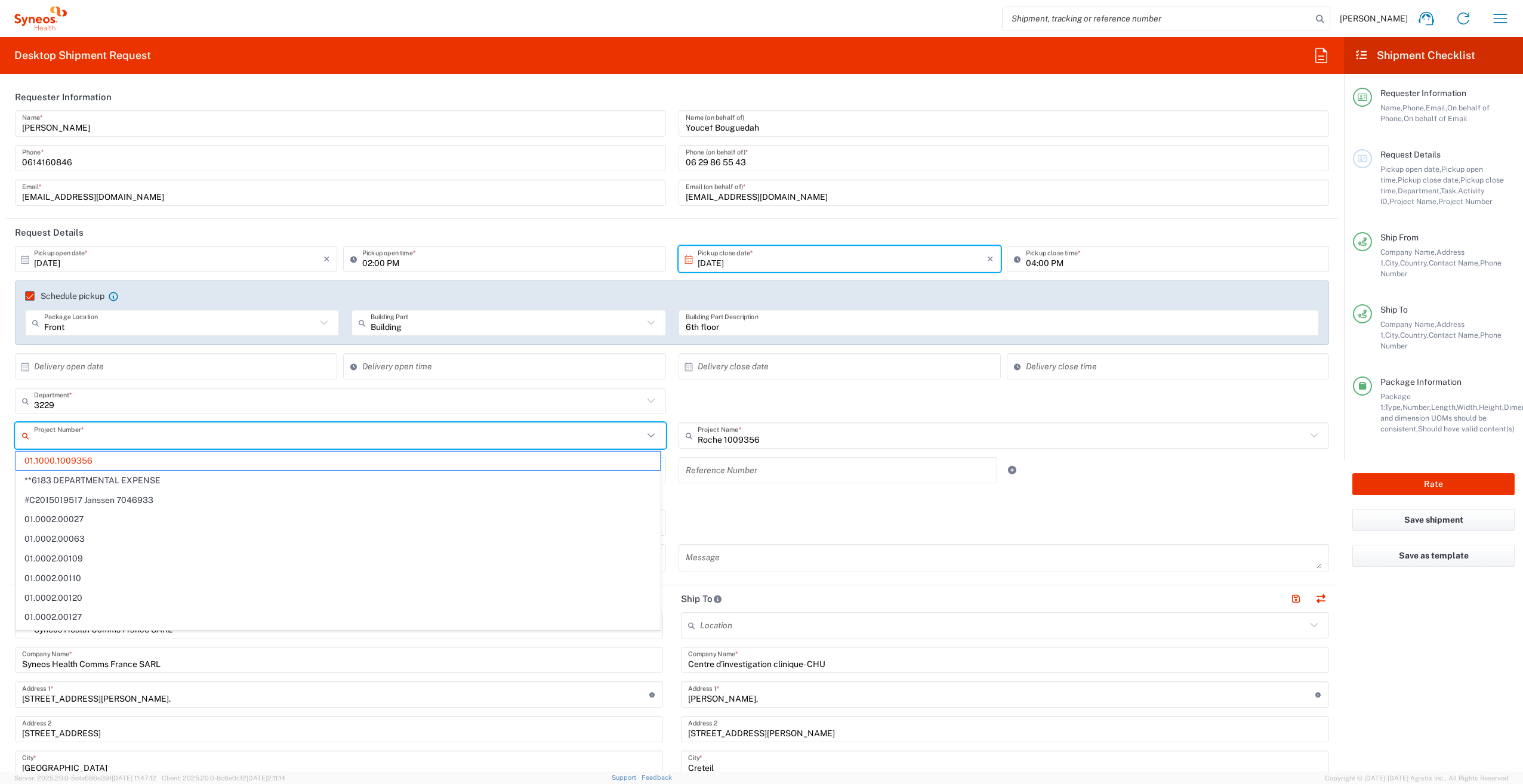
click at [155, 435] on input "text" at bounding box center [338, 435] width 610 height 21
click at [124, 407] on input "text" at bounding box center [338, 401] width 610 height 21
type input "01.1000.1009356"
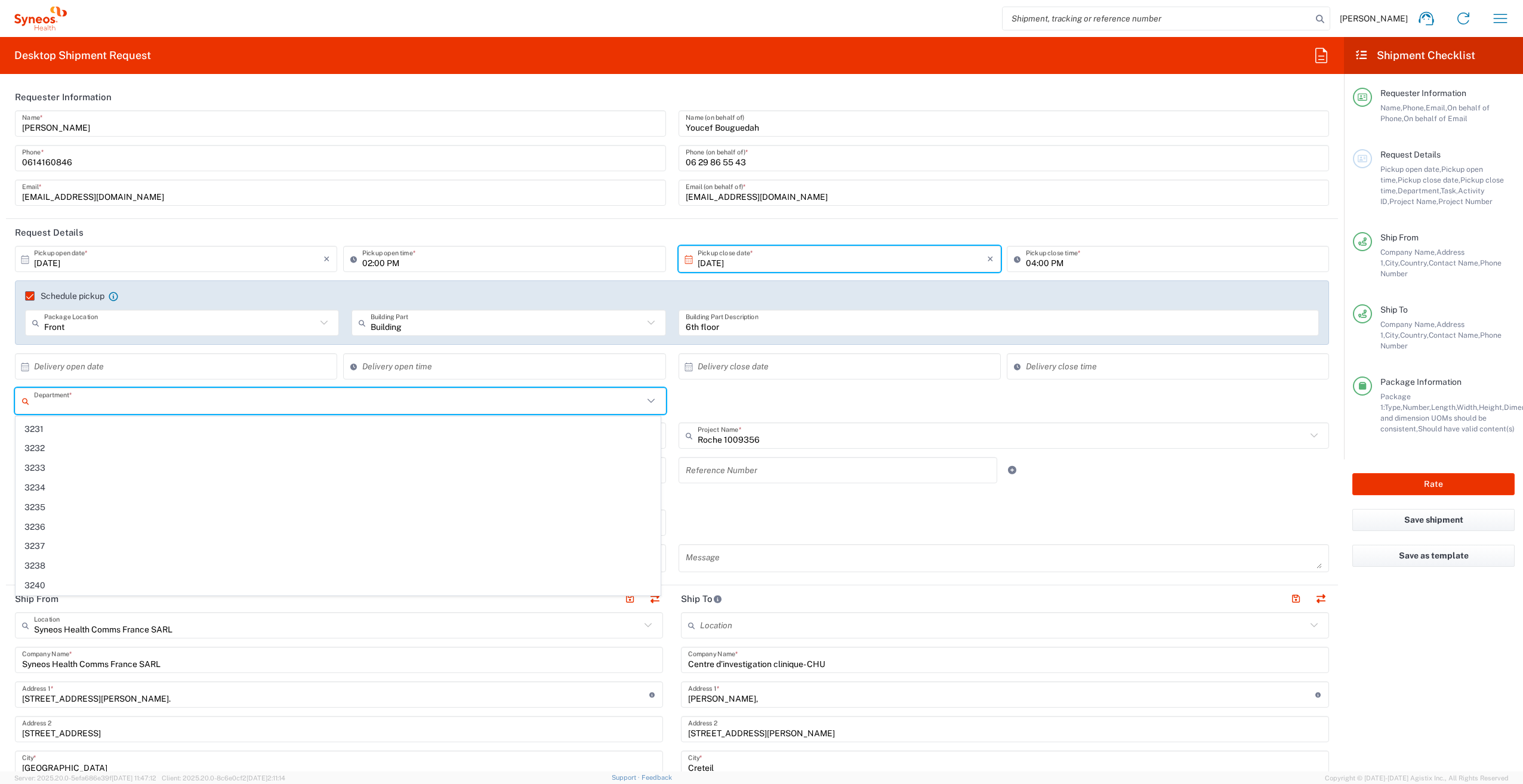
scroll to position [0, 0]
click at [717, 502] on div "Return label required" at bounding box center [672, 500] width 1315 height 18
type input "3229"
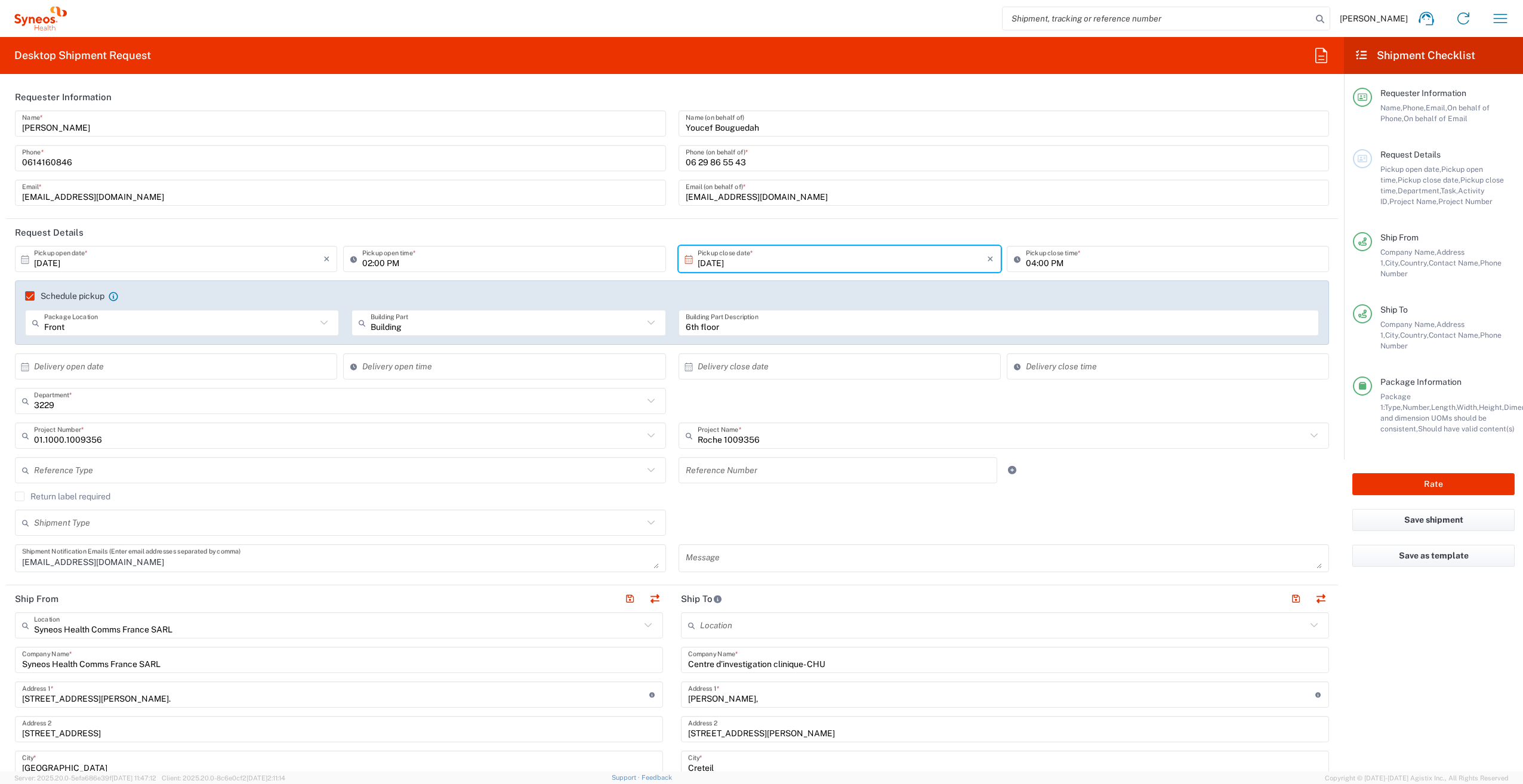
click at [649, 470] on icon at bounding box center [651, 470] width 16 height 16
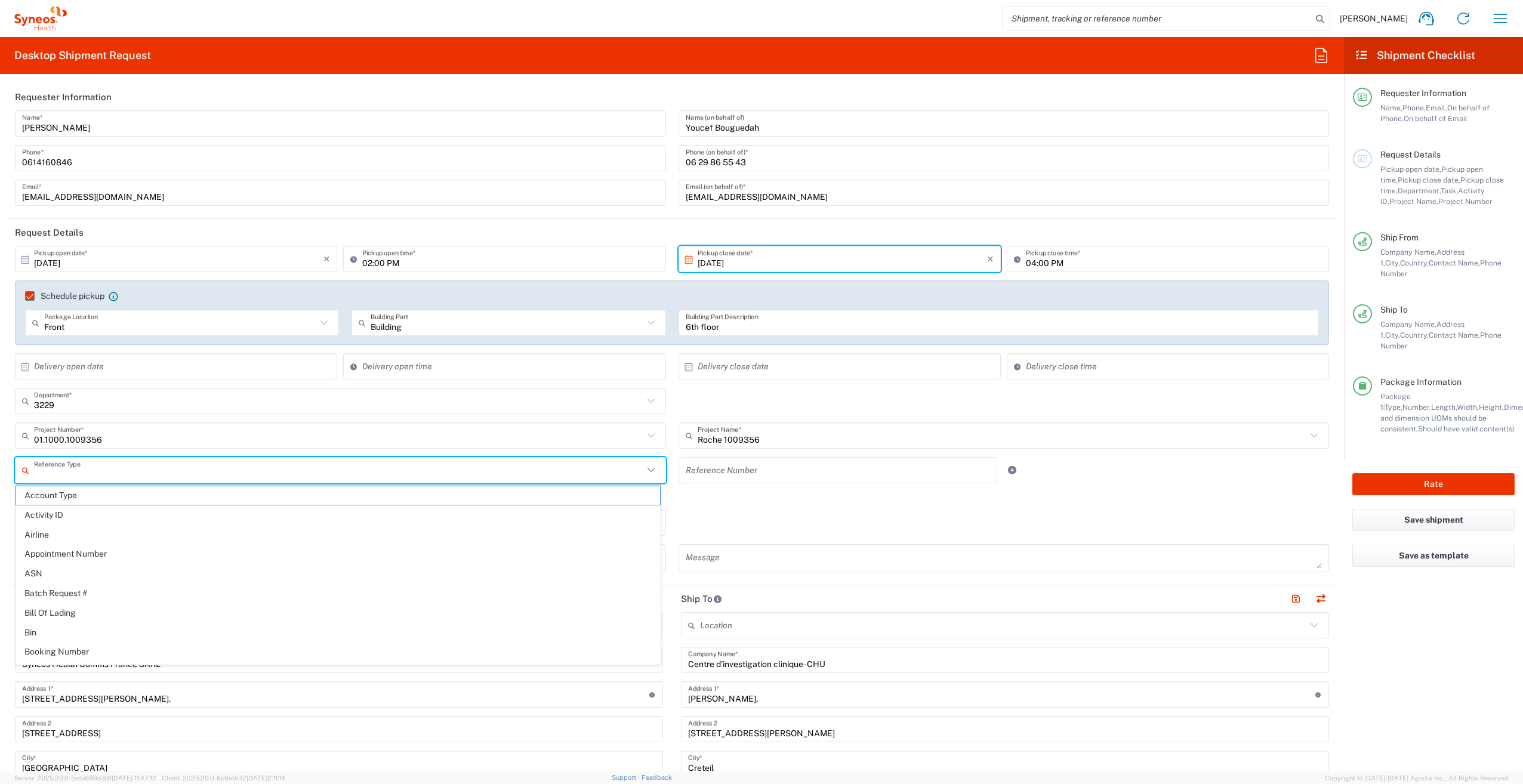
click at [723, 504] on div "Return label required" at bounding box center [672, 500] width 1315 height 18
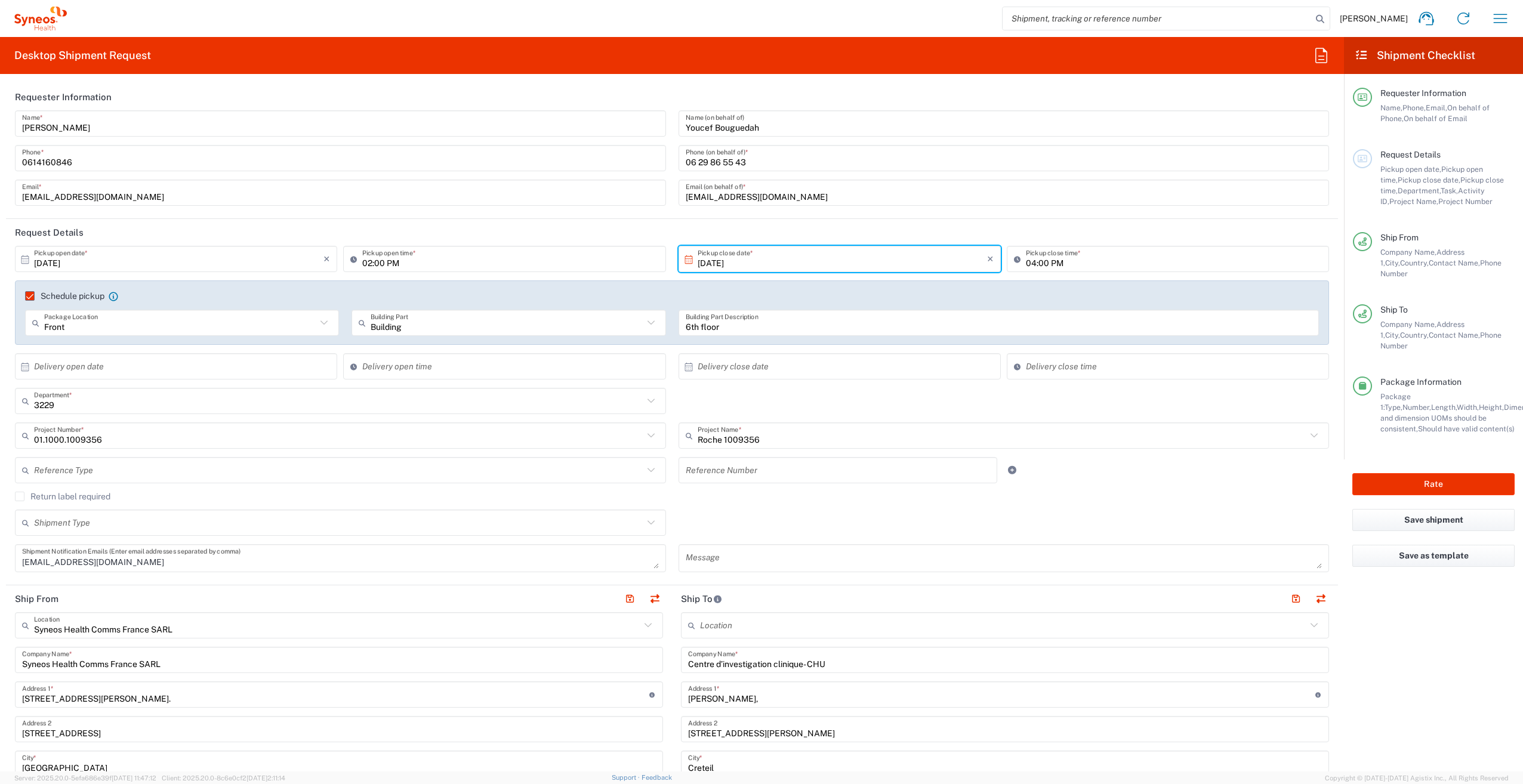
click at [976, 472] on input "text" at bounding box center [837, 470] width 305 height 21
click at [916, 502] on div "Return label required" at bounding box center [672, 500] width 1315 height 18
click at [83, 461] on input "text" at bounding box center [338, 470] width 610 height 21
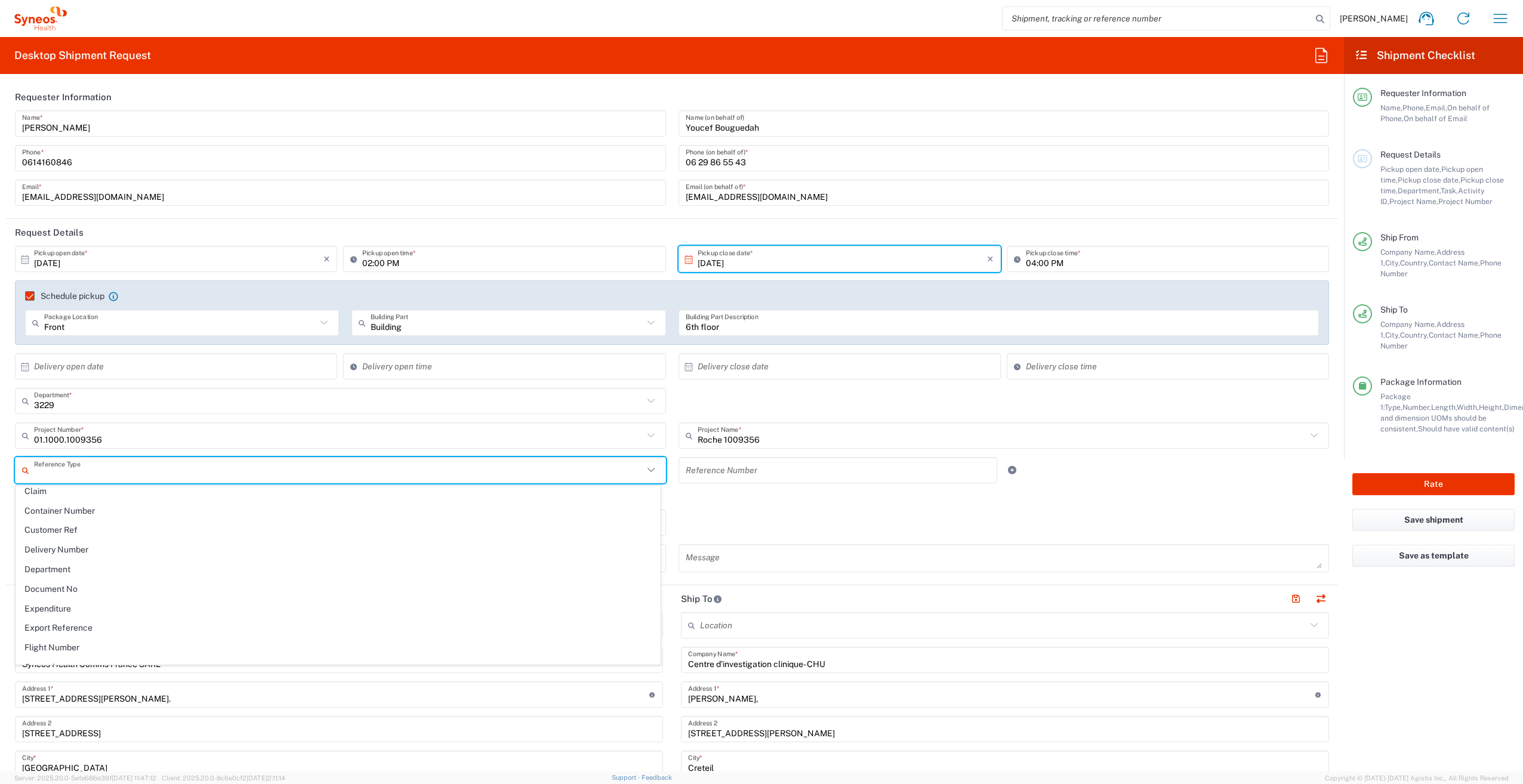
scroll to position [239, 0]
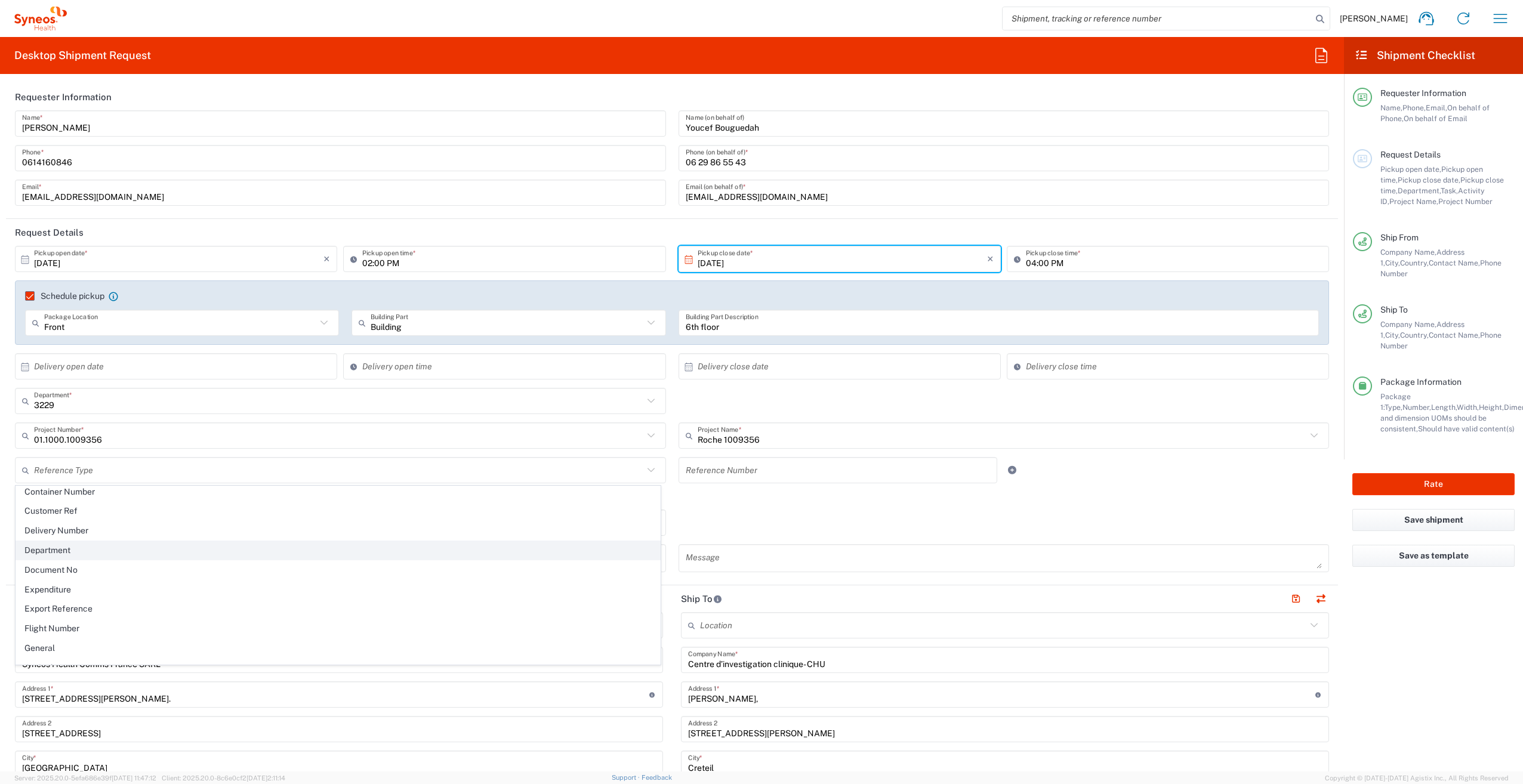
click at [98, 547] on span "Department" at bounding box center [338, 551] width 644 height 19
type input "Department"
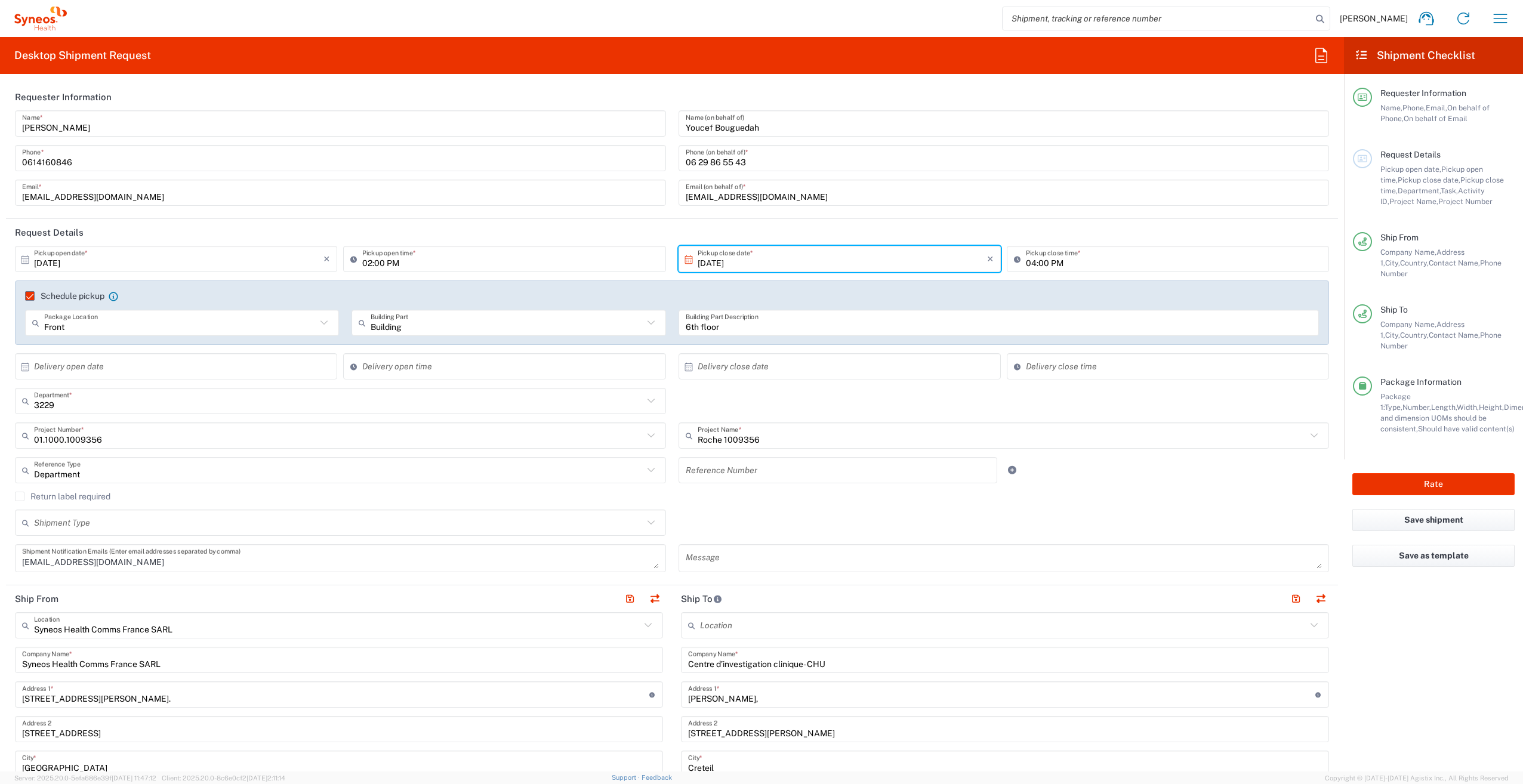
click at [719, 497] on agx-checkbox-control "Return label required" at bounding box center [672, 497] width 1315 height 9
click at [713, 470] on input "text" at bounding box center [837, 470] width 305 height 21
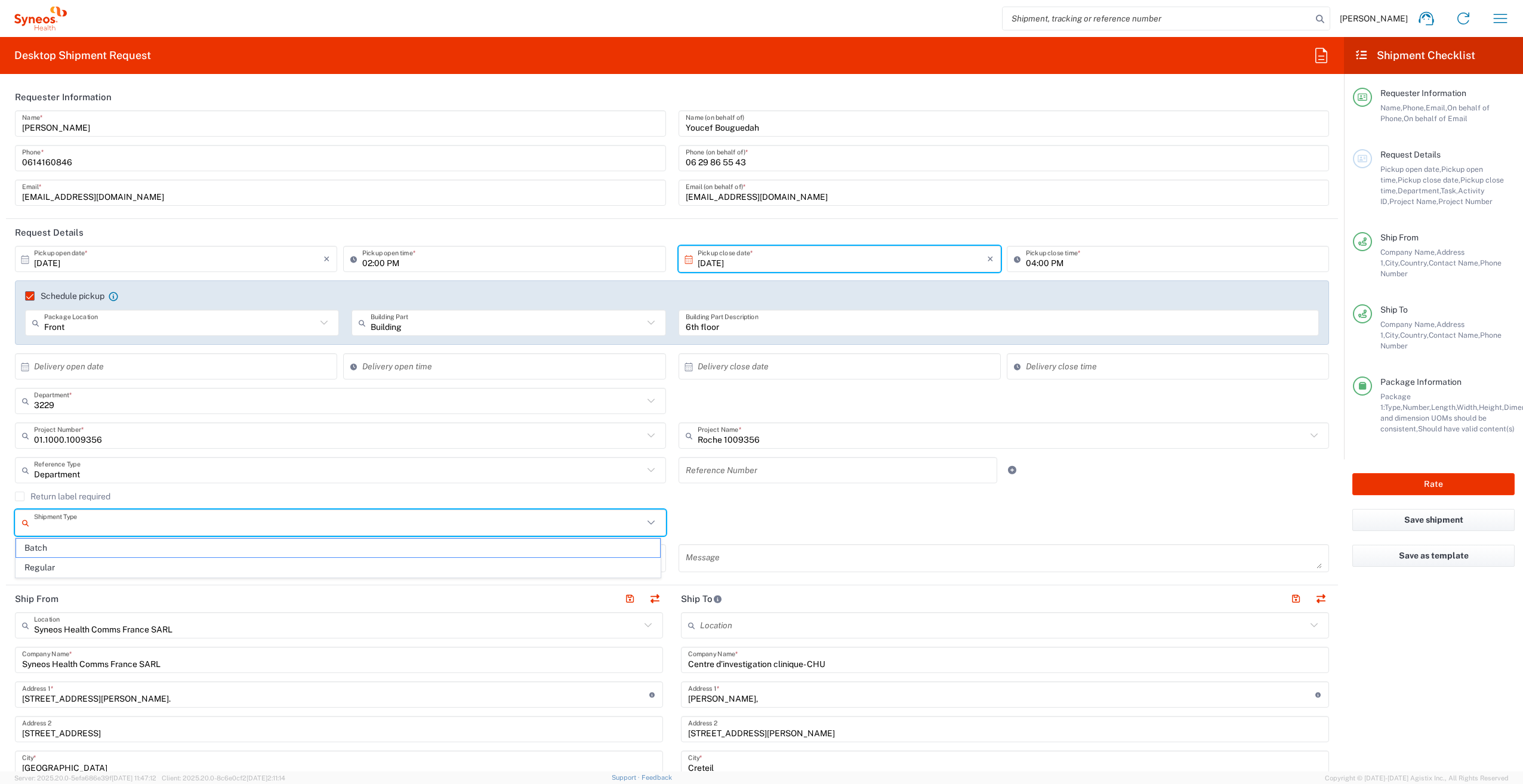
click at [143, 519] on input "text" at bounding box center [338, 522] width 610 height 21
click at [64, 569] on span "Regular" at bounding box center [338, 568] width 644 height 19
type input "Regular"
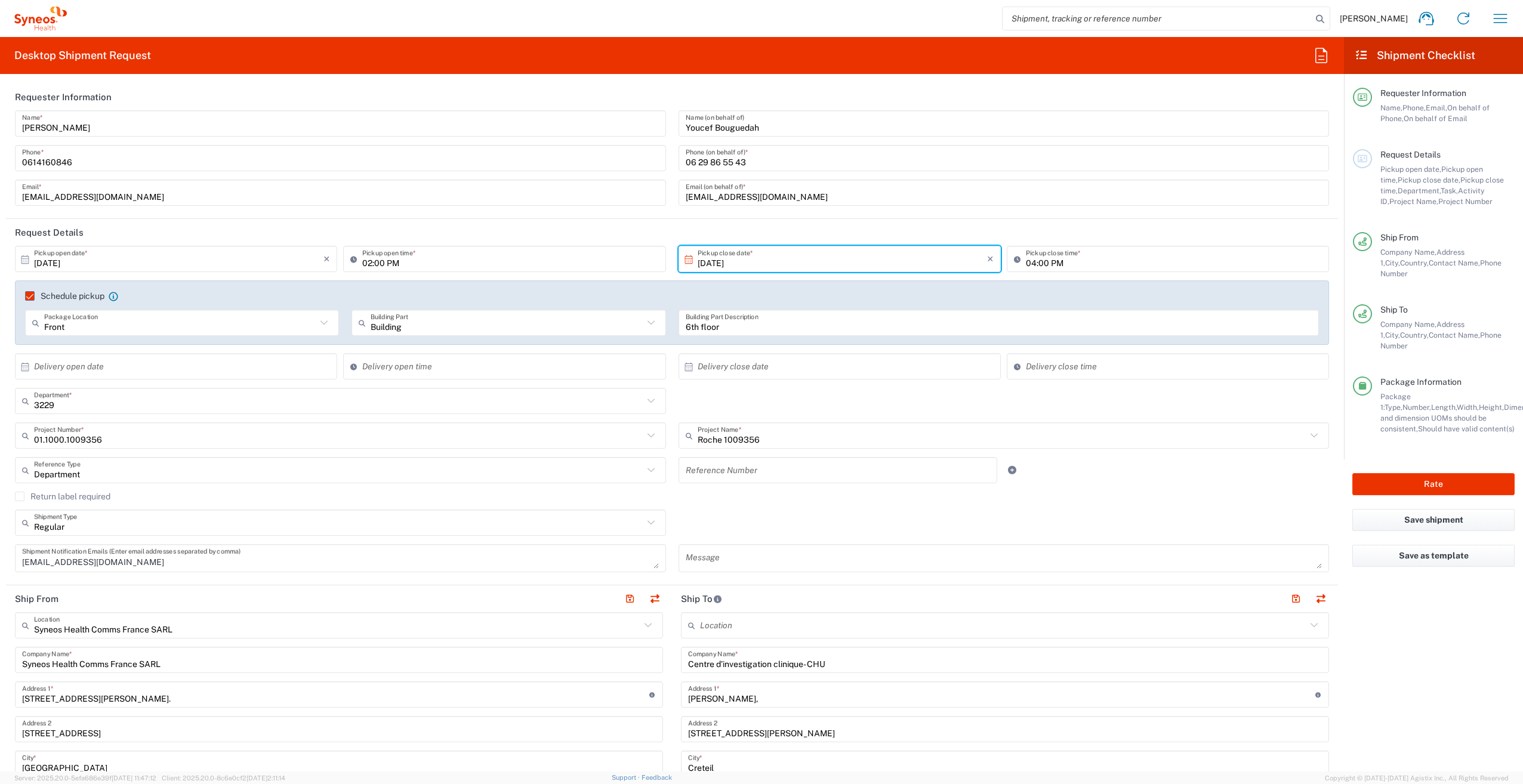
scroll to position [60, 0]
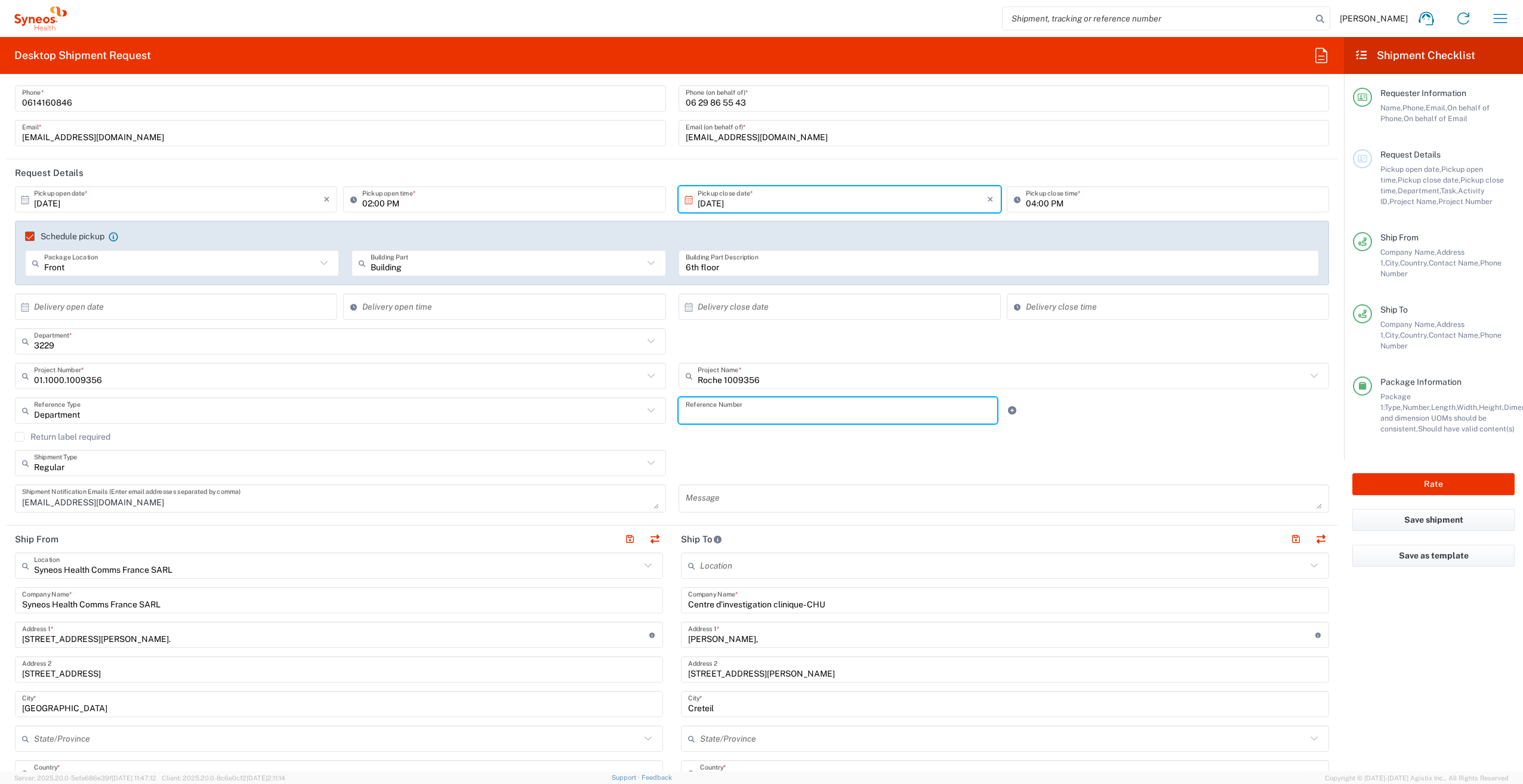
click at [700, 414] on input "text" at bounding box center [837, 410] width 305 height 21
type input "1"
click at [733, 464] on div "Regular Shipment Type Batch Regular" at bounding box center [672, 467] width 1327 height 34
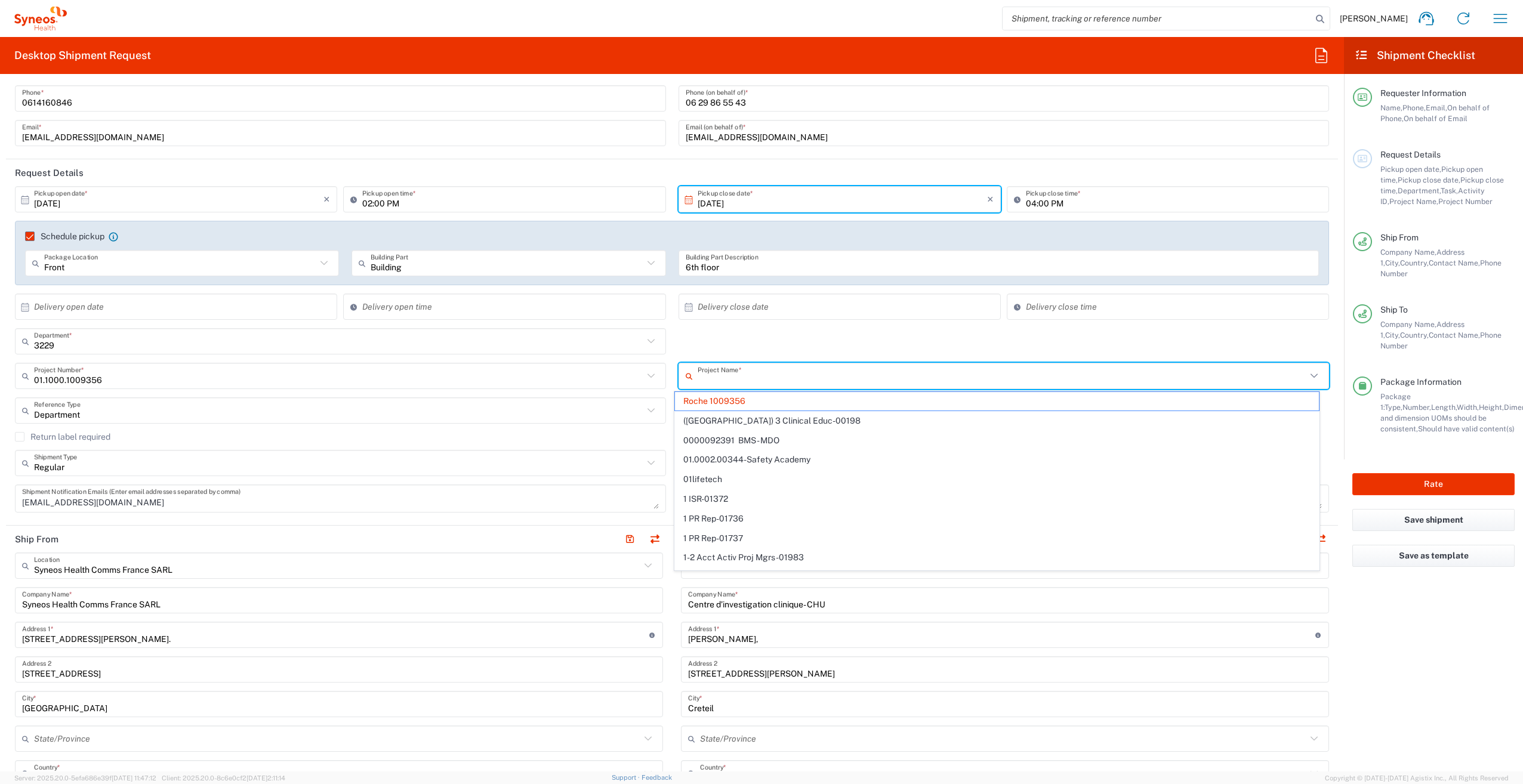
drag, startPoint x: 761, startPoint y: 378, endPoint x: 747, endPoint y: 380, distance: 14.1
click at [747, 380] on input "text" at bounding box center [1003, 376] width 610 height 21
click at [746, 380] on input "text" at bounding box center [1003, 376] width 610 height 21
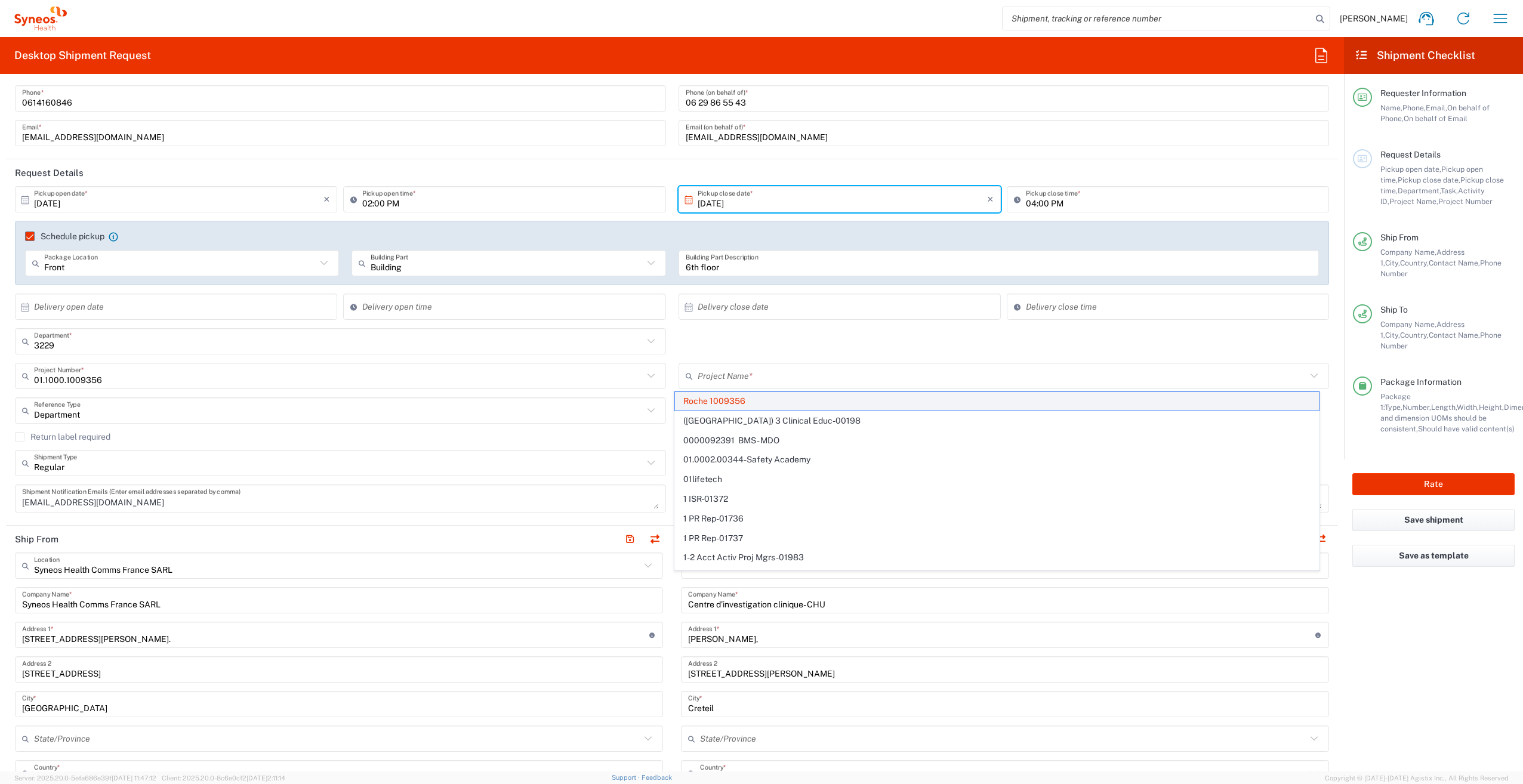
click at [711, 399] on span "Roche 1009356" at bounding box center [997, 402] width 644 height 19
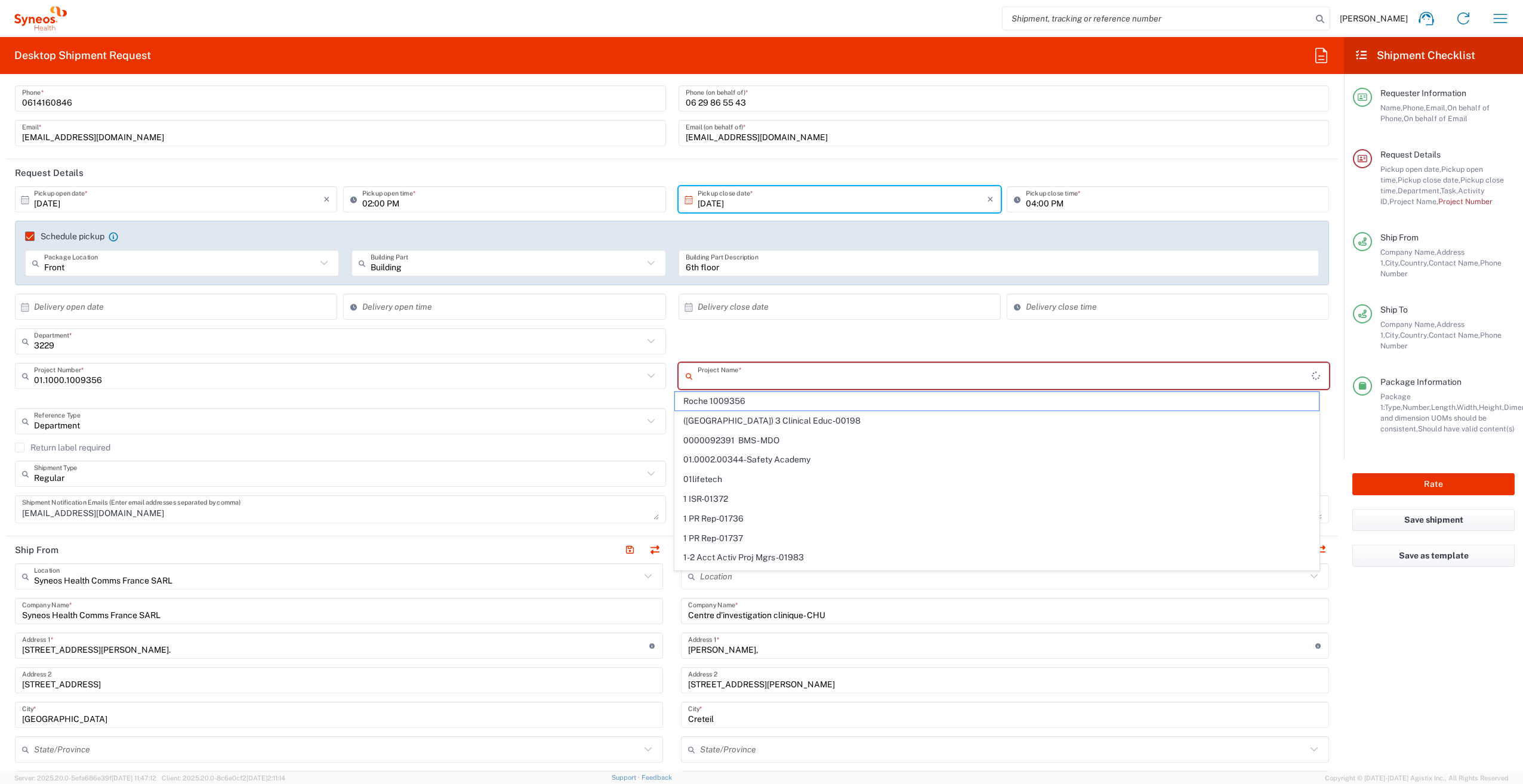
click at [718, 381] on input "text" at bounding box center [1005, 376] width 615 height 21
click at [722, 402] on span "Roche 1009356" at bounding box center [997, 402] width 644 height 19
type input "Roche 1009356"
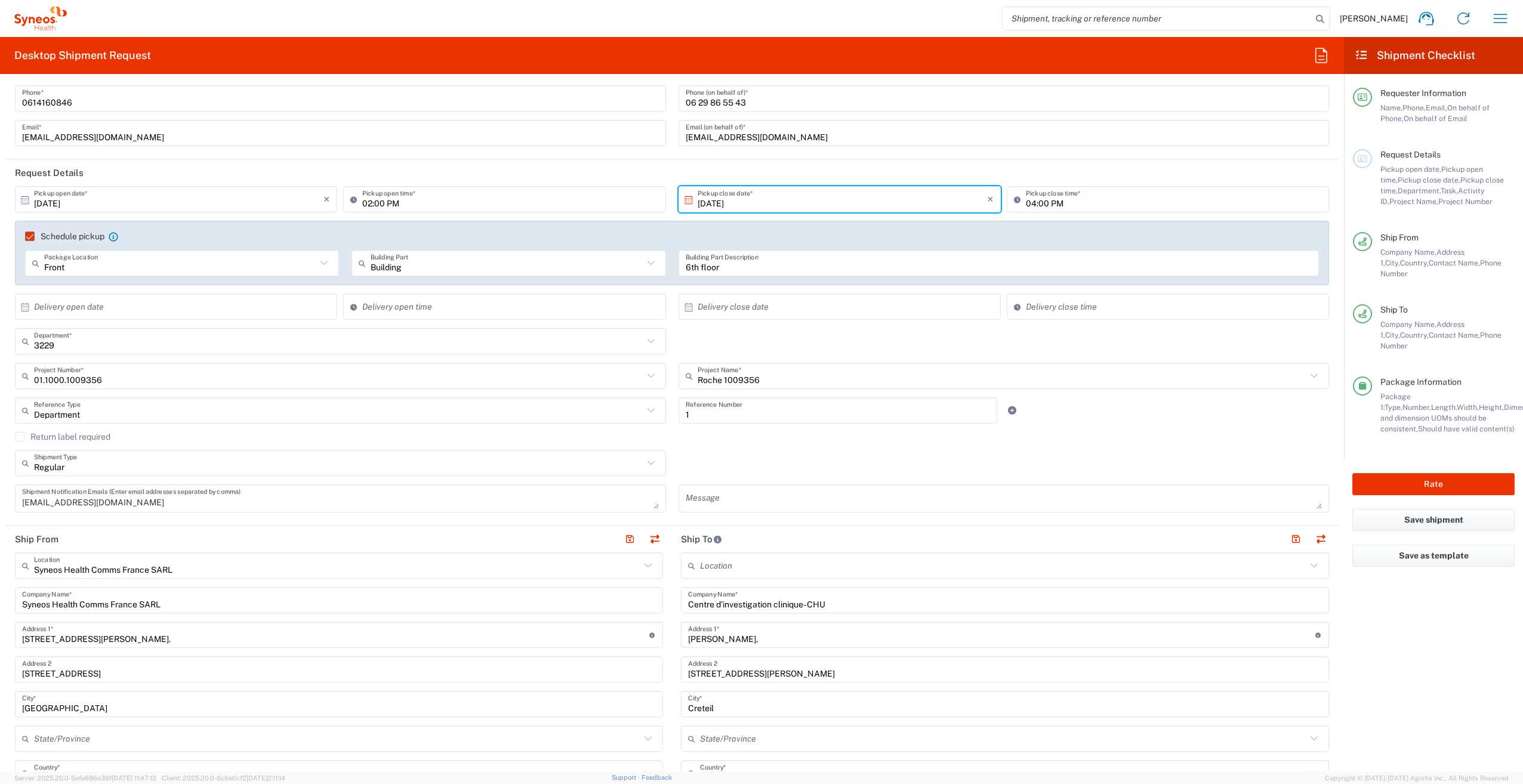
click at [715, 410] on input "1" at bounding box center [837, 410] width 305 height 21
type input "1009356"
click at [743, 446] on div "Return label required" at bounding box center [672, 441] width 1315 height 18
drag, startPoint x: 831, startPoint y: 135, endPoint x: 838, endPoint y: 135, distance: 7.0
click at [834, 135] on input "[EMAIL_ADDRESS][DOMAIN_NAME]" at bounding box center [1004, 133] width 637 height 21
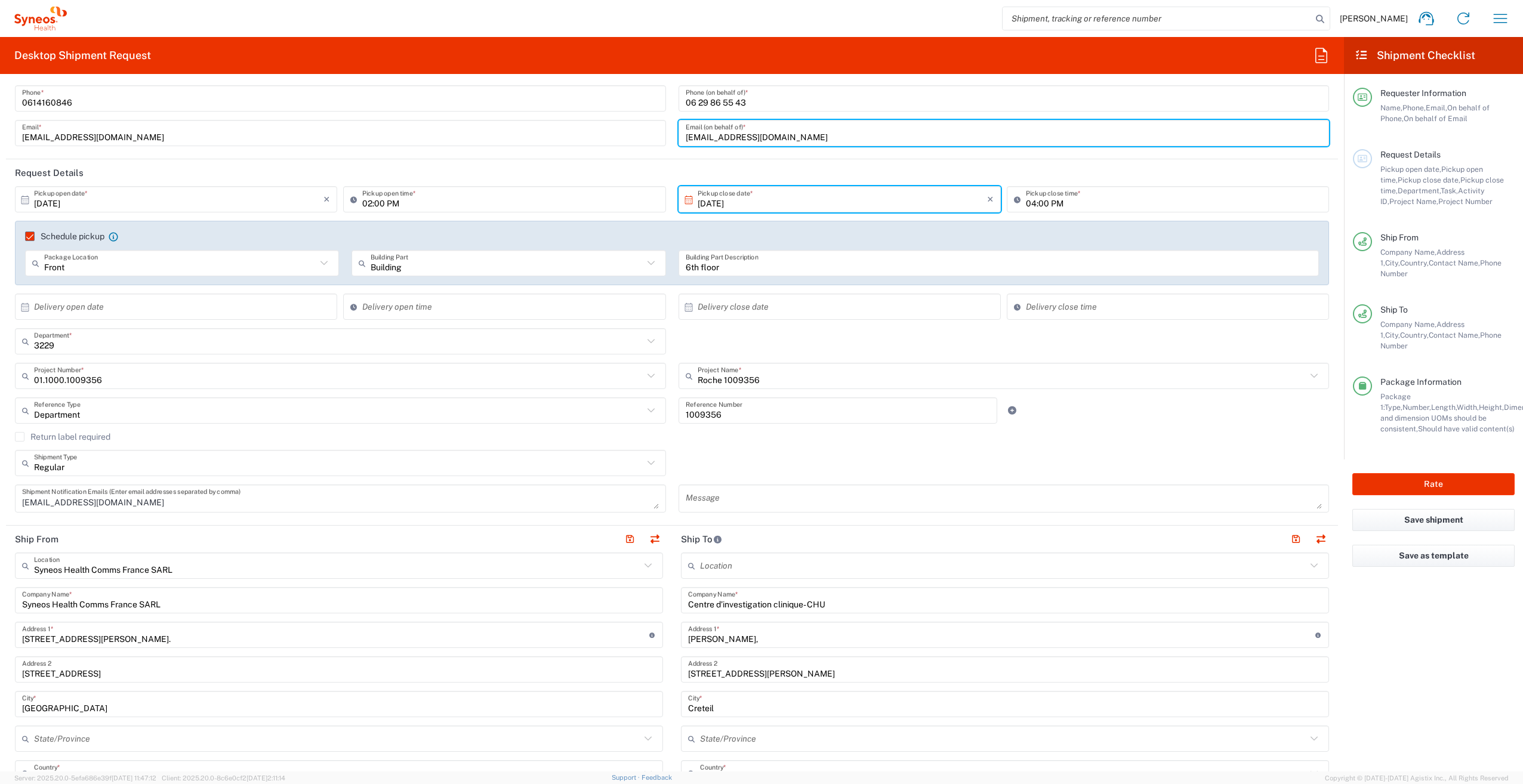
drag, startPoint x: 838, startPoint y: 136, endPoint x: 679, endPoint y: 148, distance: 159.5
click at [679, 148] on div "[PERSON_NAME] Name (on behalf of) [PHONE_NUMBER] Phone (on behalf of) * [EMAIL_…" at bounding box center [1004, 103] width 664 height 104
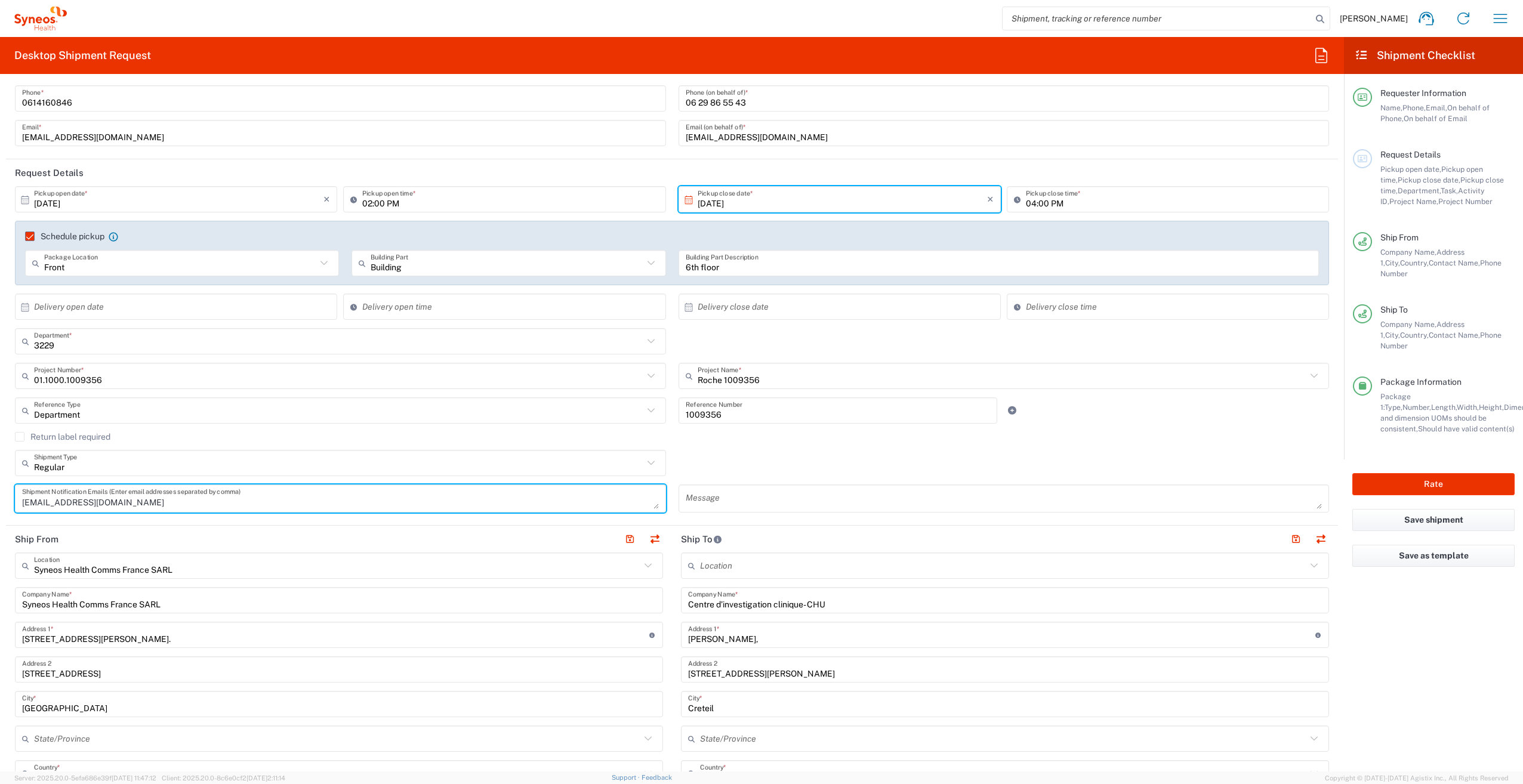
drag, startPoint x: 157, startPoint y: 502, endPoint x: 20, endPoint y: 500, distance: 137.0
click at [20, 500] on div "[EMAIL_ADDRESS][DOMAIN_NAME] Shipment Notification Emails (Enter email addresse…" at bounding box center [340, 499] width 651 height 28
paste textarea "youcef.bouguedah"
type textarea "[EMAIL_ADDRESS][DOMAIN_NAME]"
drag, startPoint x: 787, startPoint y: 470, endPoint x: 731, endPoint y: 518, distance: 73.8
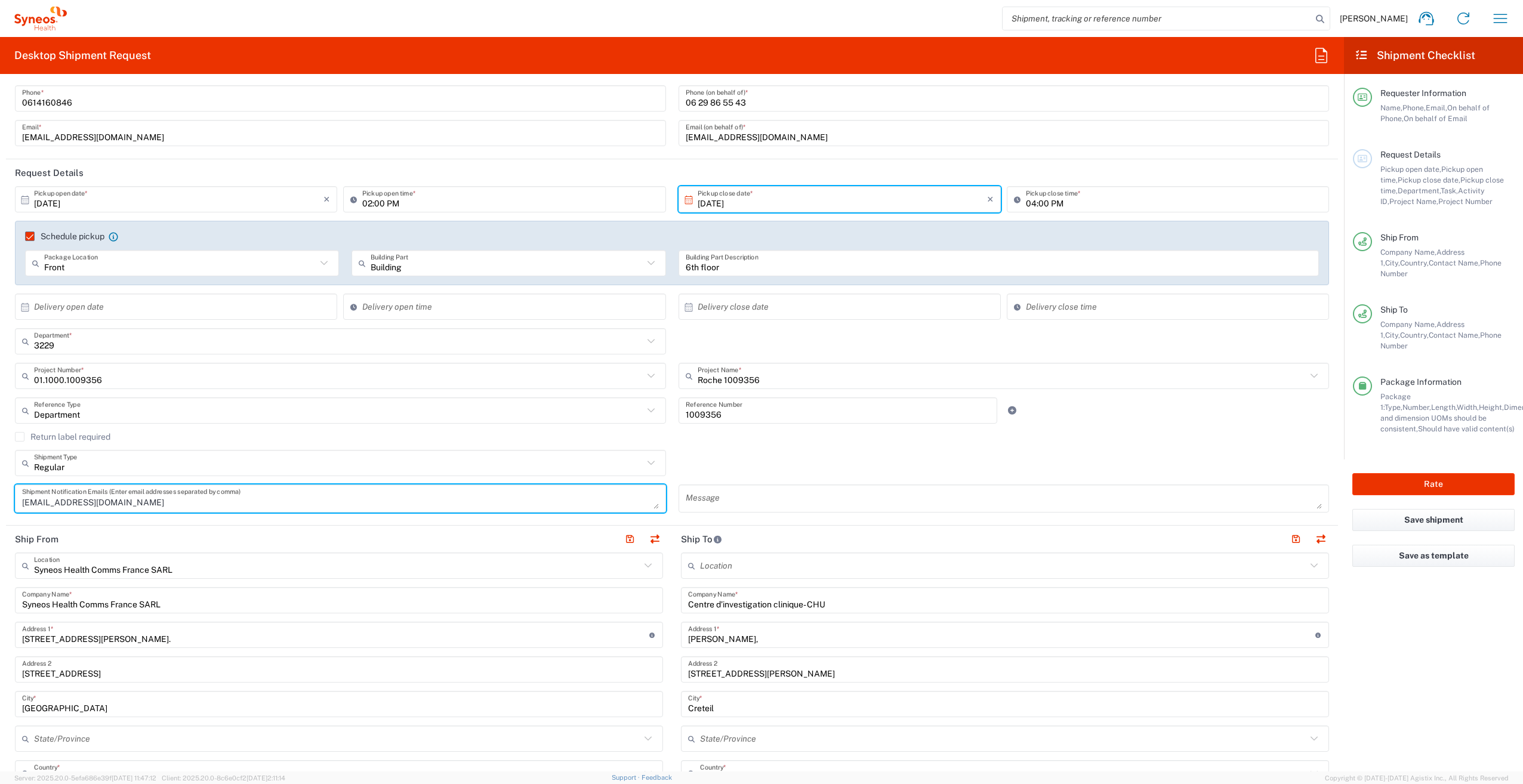
click at [786, 471] on div "Regular Shipment Type Batch Regular" at bounding box center [672, 467] width 1327 height 34
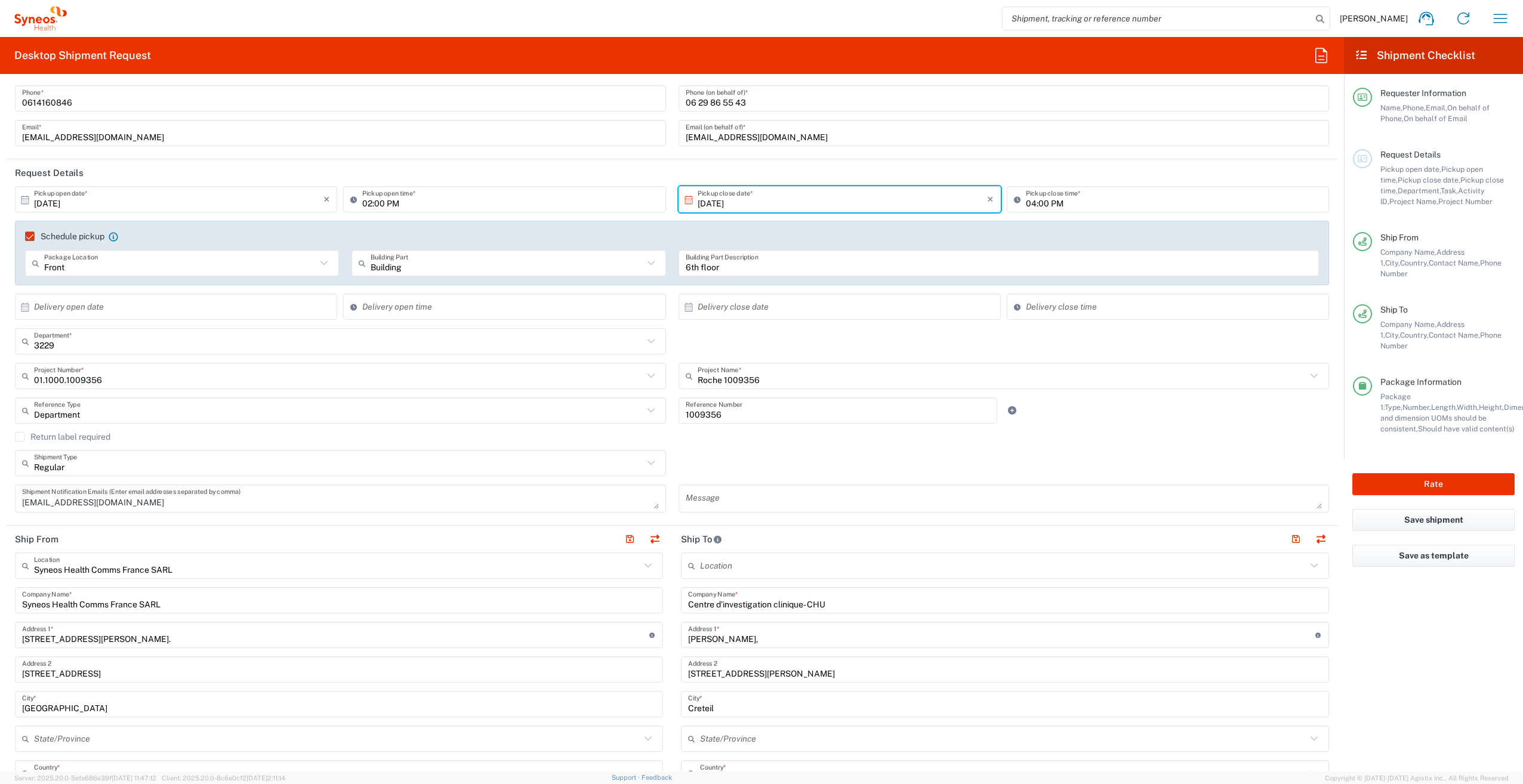
click at [731, 497] on textarea at bounding box center [1004, 498] width 637 height 21
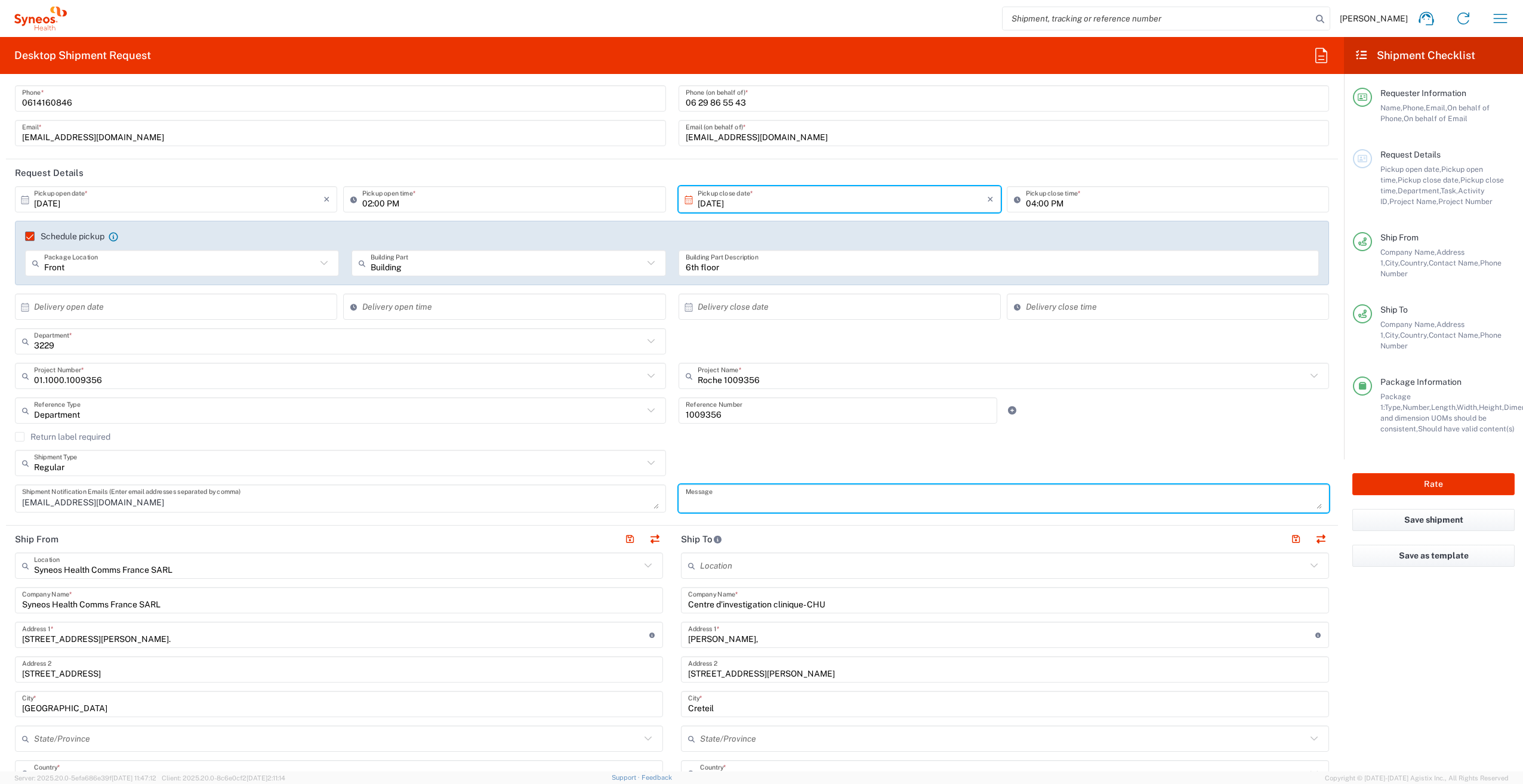
drag, startPoint x: 866, startPoint y: 462, endPoint x: 782, endPoint y: 464, distance: 84.0
click at [866, 462] on div "Regular Shipment Type Batch Regular" at bounding box center [672, 467] width 1327 height 34
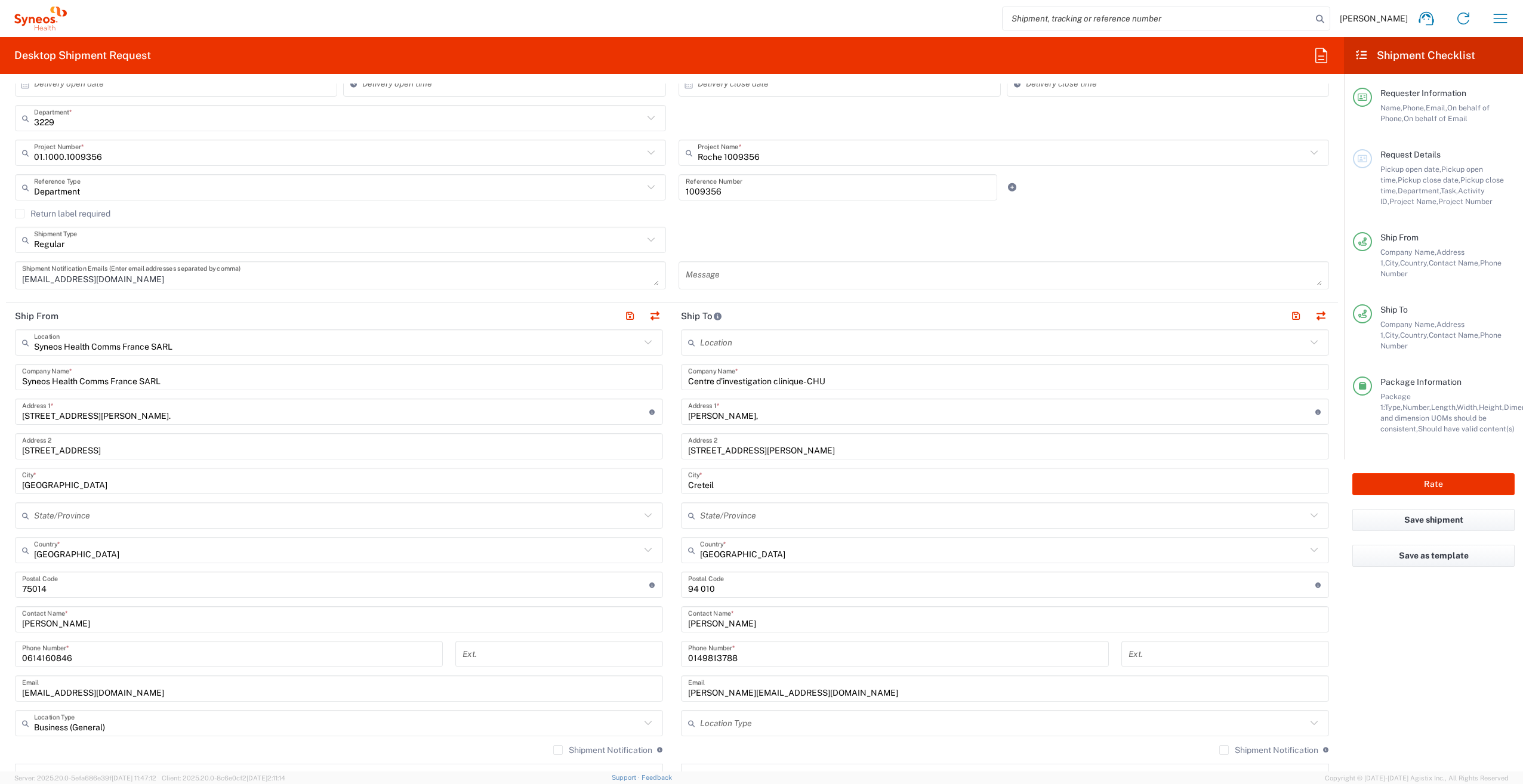
scroll to position [298, 0]
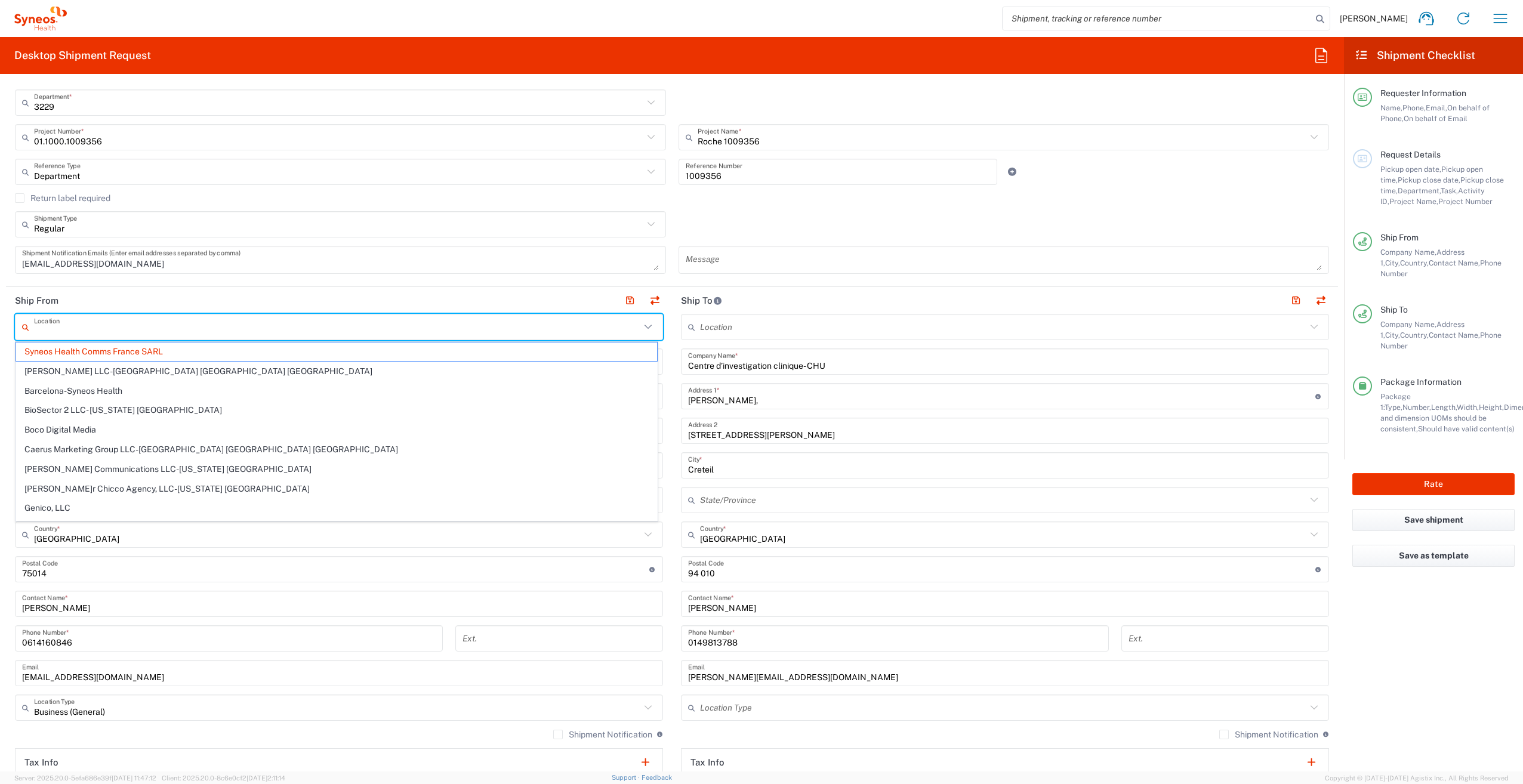
click at [224, 332] on input "text" at bounding box center [337, 327] width 606 height 21
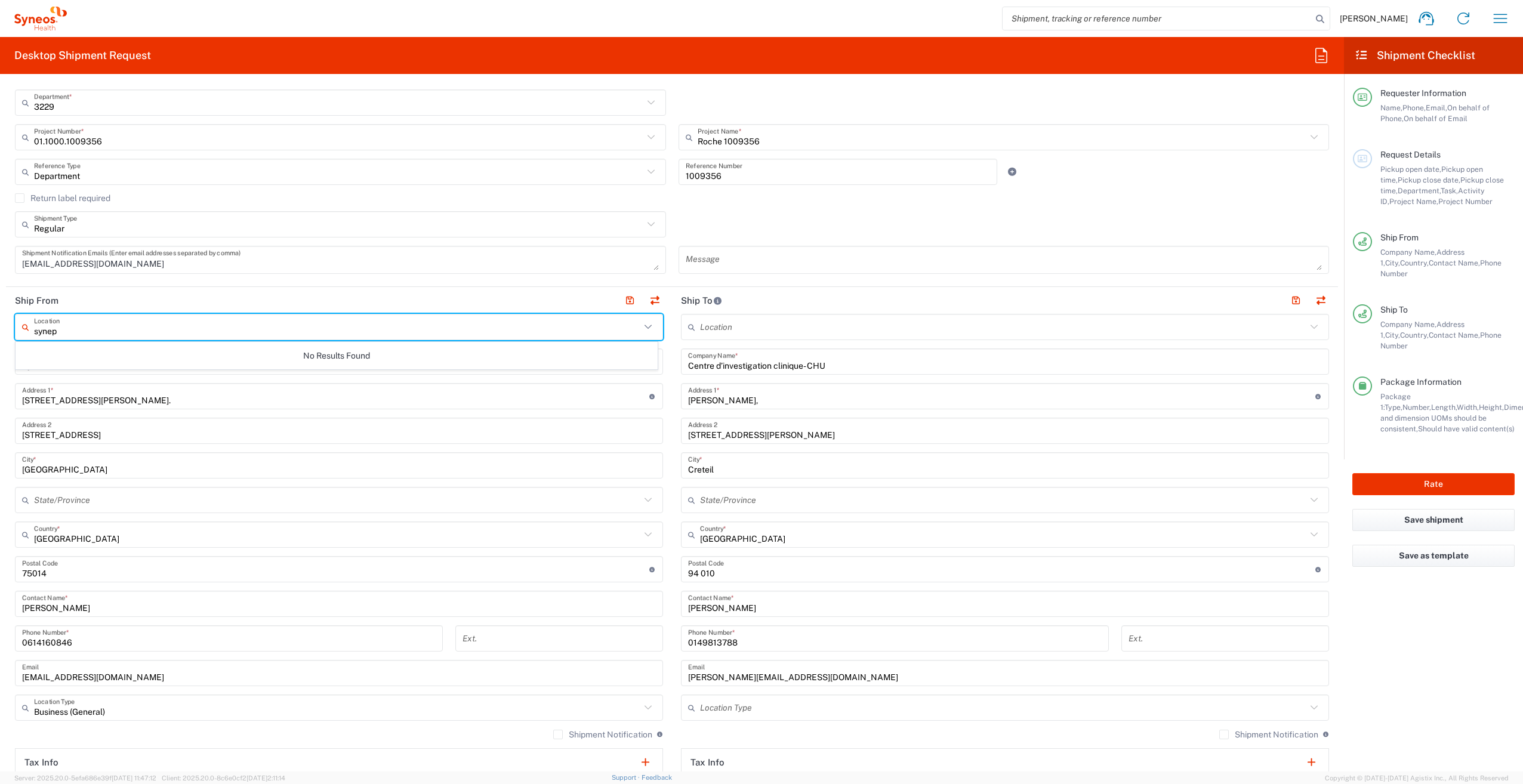
scroll to position [0, 0]
click at [117, 352] on span "Syneos Health France SARL" at bounding box center [337, 352] width 641 height 19
type input "Syneos Health France SARL"
type input "[STREET_ADDRESS][PERSON_NAME]"
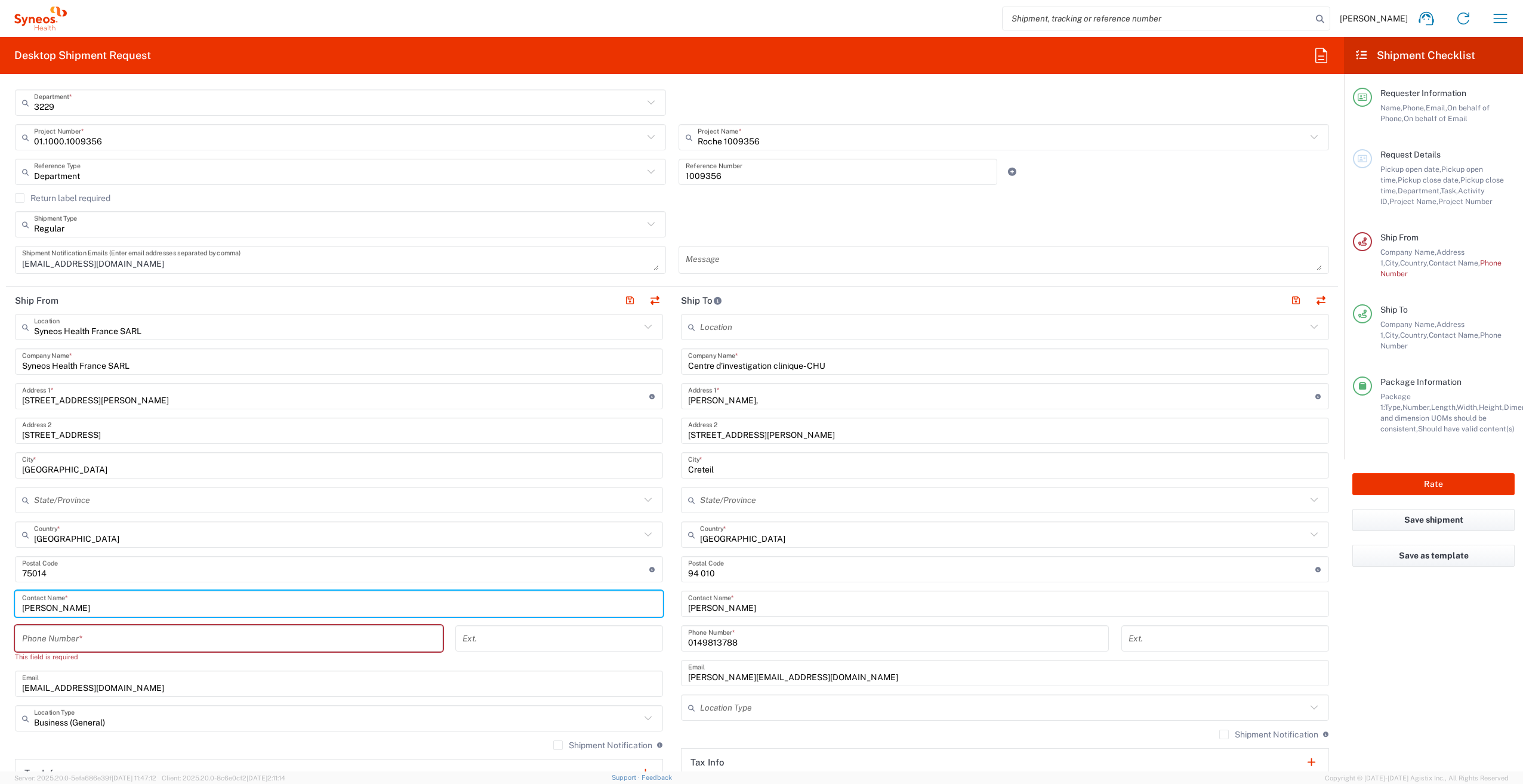
drag, startPoint x: 91, startPoint y: 605, endPoint x: 14, endPoint y: 599, distance: 77.2
click at [19, 602] on div "[PERSON_NAME] Contact Name *" at bounding box center [338, 604] width 648 height 27
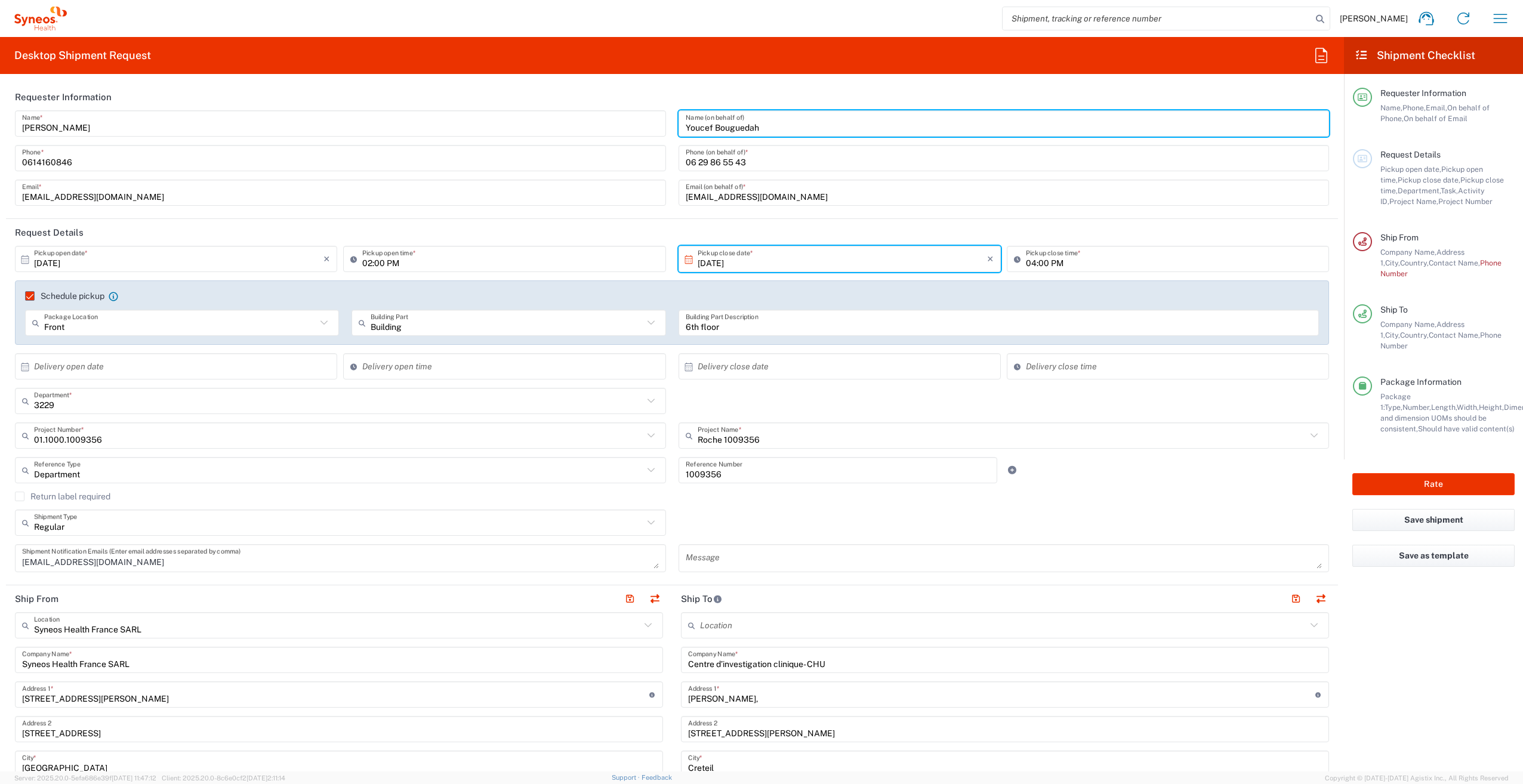
drag, startPoint x: 761, startPoint y: 128, endPoint x: 679, endPoint y: 131, distance: 82.1
click at [679, 131] on div "[PERSON_NAME] Name (on behalf of)" at bounding box center [1004, 124] width 651 height 27
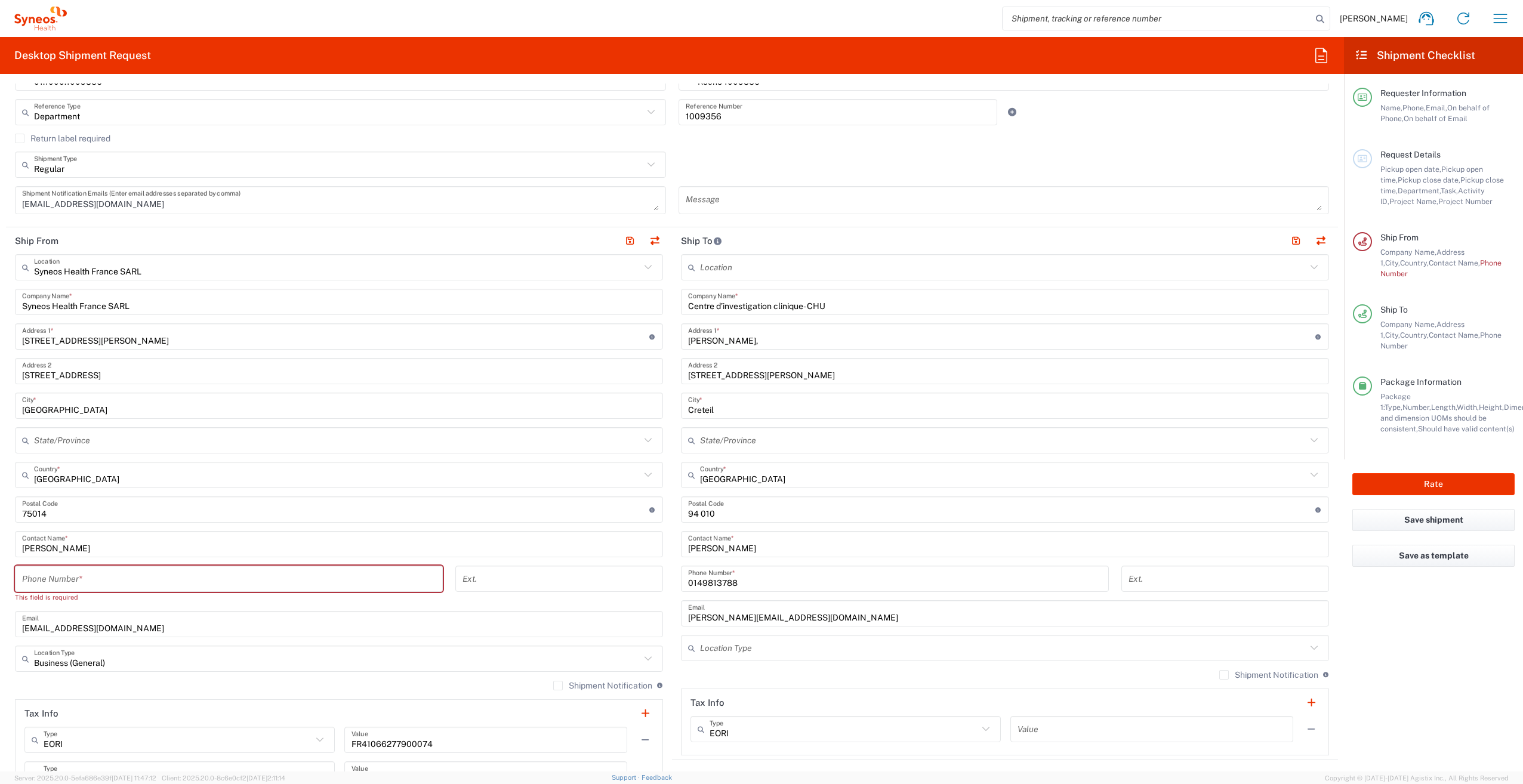
scroll to position [477, 0]
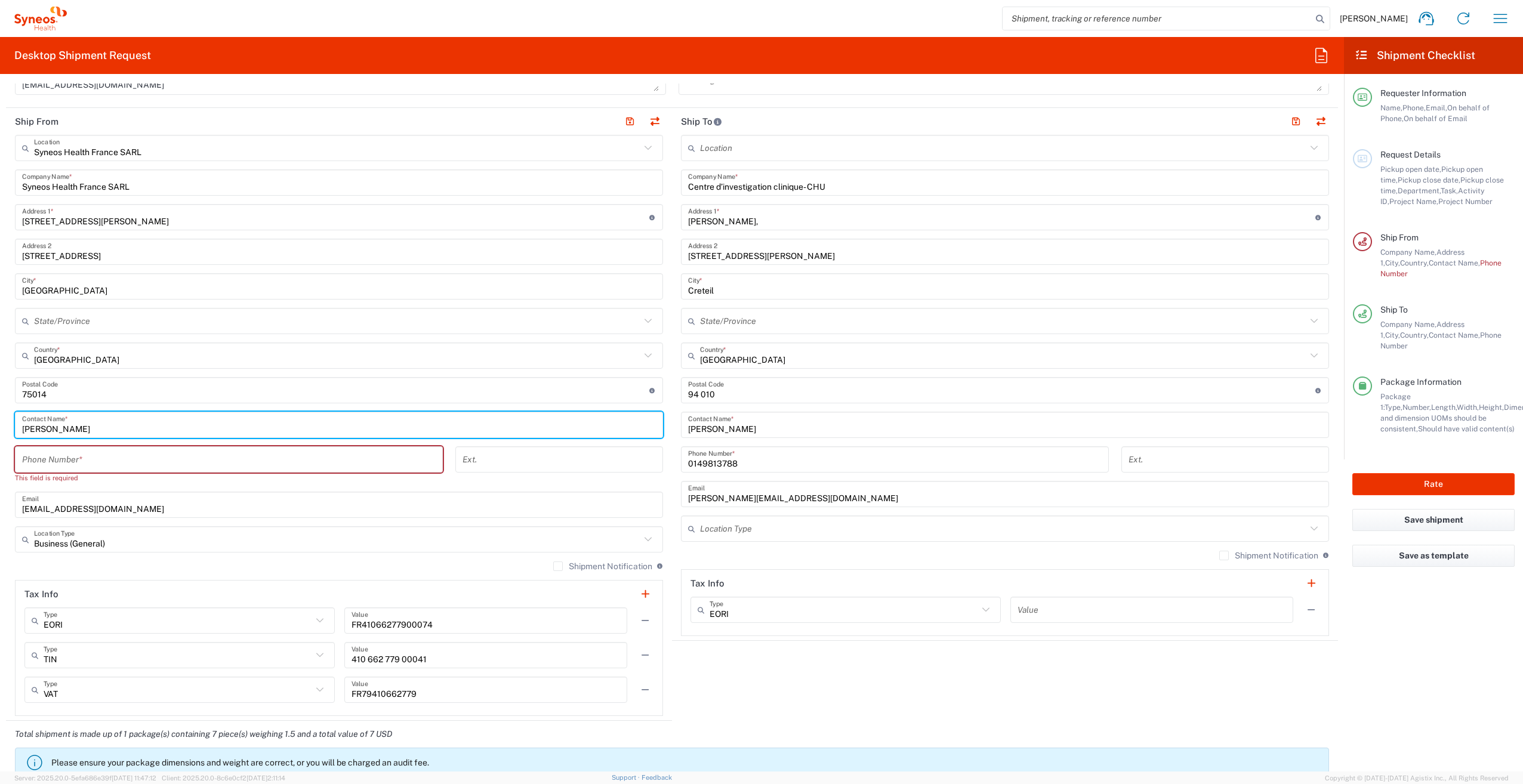
drag, startPoint x: 85, startPoint y: 426, endPoint x: 16, endPoint y: 432, distance: 69.3
click at [16, 431] on div "[PERSON_NAME] Contact Name *" at bounding box center [338, 425] width 648 height 27
paste input "Youcef Bouguedah"
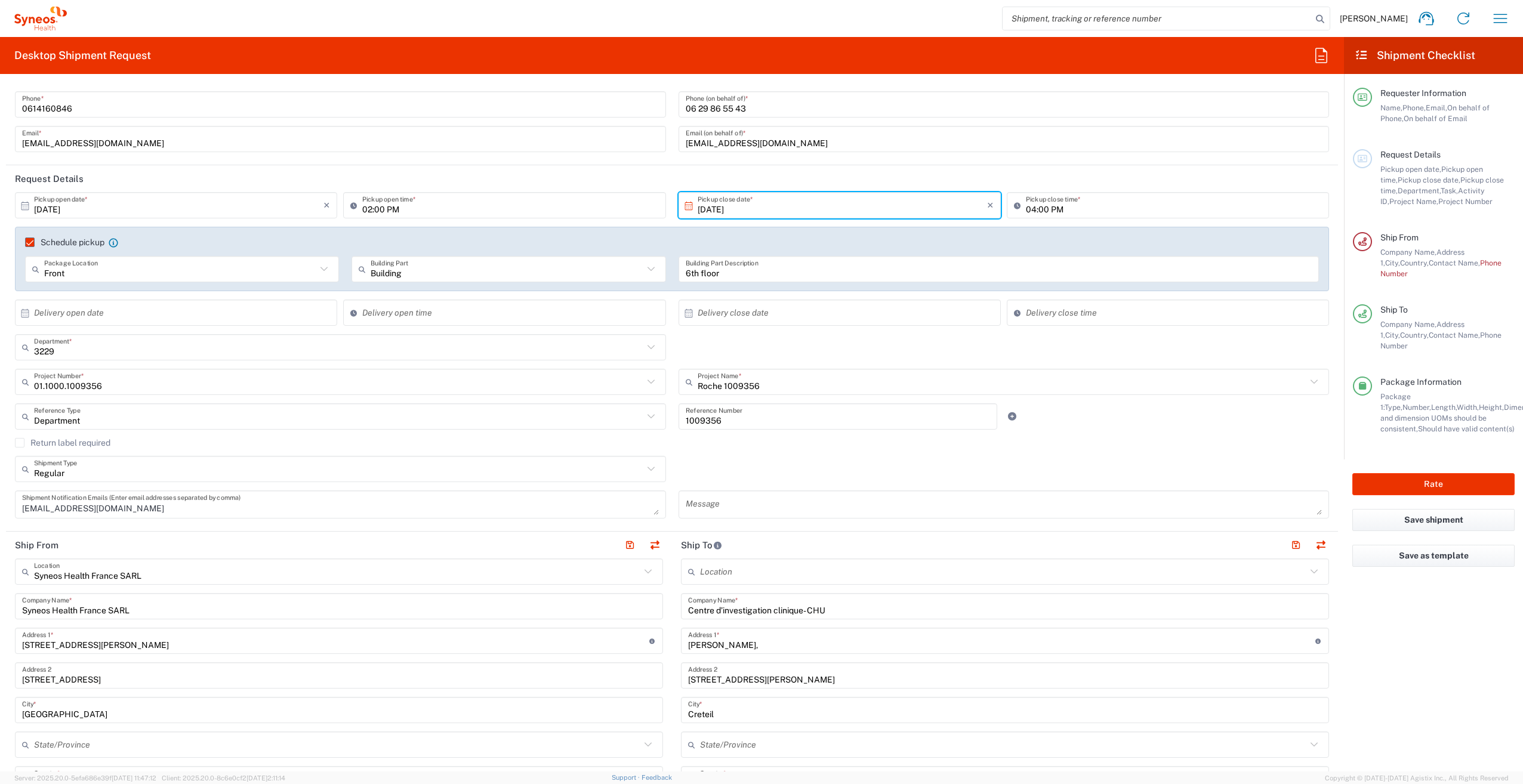
scroll to position [0, 0]
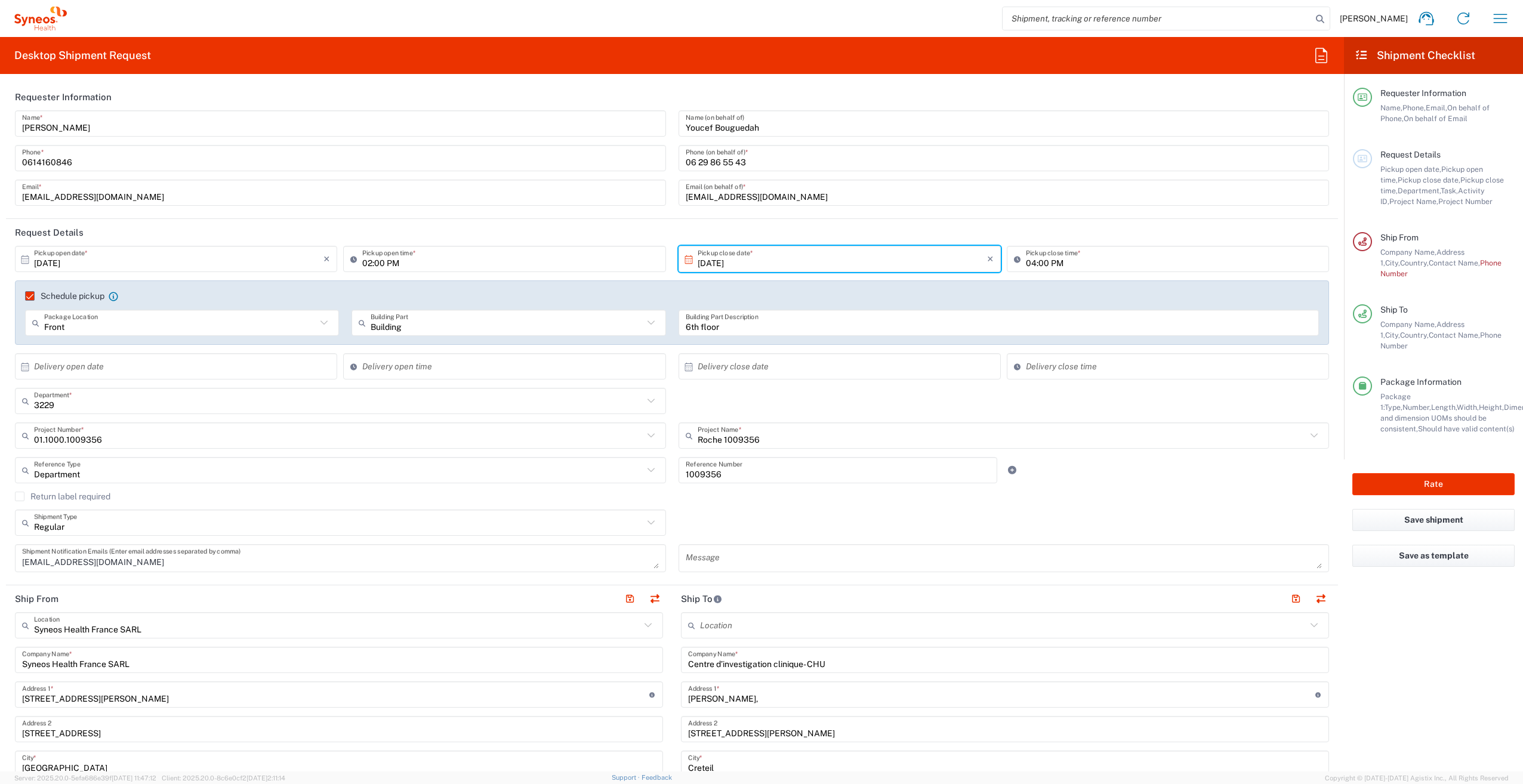
type input "Youcef Bouguedah"
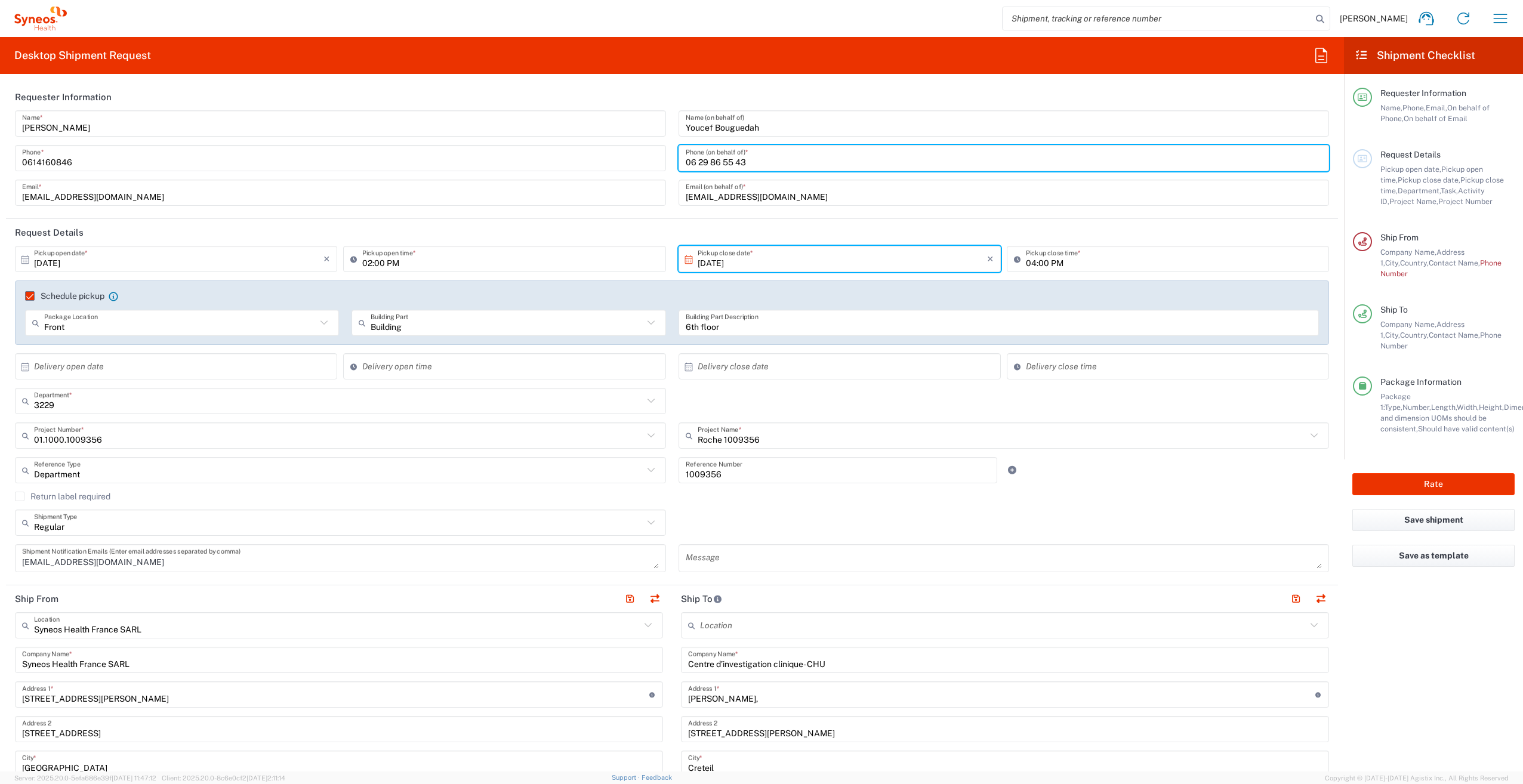
drag, startPoint x: 758, startPoint y: 161, endPoint x: 671, endPoint y: 166, distance: 87.1
click at [672, 166] on div "[PERSON_NAME] Name (on behalf of) [PHONE_NUMBER] Phone (on behalf of) * [EMAIL_…" at bounding box center [1004, 162] width 664 height 104
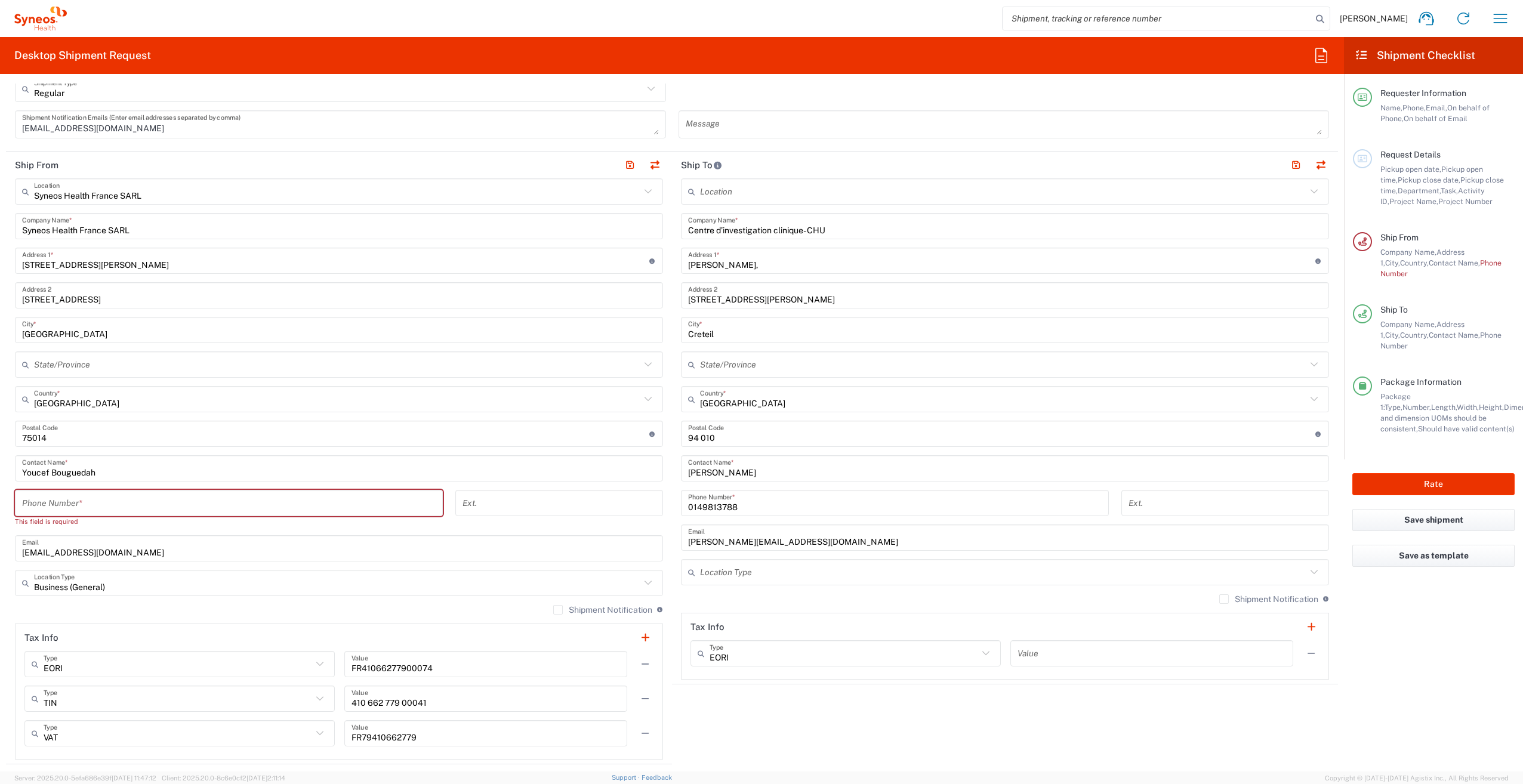
scroll to position [477, 0]
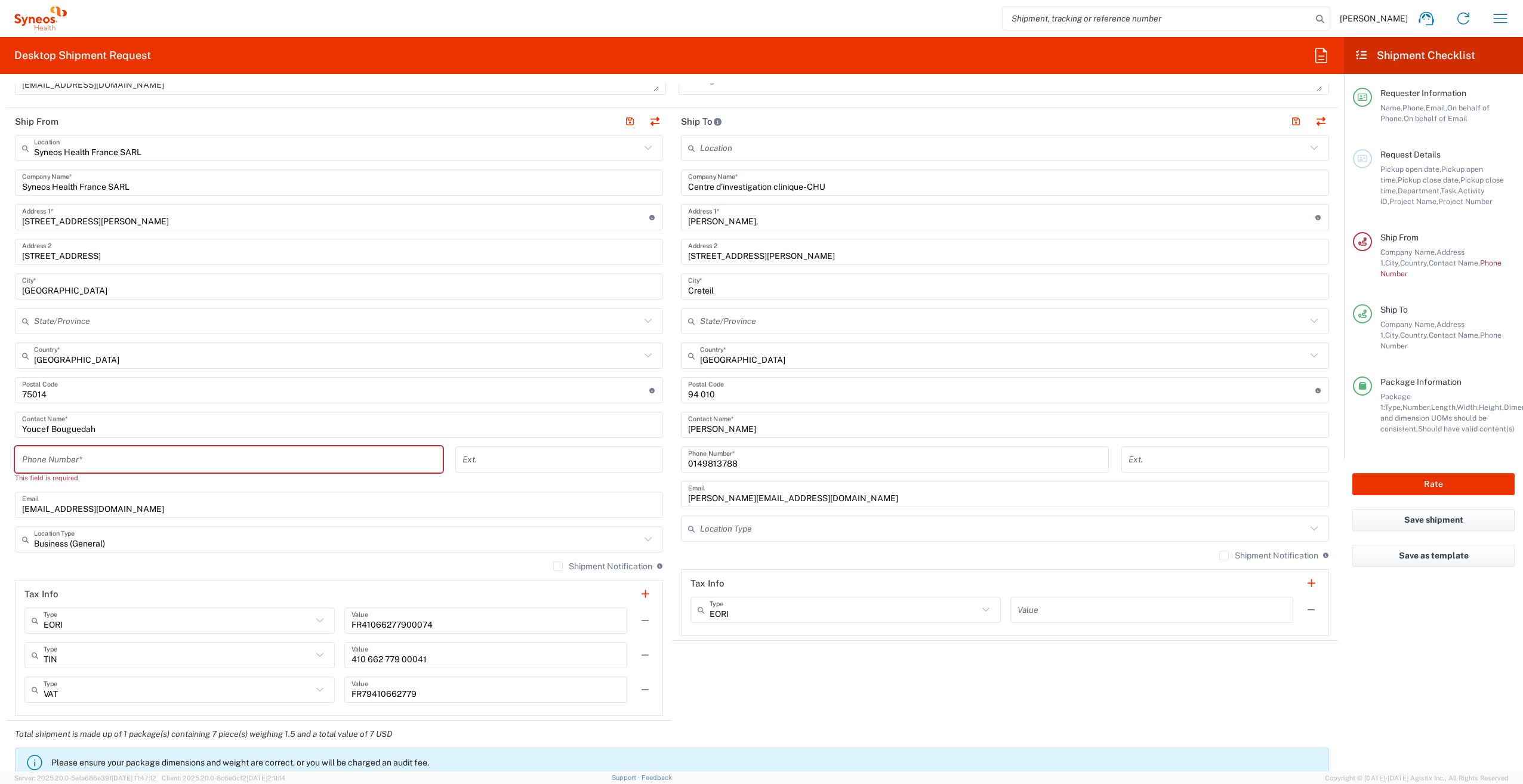
click at [50, 456] on input "tel" at bounding box center [229, 460] width 414 height 21
paste input "06 29 86 55 43"
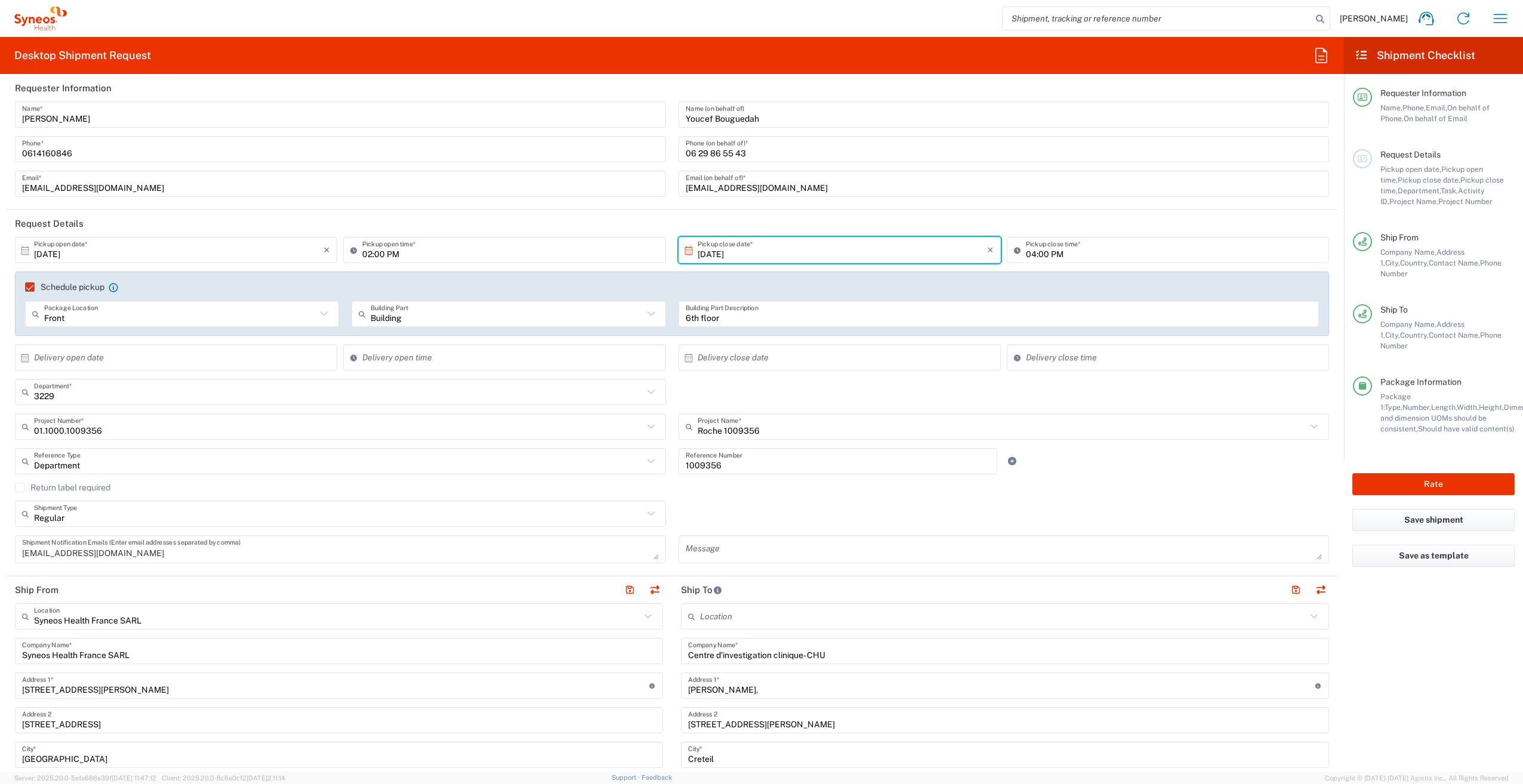
scroll to position [0, 0]
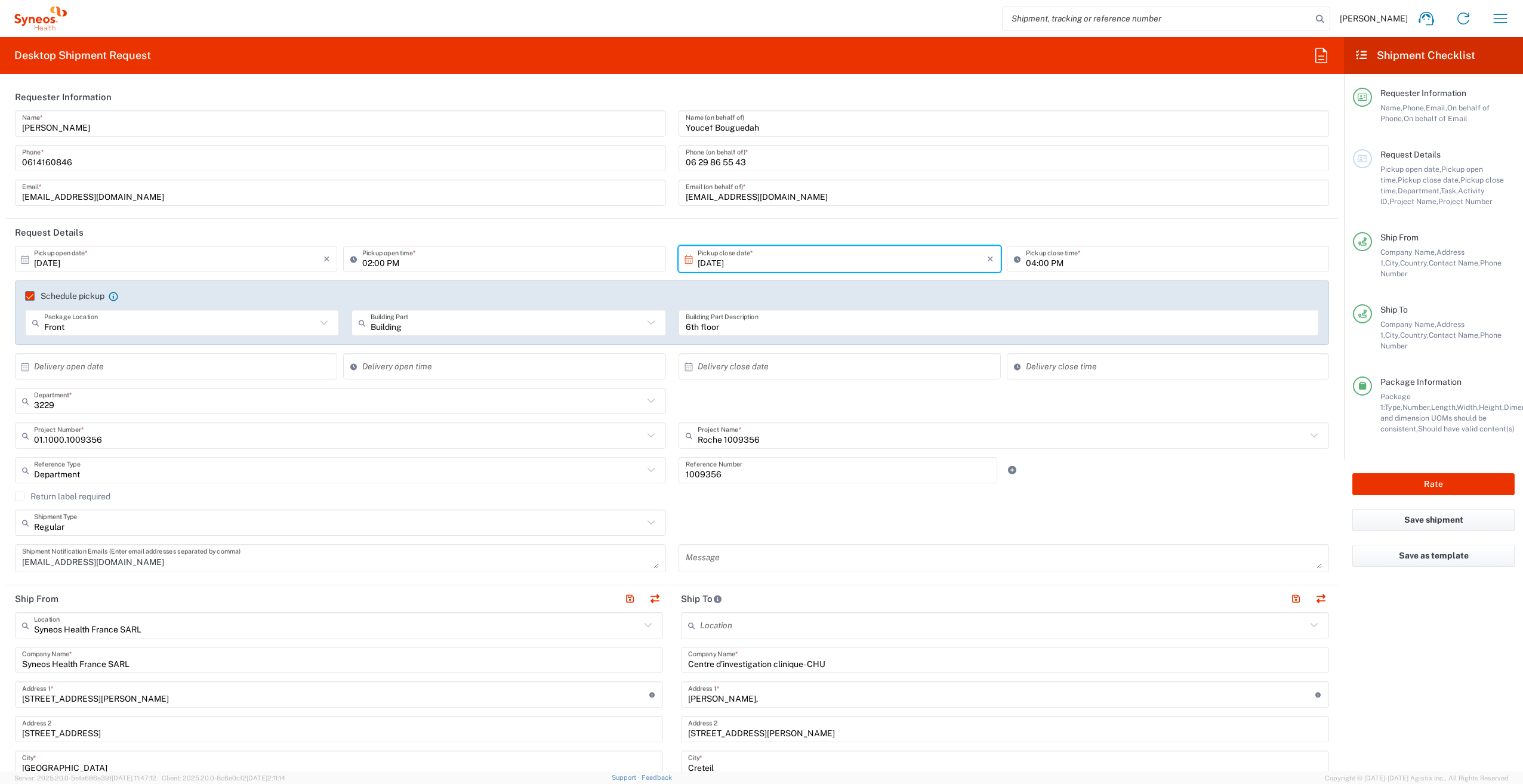
type input "06 29 86 55 43"
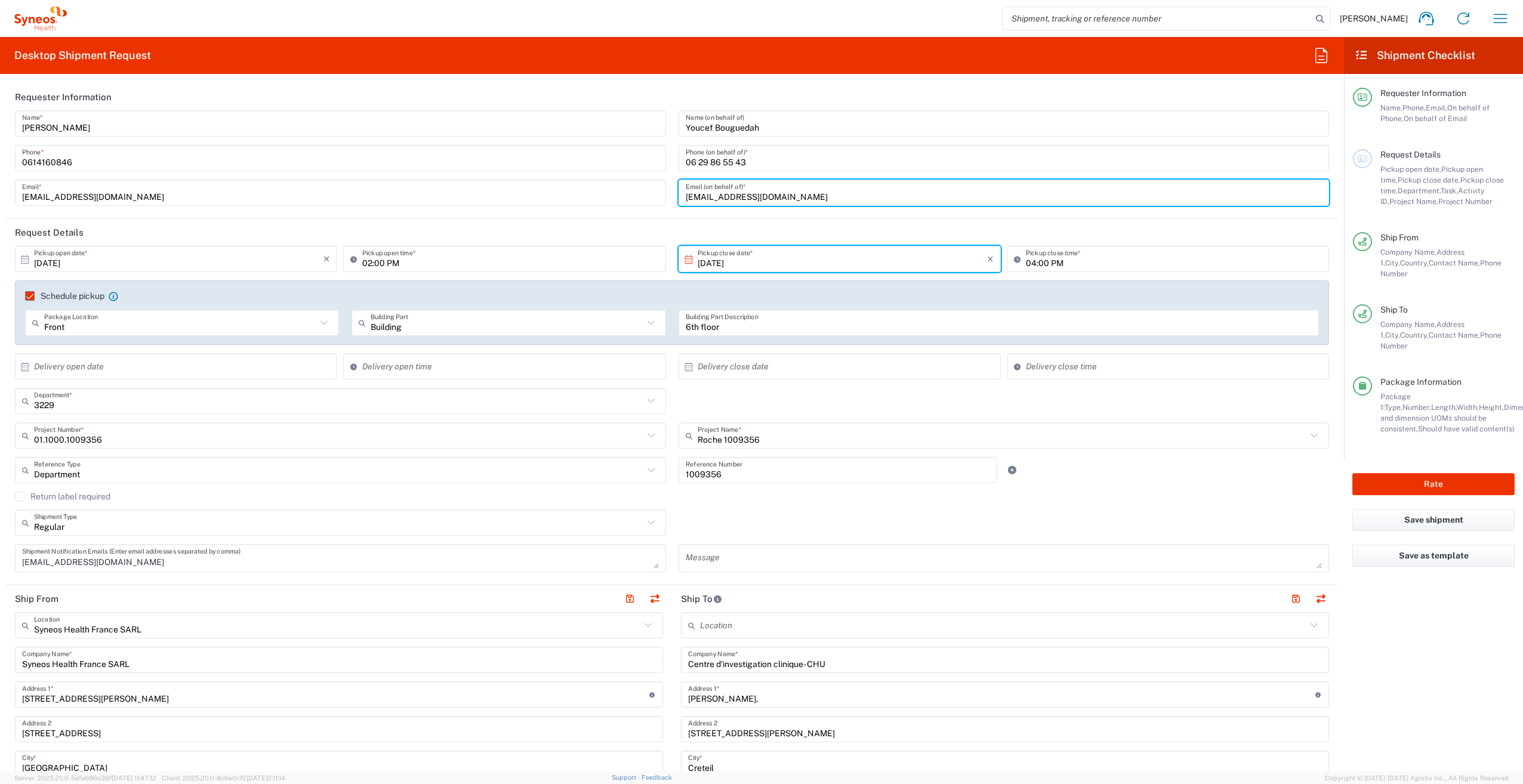
drag, startPoint x: 844, startPoint y: 197, endPoint x: 681, endPoint y: 199, distance: 163.0
click at [686, 199] on input "[EMAIL_ADDRESS][DOMAIN_NAME]" at bounding box center [1004, 193] width 637 height 21
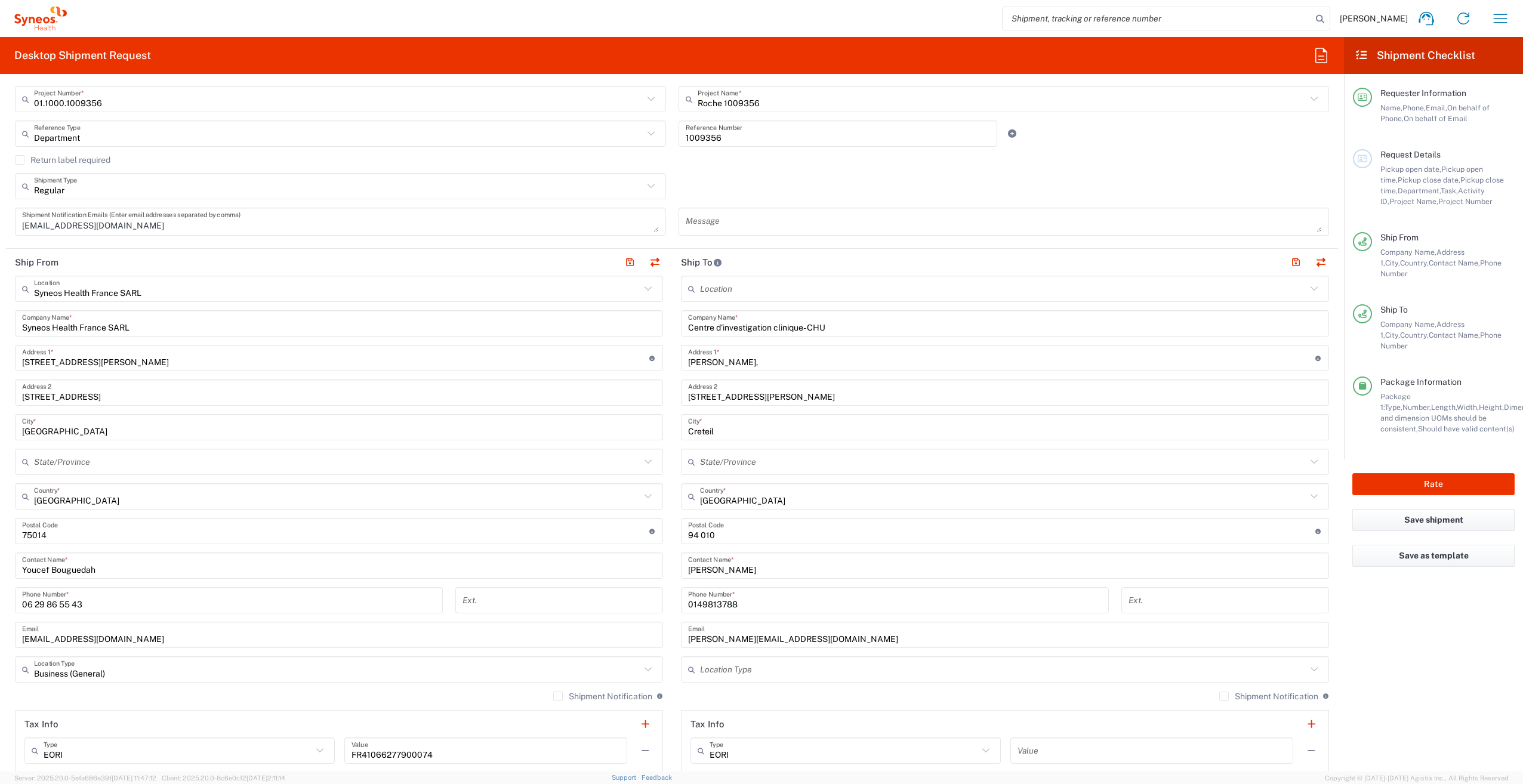
scroll to position [477, 0]
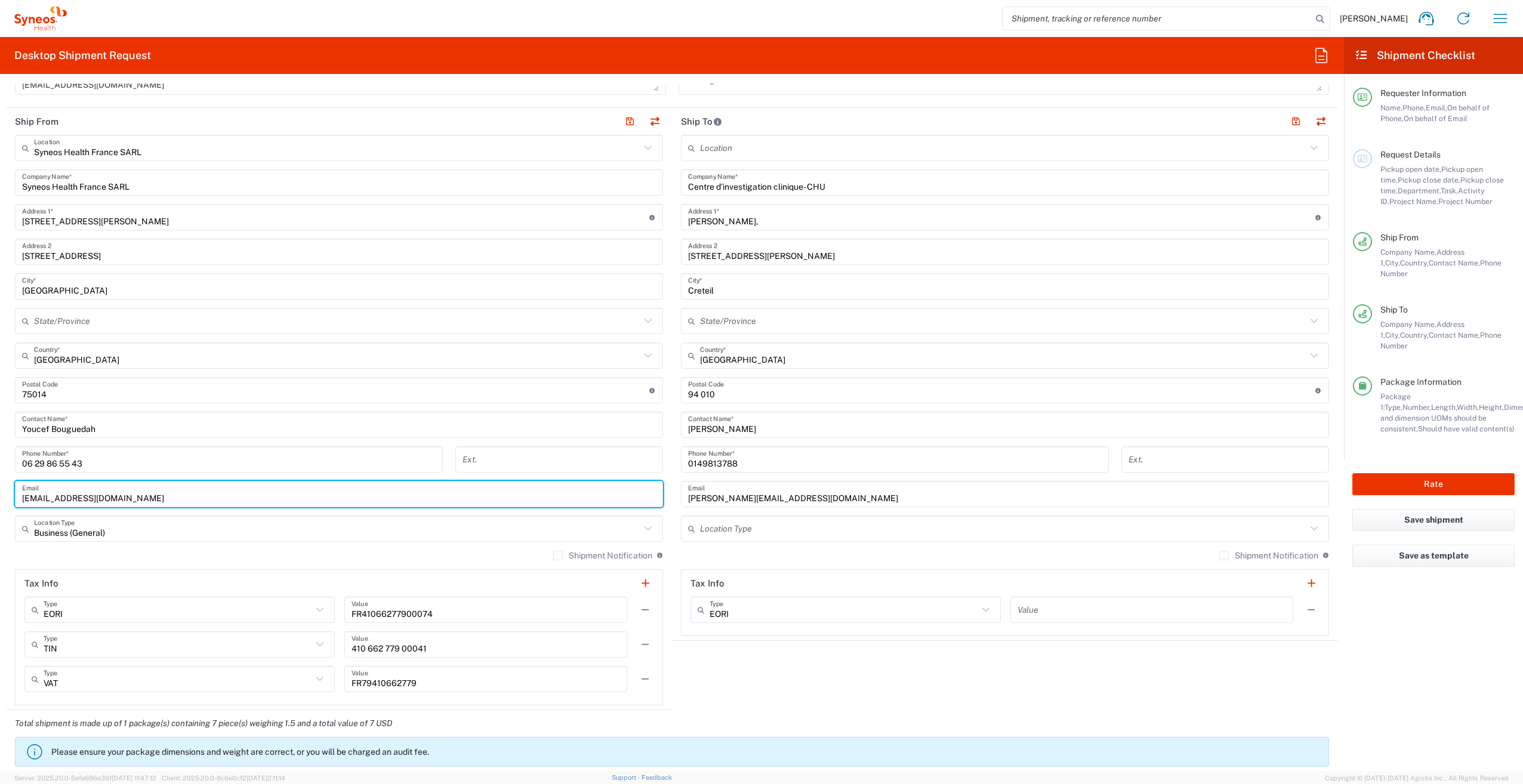
drag, startPoint x: 164, startPoint y: 497, endPoint x: 2, endPoint y: 498, distance: 162.0
click at [7, 493] on main "Syneos Health [GEOGRAPHIC_DATA] SARL Location Syneos Health [GEOGRAPHIC_DATA] S…" at bounding box center [339, 420] width 666 height 570
paste input "youcef.bouguedah"
type input "[EMAIL_ADDRESS][DOMAIN_NAME]"
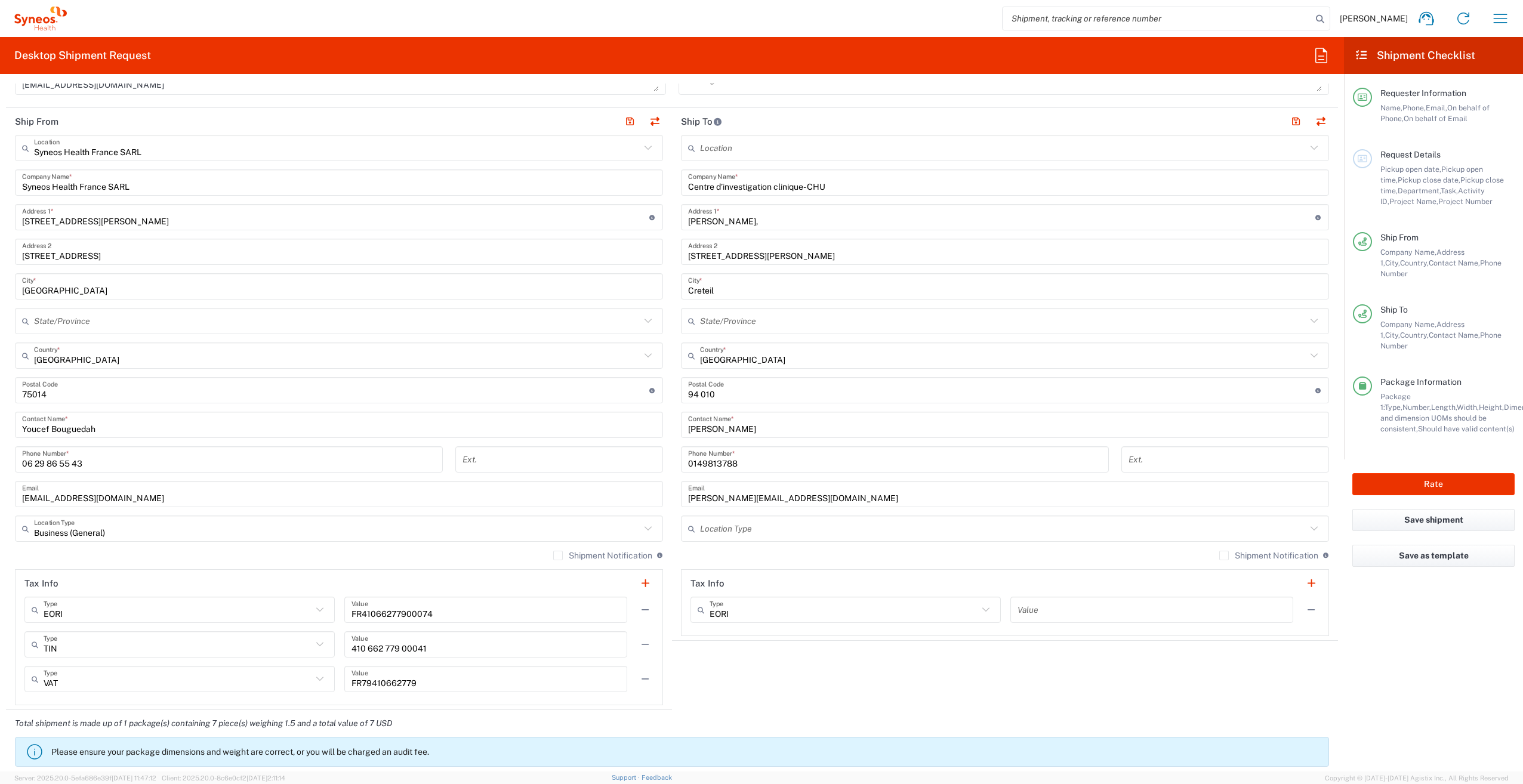
click at [727, 672] on agx-shipment-stop-widget "Ship To Location [PERSON_NAME] LLC-[GEOGRAPHIC_DATA] [GEOGRAPHIC_DATA] [GEOGRAP…" at bounding box center [1005, 409] width 666 height 602
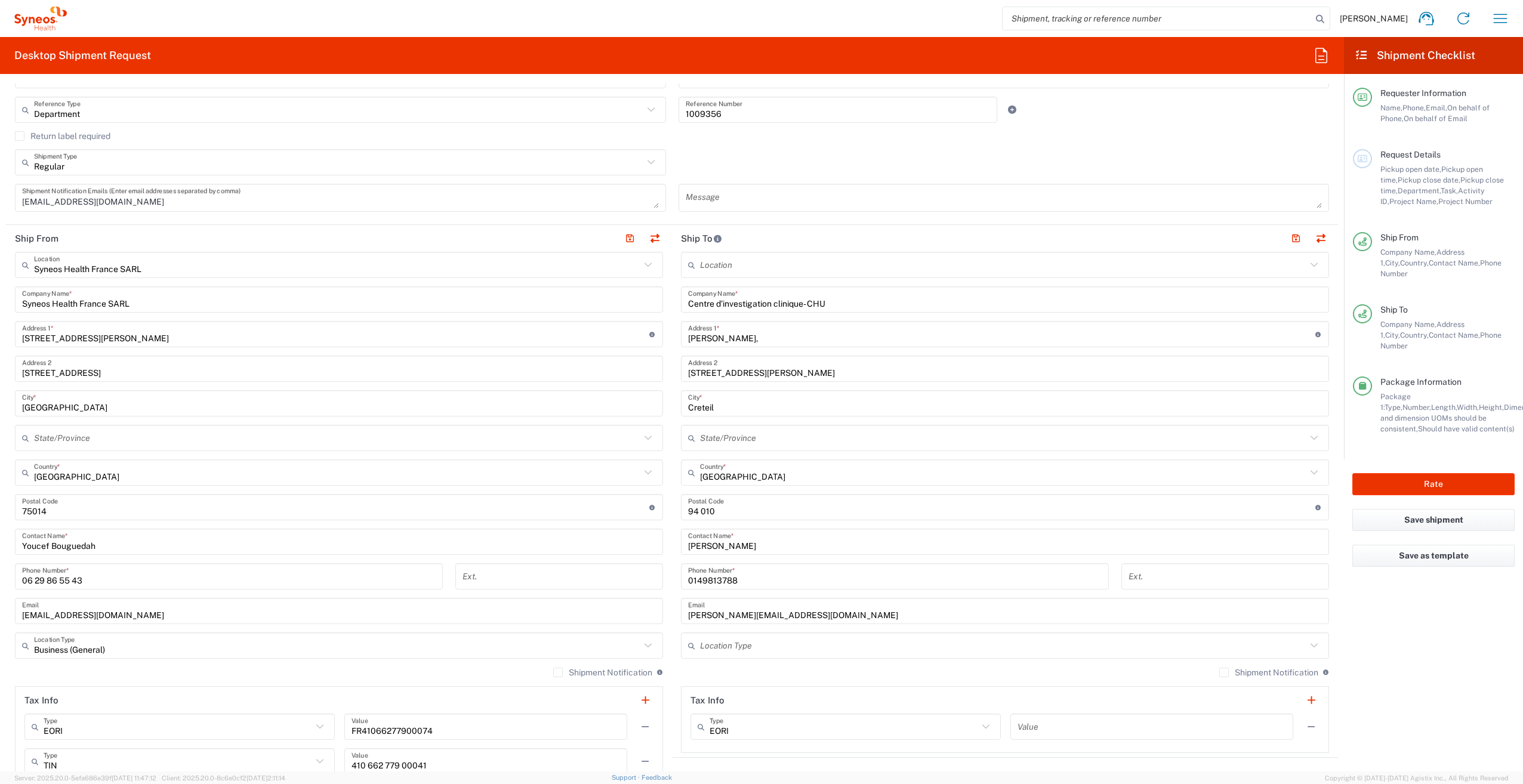
scroll to position [358, 0]
click at [736, 339] on input "[PERSON_NAME]," at bounding box center [1001, 337] width 628 height 21
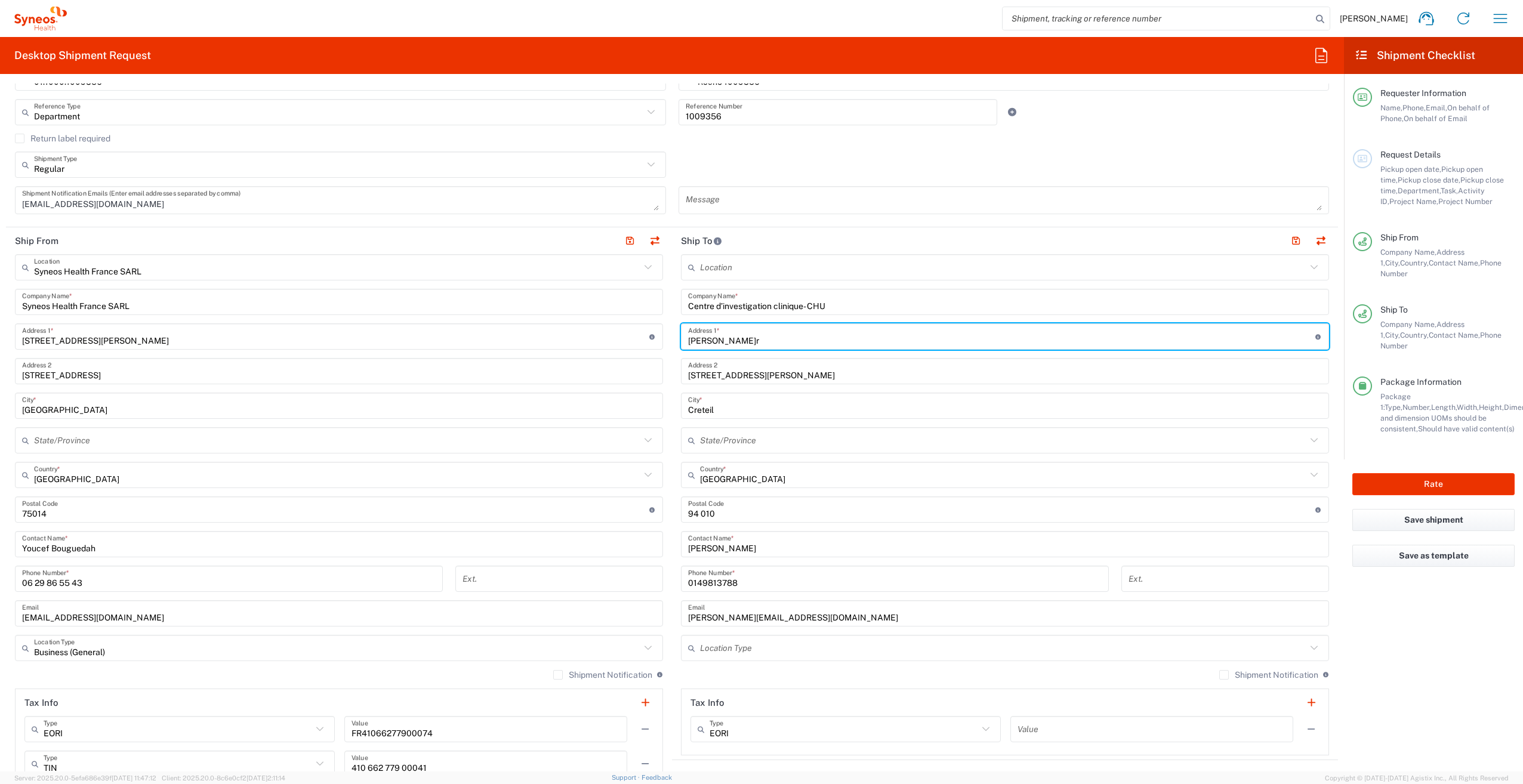
type input "[PERSON_NAME]r"
click at [803, 306] on input "Centre d’investigation clinique- CHU" at bounding box center [1004, 302] width 634 height 21
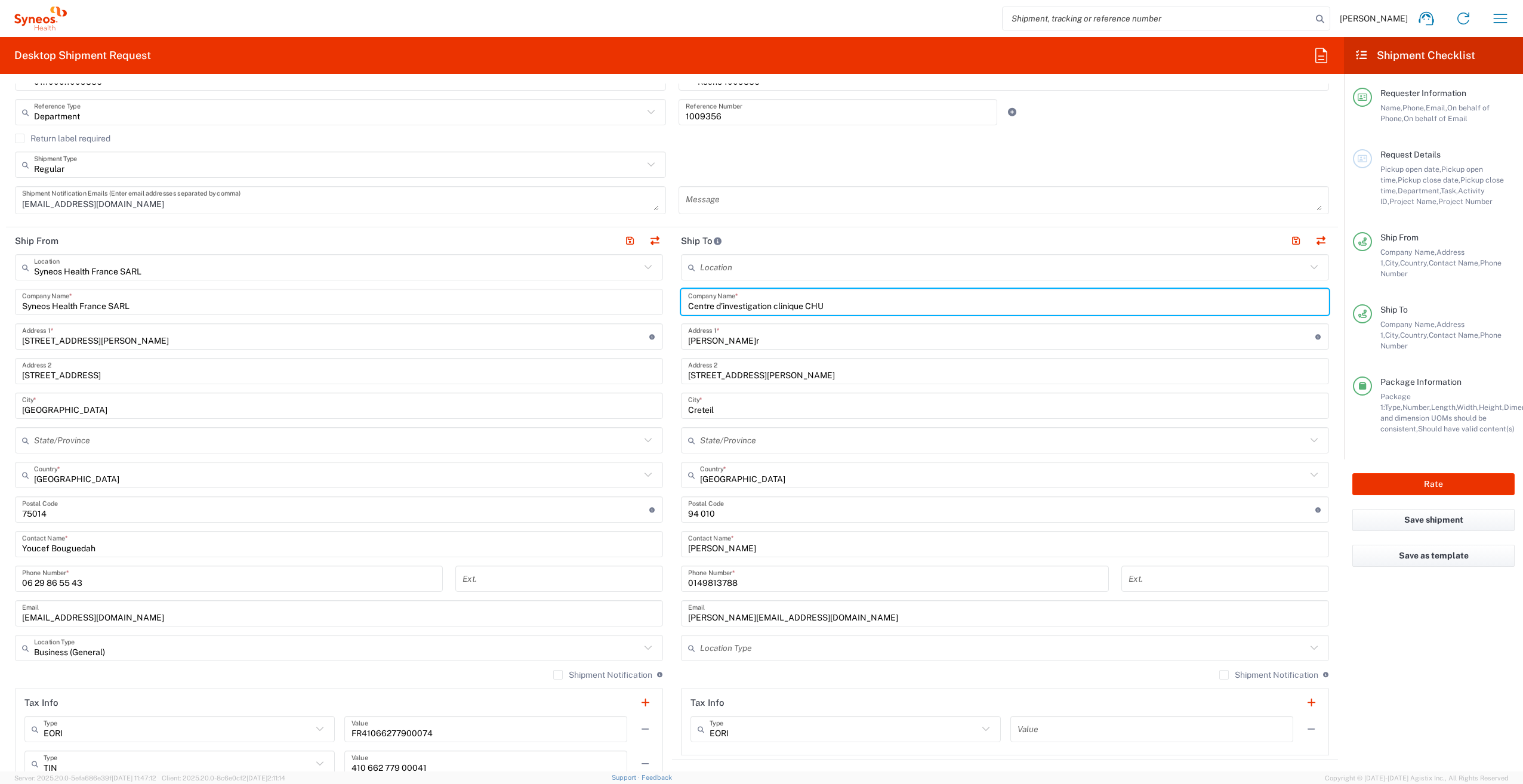
type input "Centre d’investigation clinique CHU"
drag, startPoint x: 766, startPoint y: 334, endPoint x: 700, endPoint y: 341, distance: 66.4
click at [768, 334] on input "[PERSON_NAME]r" at bounding box center [1001, 337] width 628 height 21
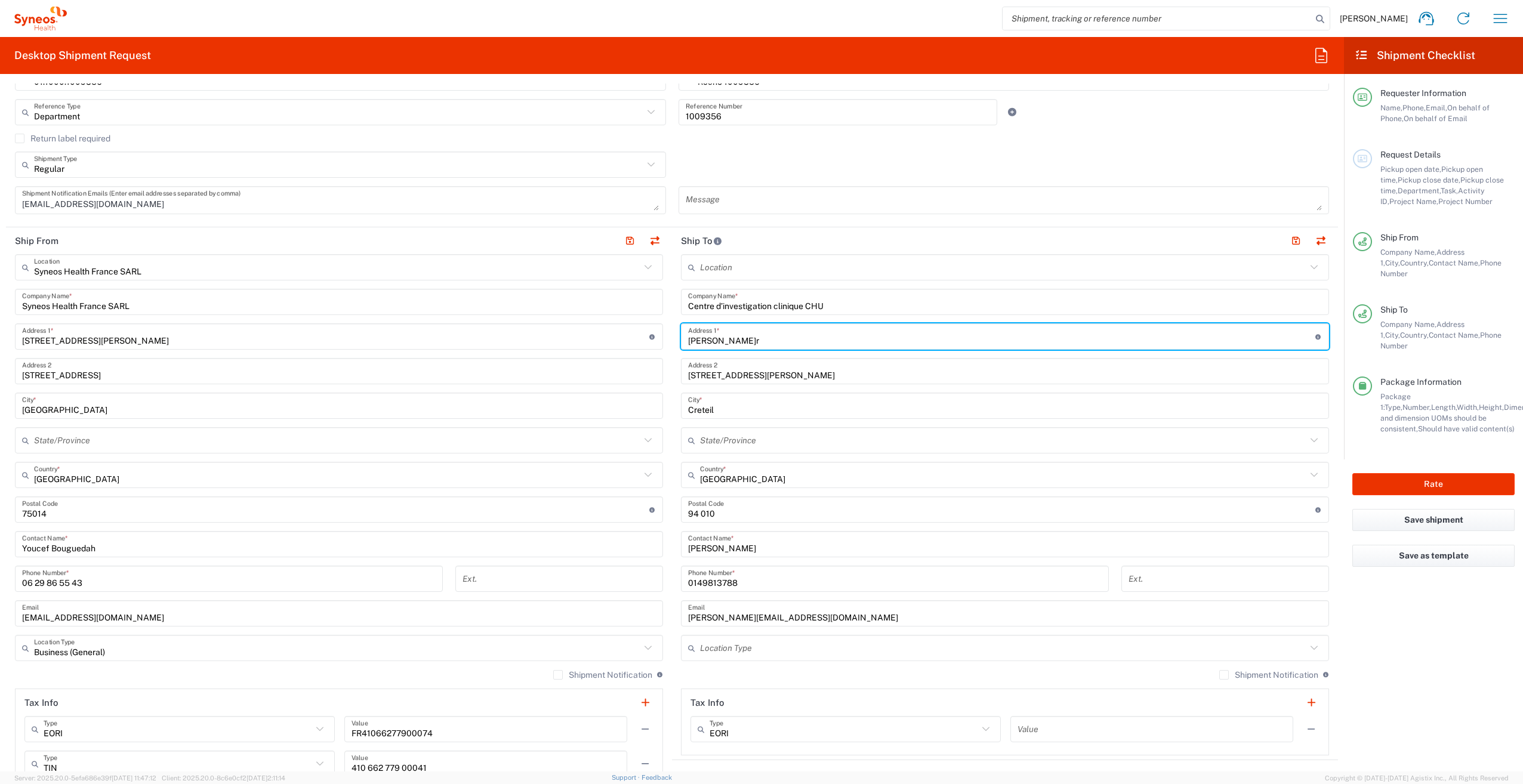
drag, startPoint x: 696, startPoint y: 339, endPoint x: 703, endPoint y: 359, distance: 21.2
click at [696, 339] on input "[PERSON_NAME]r" at bounding box center [1001, 337] width 628 height 21
type input "H[PERSON_NAME]r"
click at [717, 303] on input "Centre d’investigation clinique CHU" at bounding box center [1004, 302] width 634 height 21
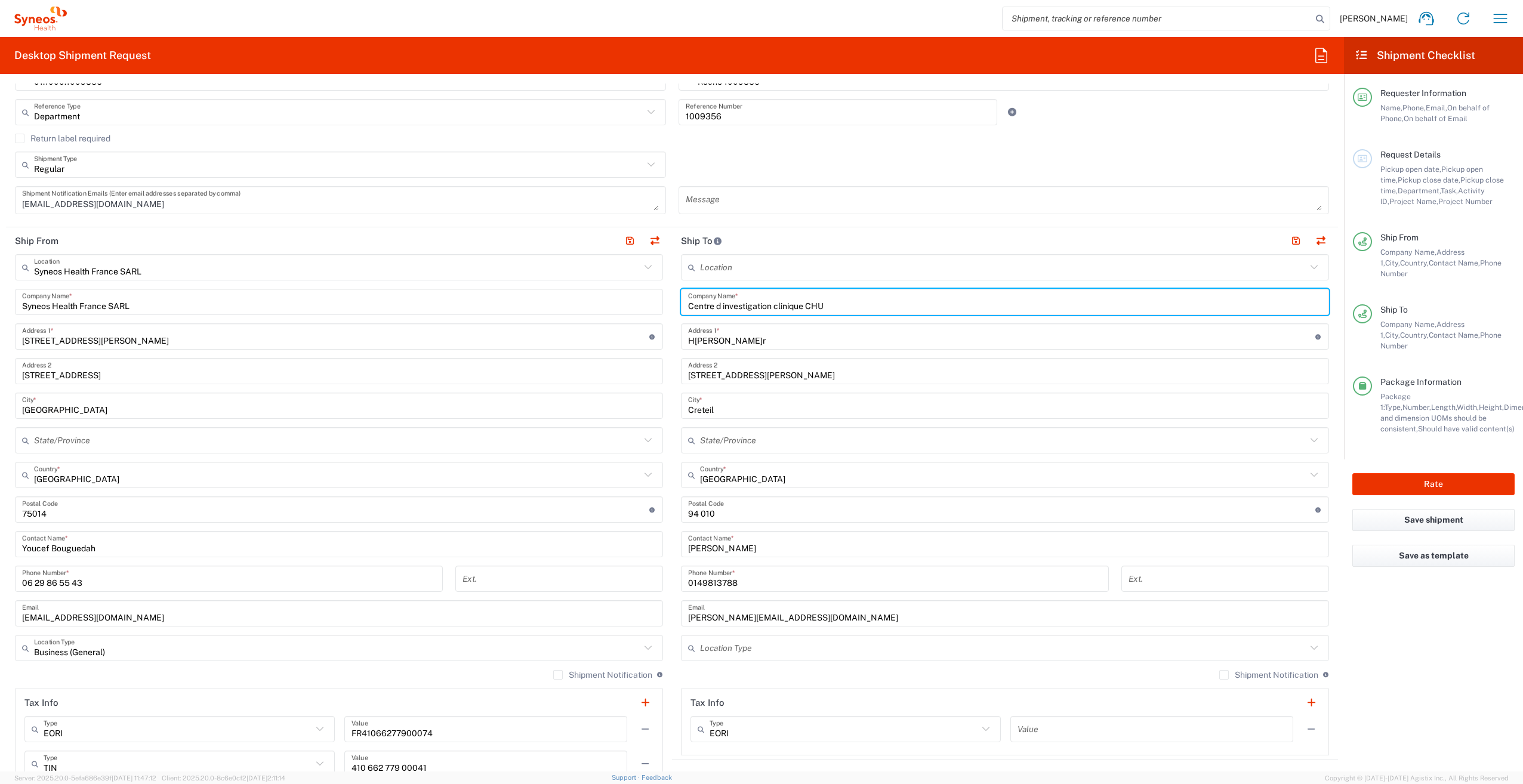
scroll to position [417, 0]
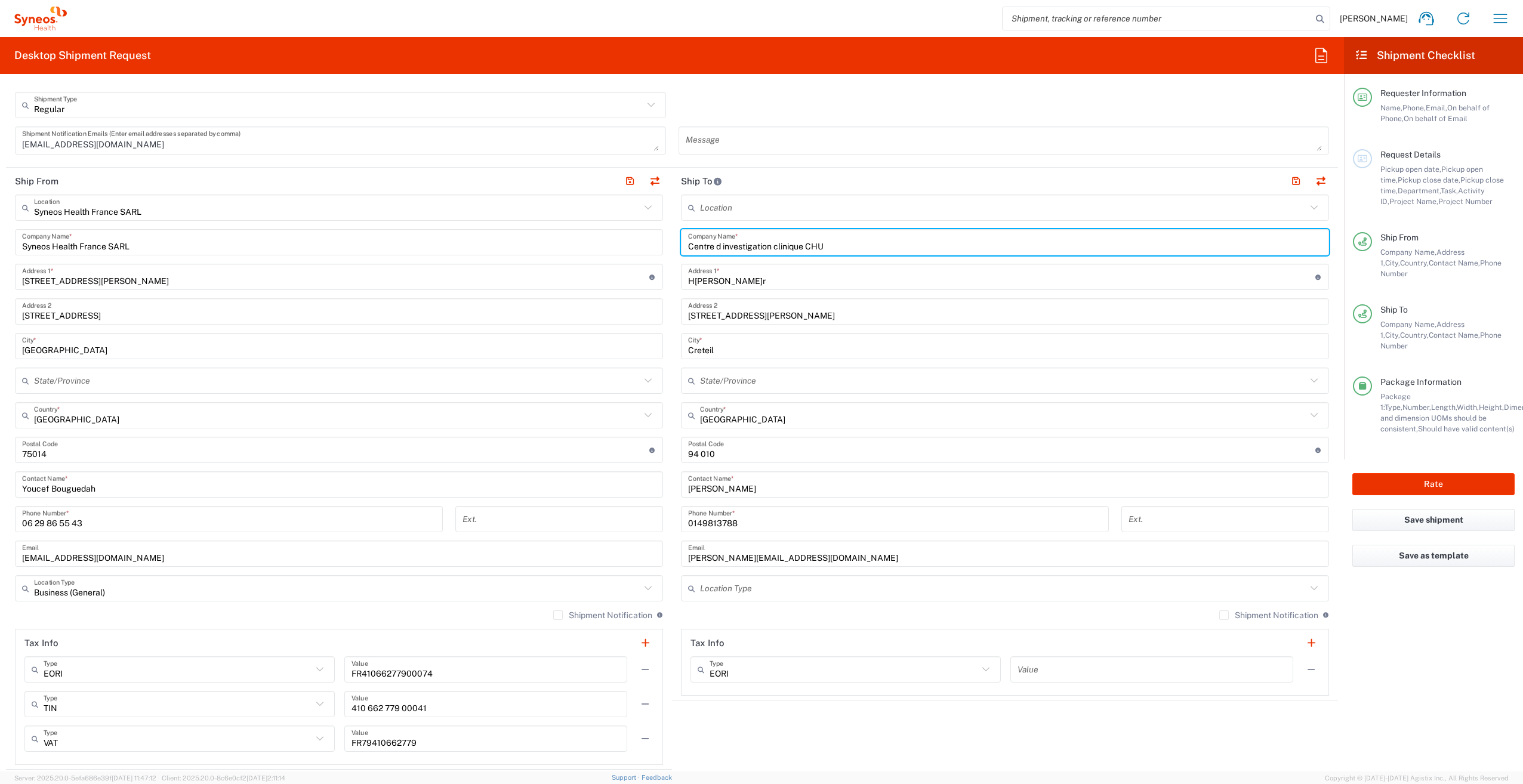
type input "Centre d investigation clinique CHU"
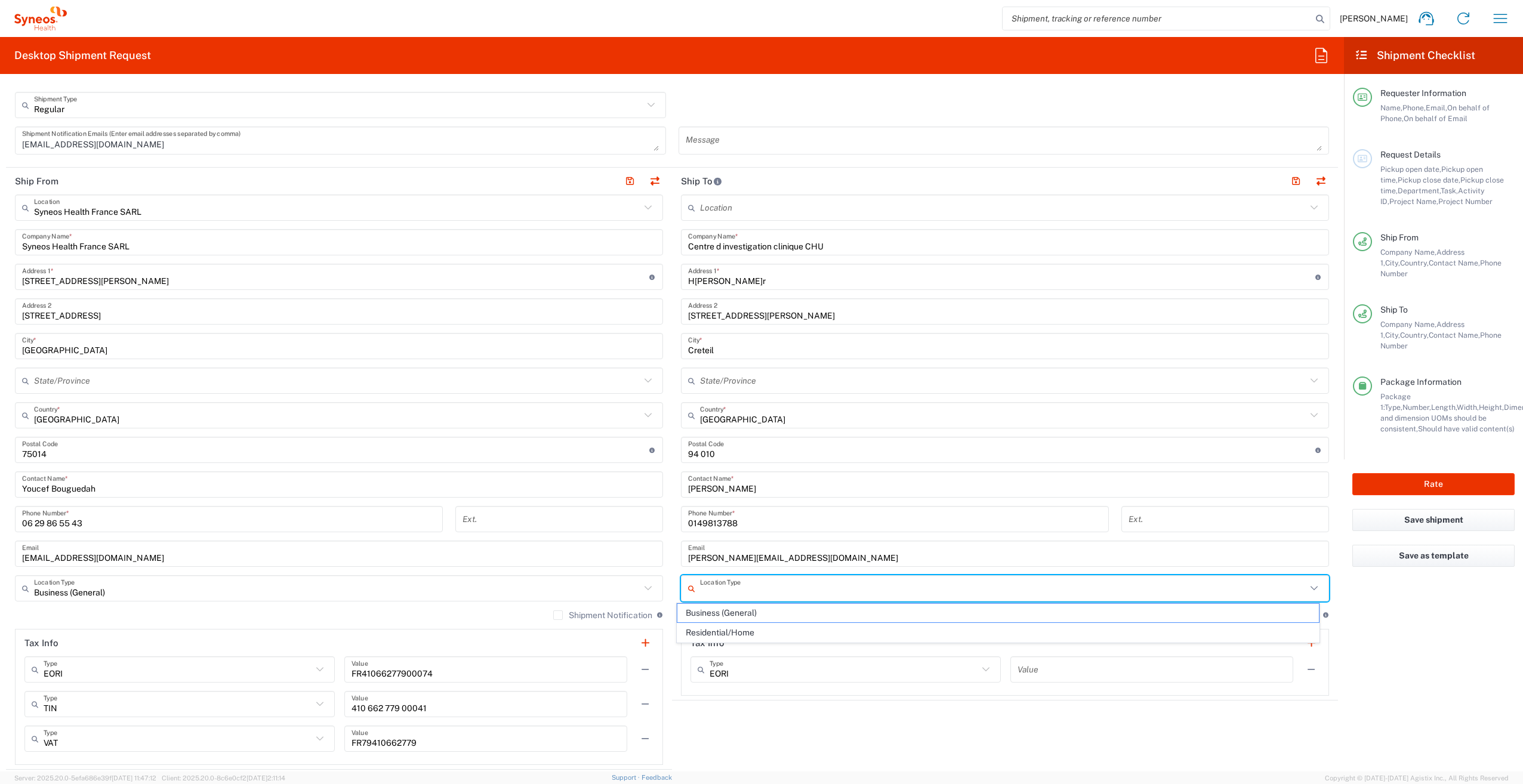
click at [790, 582] on input "text" at bounding box center [1004, 588] width 606 height 21
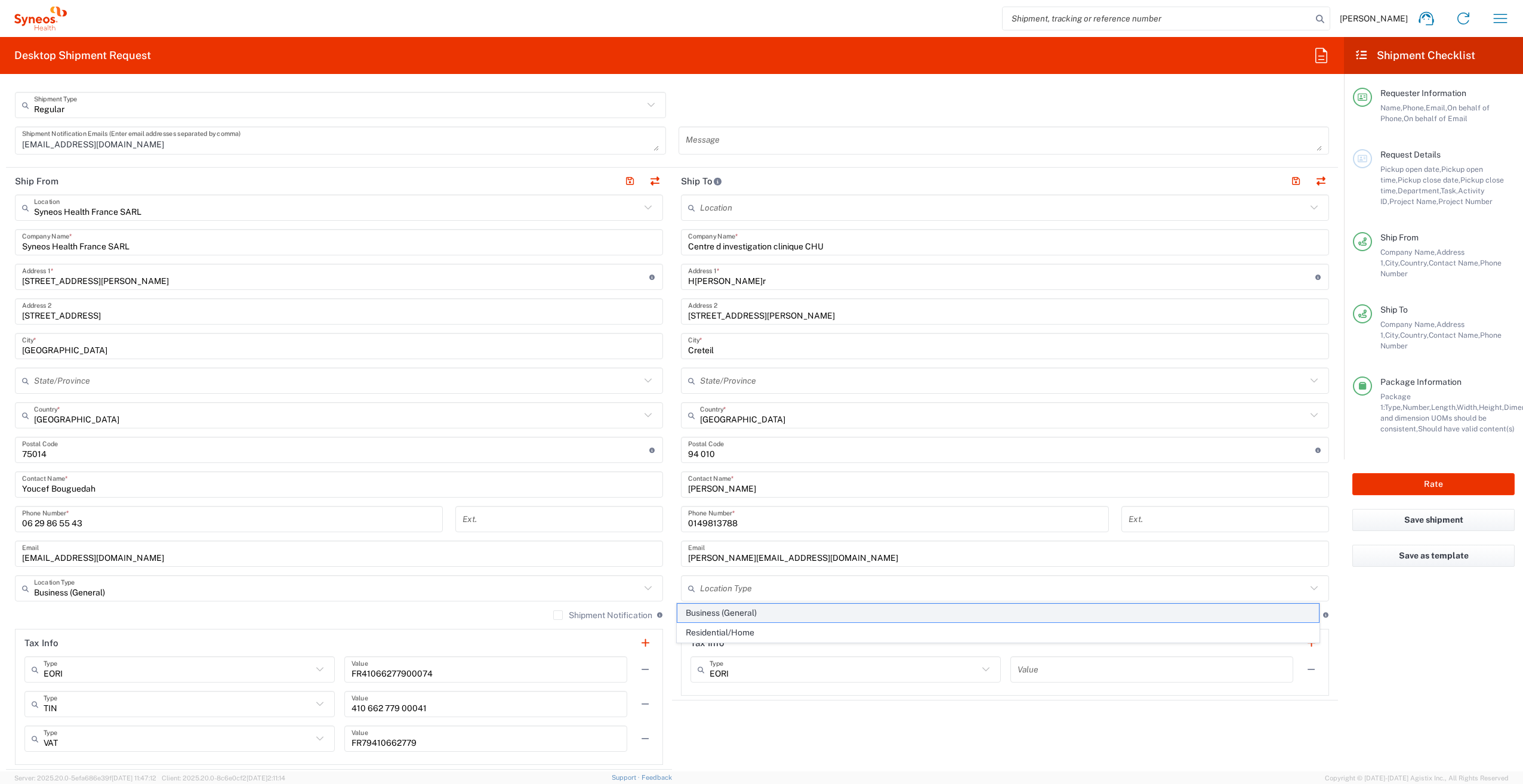
click at [750, 615] on span "Business (General)" at bounding box center [998, 613] width 641 height 19
type input "Business (General)"
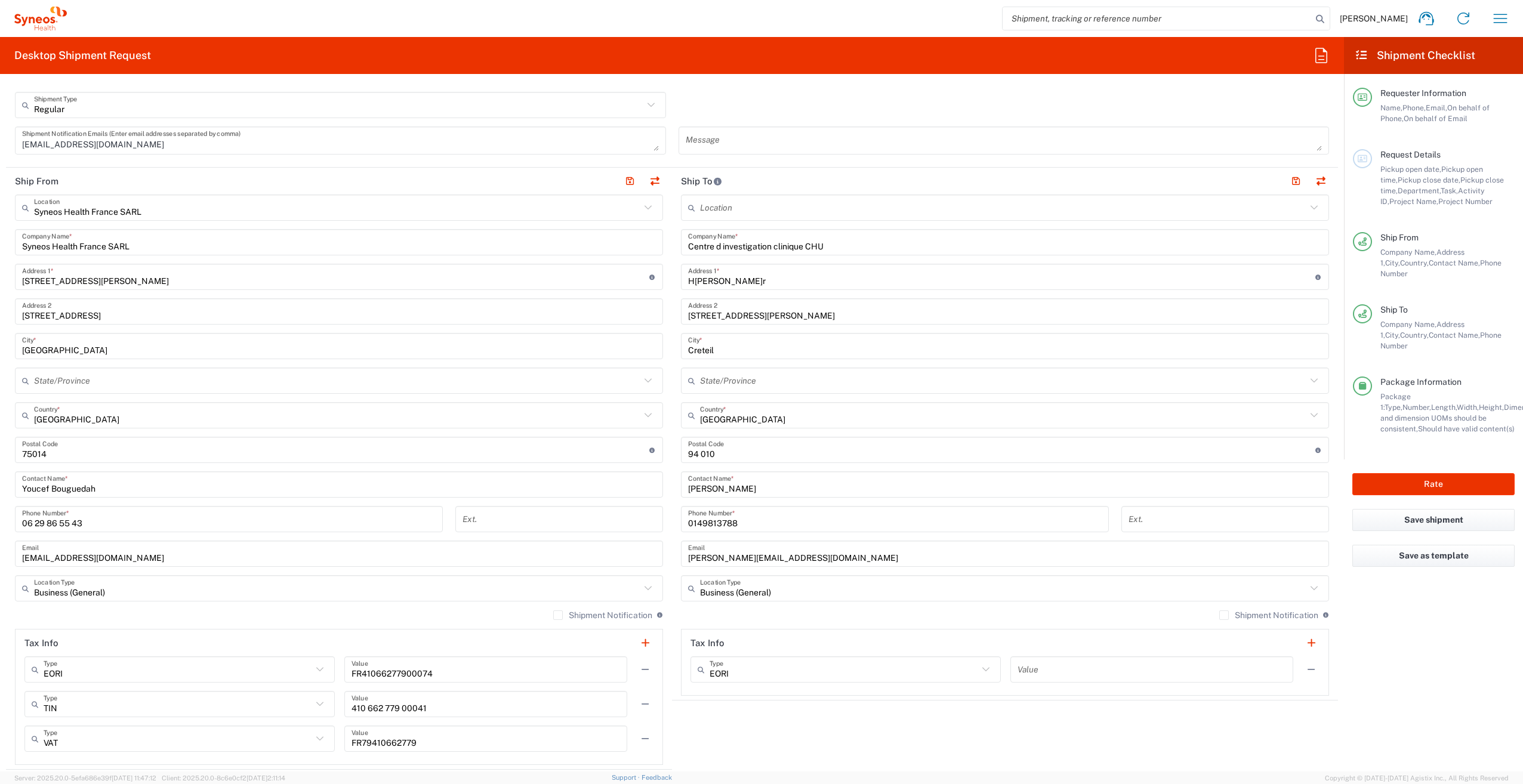
click at [786, 612] on div "Shipment Notification If checked, a shipment notification email will be sent to…" at bounding box center [1004, 620] width 648 height 19
click at [553, 615] on label "Shipment Notification" at bounding box center [602, 615] width 99 height 9
click at [558, 615] on input "Shipment Notification" at bounding box center [558, 615] width 0 height 0
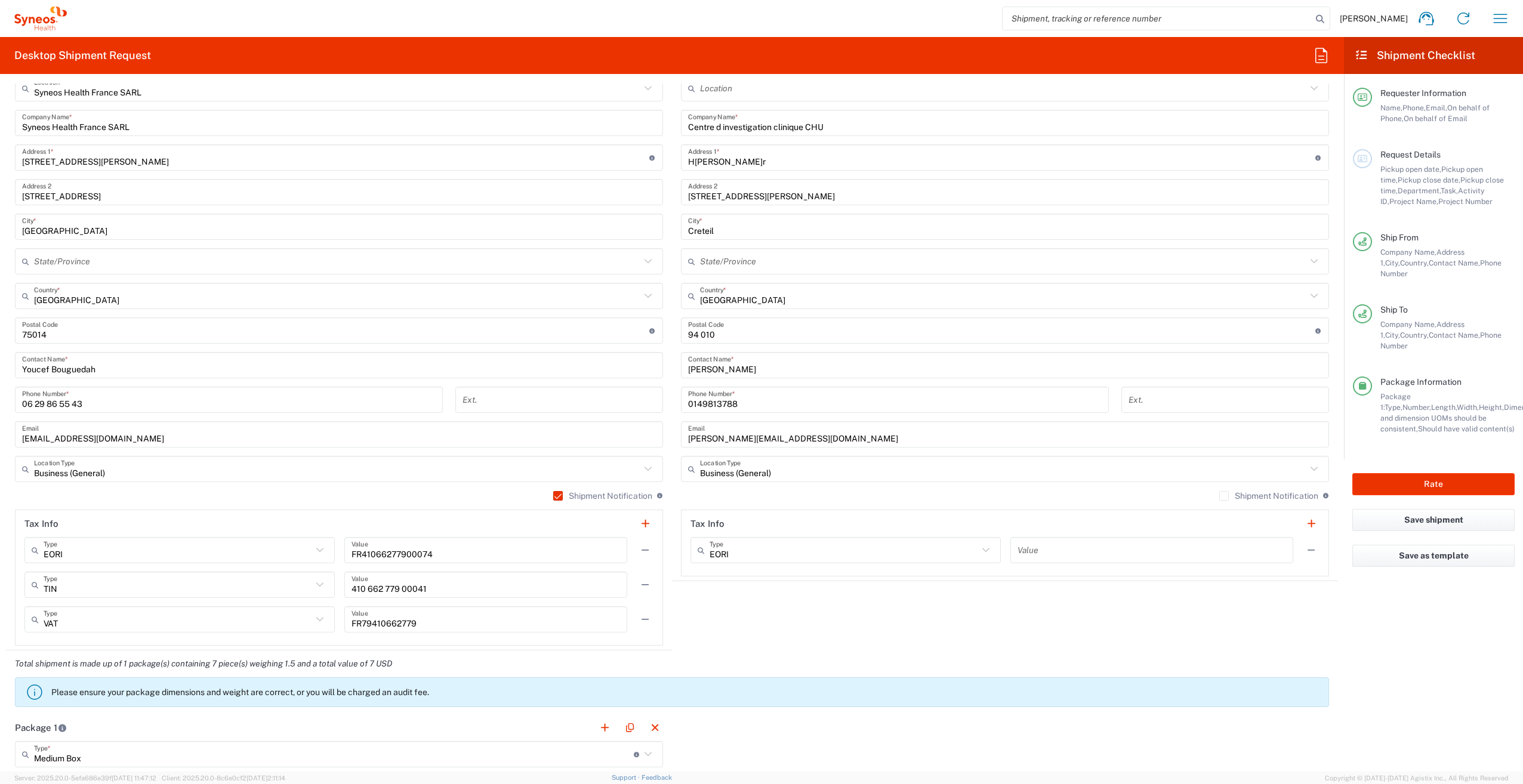
scroll to position [597, 0]
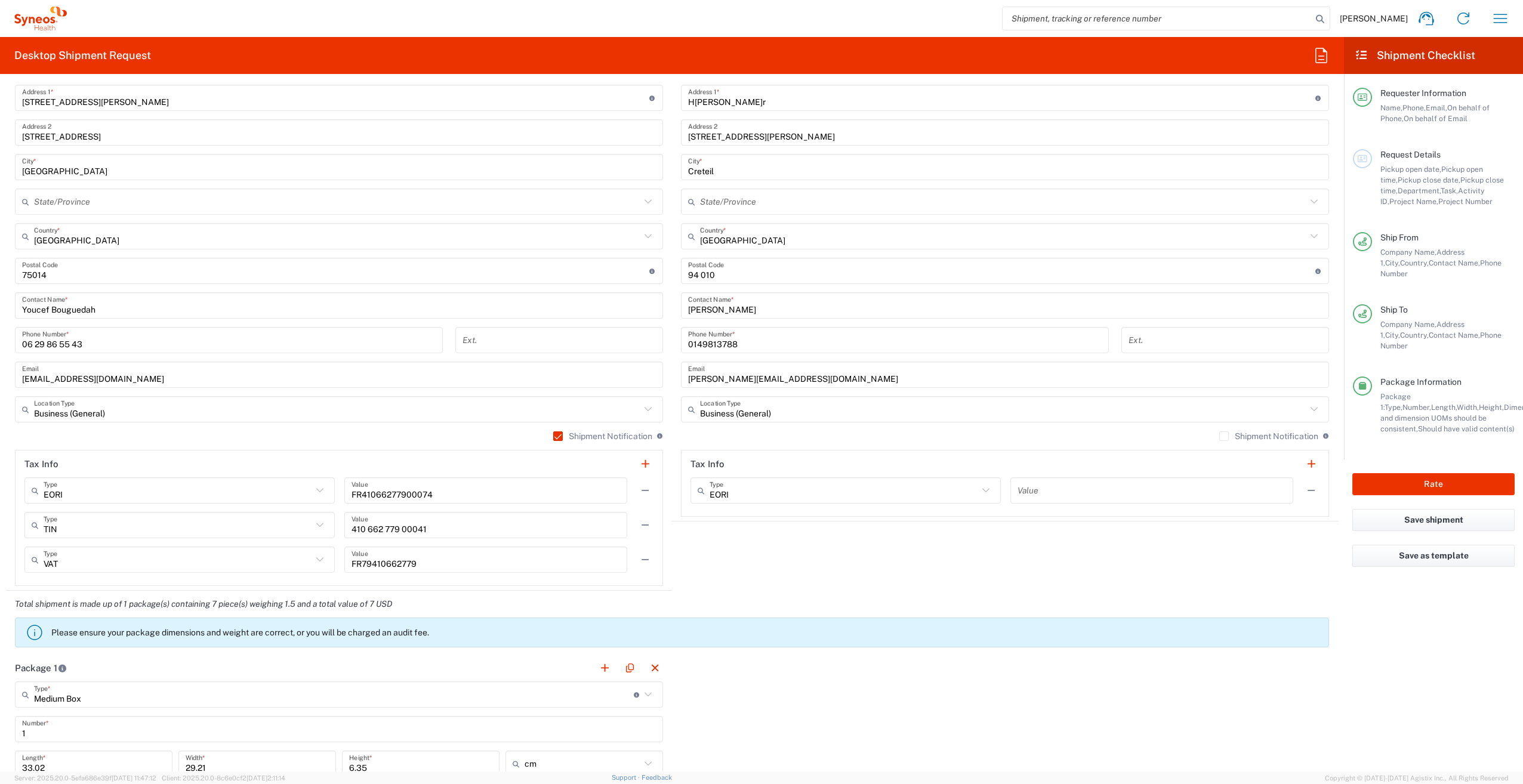
click at [1219, 432] on label "Shipment Notification" at bounding box center [1268, 436] width 99 height 9
click at [1225, 436] on input "Shipment Notification" at bounding box center [1225, 436] width 0 height 0
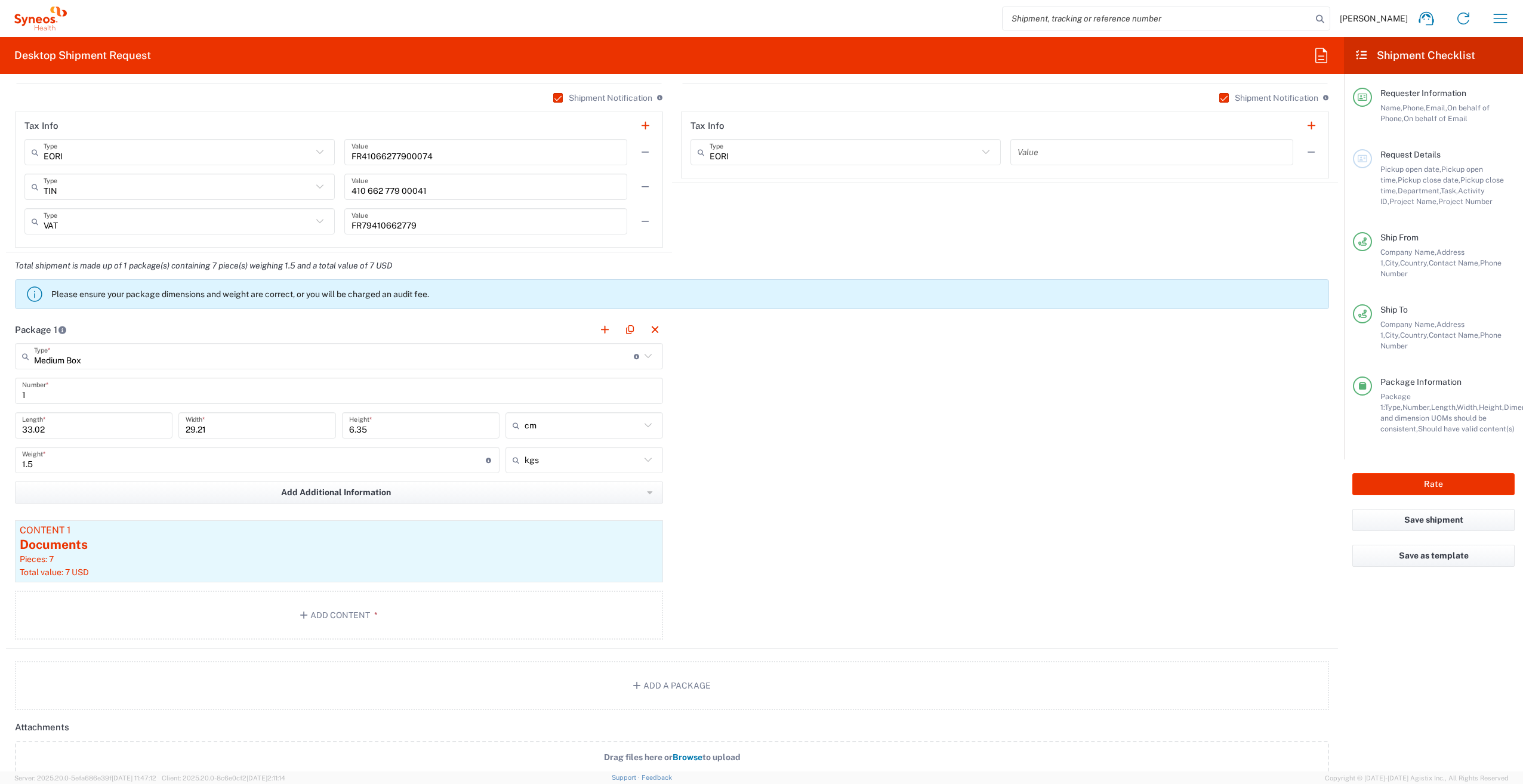
scroll to position [955, 0]
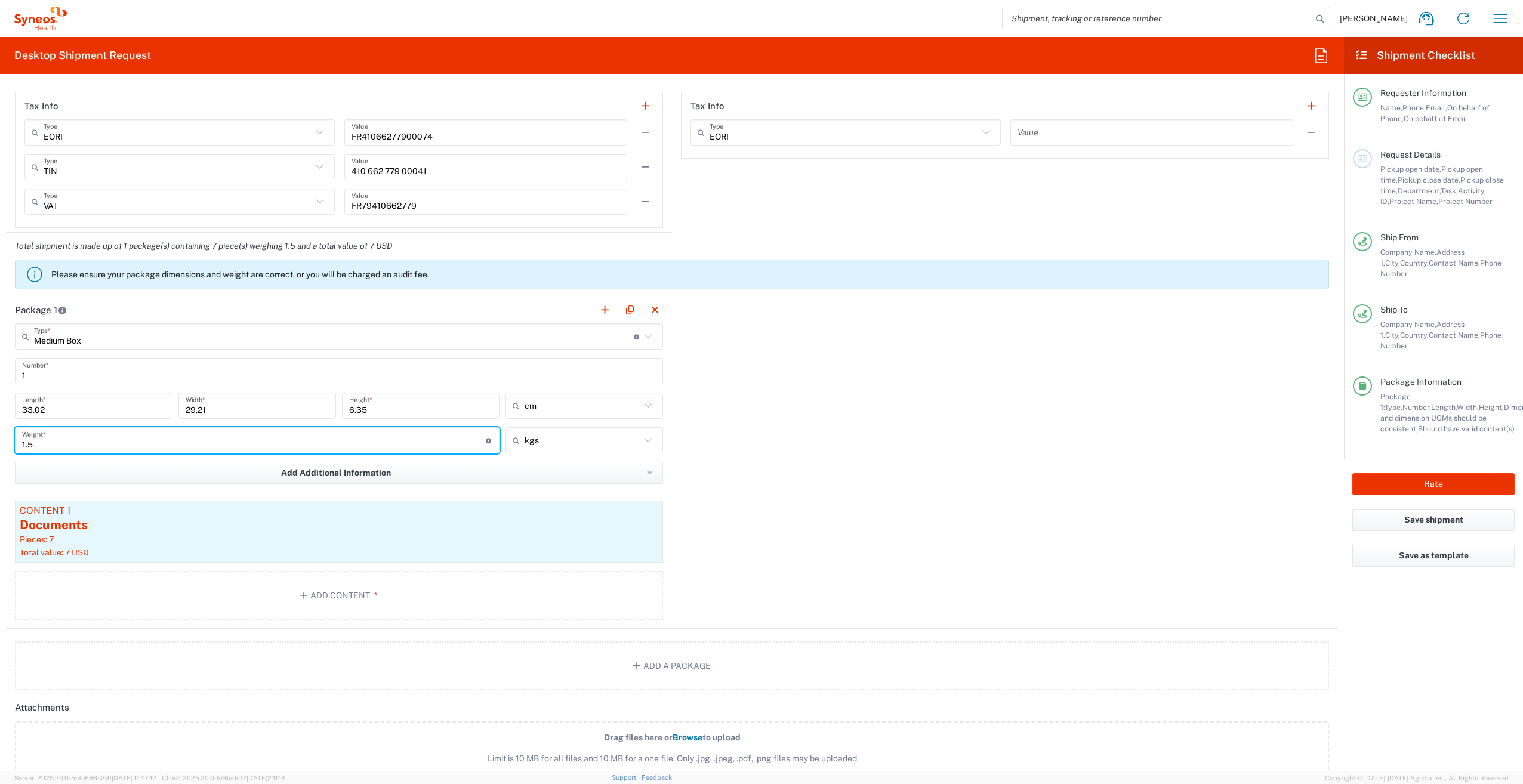
click at [419, 446] on input "1.5" at bounding box center [254, 440] width 464 height 21
type input "1"
type input "2"
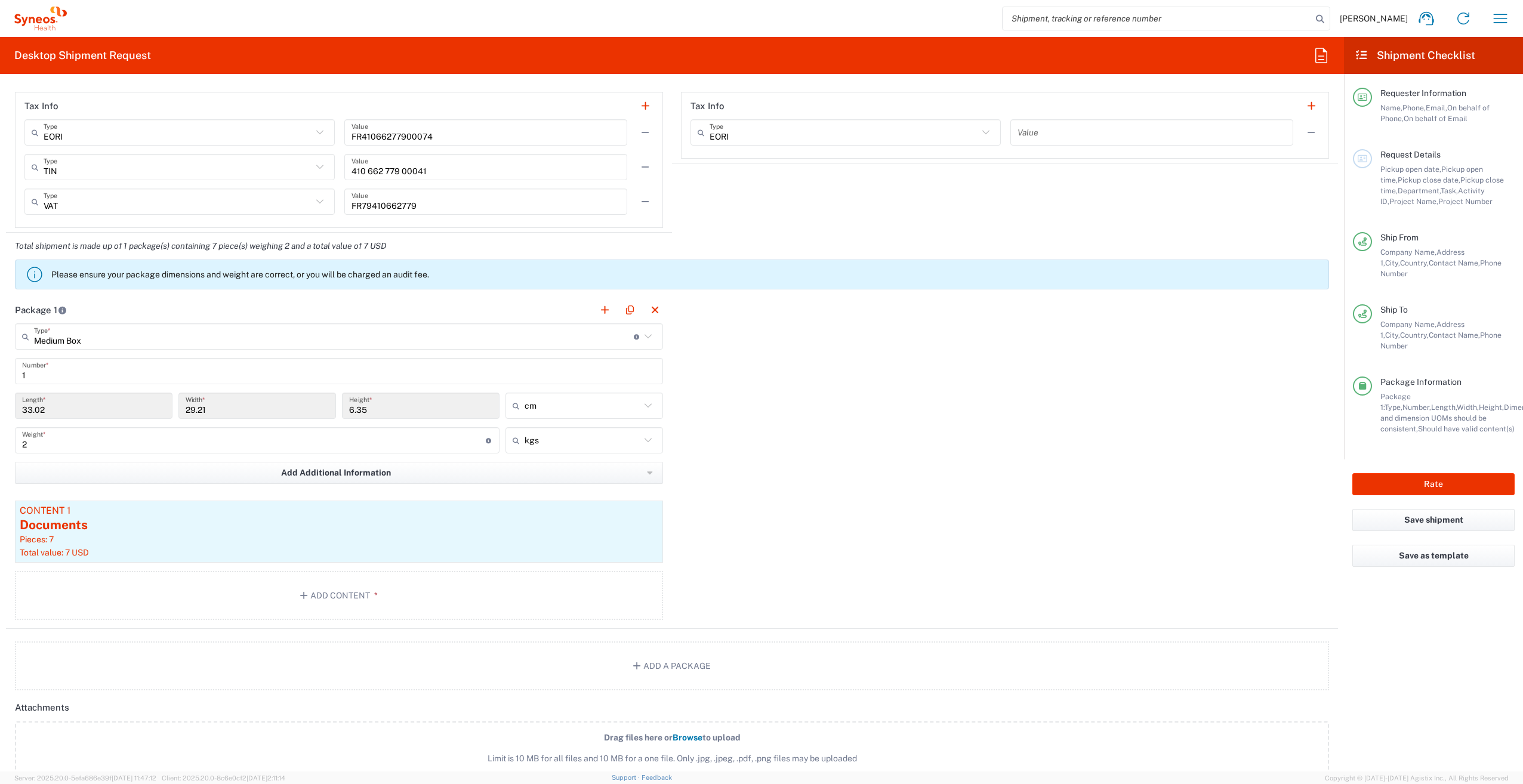
click at [735, 472] on div "Package 1 Medium Box Type * Material used to package goods Medium Box Envelope …" at bounding box center [672, 463] width 1332 height 332
click at [648, 508] on icon "button" at bounding box center [653, 511] width 11 height 9
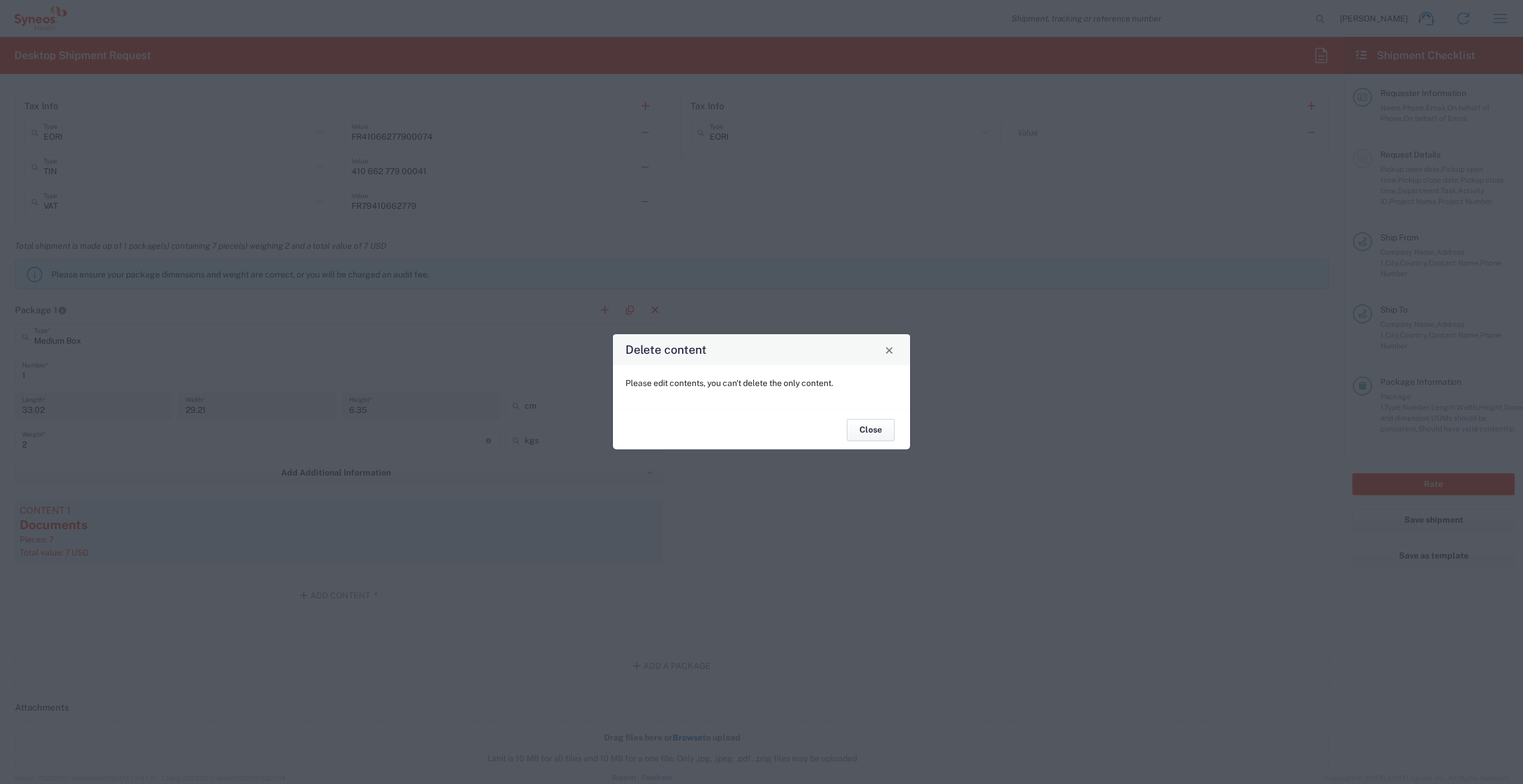
click at [869, 428] on button "Close" at bounding box center [870, 430] width 48 height 22
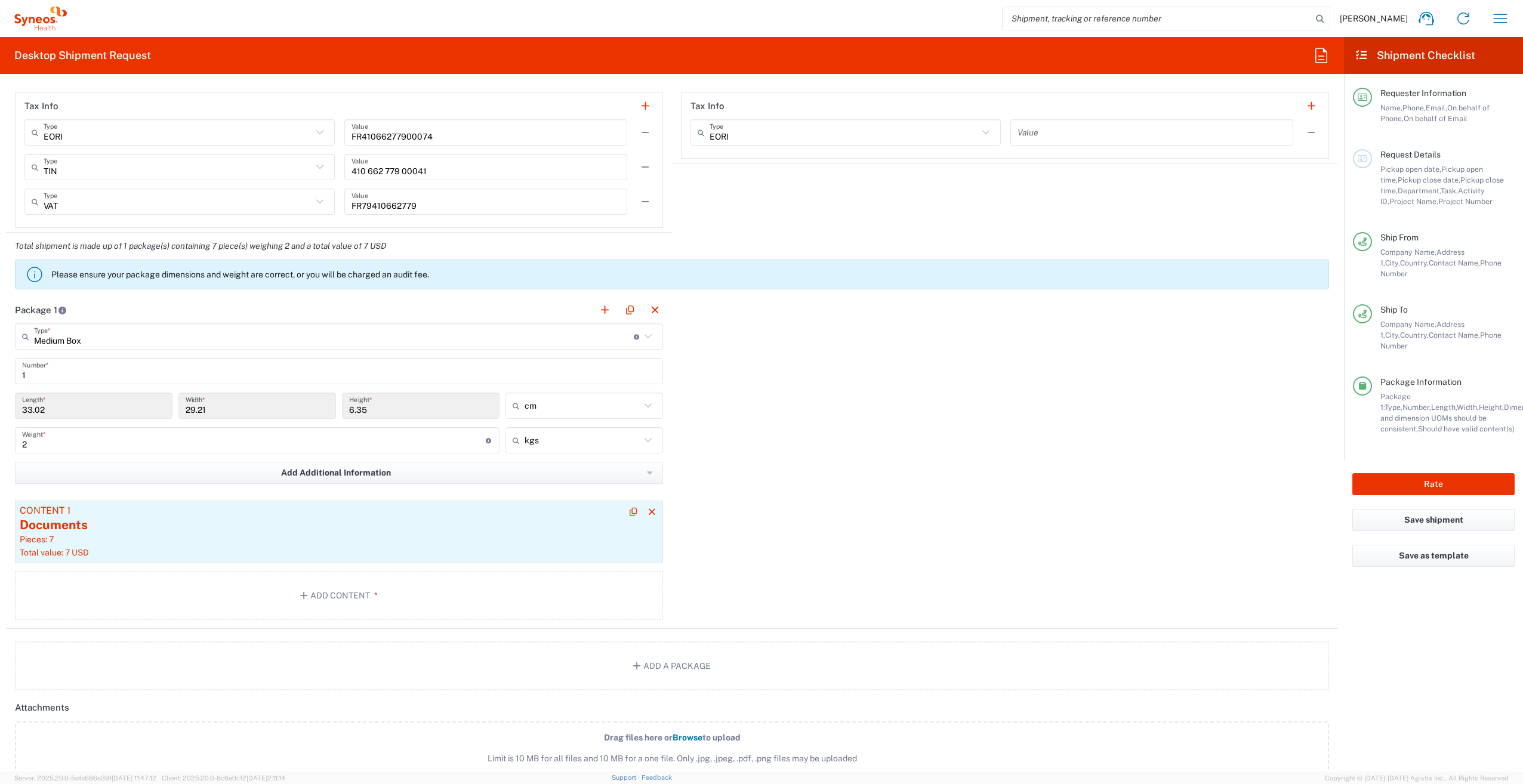
click at [85, 529] on div "Documents" at bounding box center [338, 525] width 639 height 18
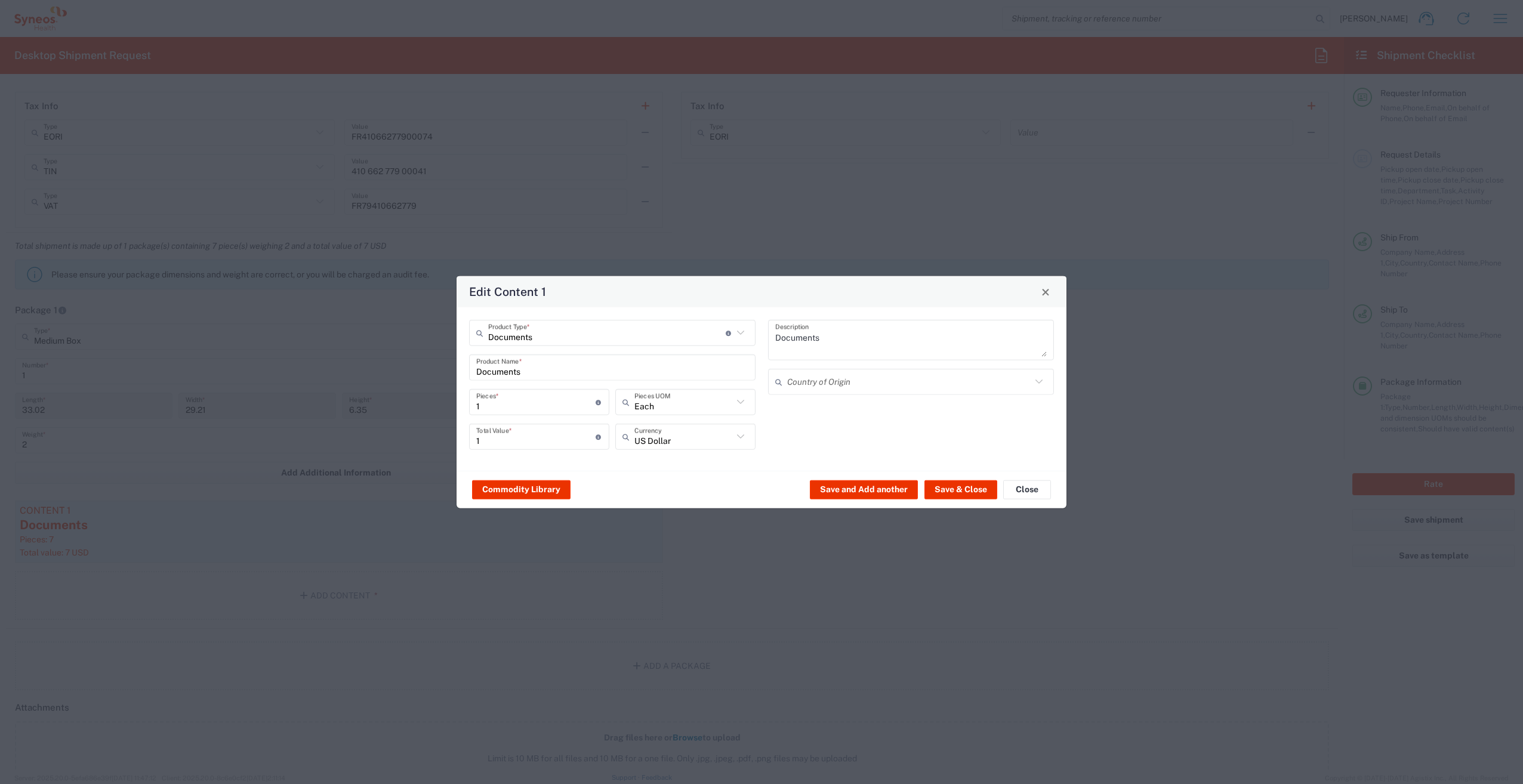
click at [65, 520] on div "Edit Content 1 Documents Product Type * Document: Paper document generated inte…" at bounding box center [762, 392] width 1523 height 784
click at [581, 327] on input "text" at bounding box center [606, 332] width 237 height 21
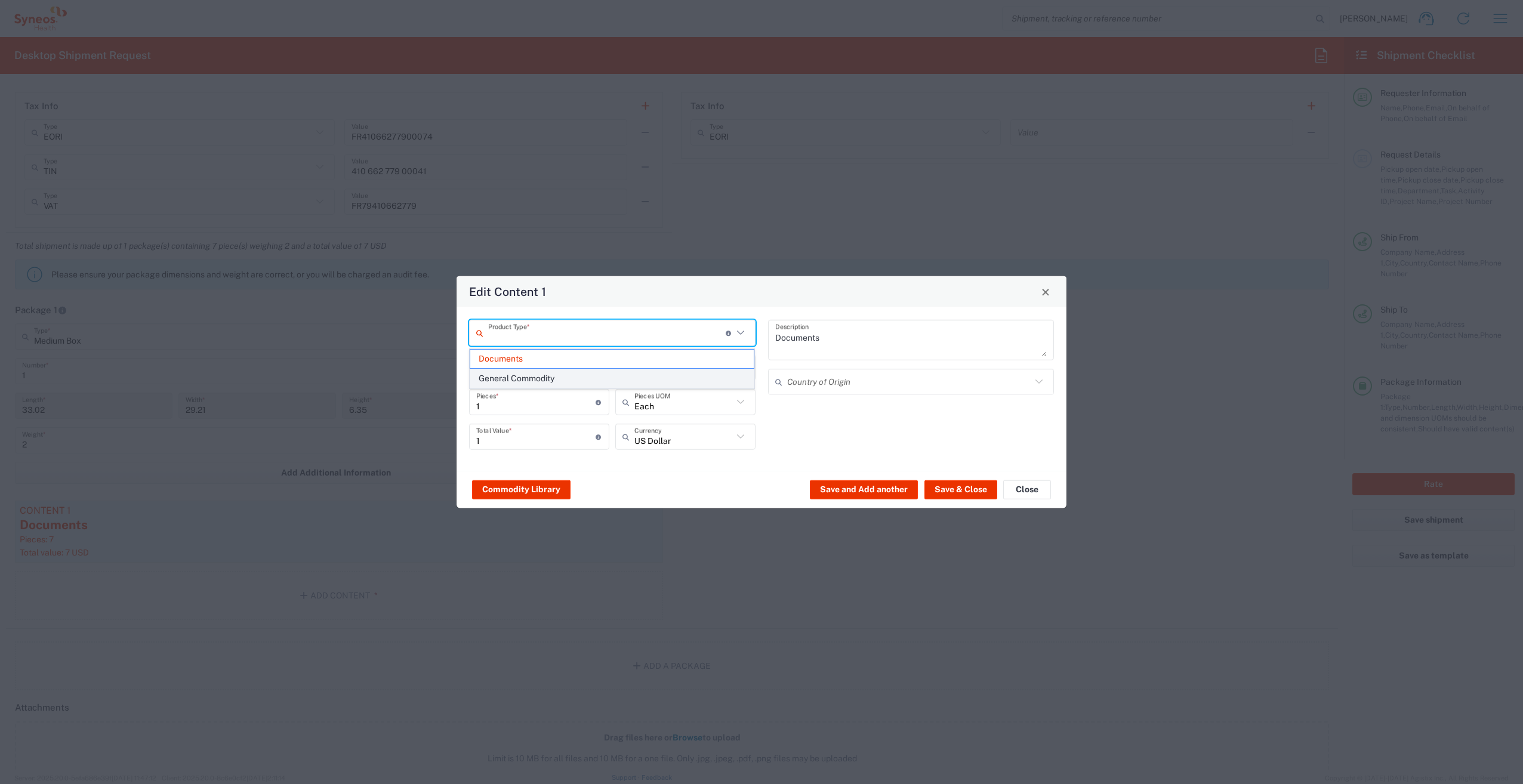
click at [532, 378] on span "General Commodity" at bounding box center [612, 379] width 284 height 19
type input "General Commodity"
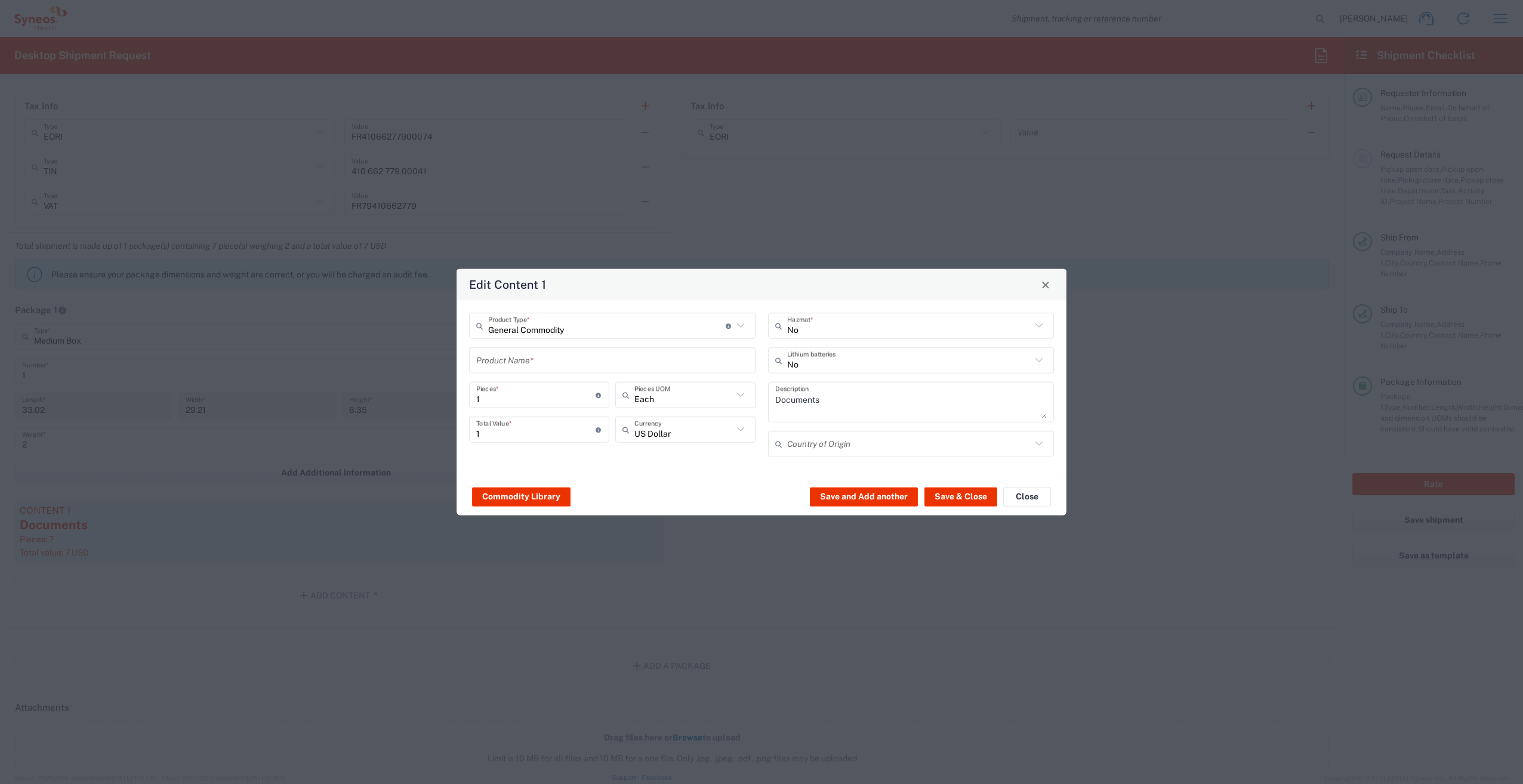
click at [588, 362] on input "text" at bounding box center [612, 359] width 272 height 21
type input "u"
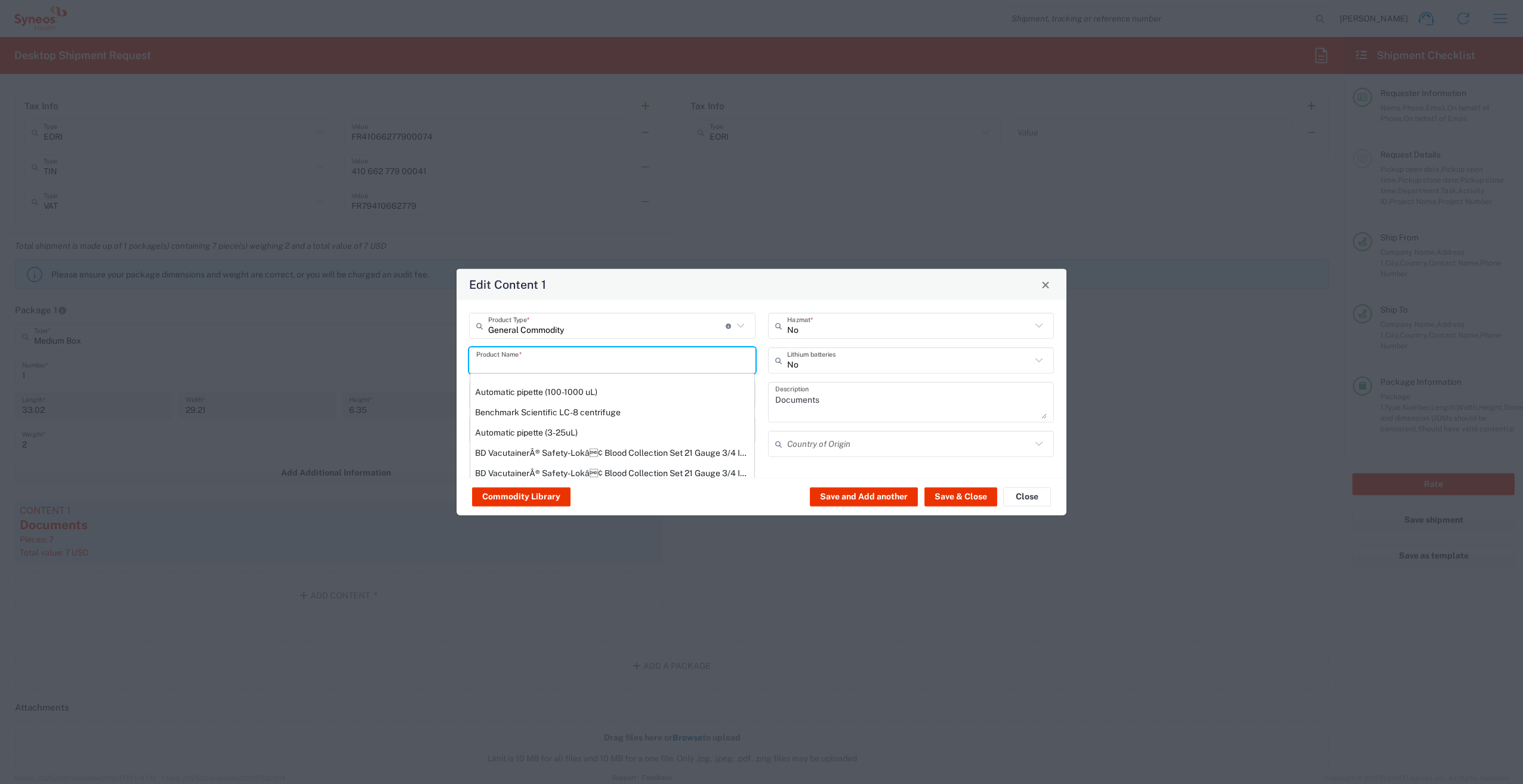
scroll to position [202, 0]
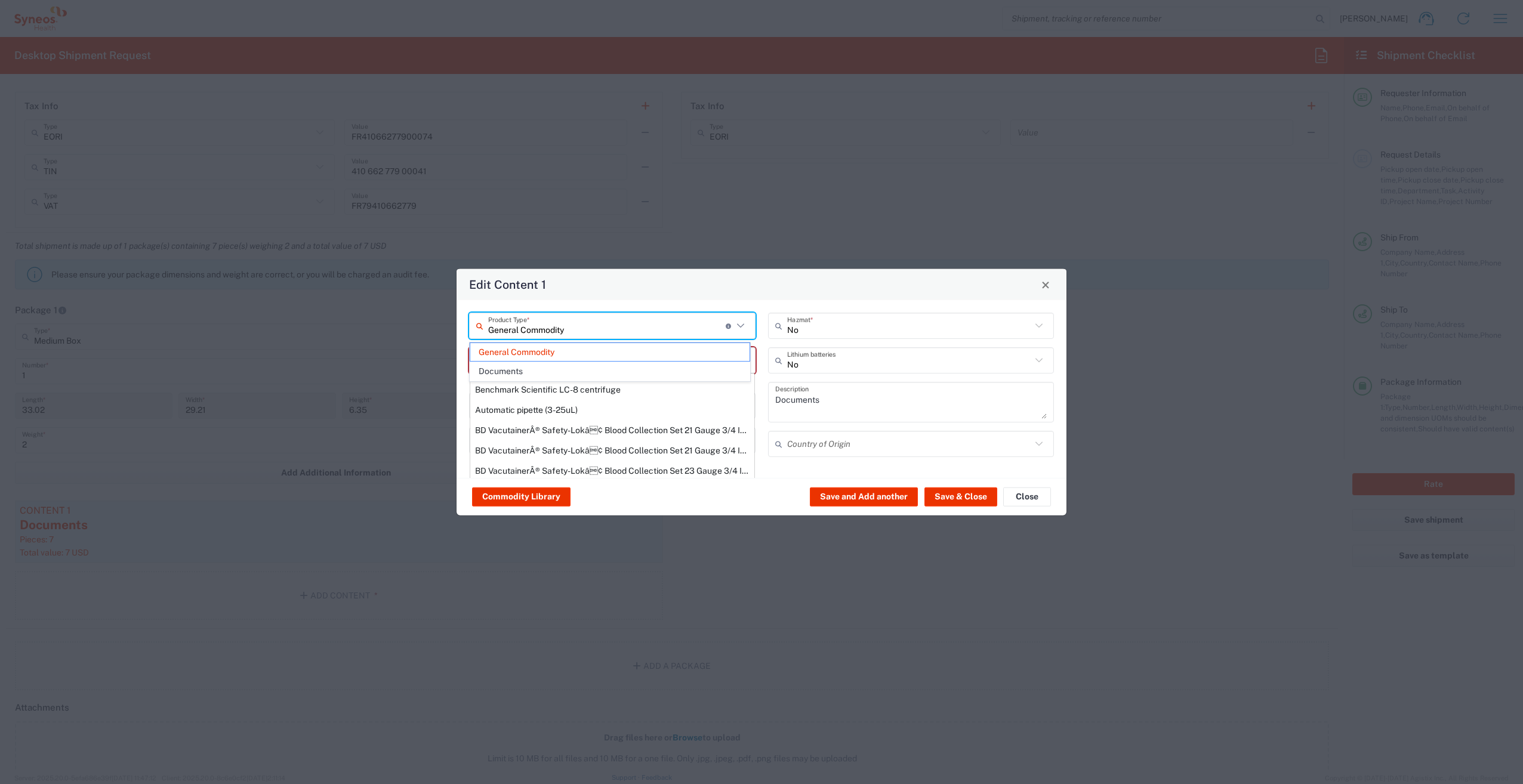
click at [598, 331] on input "General Commodity" at bounding box center [606, 325] width 237 height 21
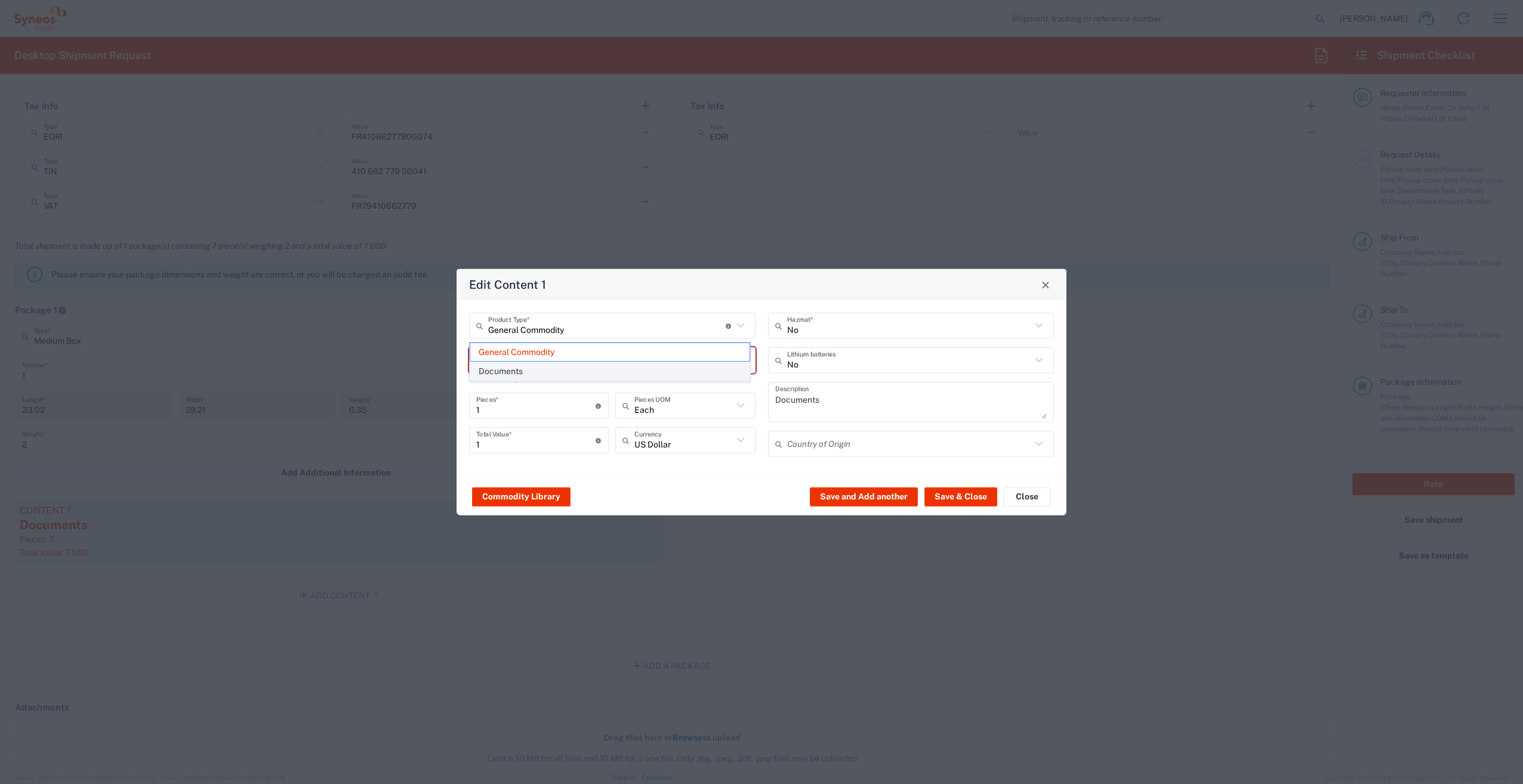
click at [529, 370] on span "Documents" at bounding box center [610, 371] width 280 height 19
type input "Documents"
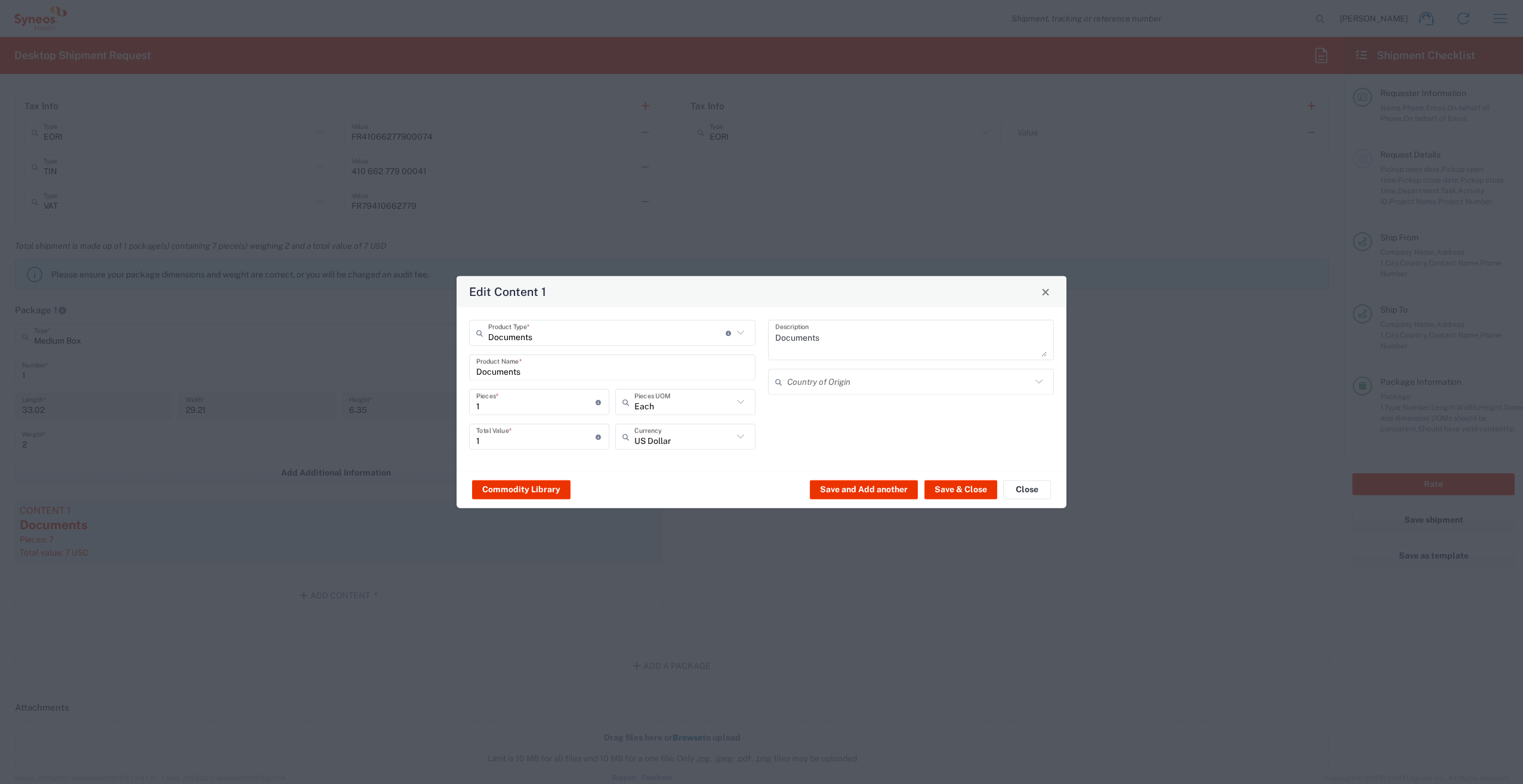
click at [537, 369] on input "Documents" at bounding box center [612, 367] width 272 height 21
type input "D"
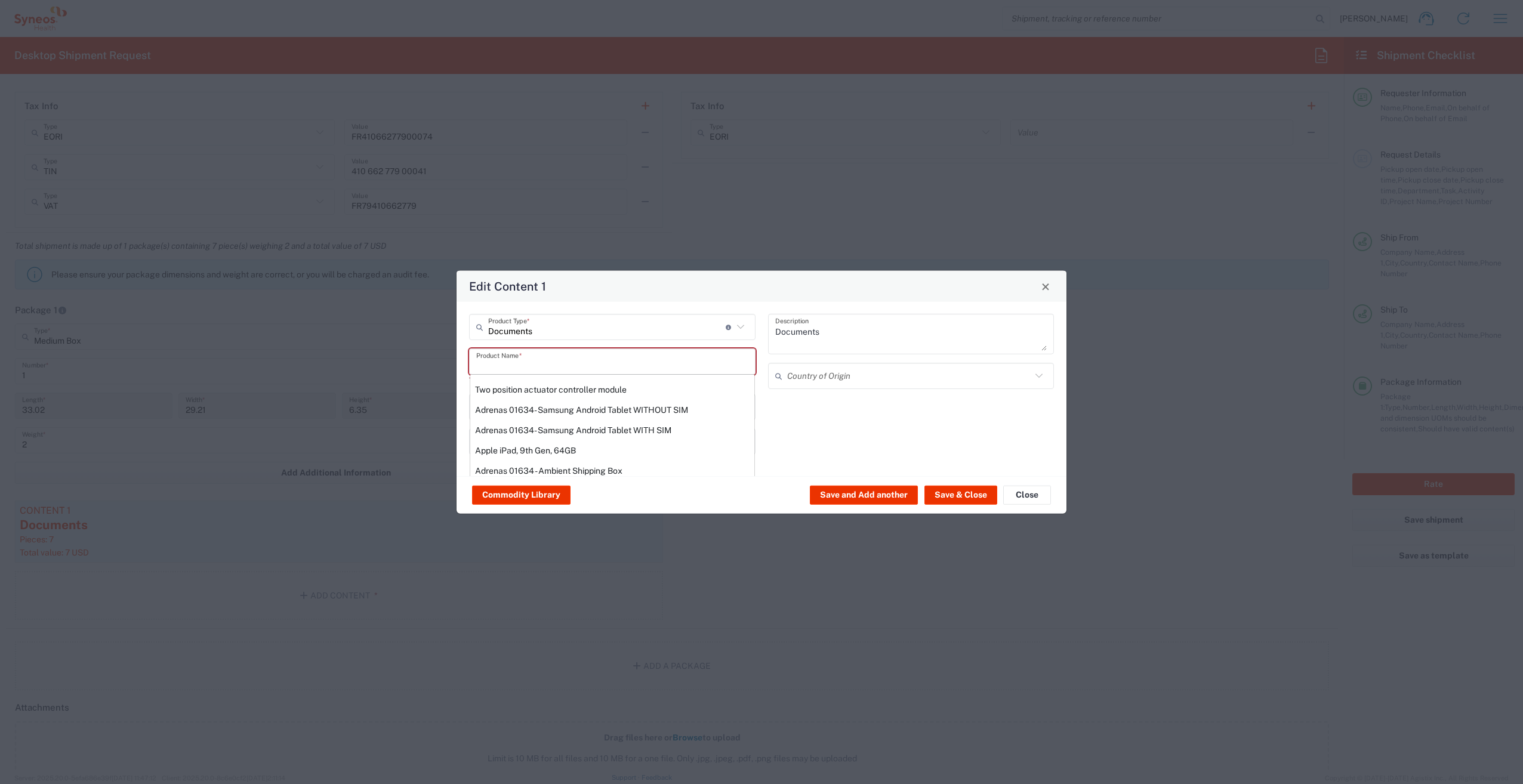
scroll to position [0, 0]
click at [559, 358] on input "text" at bounding box center [612, 362] width 272 height 21
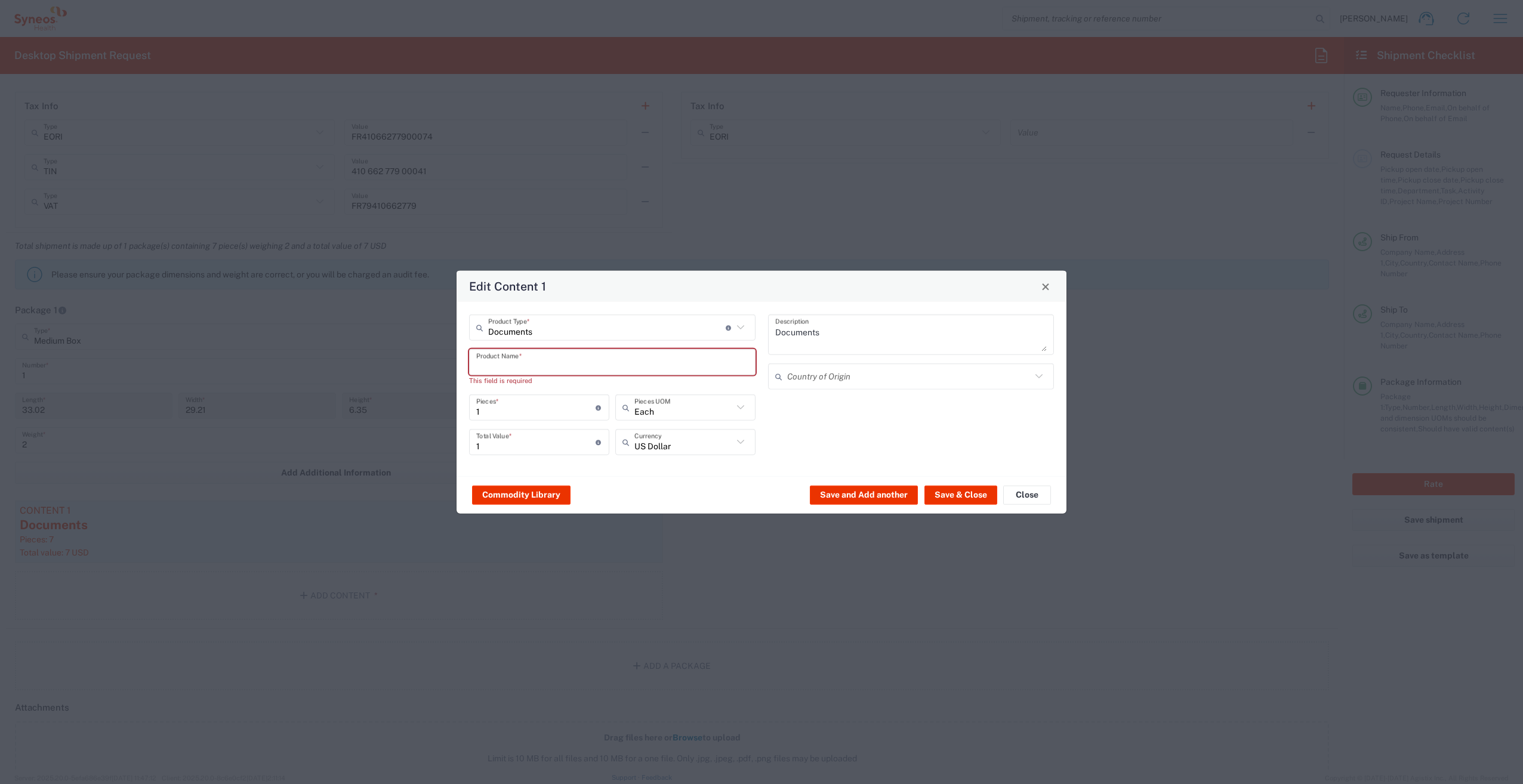
type input "D"
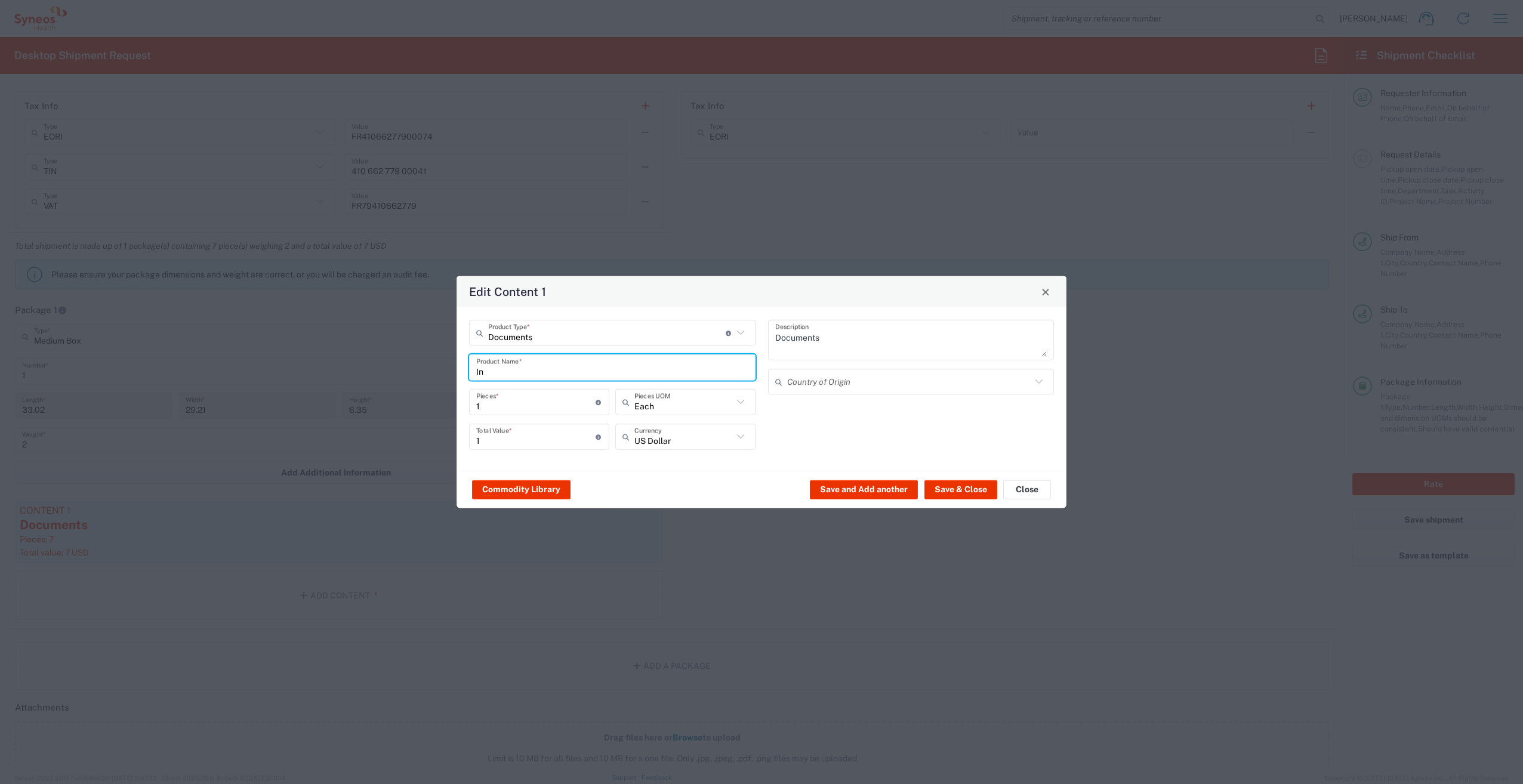
type input "I"
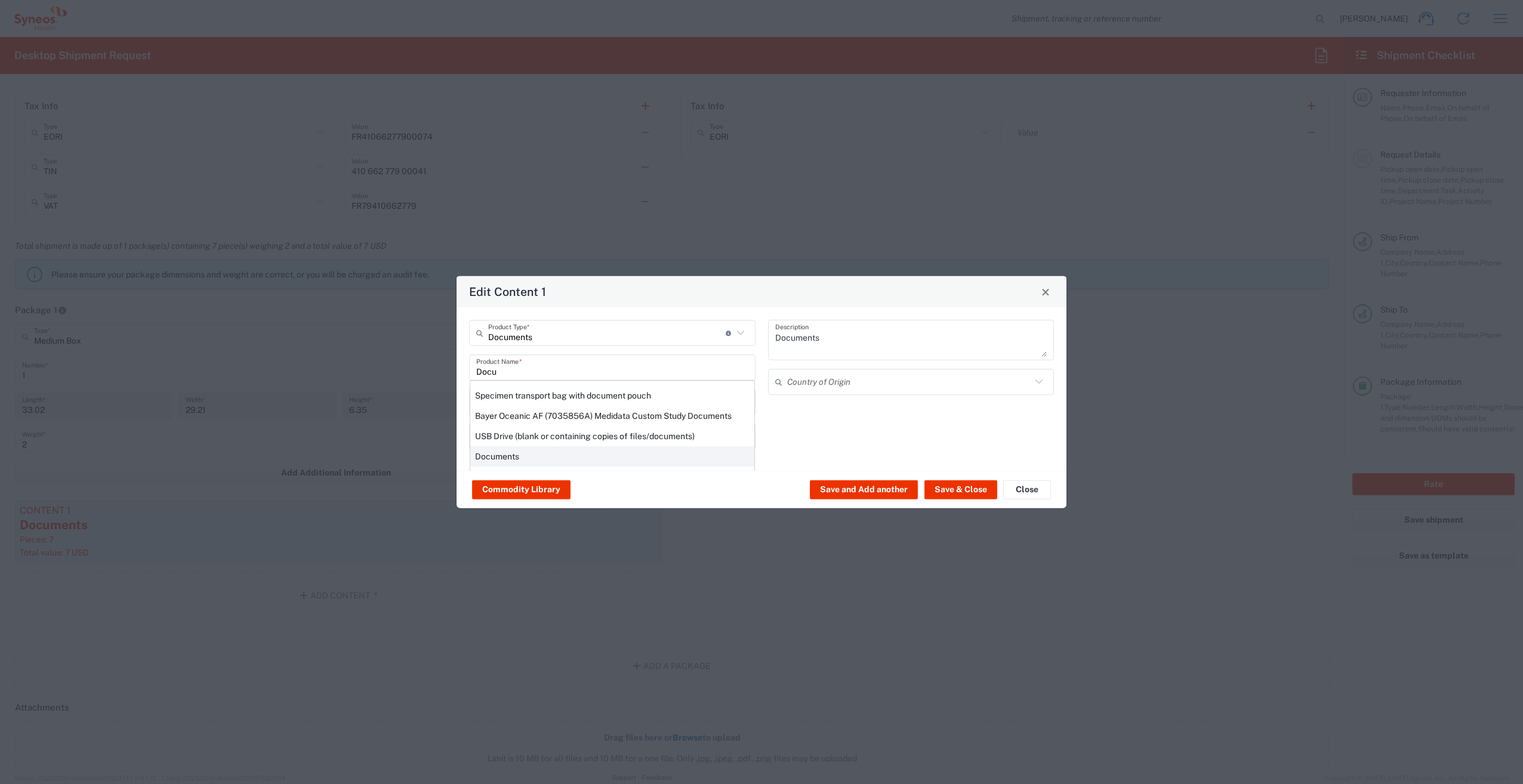
click at [516, 452] on div "Documents" at bounding box center [612, 457] width 284 height 20
type input "Documents"
type input "[GEOGRAPHIC_DATA]"
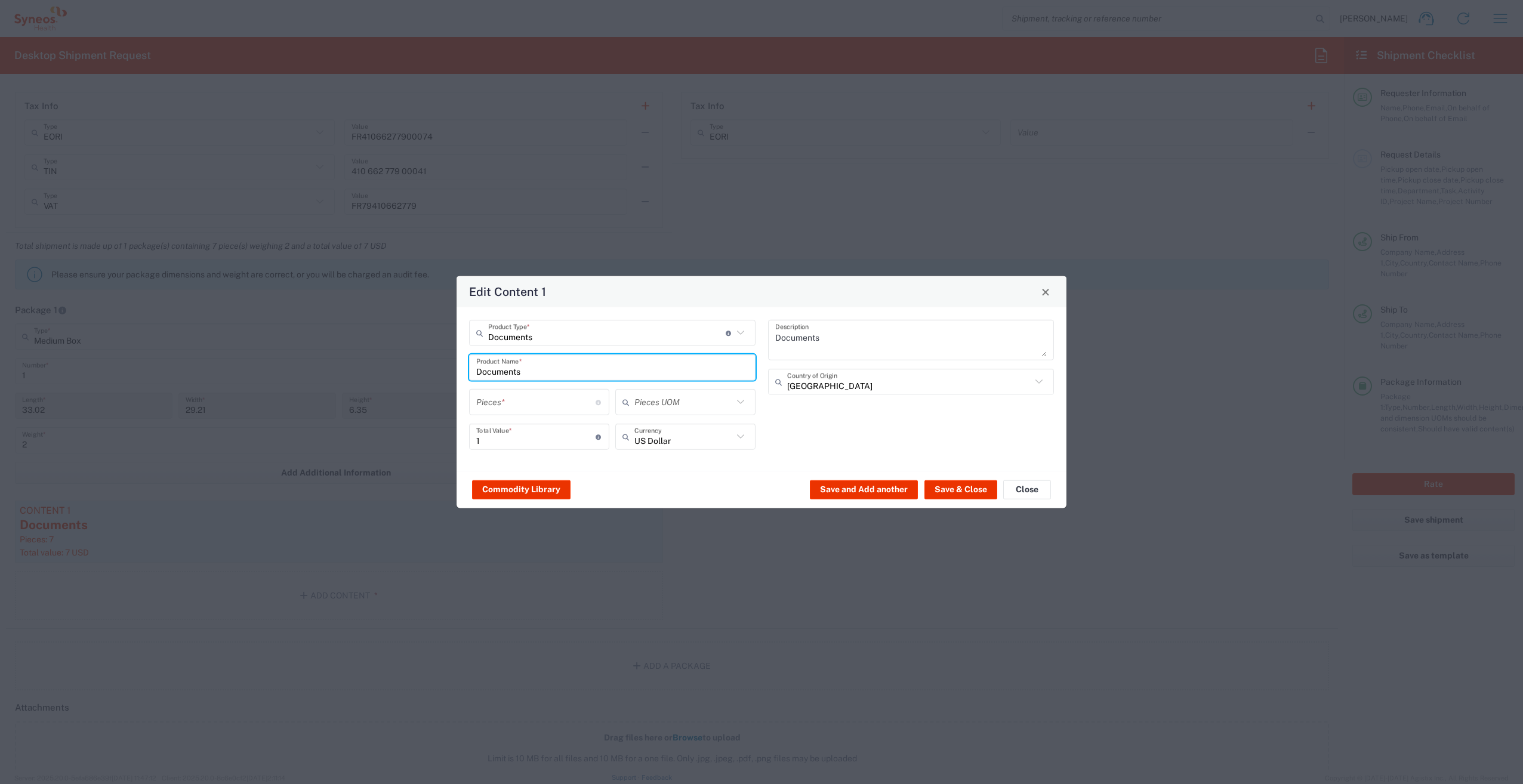
click at [498, 404] on input "number" at bounding box center [536, 402] width 119 height 21
type input "7"
click at [496, 442] on input "7" at bounding box center [536, 436] width 119 height 21
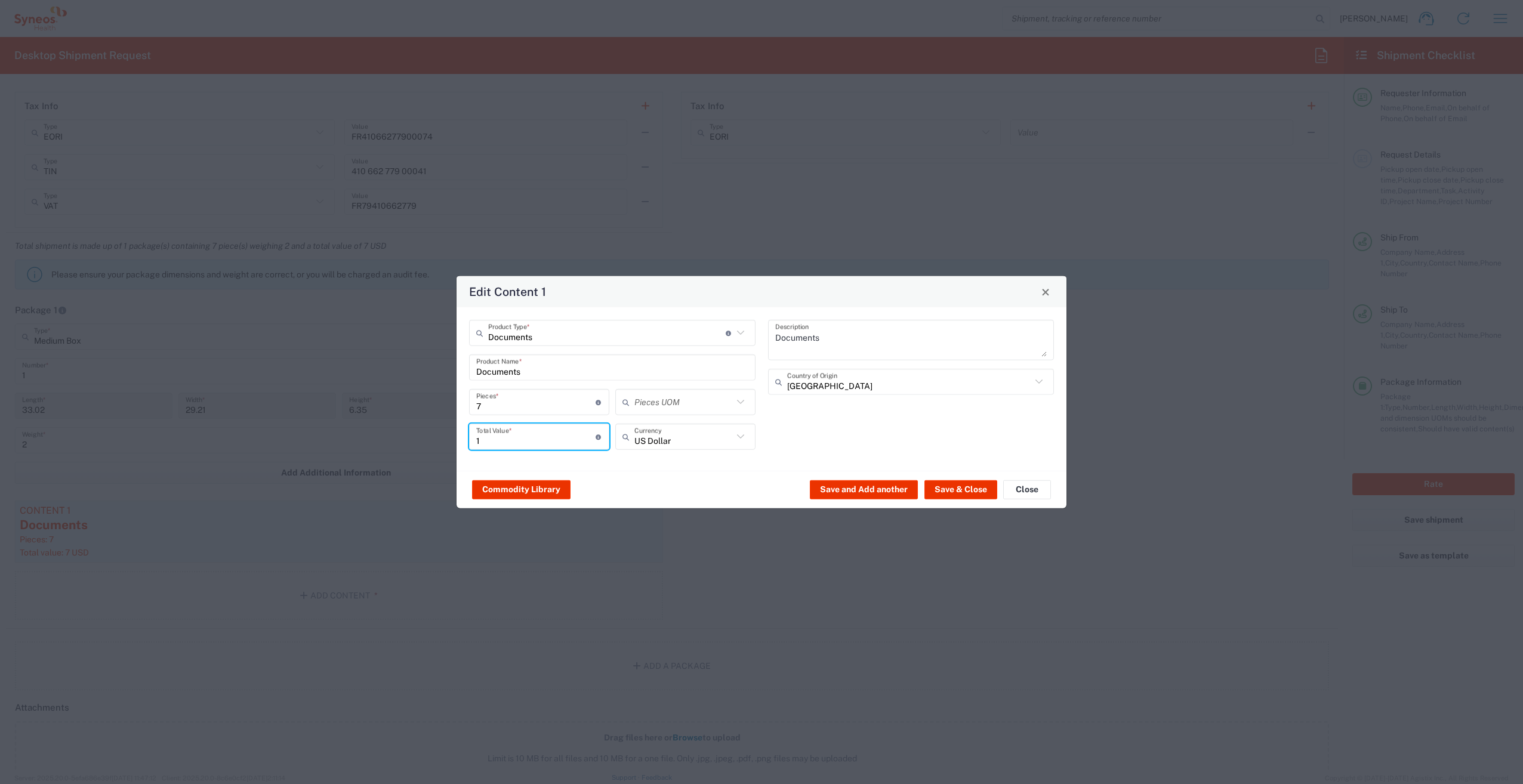
type input "1"
click at [708, 405] on input "text" at bounding box center [684, 402] width 99 height 21
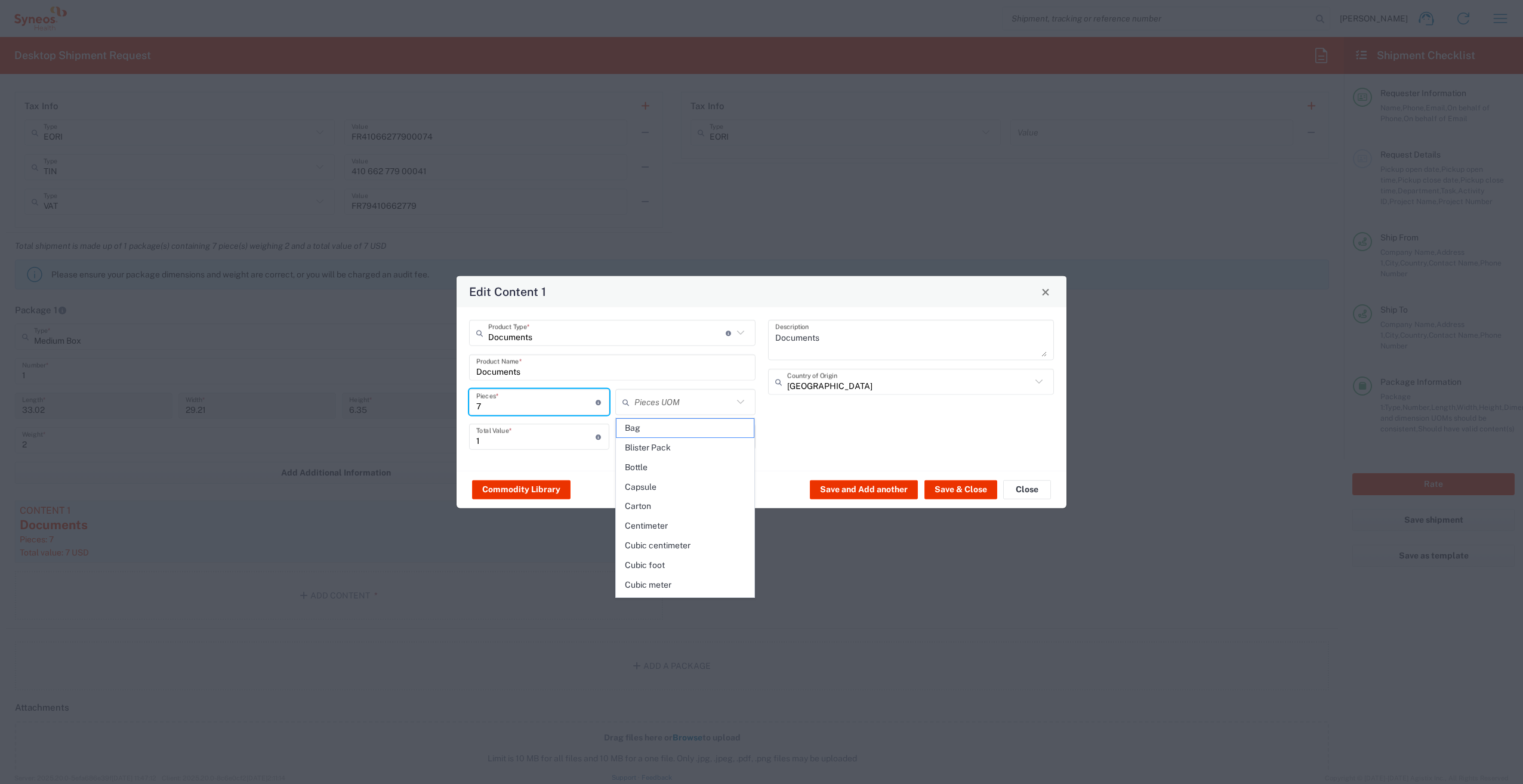
click at [505, 405] on input "7" at bounding box center [536, 402] width 119 height 21
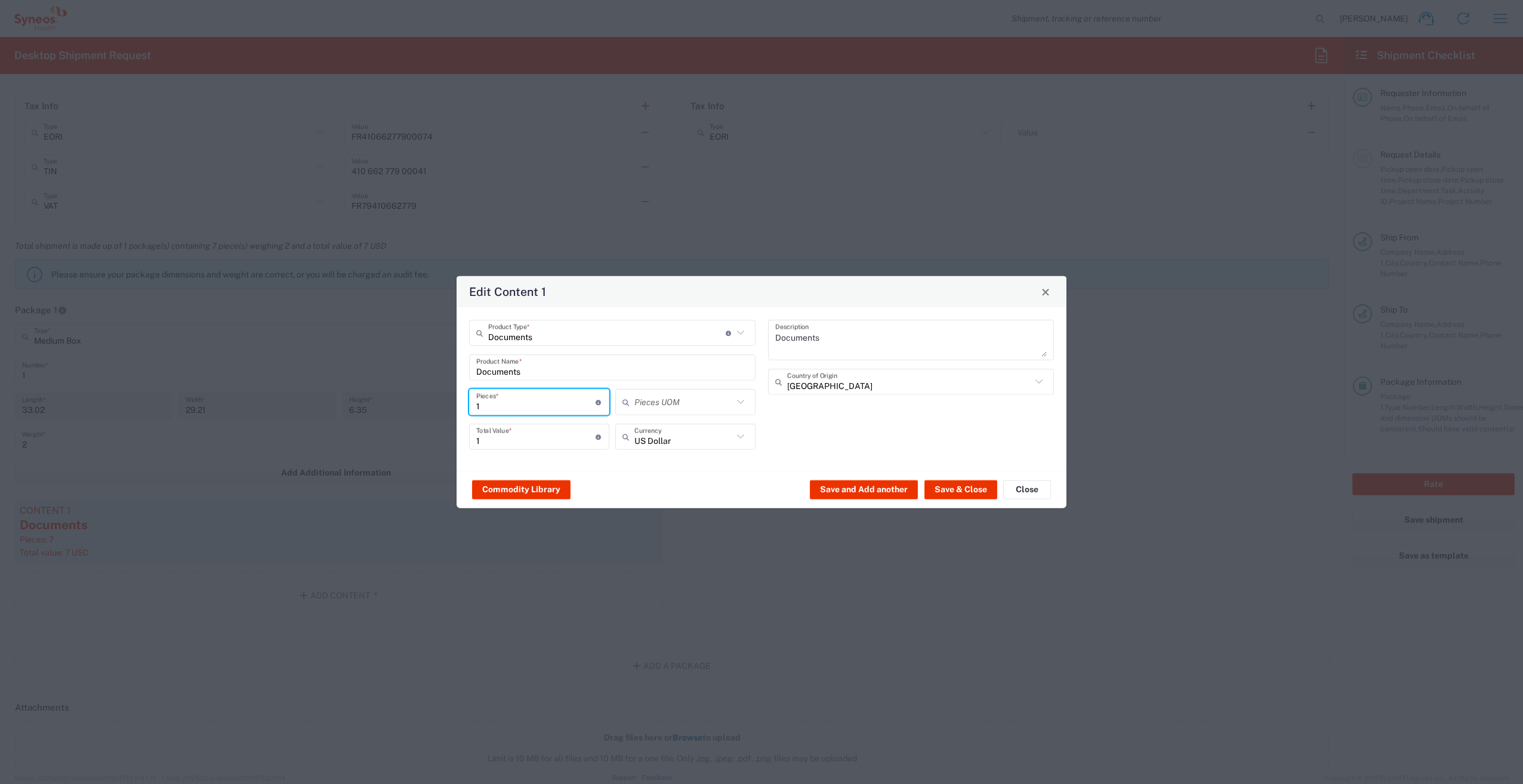
click at [676, 399] on input "text" at bounding box center [684, 402] width 99 height 21
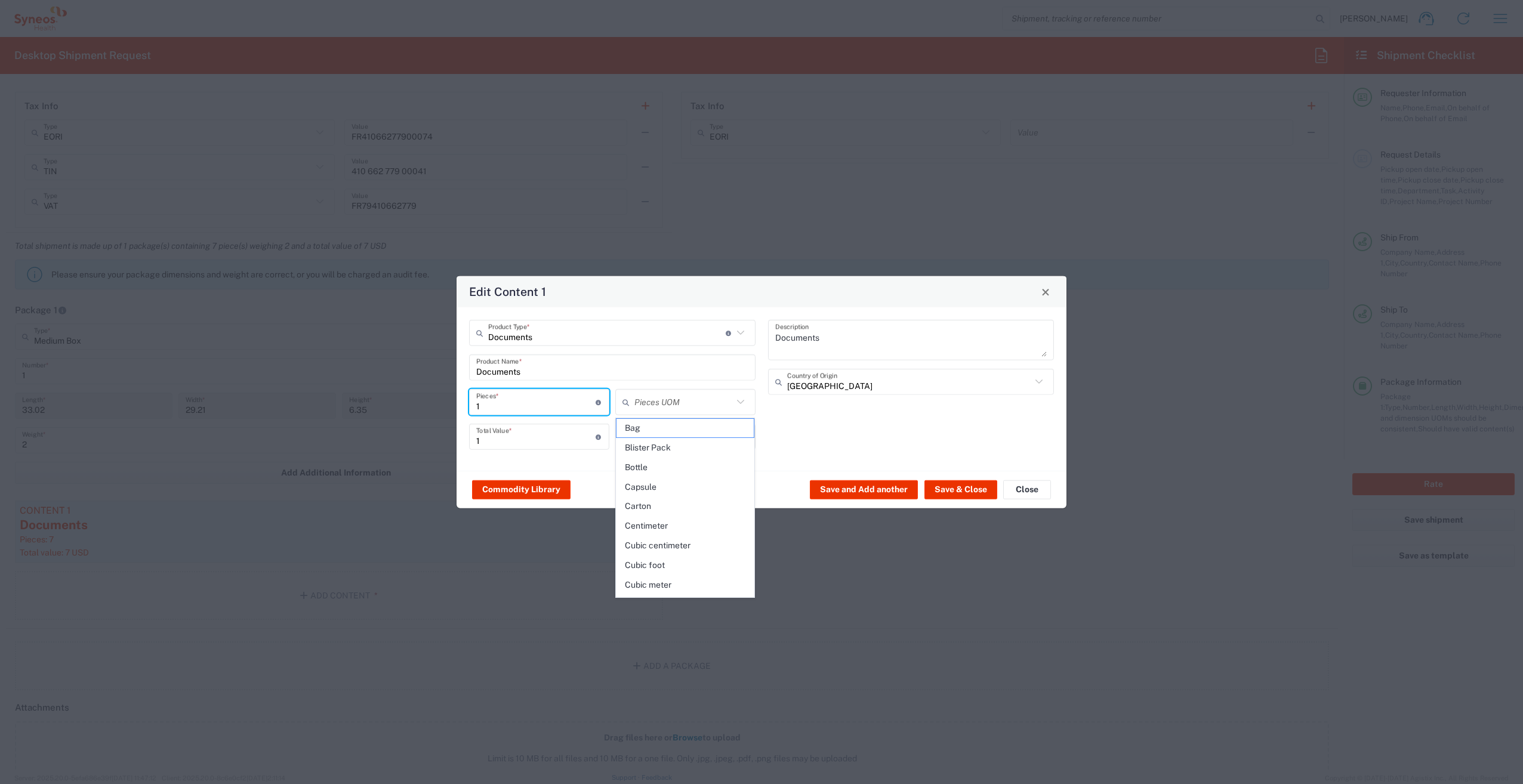
drag, startPoint x: 494, startPoint y: 401, endPoint x: 469, endPoint y: 396, distance: 25.5
click at [469, 396] on div "1 Pieces * Number of pieces inside all the packages" at bounding box center [539, 403] width 140 height 27
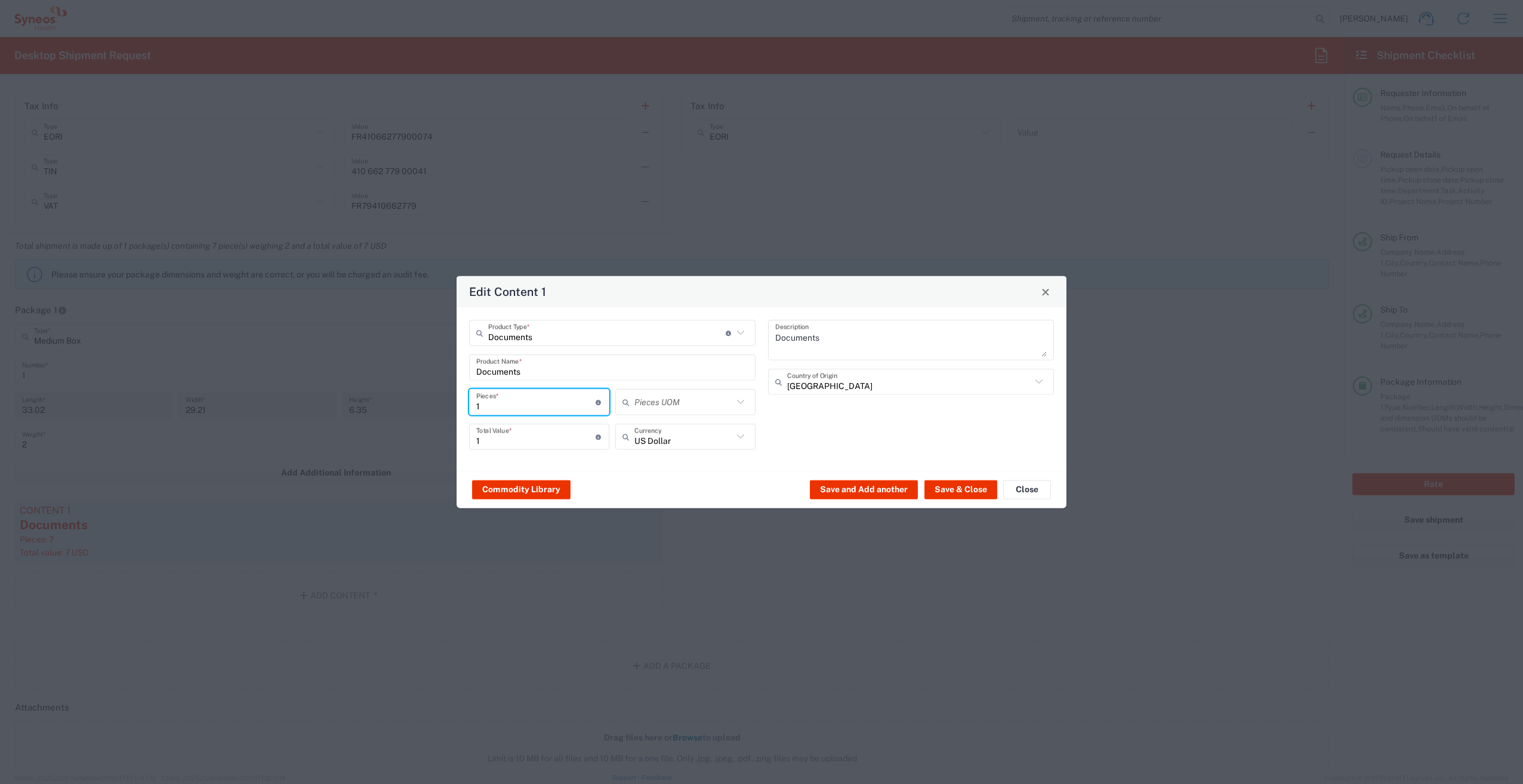
type input "7"
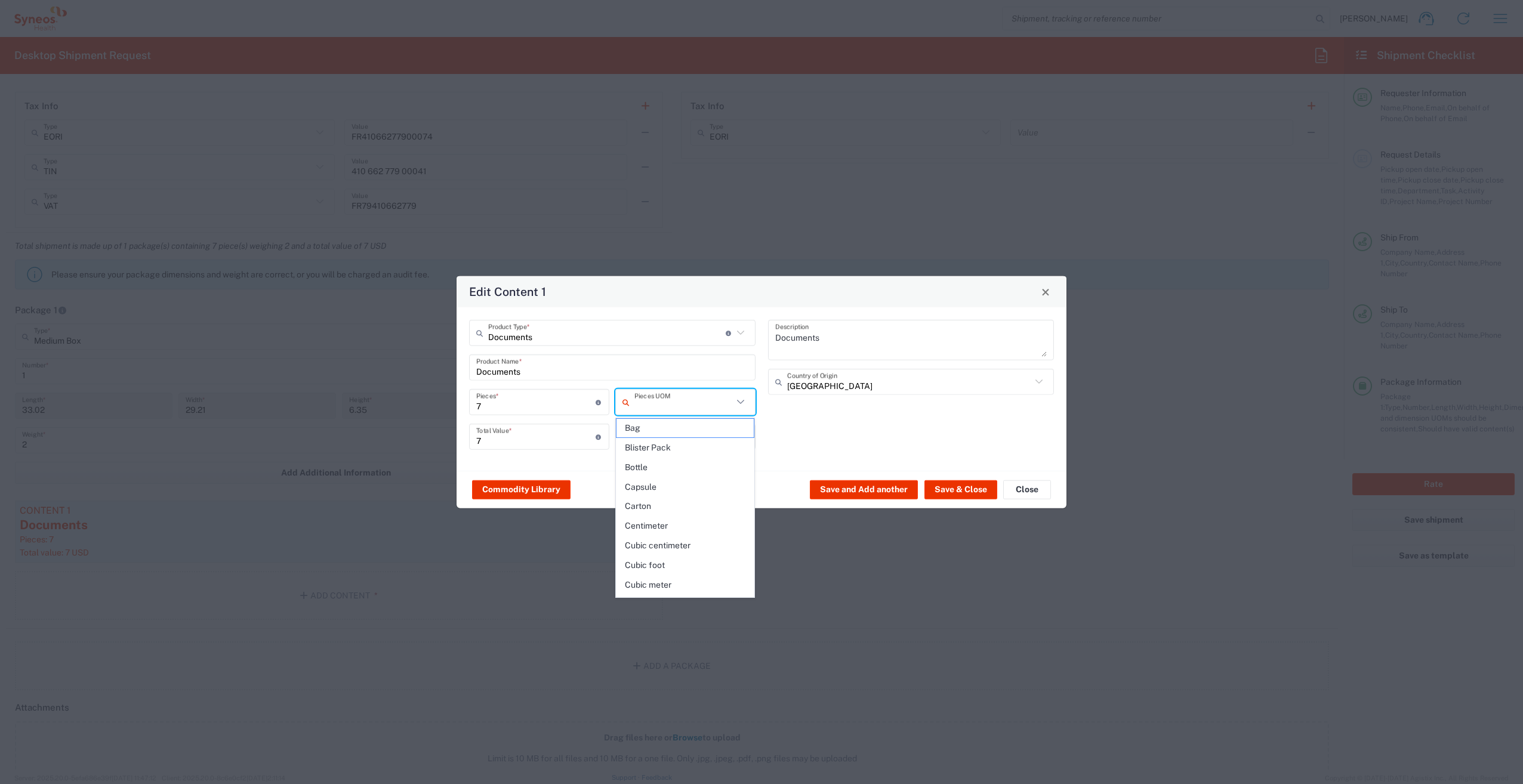
click at [678, 407] on input "text" at bounding box center [684, 402] width 99 height 21
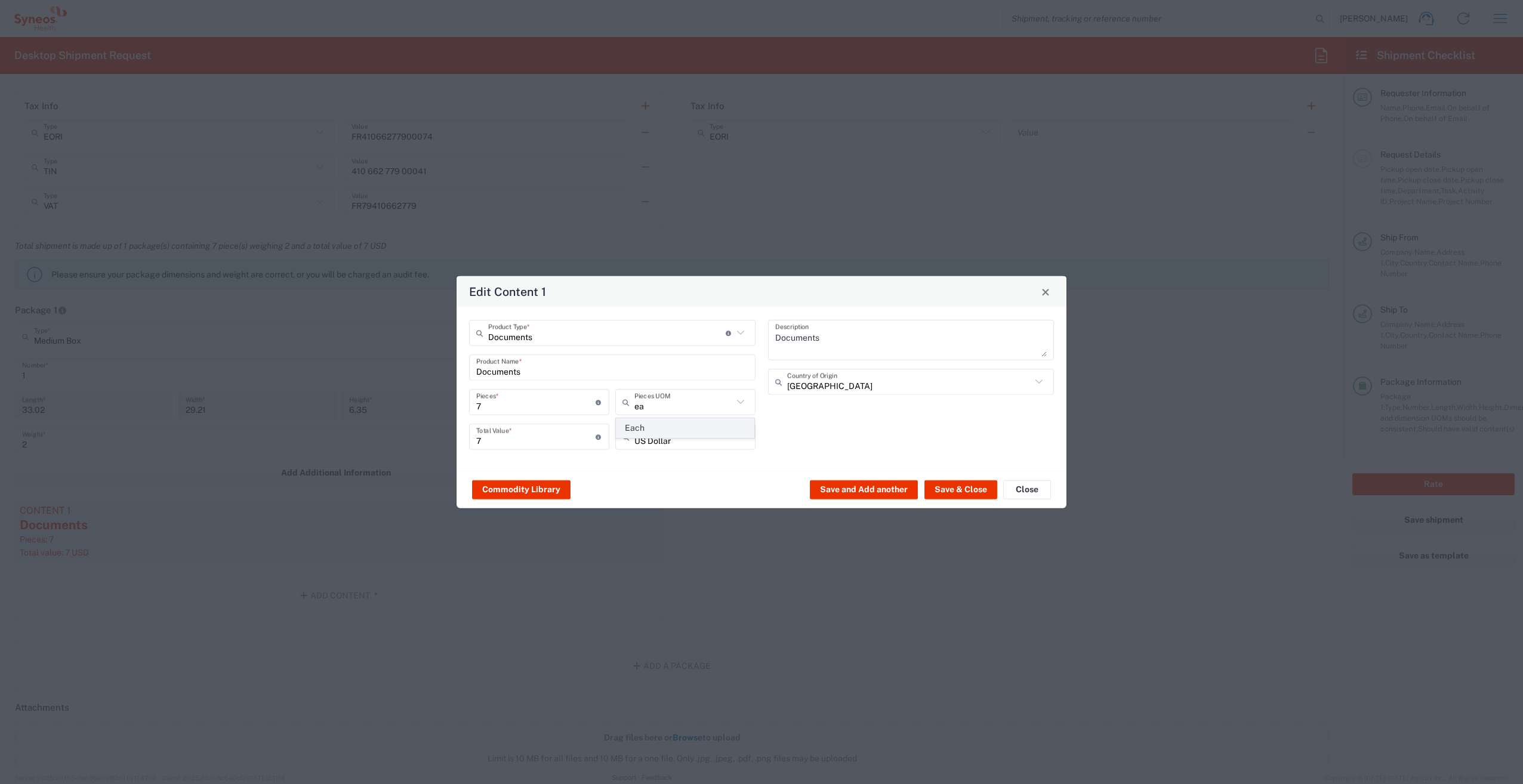
click at [648, 421] on span "Each" at bounding box center [686, 428] width 138 height 19
type input "Each"
click at [866, 380] on input "text" at bounding box center [910, 381] width 244 height 21
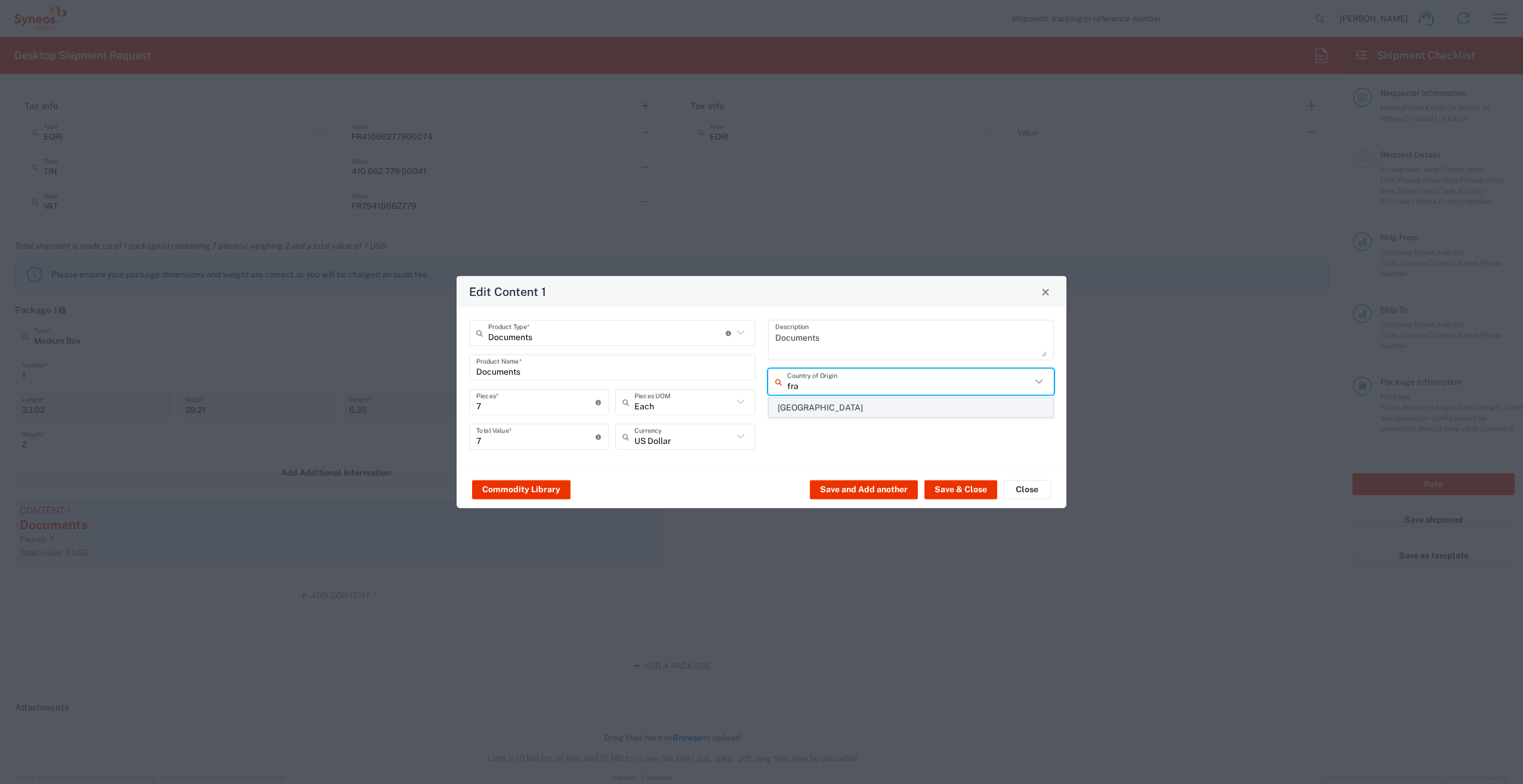
click at [806, 404] on span "[GEOGRAPHIC_DATA]" at bounding box center [911, 408] width 284 height 19
type input "[GEOGRAPHIC_DATA]"
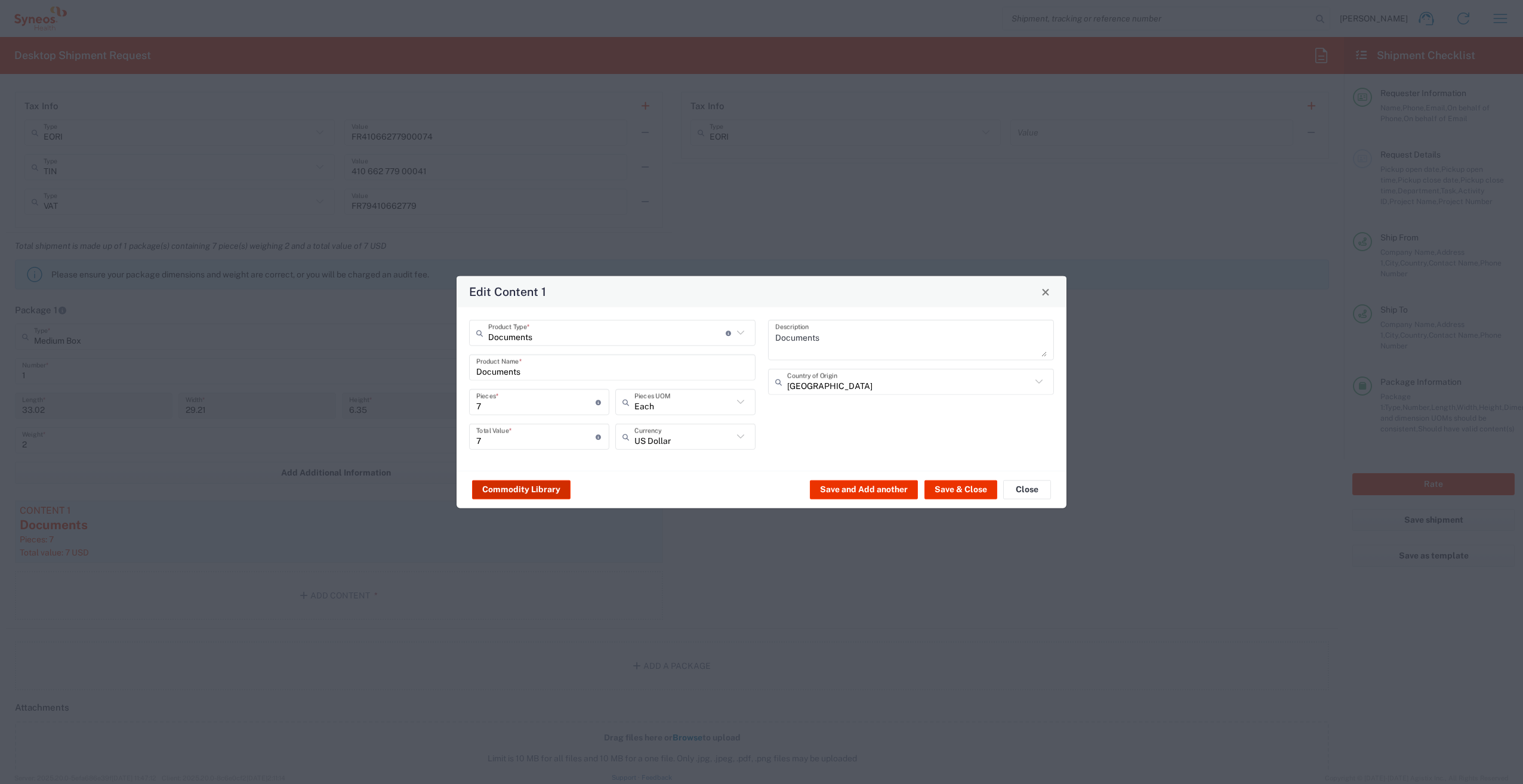
click at [526, 490] on button "Commodity Library" at bounding box center [522, 490] width 99 height 19
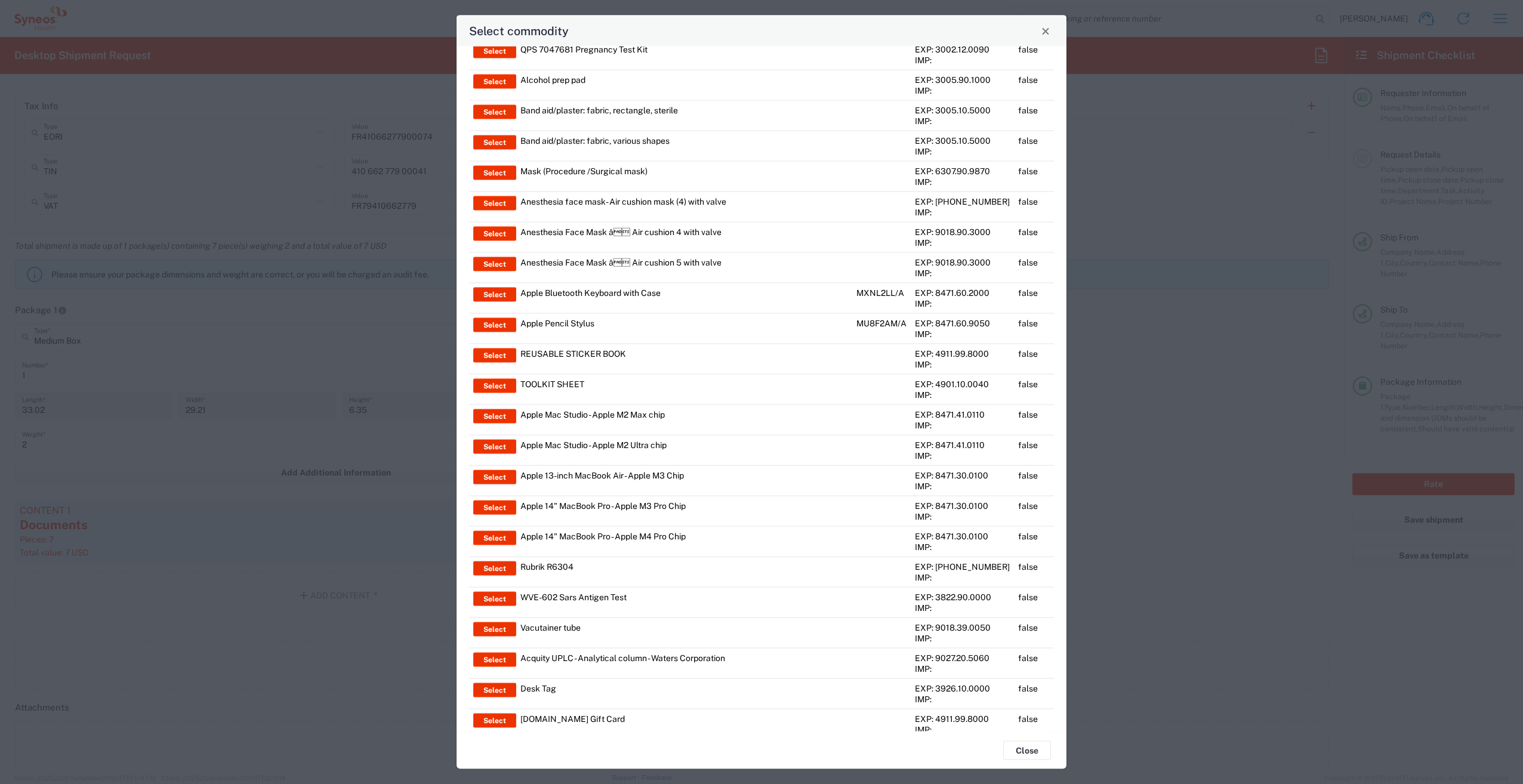
scroll to position [2466, 0]
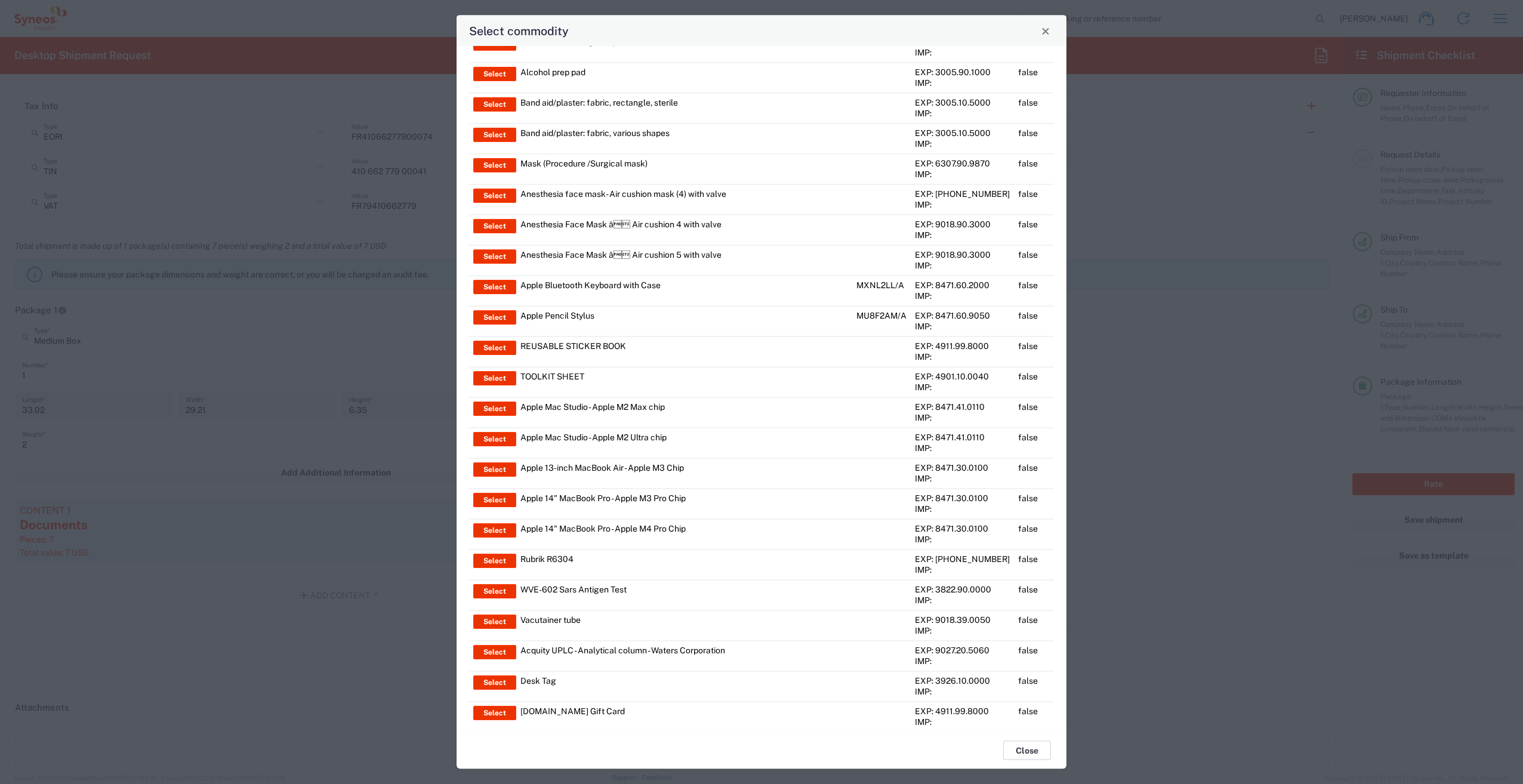
click at [1042, 753] on button "Close" at bounding box center [1027, 750] width 48 height 19
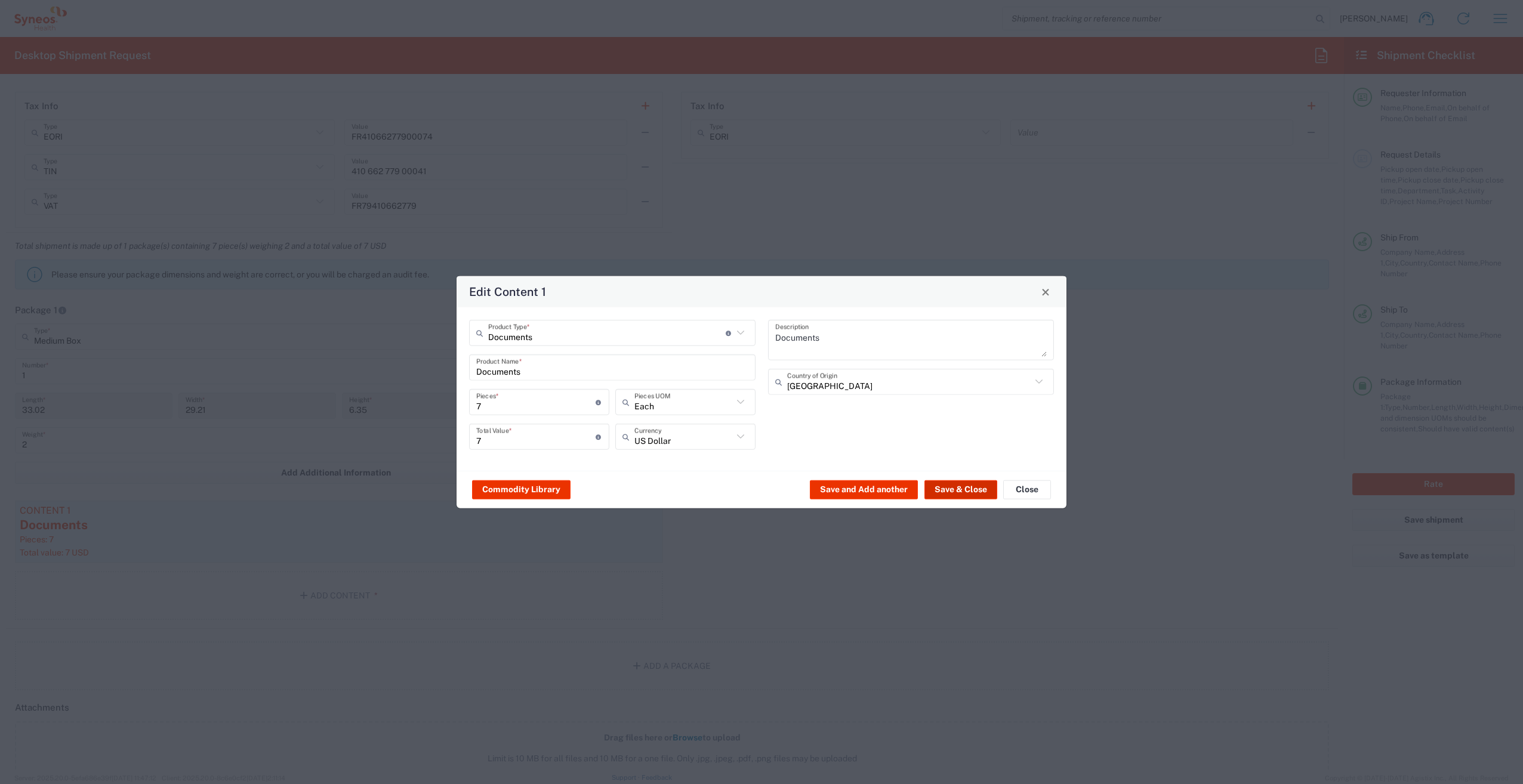
click at [973, 485] on button "Save & Close" at bounding box center [960, 490] width 73 height 19
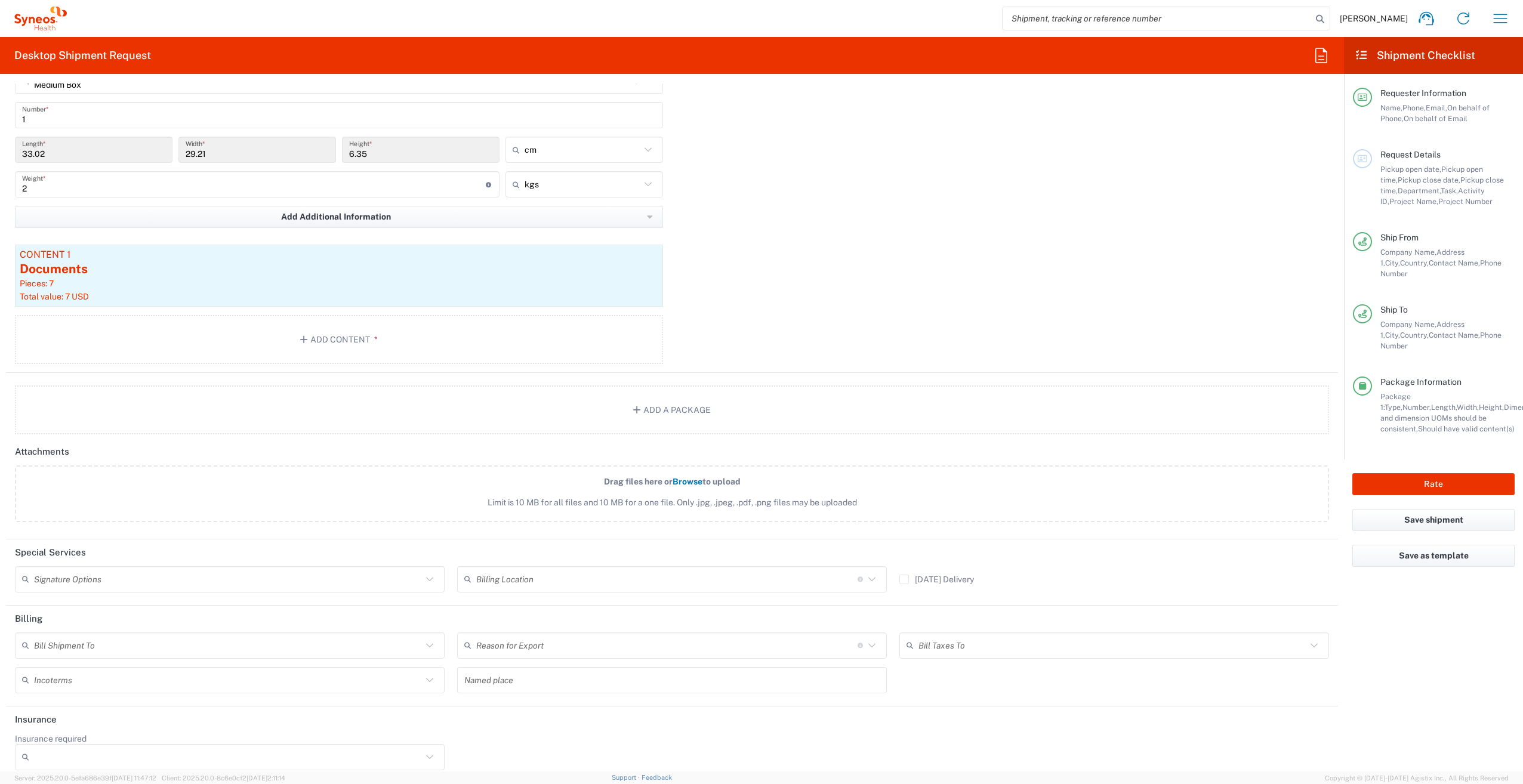
scroll to position [1219, 0]
click at [134, 565] on input "text" at bounding box center [227, 571] width 388 height 21
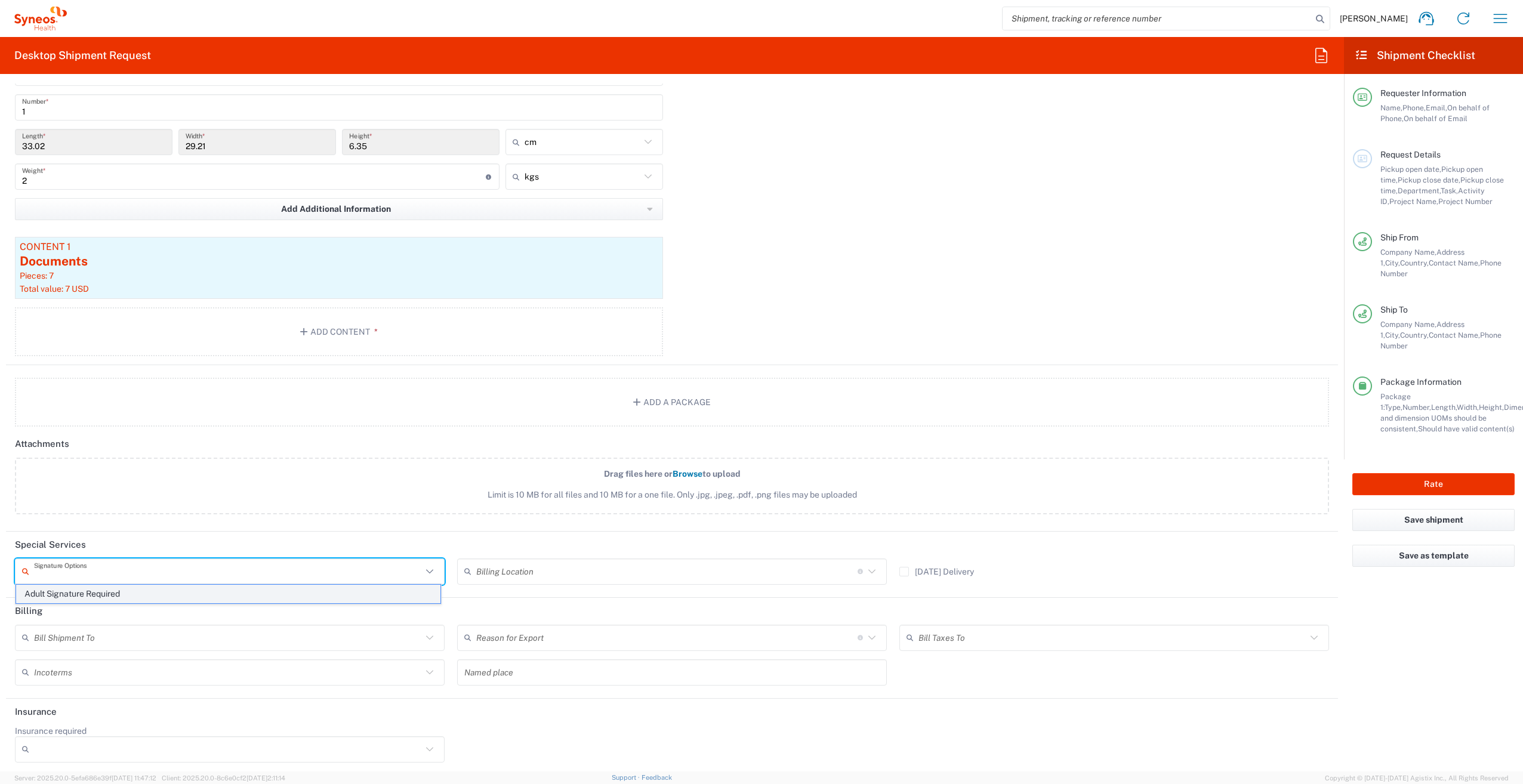
click at [107, 595] on span "Adult Signature Required" at bounding box center [229, 594] width 425 height 19
type input "Adult Signature Required"
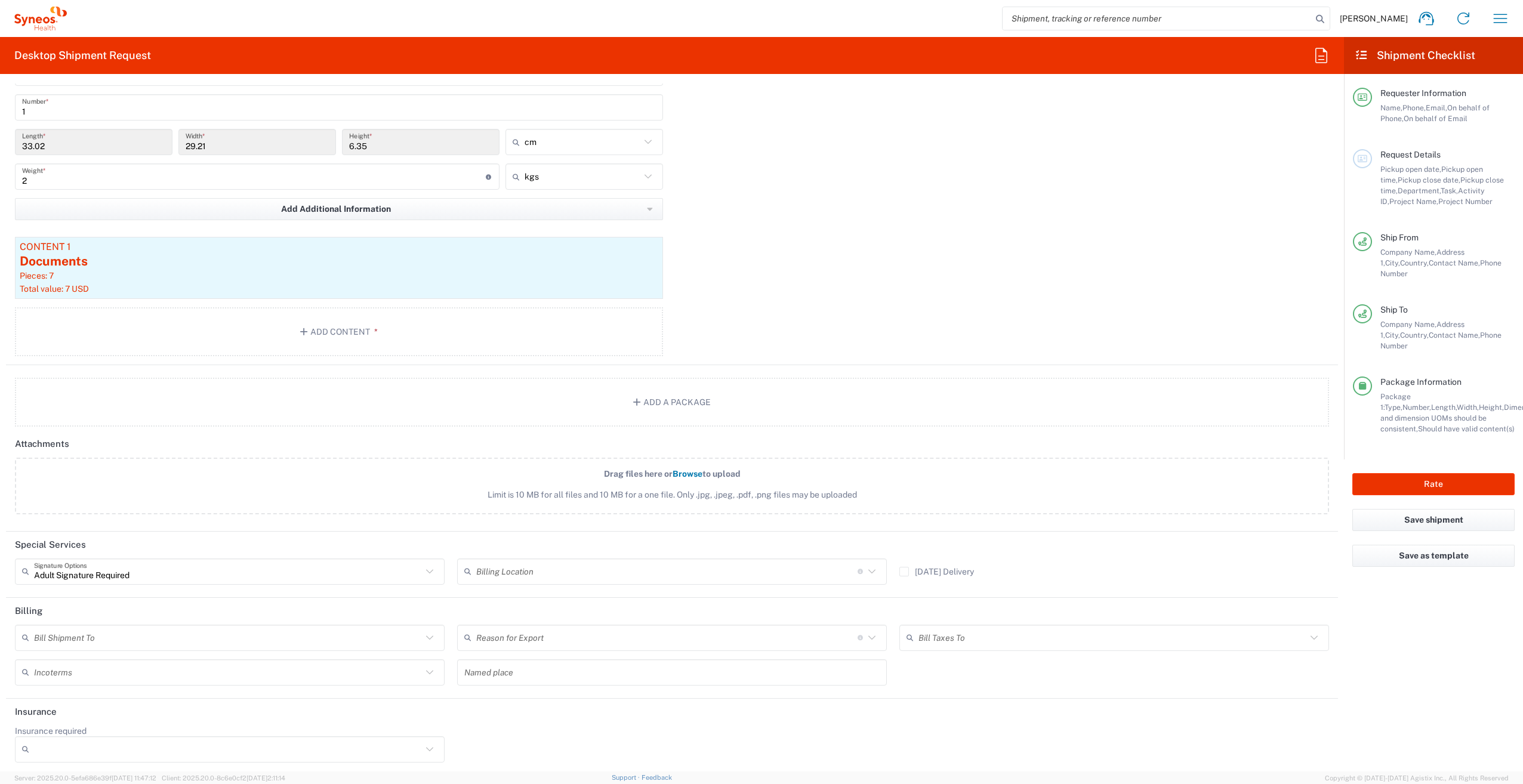
click at [552, 570] on input "text" at bounding box center [667, 571] width 382 height 21
click at [554, 595] on span "Syneos Health France SARL" at bounding box center [667, 594] width 425 height 19
type input "Syneos Health France SARL"
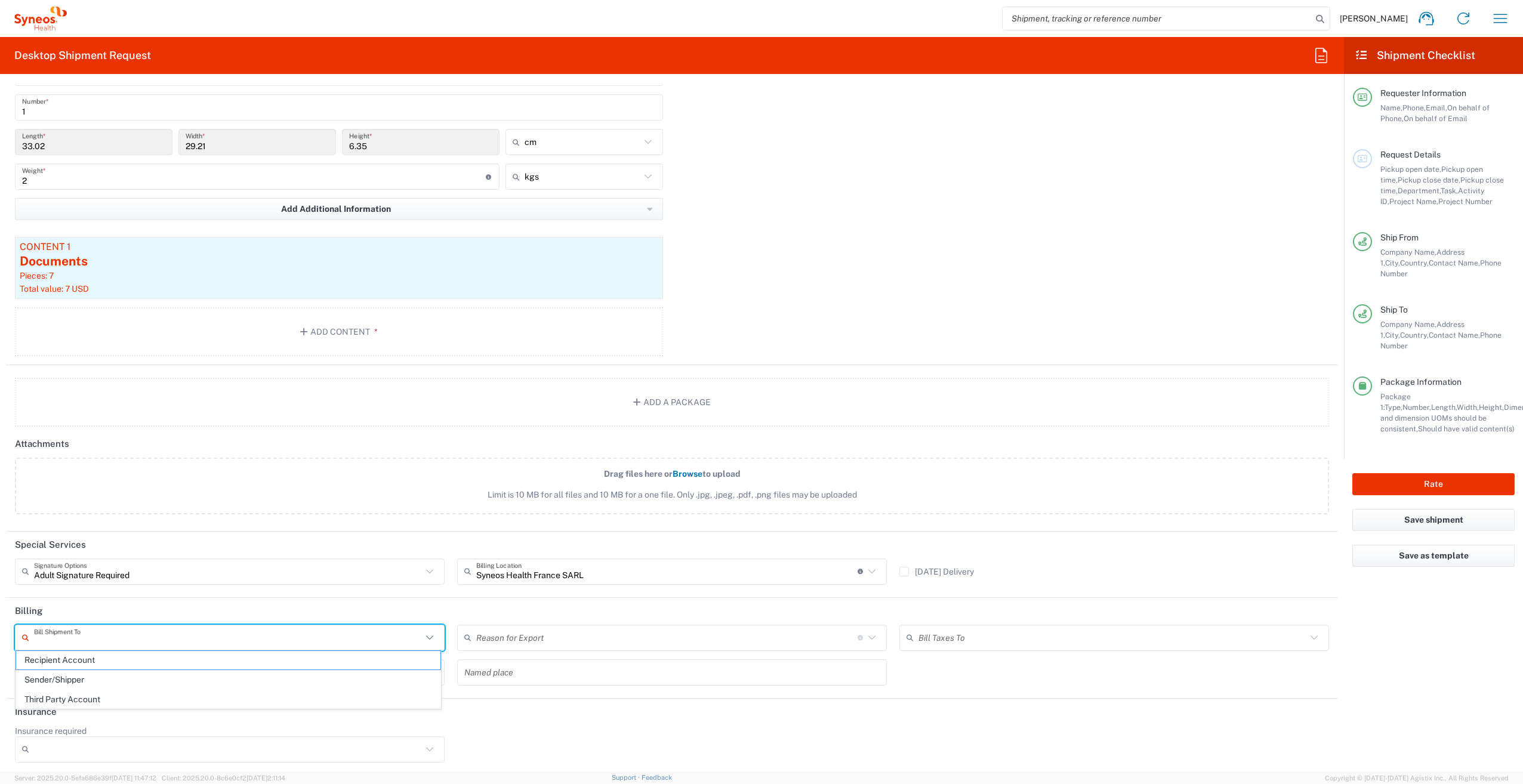
click at [132, 631] on input "text" at bounding box center [227, 638] width 388 height 21
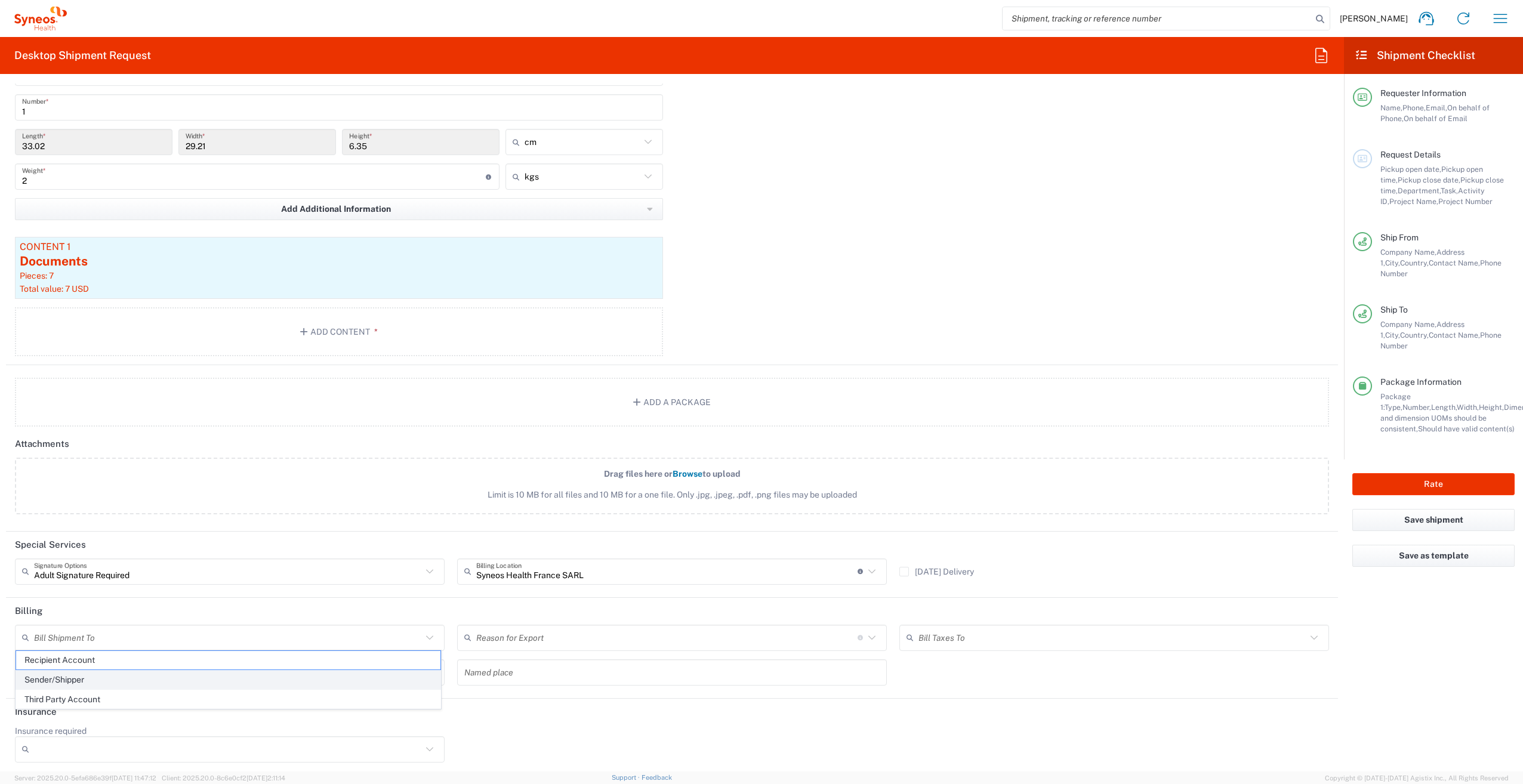
click at [81, 679] on span "Sender/Shipper" at bounding box center [229, 680] width 425 height 19
type input "Sender/Shipper"
click at [1407, 174] on div "Pickup open date, Pickup open time, Pickup close date, Pickup close time, Depar…" at bounding box center [1447, 186] width 134 height 43
drag, startPoint x: 1408, startPoint y: 174, endPoint x: 1369, endPoint y: 159, distance: 41.8
click at [1385, 152] on span "Request Details" at bounding box center [1410, 154] width 60 height 9
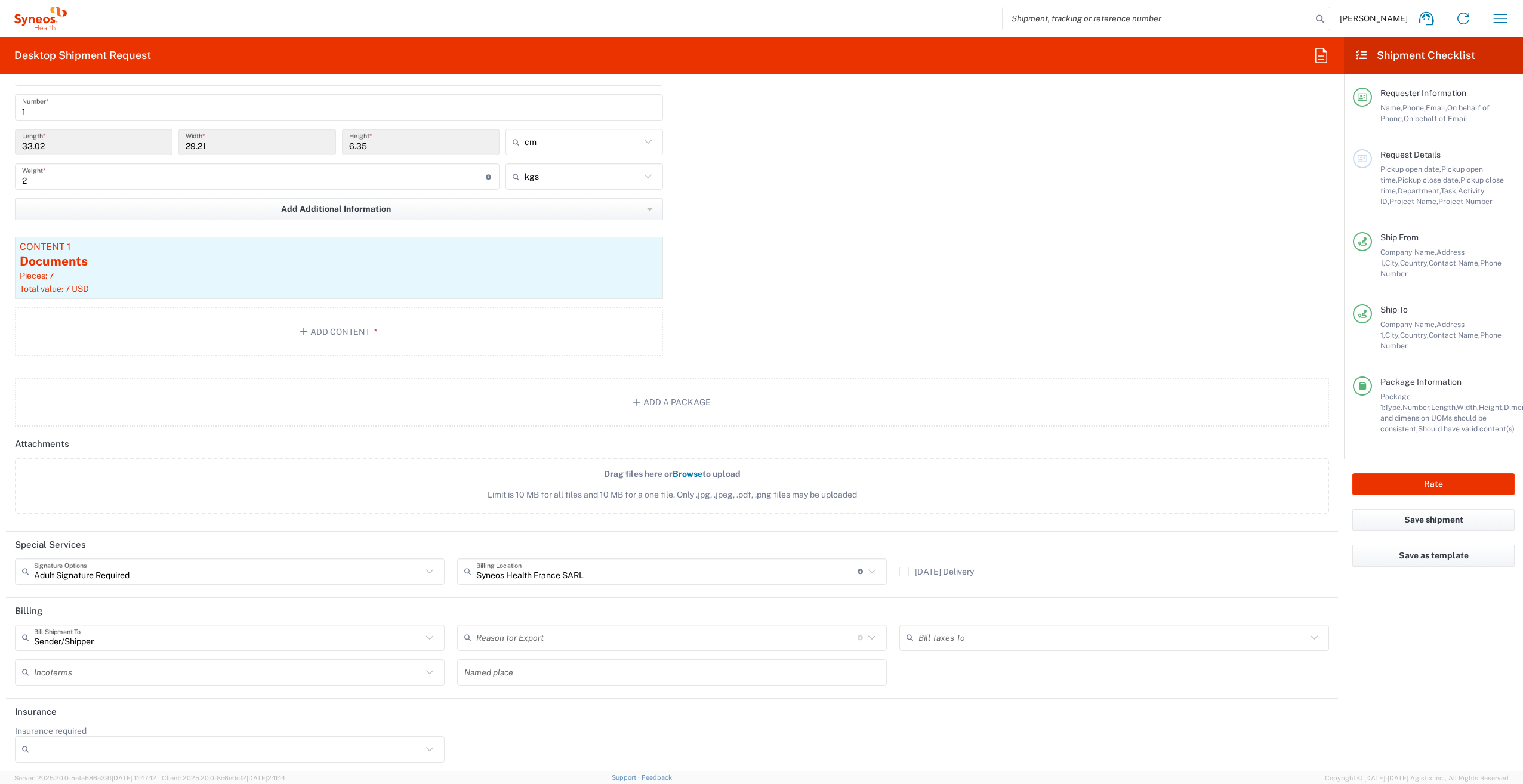
click at [1368, 157] on div at bounding box center [1362, 158] width 19 height 19
click at [1455, 473] on button "Rate" at bounding box center [1433, 484] width 162 height 22
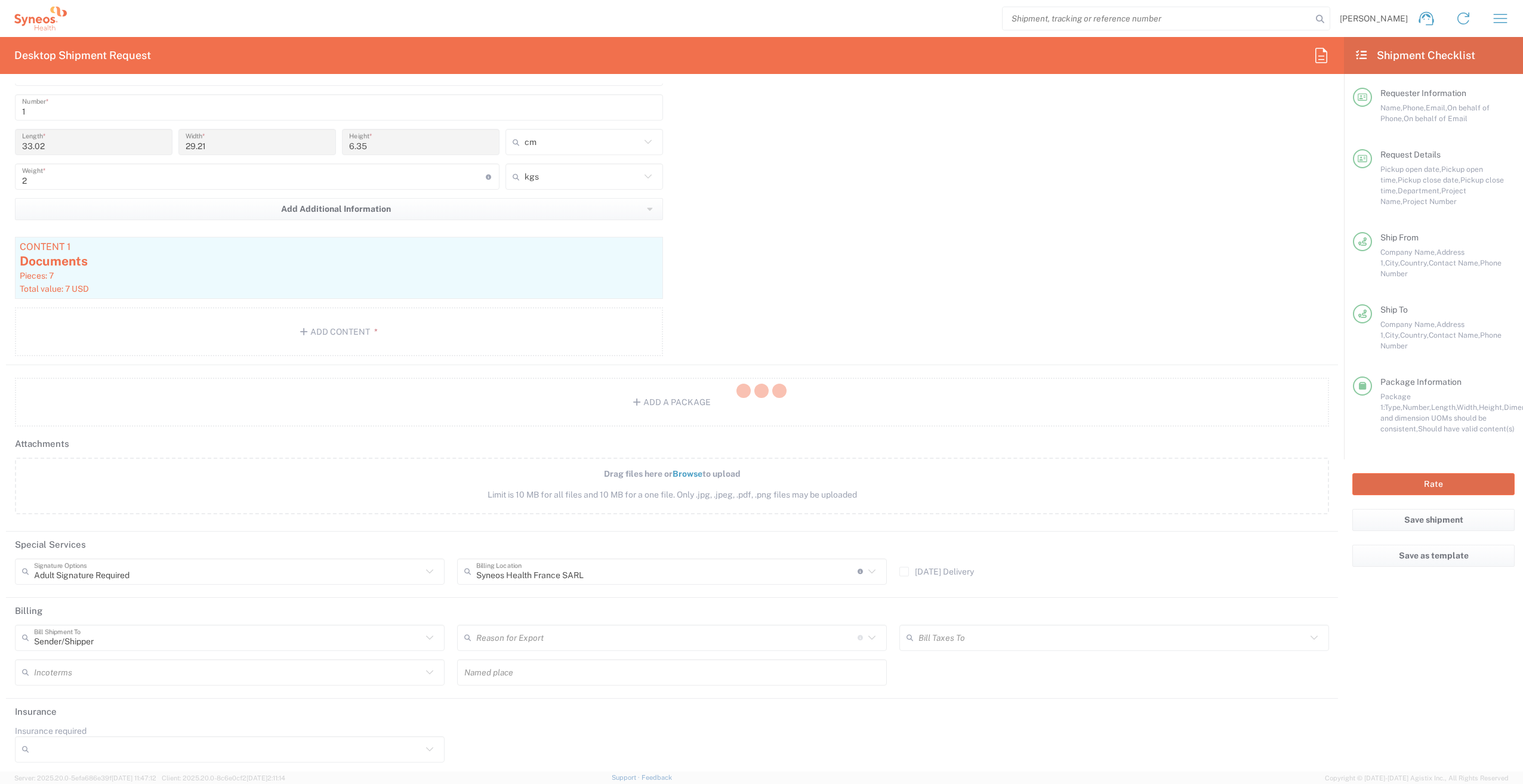
type input "Roche 1009356"
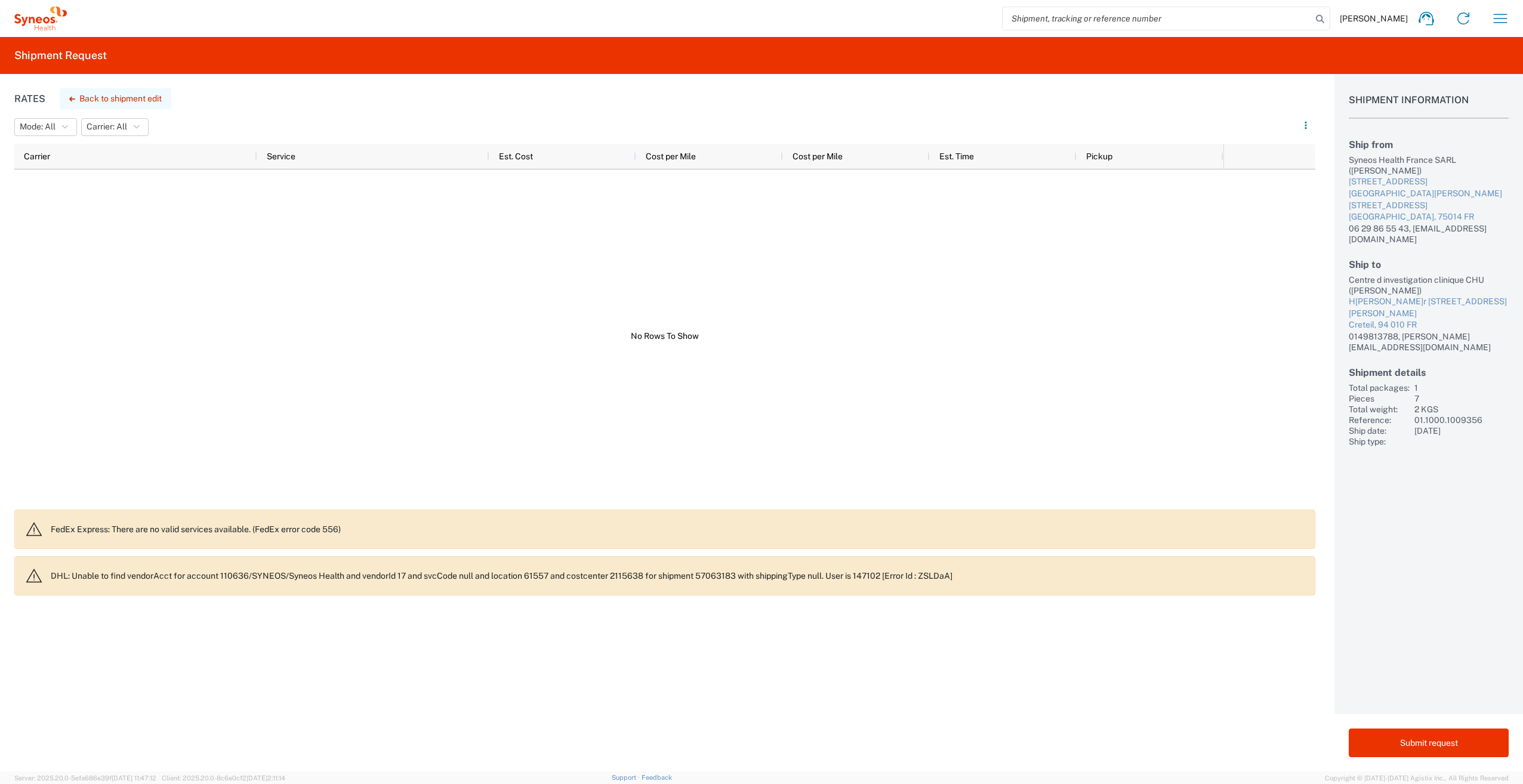
click at [107, 99] on button "Back to shipment edit" at bounding box center [115, 99] width 111 height 21
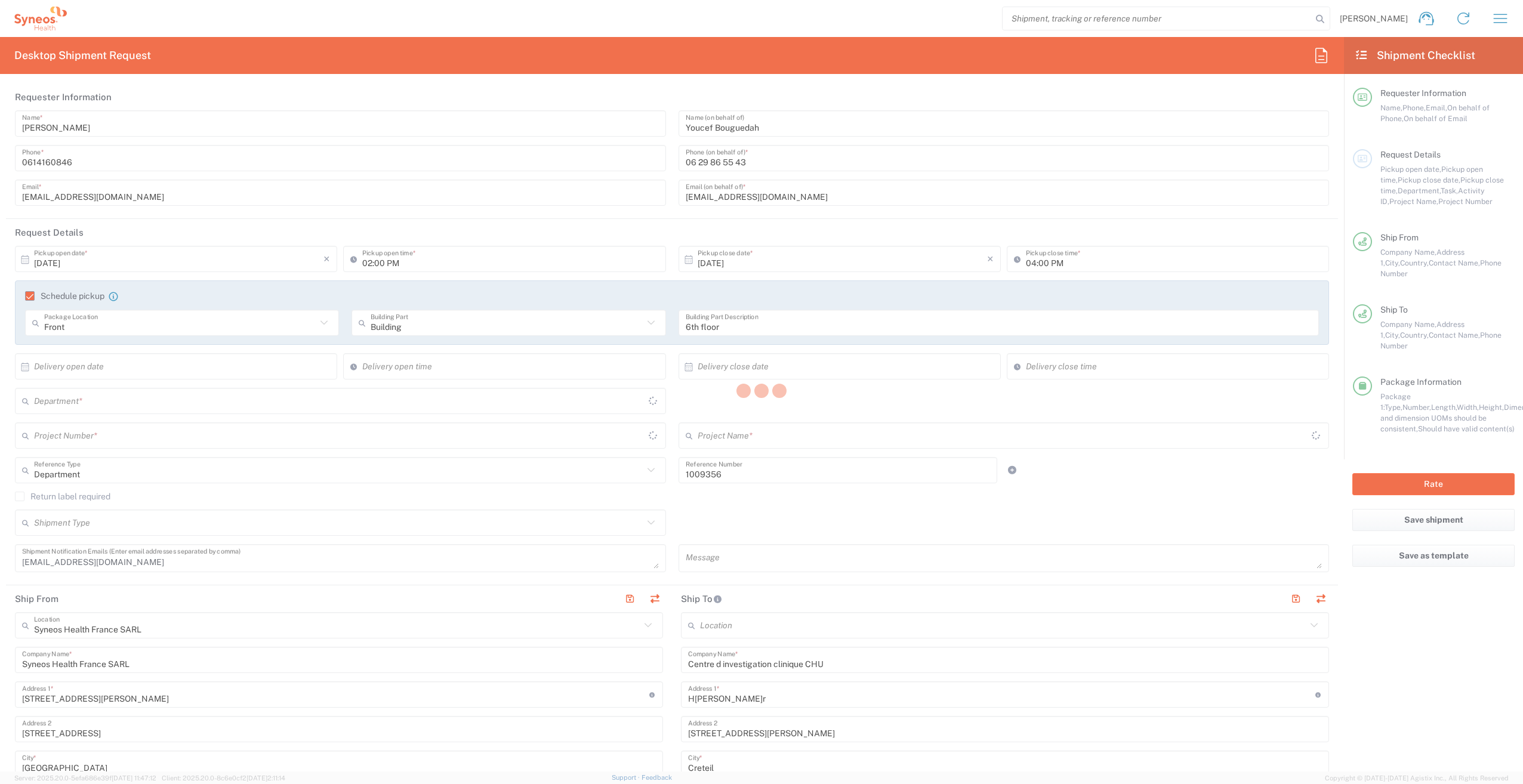
type input "01.1000.1009356"
type input "Business (General)"
type input "[GEOGRAPHIC_DATA]"
type input "Business (General)"
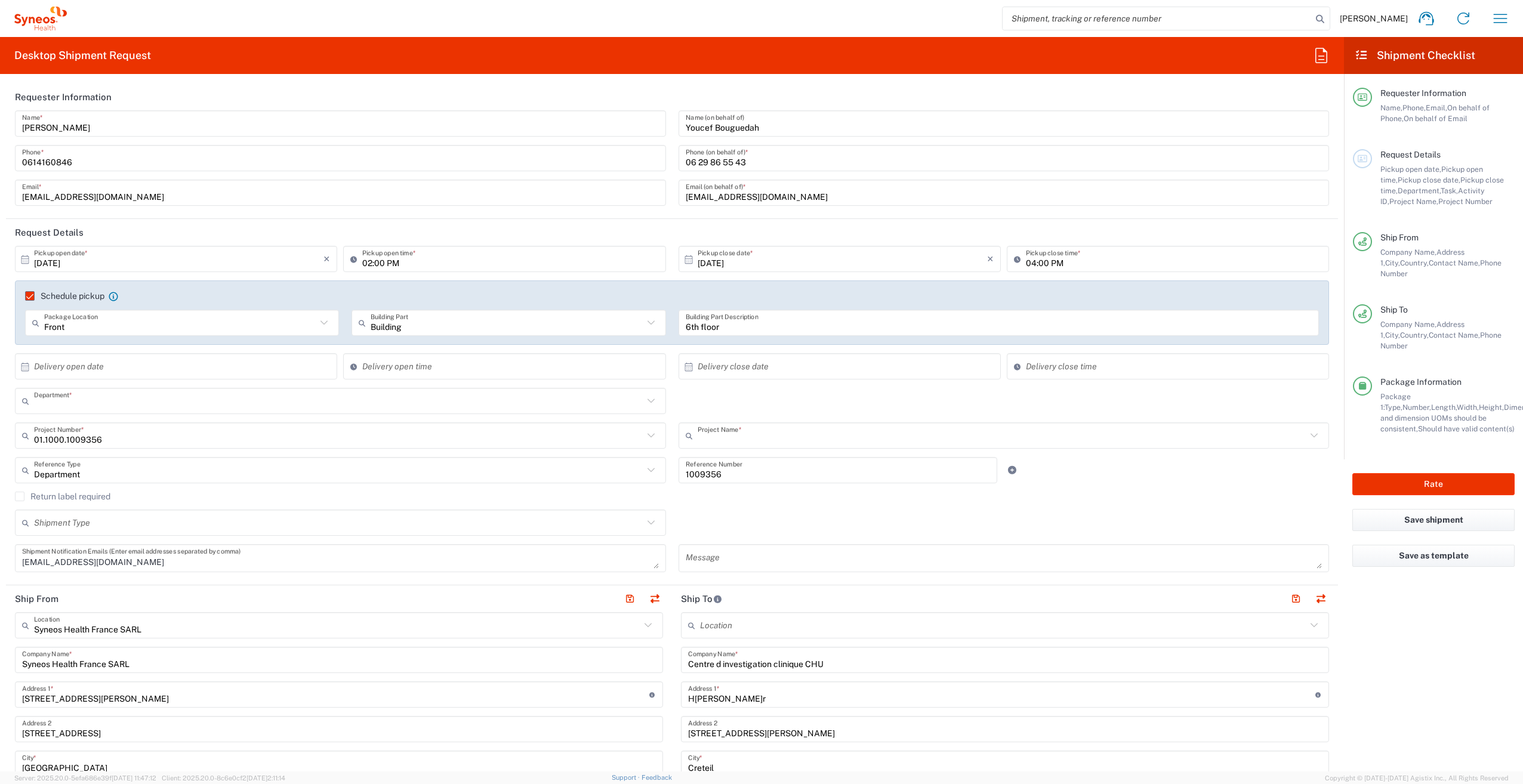
type input "3229"
type input "Roche 1009356"
type input "[GEOGRAPHIC_DATA]"
type input "Medium Box"
click at [27, 262] on icon at bounding box center [25, 260] width 11 height 11
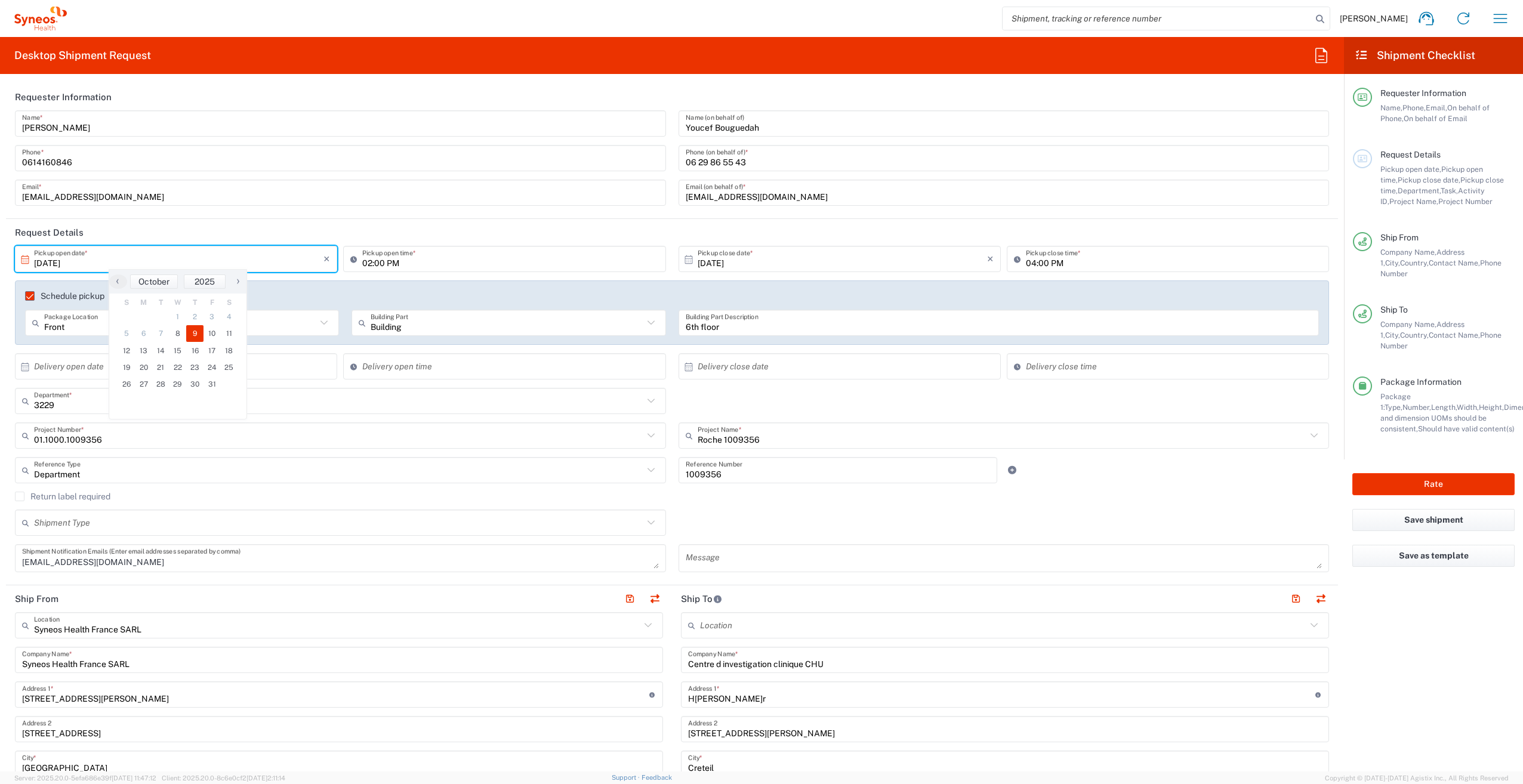
click at [169, 229] on header "Request Details" at bounding box center [672, 233] width 1332 height 27
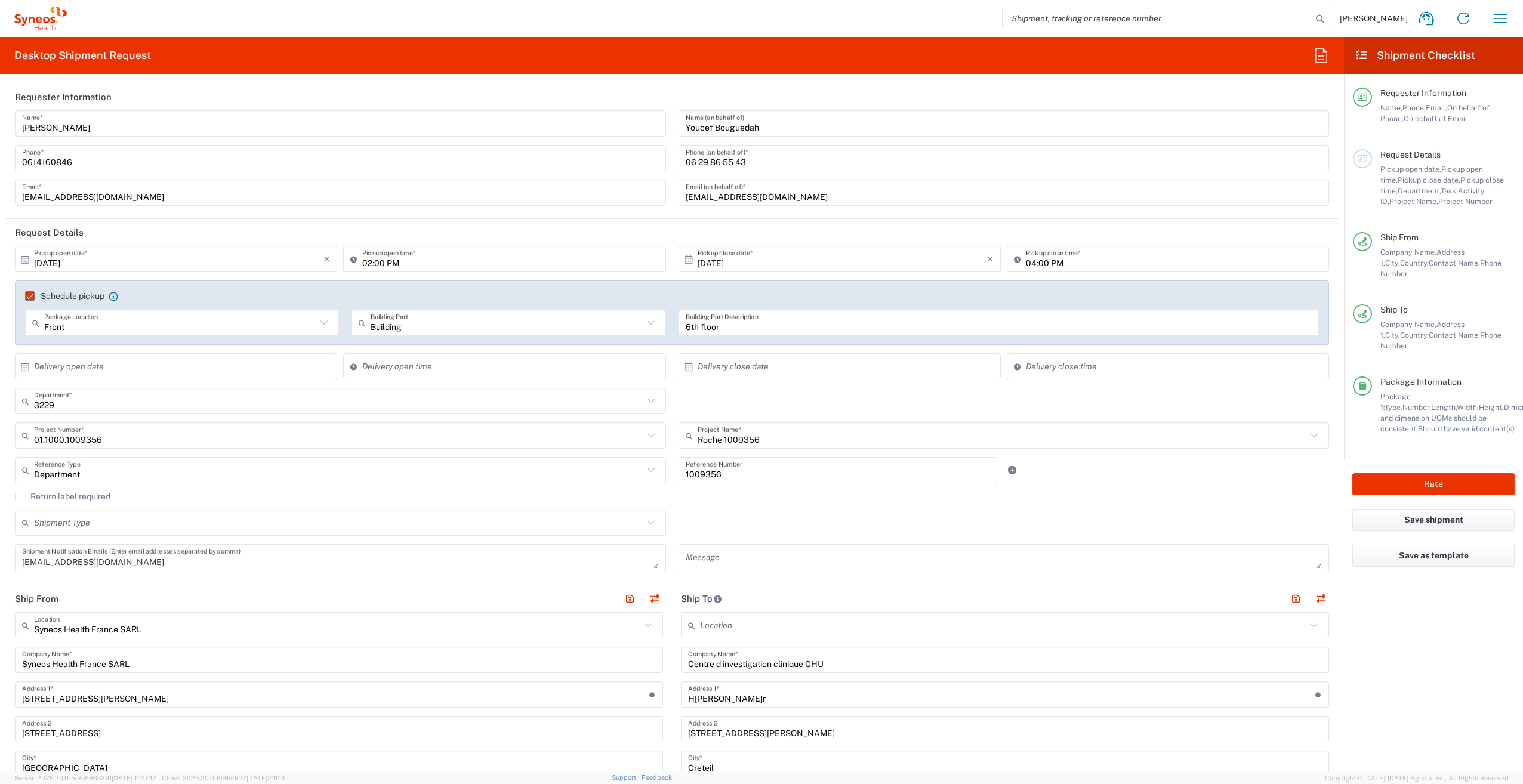
click at [379, 264] on input "02:00 PM" at bounding box center [510, 259] width 296 height 21
drag, startPoint x: 388, startPoint y: 262, endPoint x: 415, endPoint y: 284, distance: 34.8
click at [388, 262] on input "10:00 PM" at bounding box center [510, 259] width 296 height 21
type input "10:00 AM"
click at [540, 219] on header "Request Details" at bounding box center [672, 233] width 1332 height 27
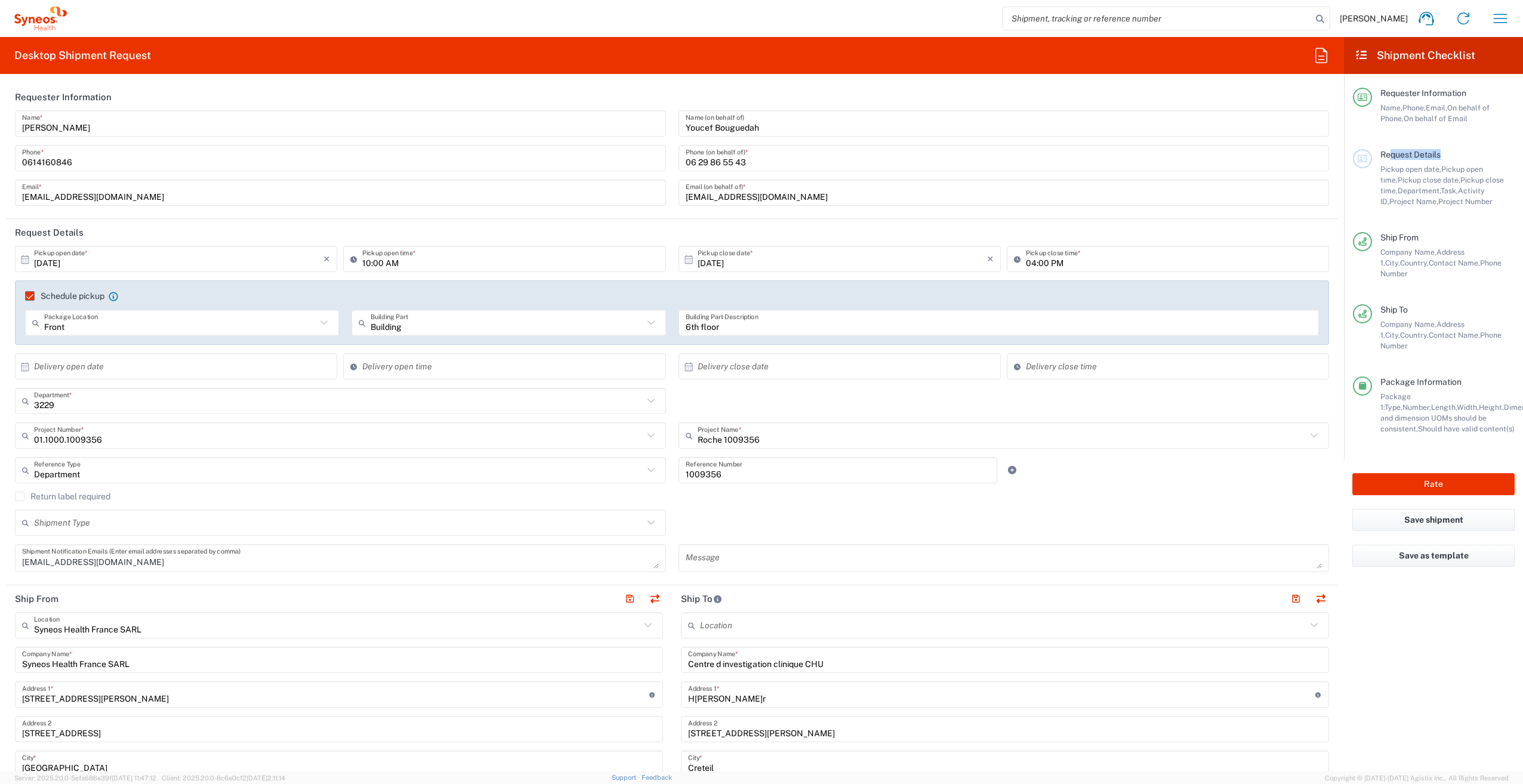
drag, startPoint x: 1393, startPoint y: 157, endPoint x: 1442, endPoint y: 186, distance: 56.9
click at [1448, 152] on div "Request Details" at bounding box center [1447, 154] width 134 height 11
drag, startPoint x: 1442, startPoint y: 186, endPoint x: 1457, endPoint y: 197, distance: 18.6
click at [1457, 197] on div "Pickup open date, Pickup open time, Pickup close date, Pickup close time, Depar…" at bounding box center [1447, 186] width 134 height 43
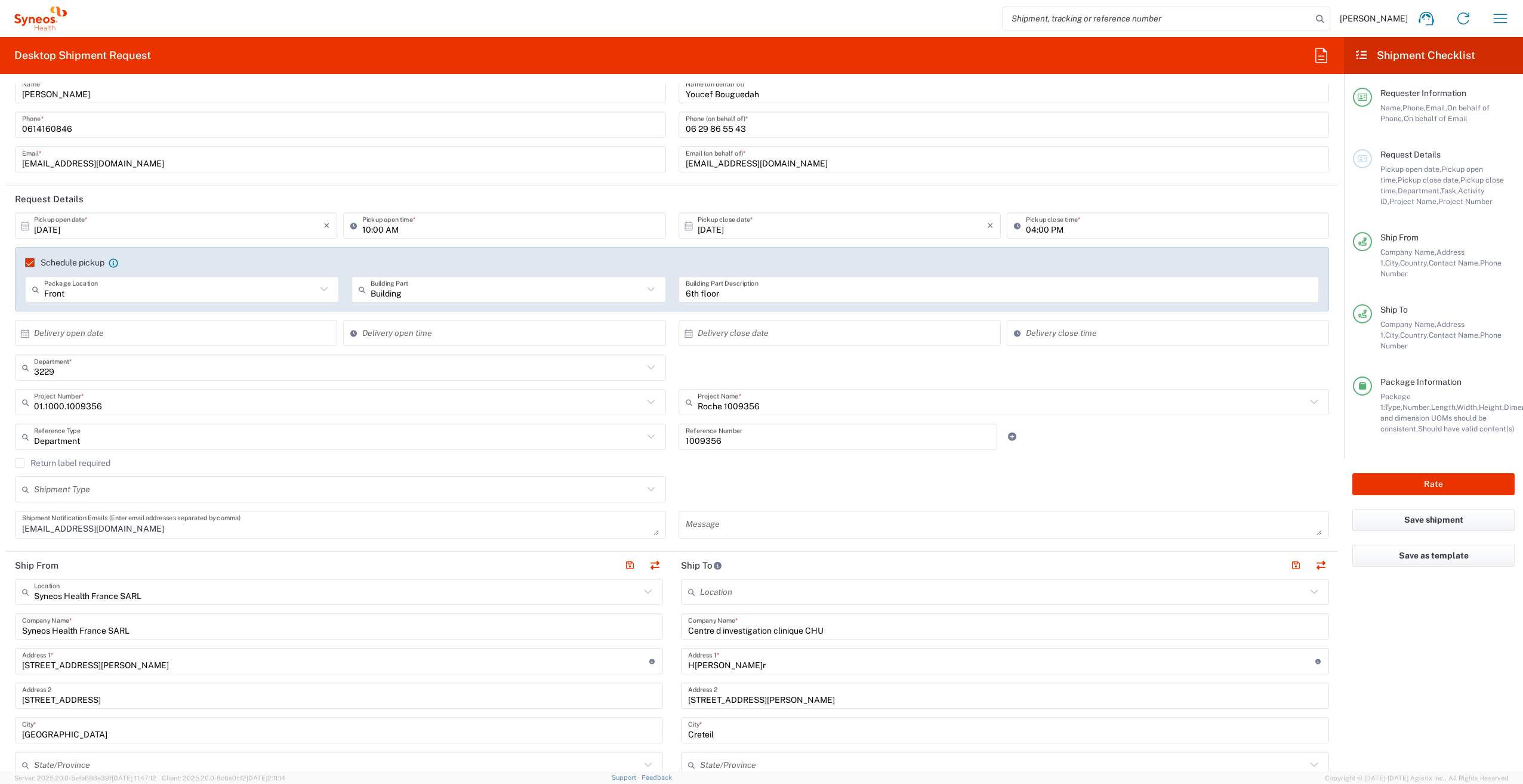
scroll to position [60, 0]
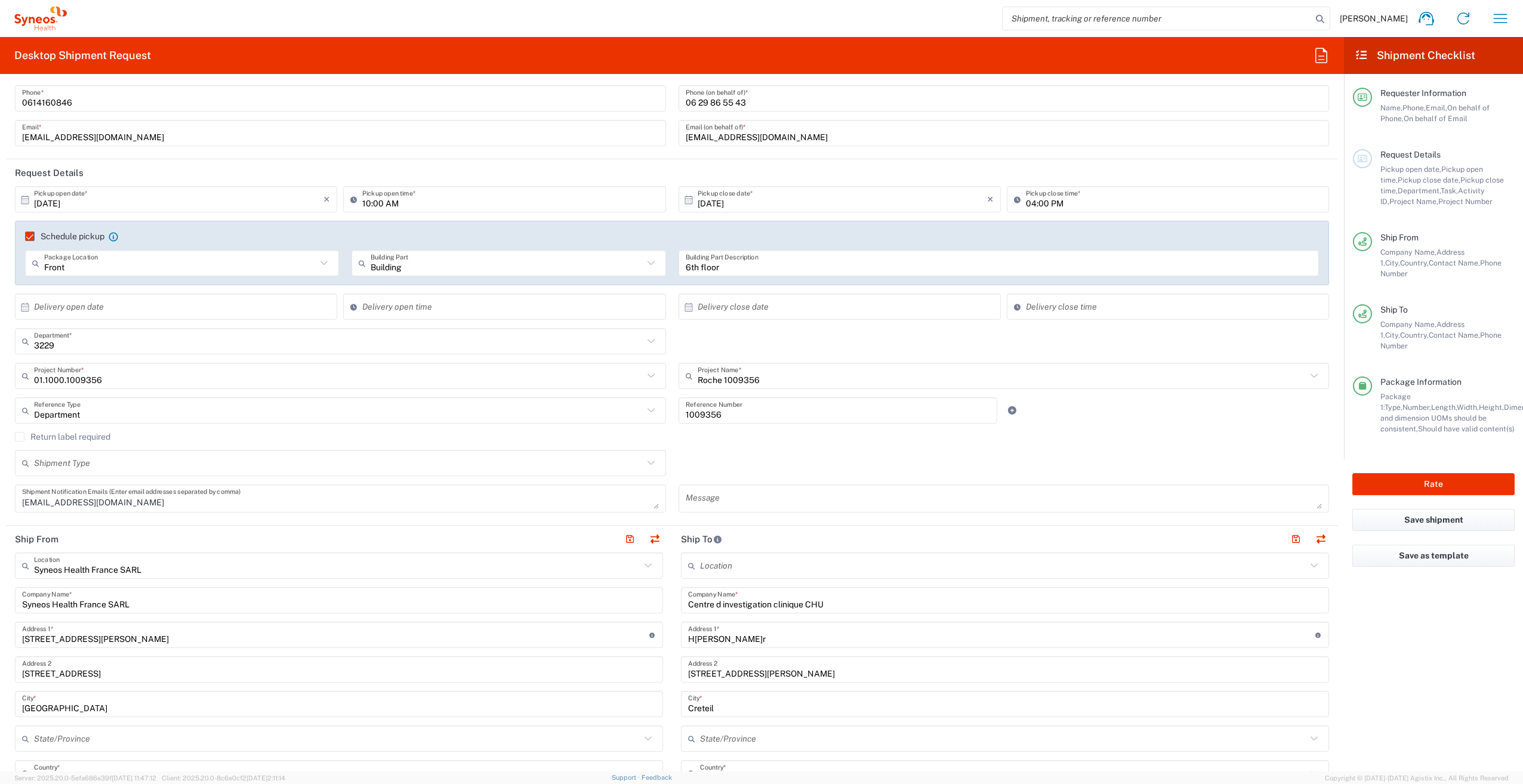
click at [736, 414] on input "1009356" at bounding box center [837, 410] width 305 height 21
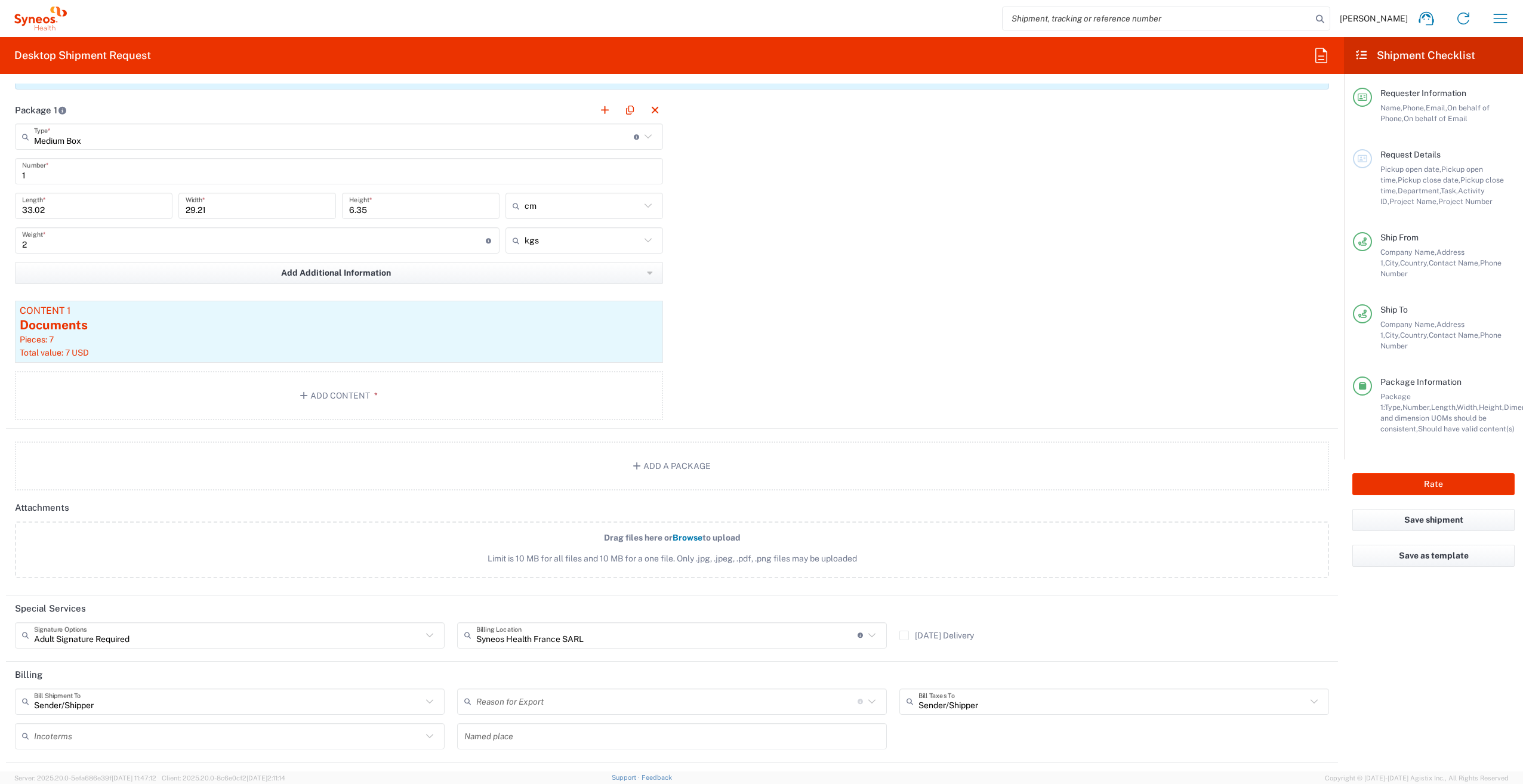
scroll to position [1099, 0]
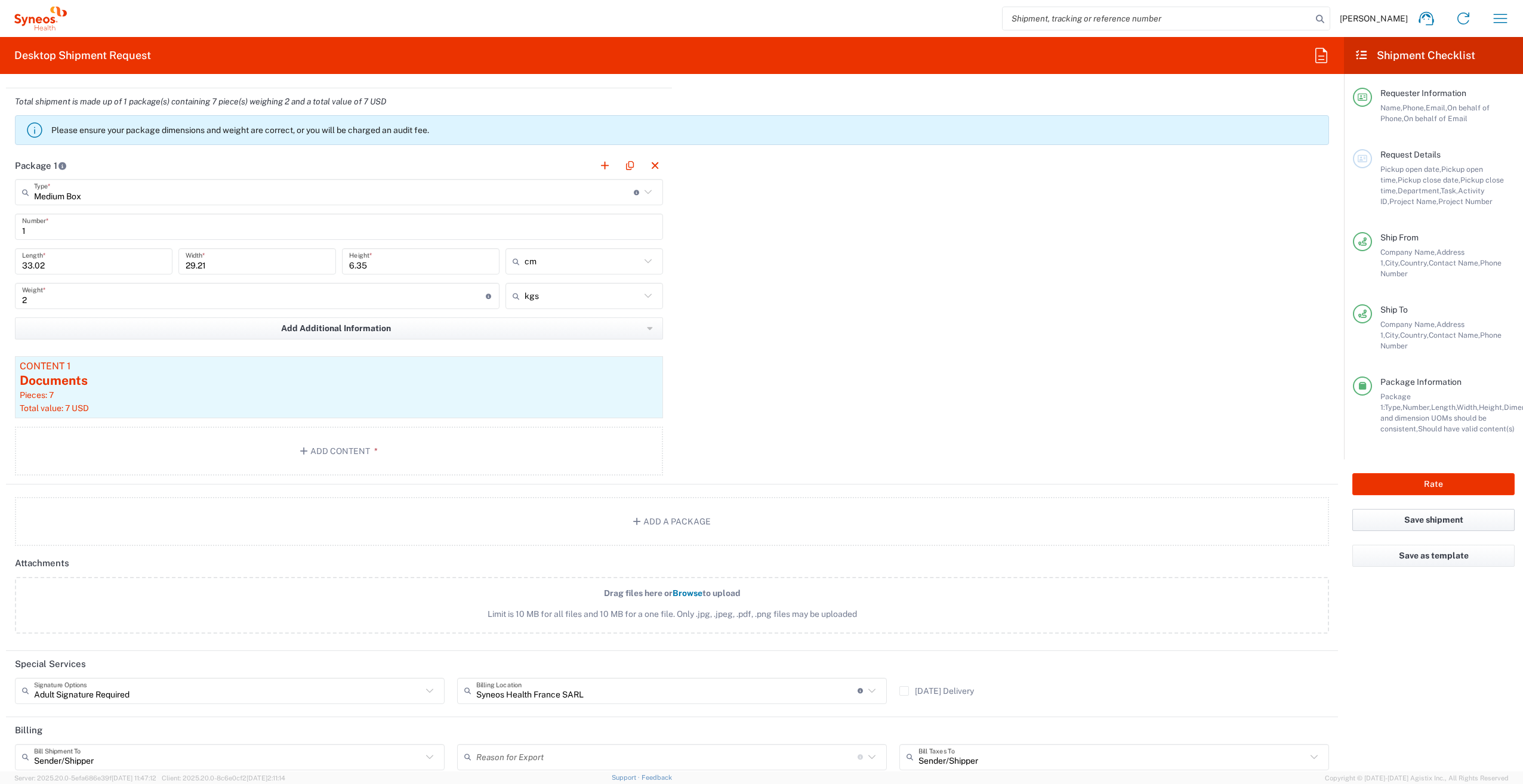
click at [1392, 509] on button "Save shipment" at bounding box center [1433, 520] width 162 height 22
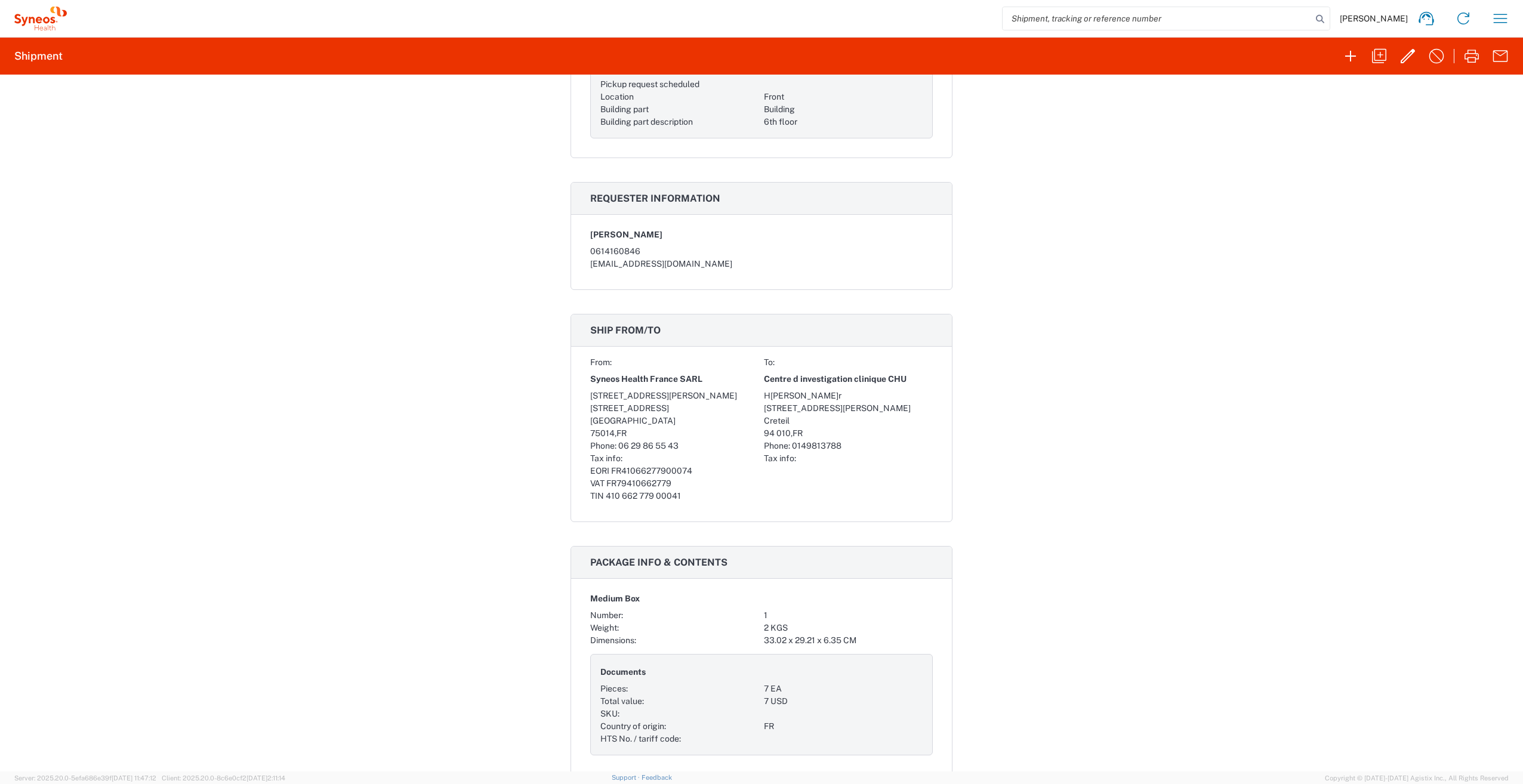
scroll to position [179, 0]
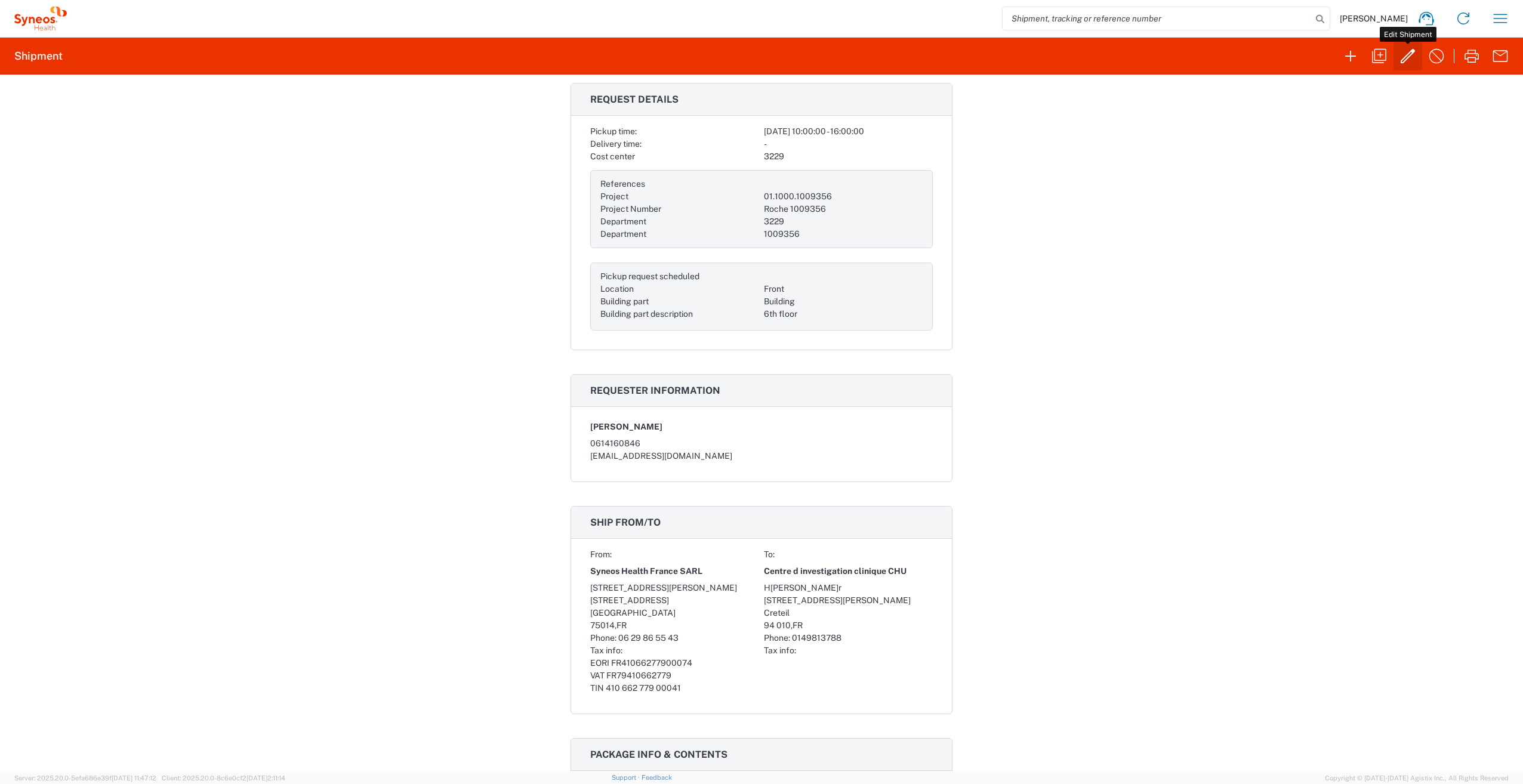
click at [1403, 53] on icon "button" at bounding box center [1408, 56] width 19 height 19
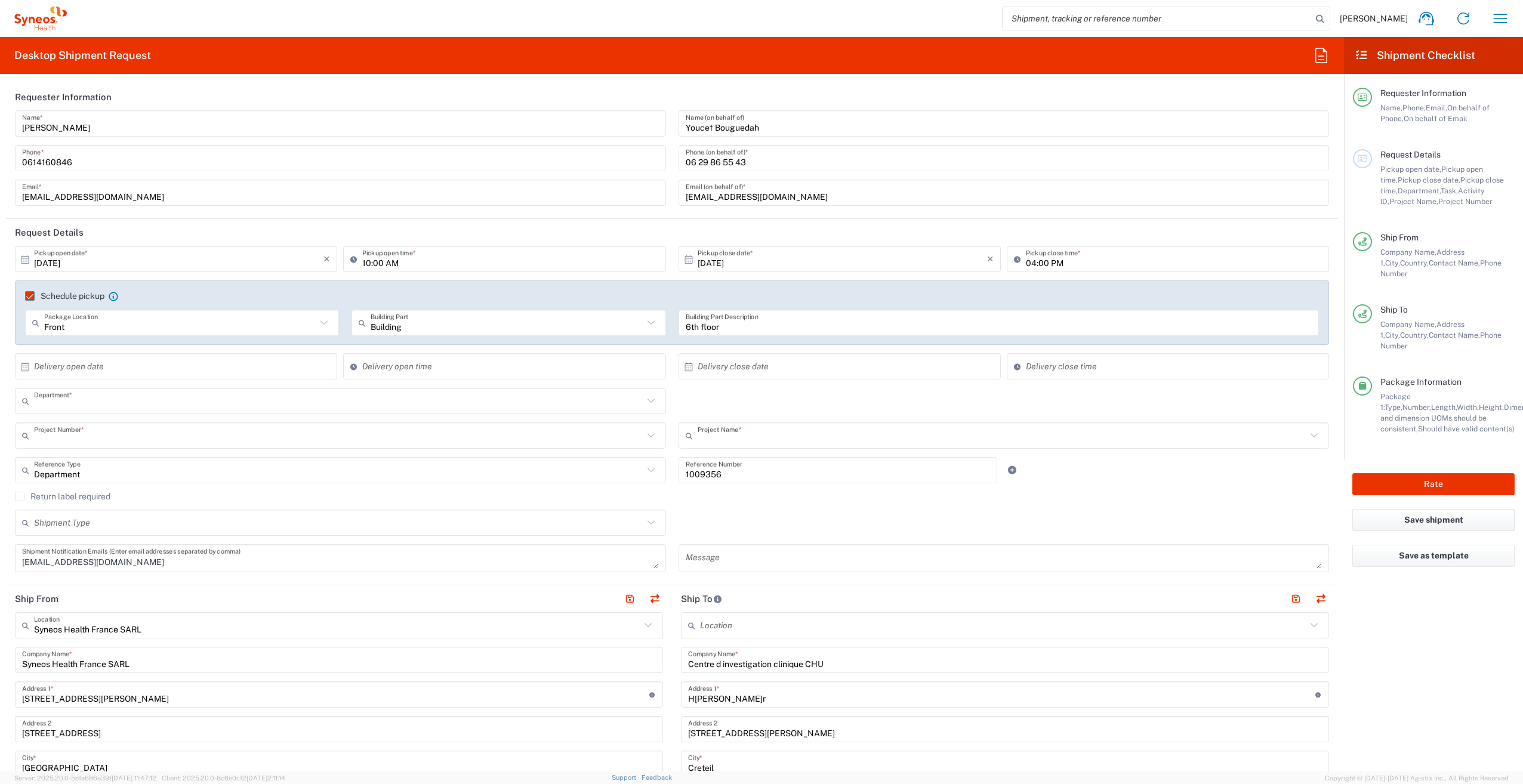
type input "3229"
type input "01.1000.1009356"
type input "Roche 1009356"
type input "Medium Box"
click at [1423, 473] on button "Rate" at bounding box center [1433, 484] width 162 height 22
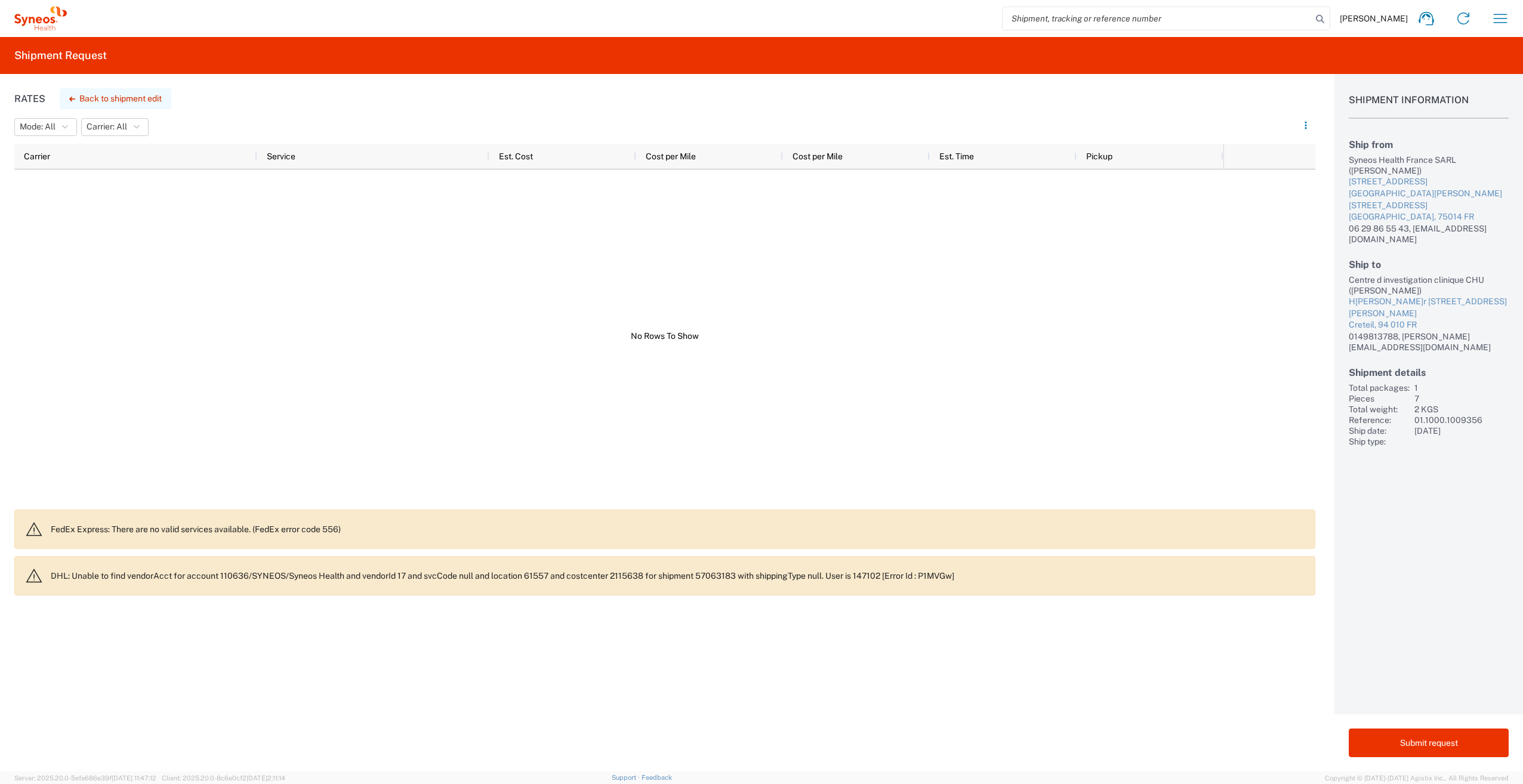
click at [115, 101] on button "Back to shipment edit" at bounding box center [115, 99] width 111 height 21
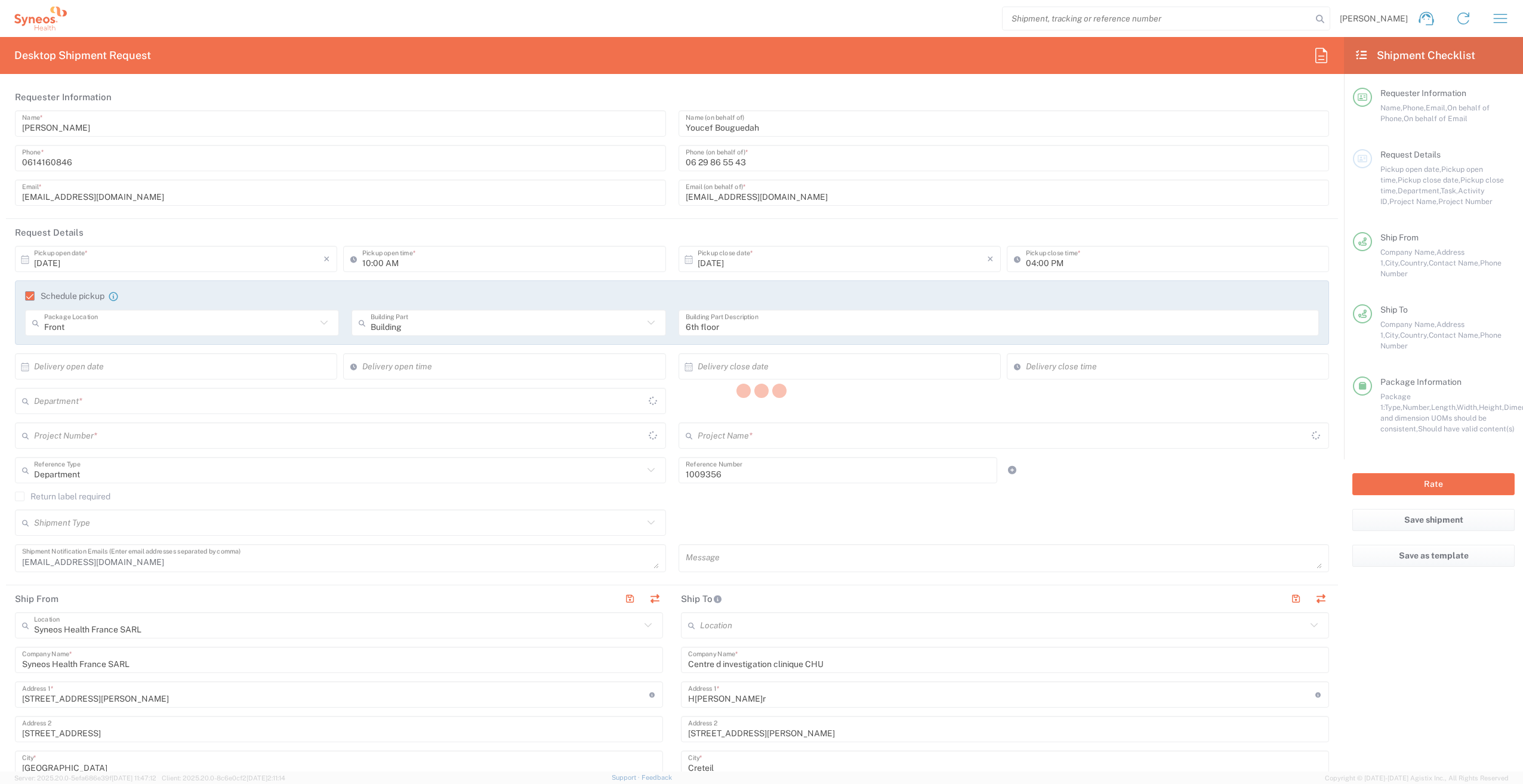
type input "3229"
type input "01.1000.1009356"
type input "Roche 1009356"
type input "Medium Box"
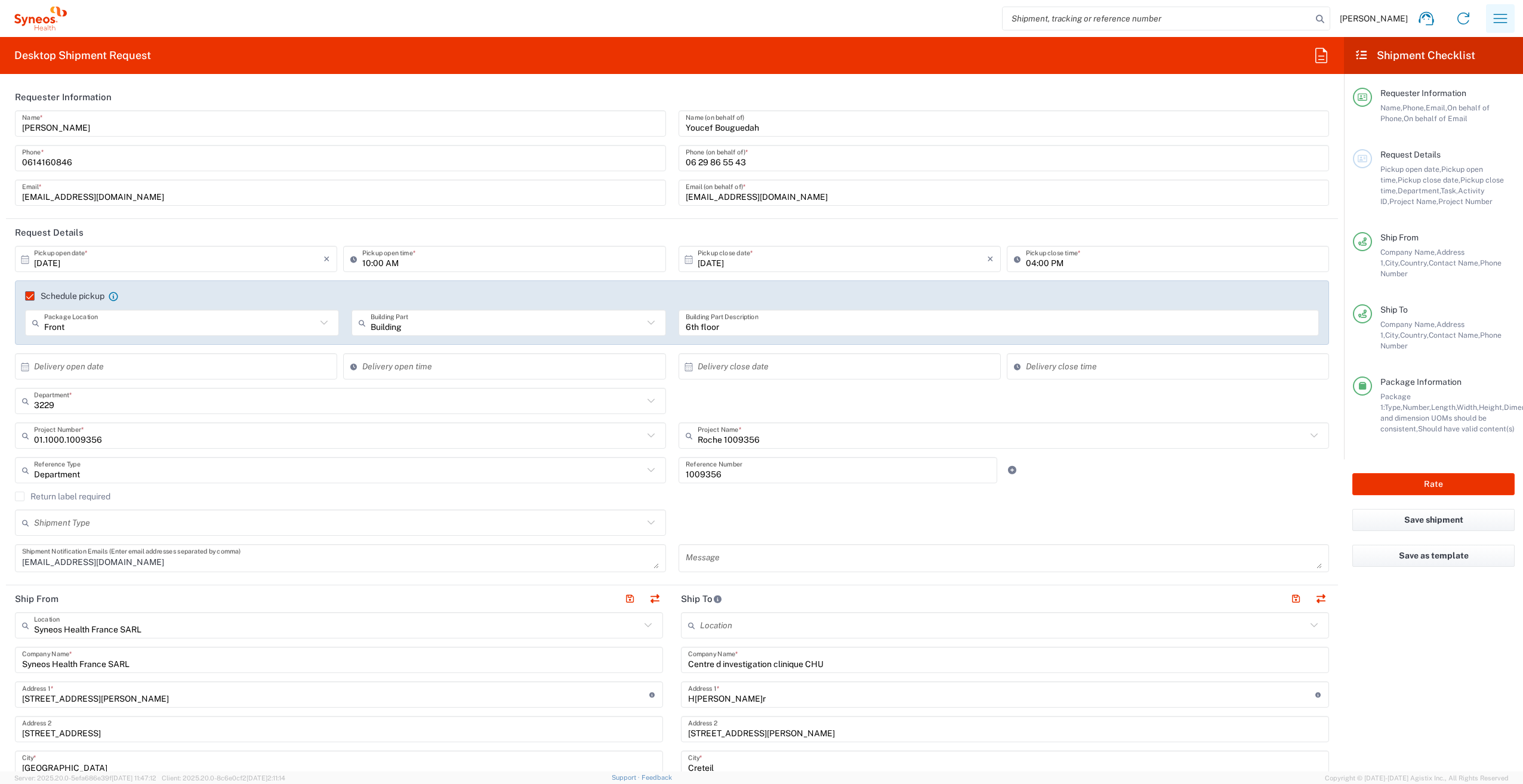
drag, startPoint x: 1499, startPoint y: 16, endPoint x: 1493, endPoint y: 25, distance: 10.8
click at [1499, 16] on icon "button" at bounding box center [1500, 18] width 19 height 19
click at [1436, 154] on link "My shipments" at bounding box center [1441, 154] width 142 height 23
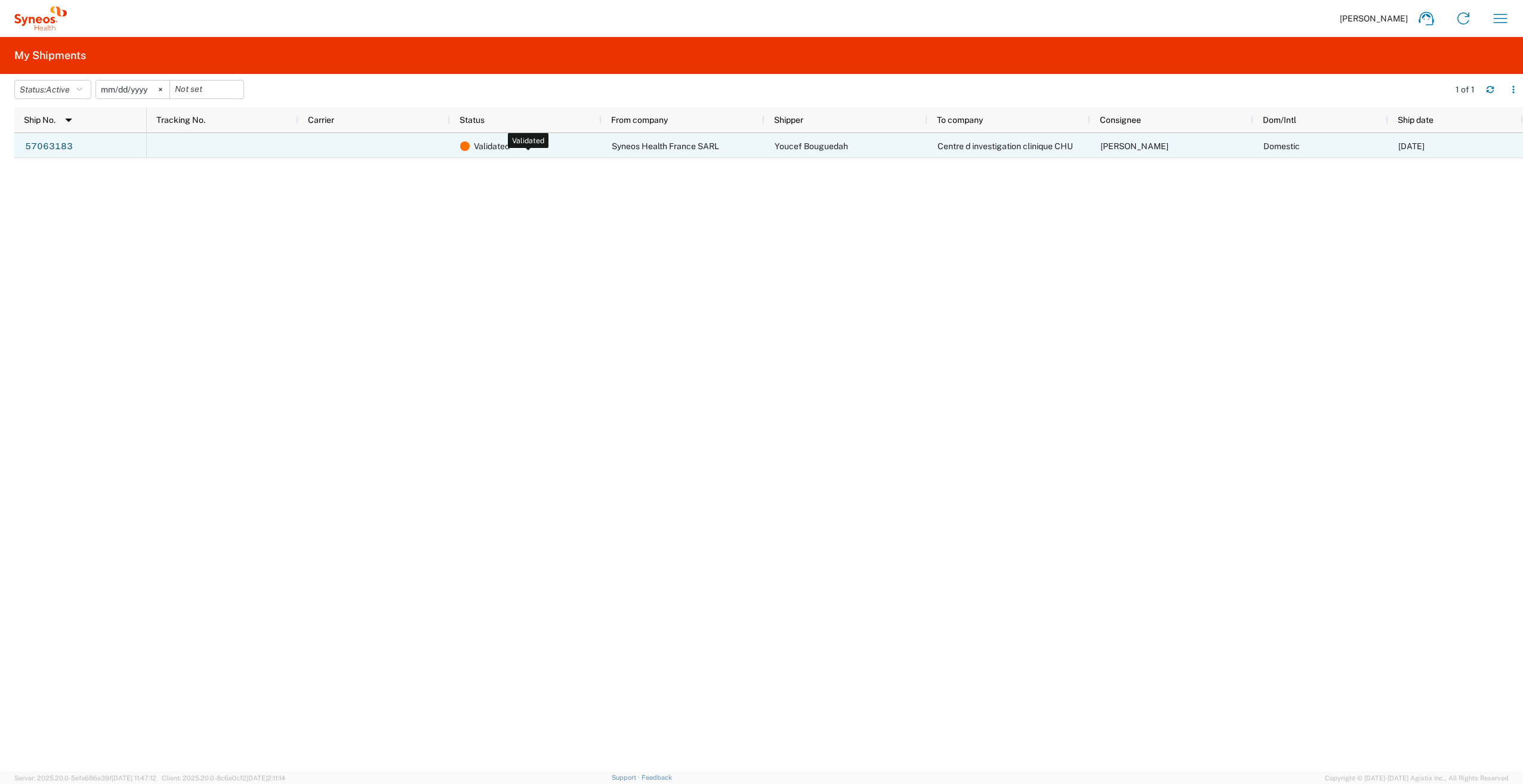
click at [497, 146] on span "Validated" at bounding box center [492, 146] width 36 height 25
click at [36, 146] on link "57063183" at bounding box center [49, 146] width 49 height 19
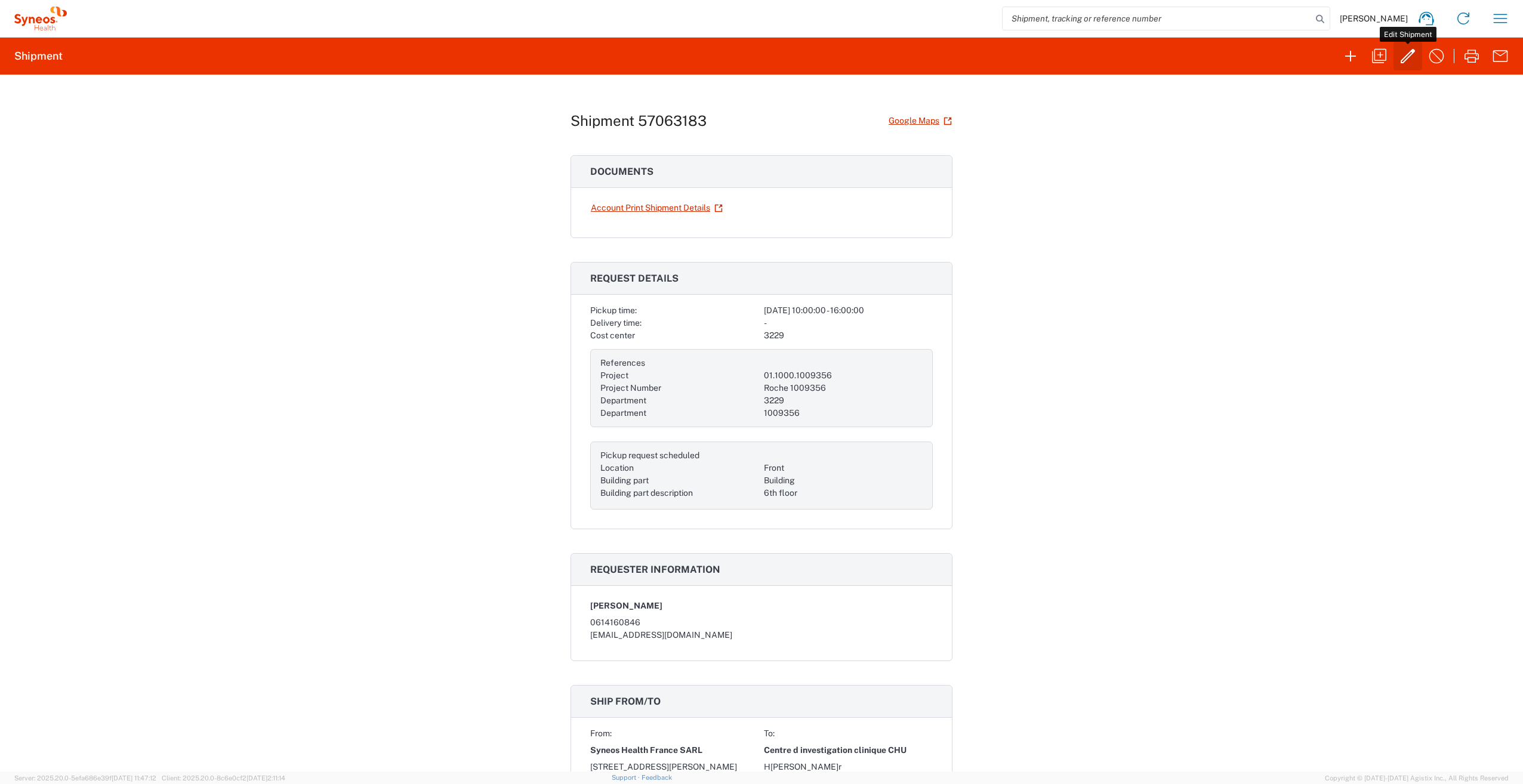
click at [1407, 59] on icon "button" at bounding box center [1408, 56] width 14 height 14
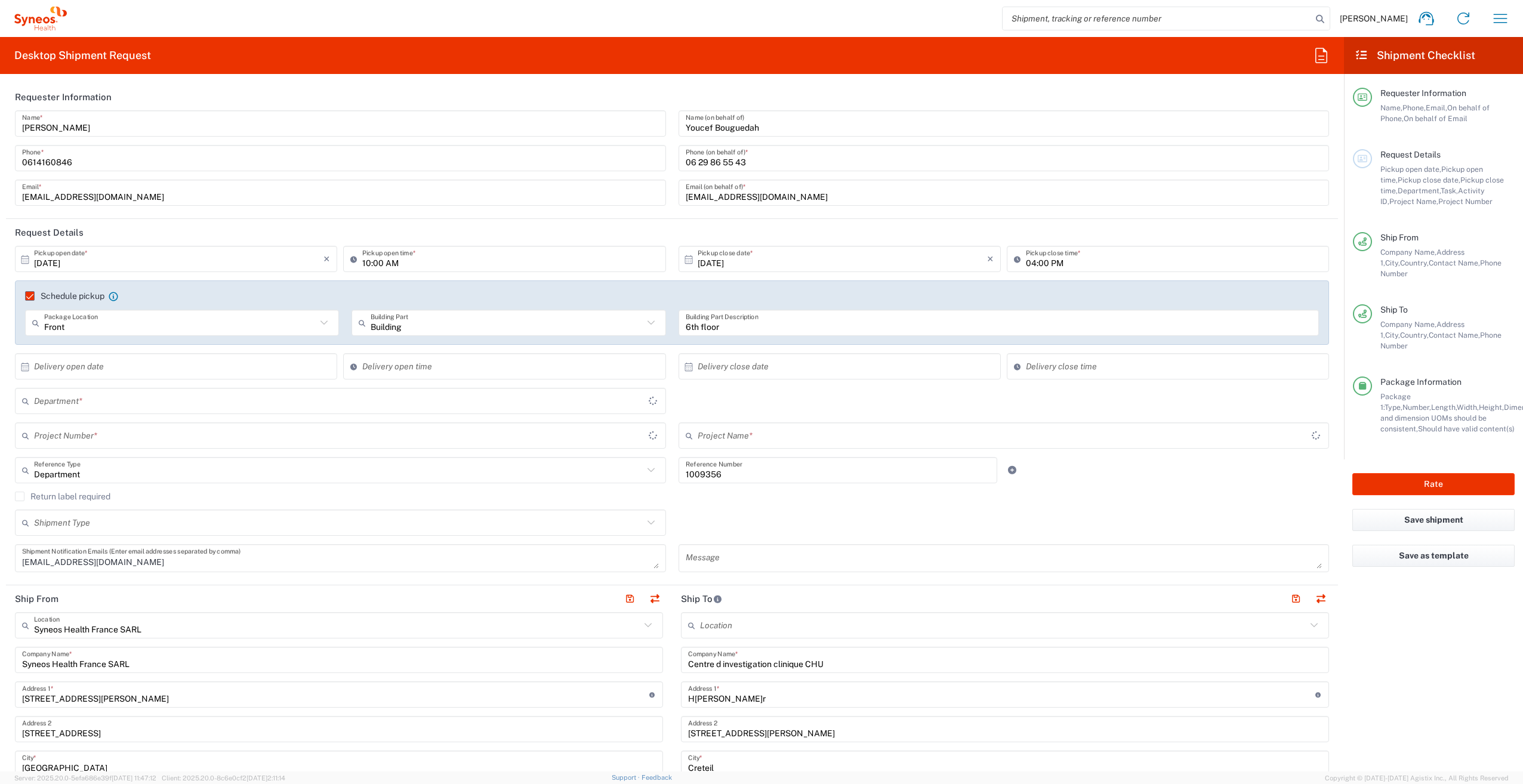
type input "3229"
type input "01.1000.1009356"
type input "Roche 1009356"
type input "Medium Box"
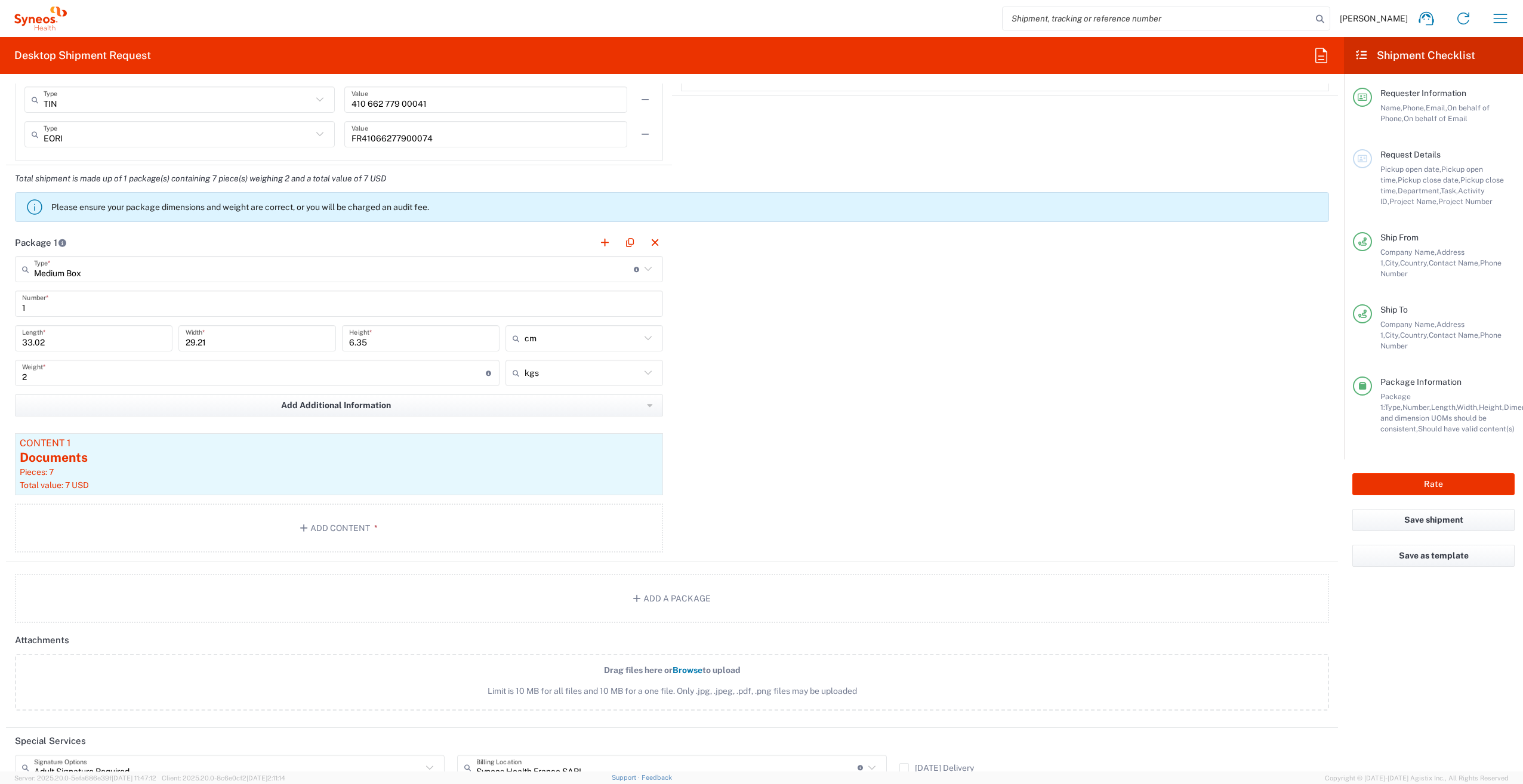
scroll to position [1074, 0]
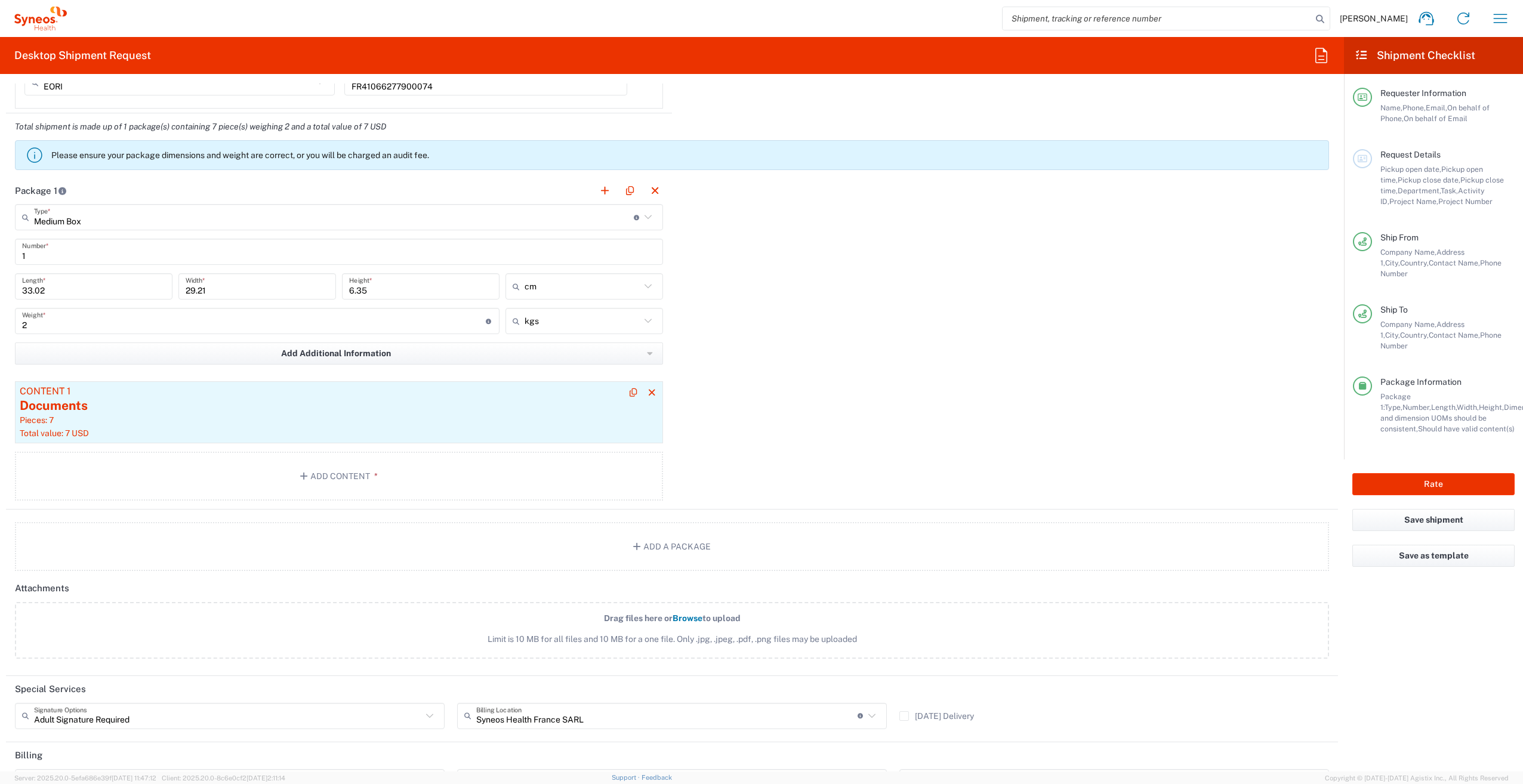
click at [394, 428] on div "Total value: 7 USD" at bounding box center [338, 433] width 639 height 11
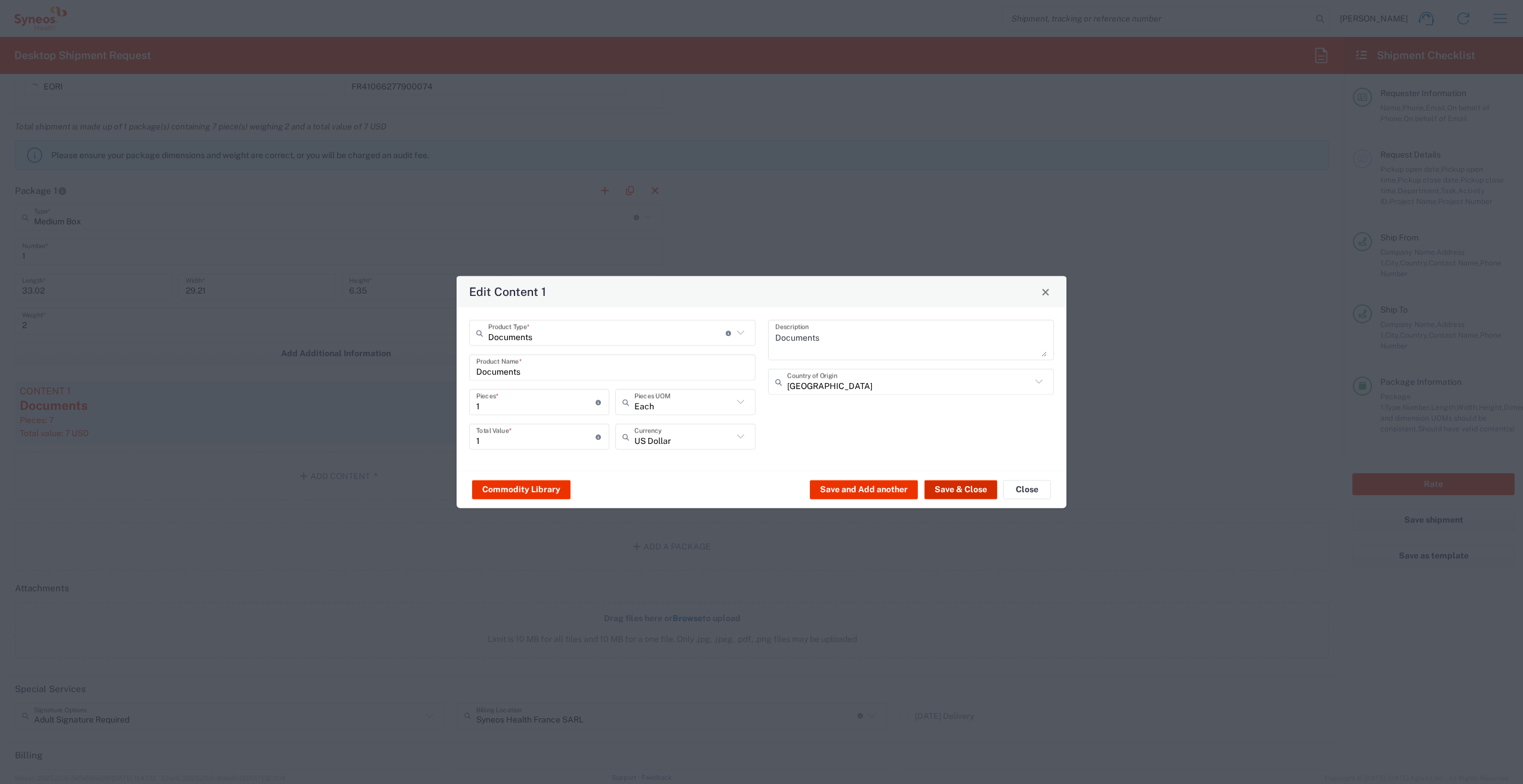
click at [959, 490] on button "Save & Close" at bounding box center [960, 490] width 73 height 19
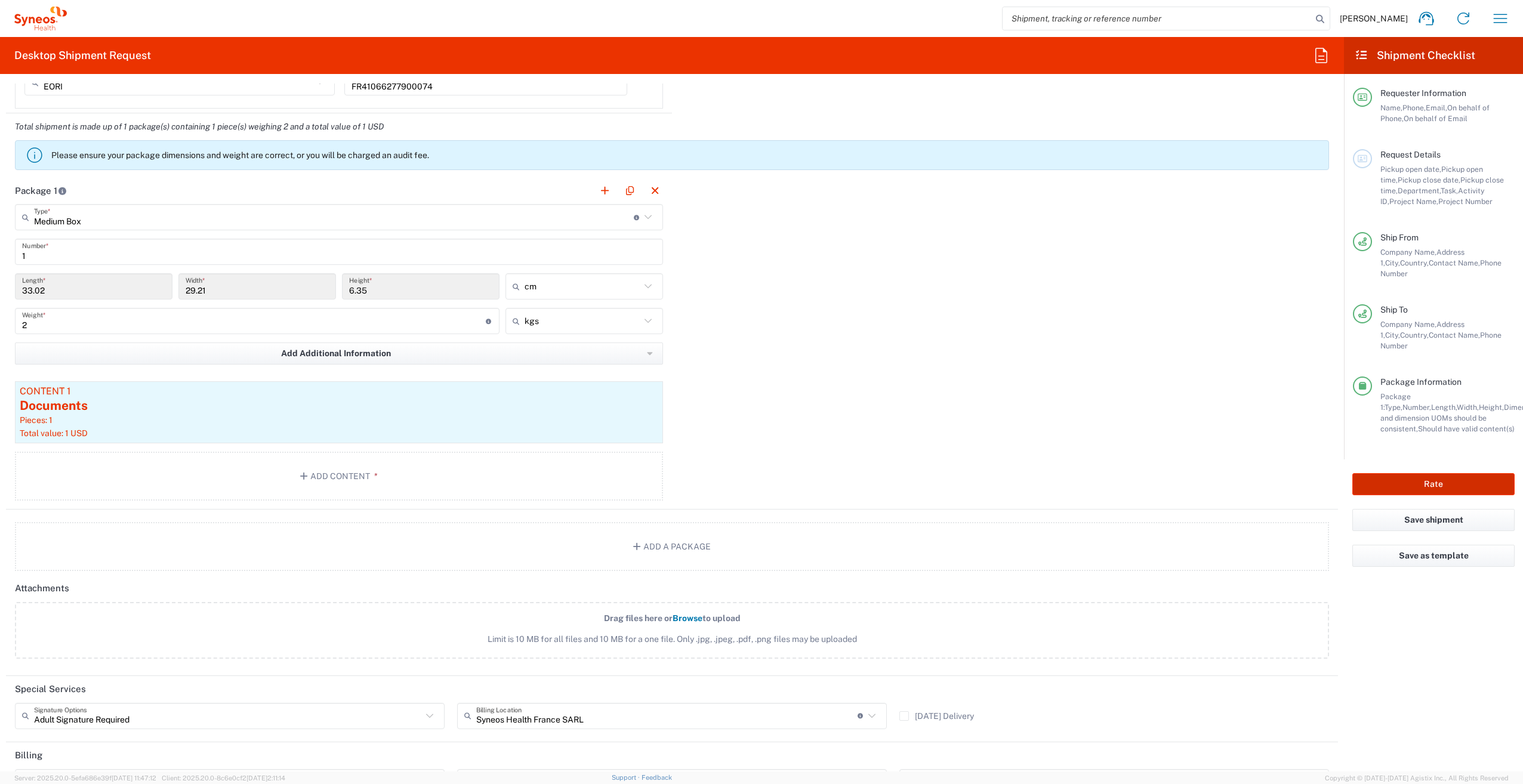
click at [1434, 473] on button "Rate" at bounding box center [1433, 484] width 162 height 22
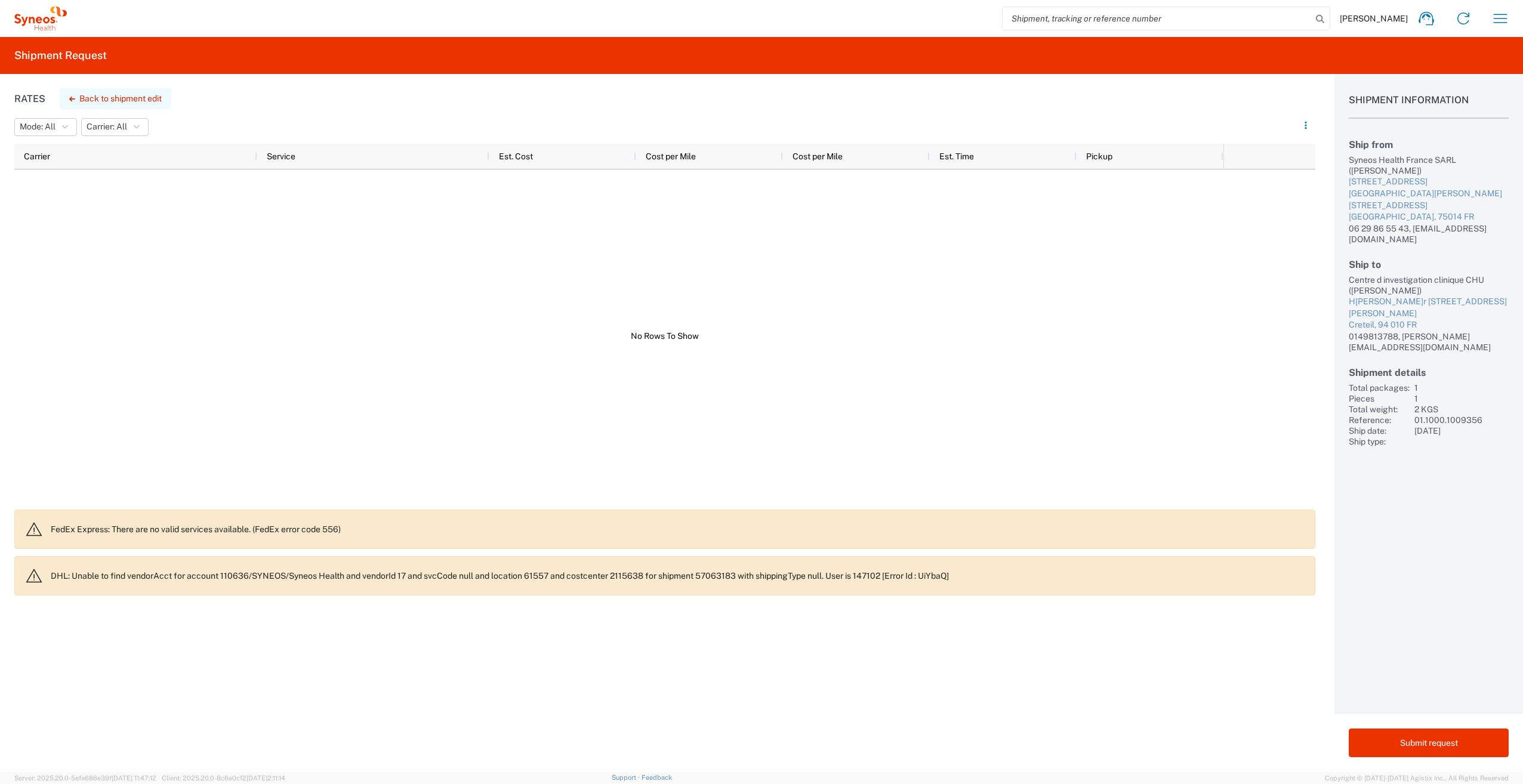
click at [112, 96] on button "Back to shipment edit" at bounding box center [115, 99] width 111 height 21
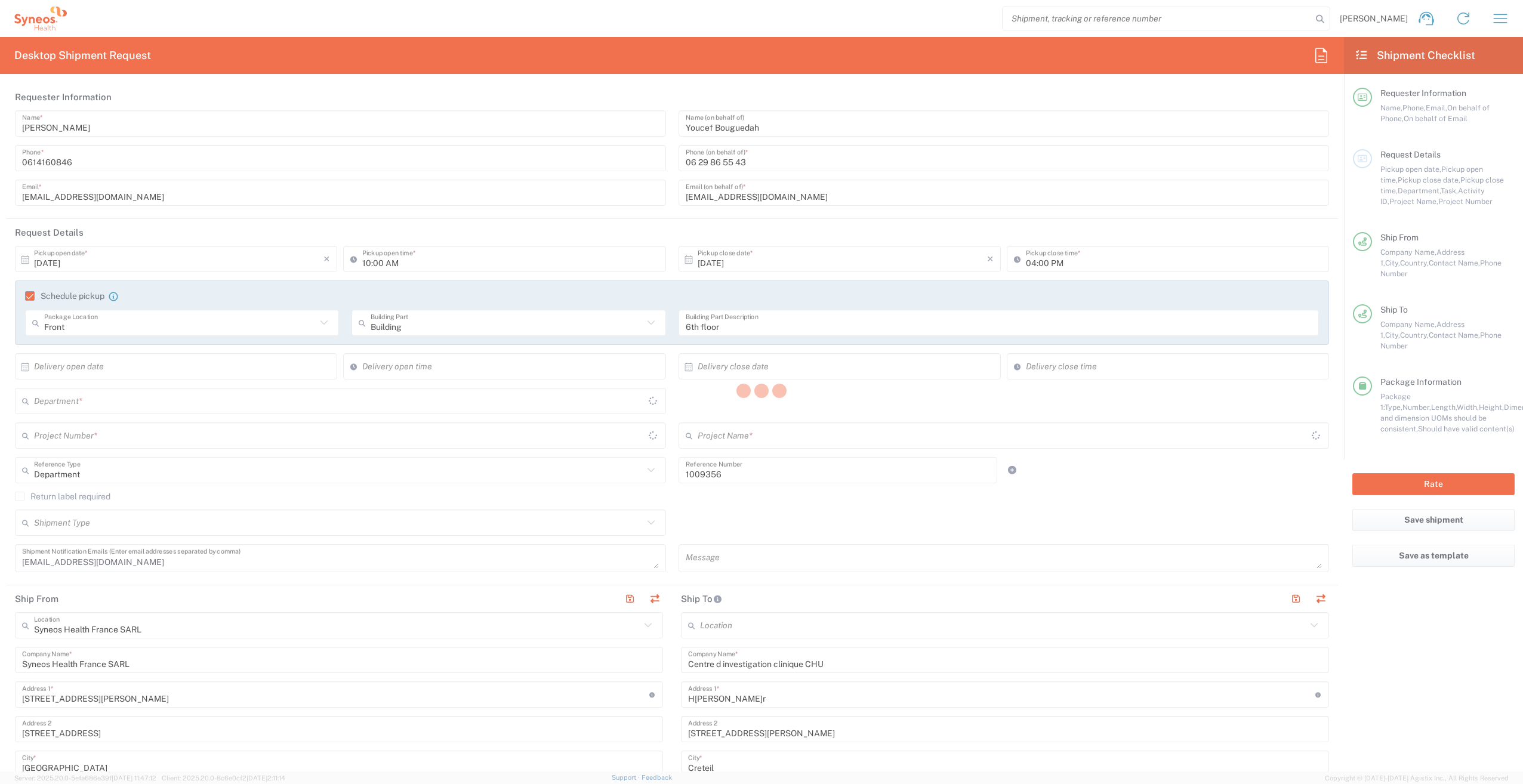
type input "3229"
type input "01.1000.1009356"
type input "Roche 1009356"
type input "Medium Box"
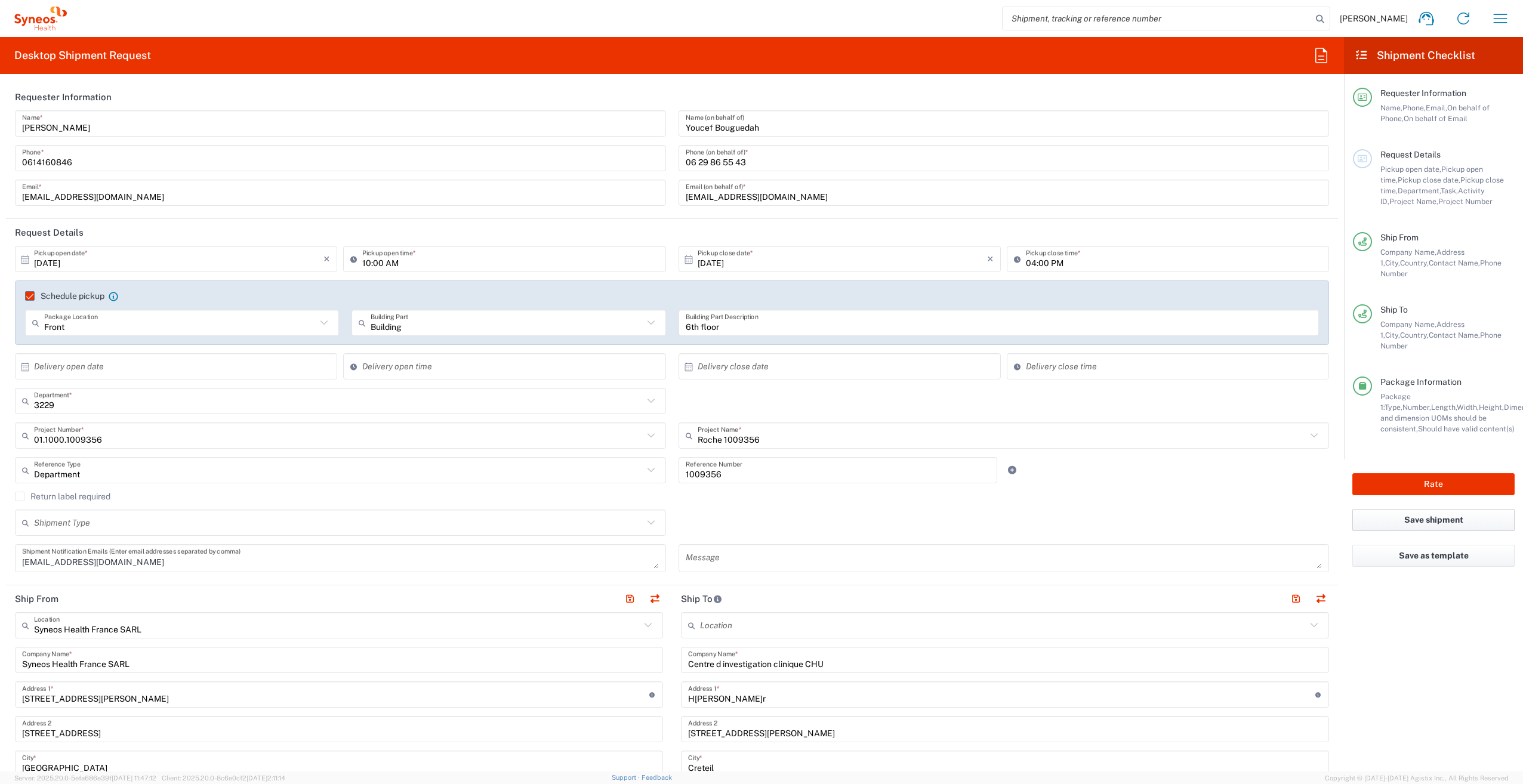
click at [1442, 509] on button "Save shipment" at bounding box center [1433, 520] width 162 height 22
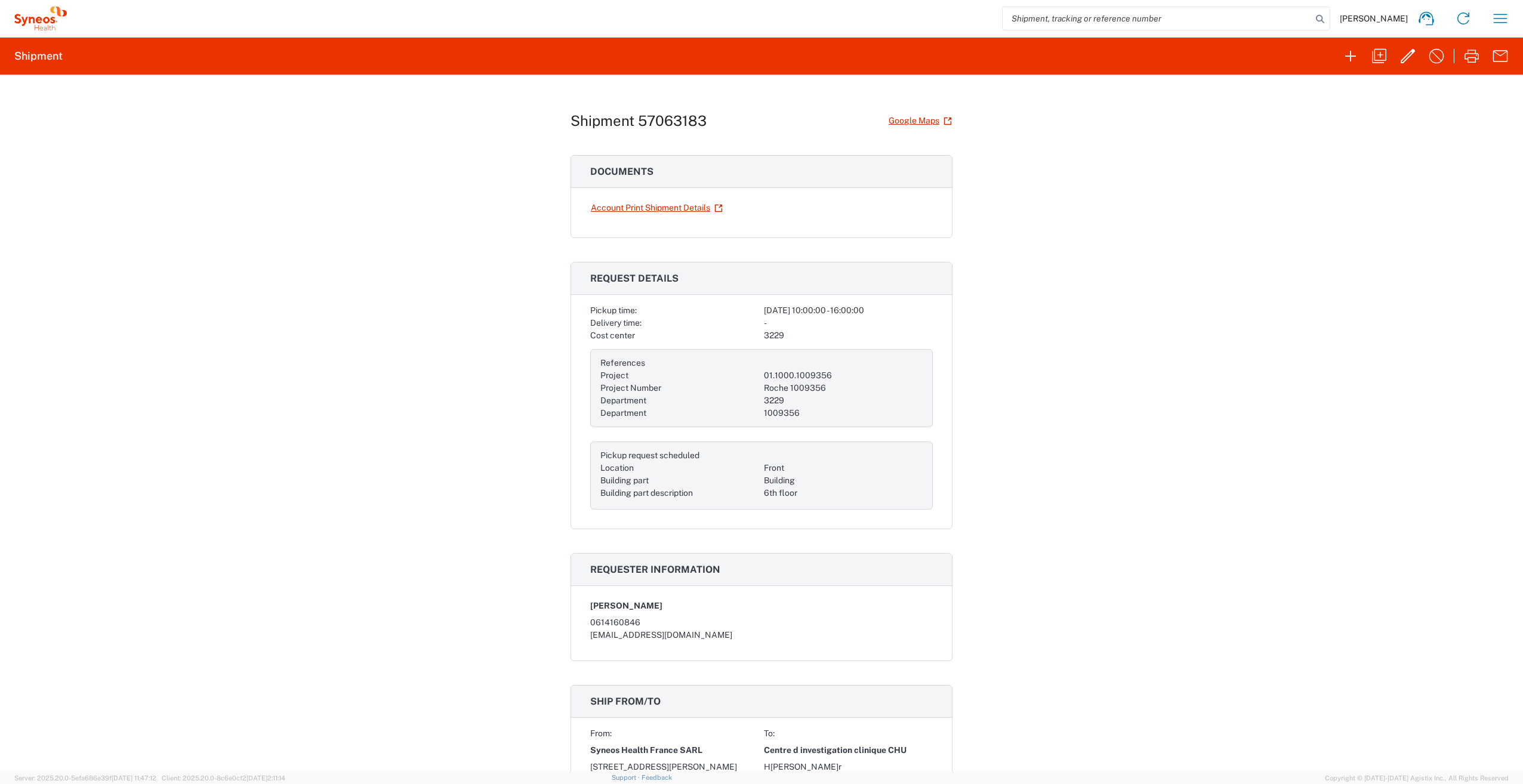
click at [633, 204] on link "Account Print Shipment Details" at bounding box center [657, 208] width 133 height 21
click at [1497, 16] on icon "button" at bounding box center [1500, 18] width 19 height 19
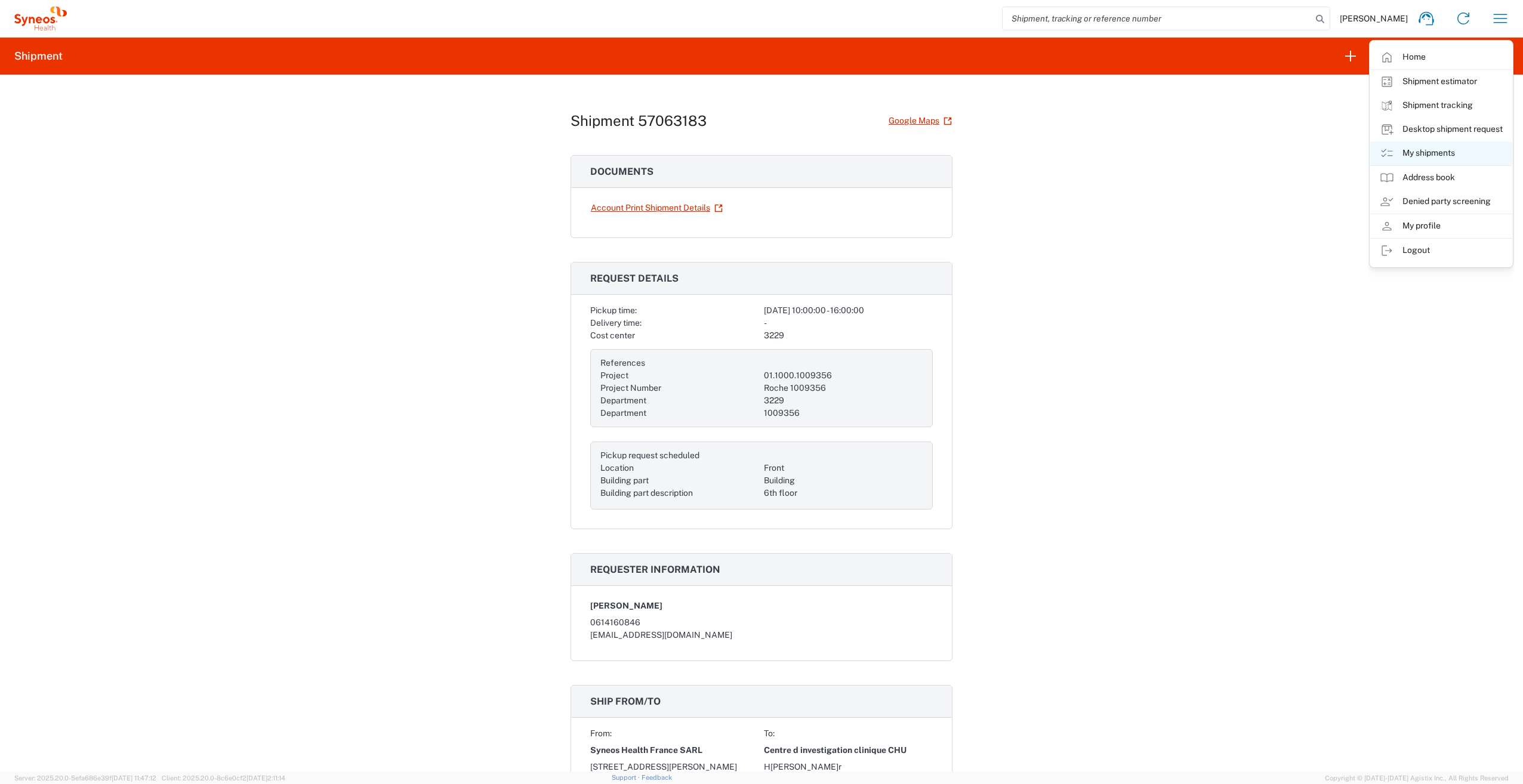
click at [1420, 154] on link "My shipments" at bounding box center [1441, 154] width 142 height 23
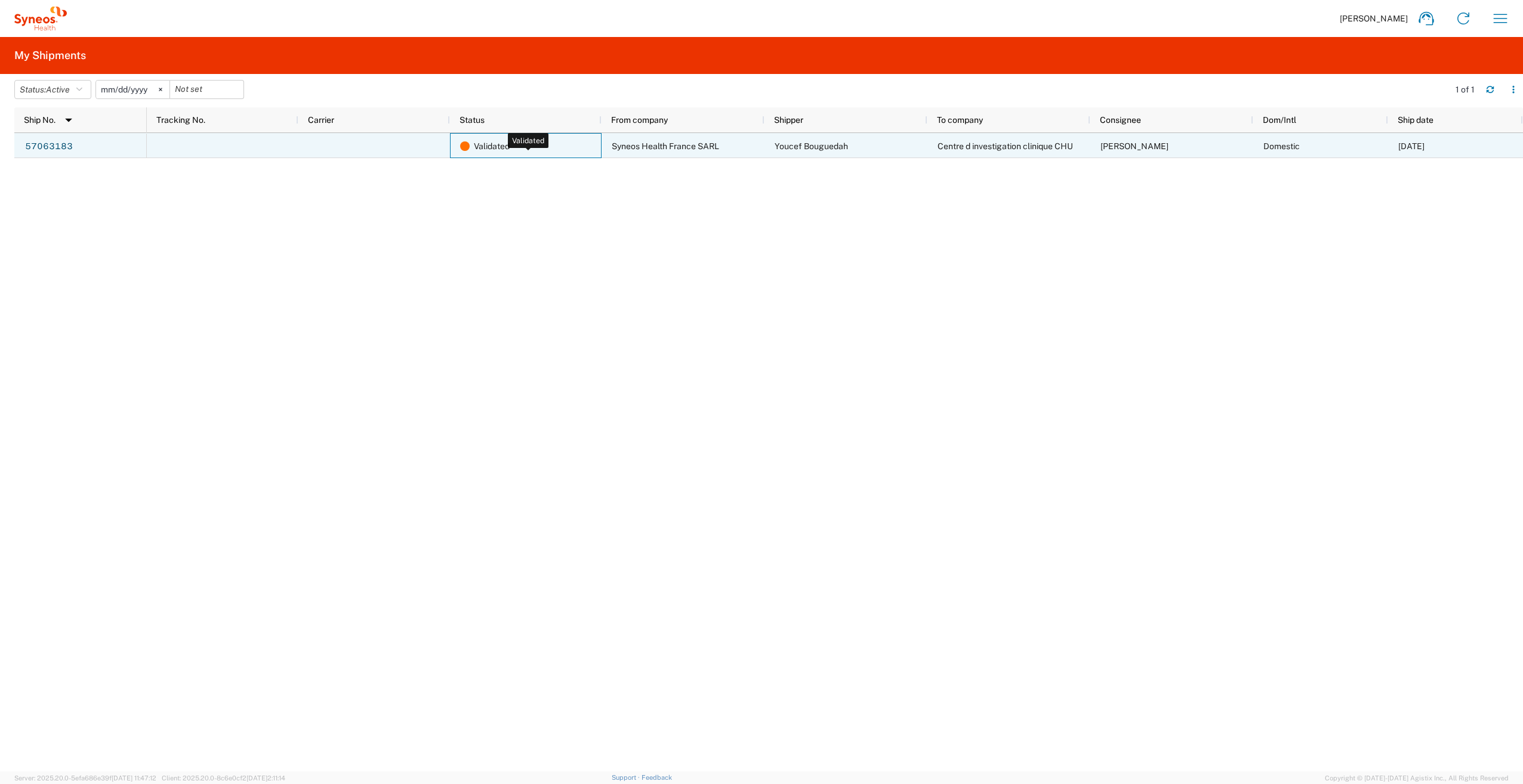
click at [497, 149] on span "Validated" at bounding box center [492, 146] width 36 height 25
click at [997, 146] on span "Centre d investigation clinique CHU" at bounding box center [1005, 146] width 136 height 9
click at [495, 151] on span "Validated" at bounding box center [492, 146] width 36 height 25
click at [57, 144] on link "57063183" at bounding box center [49, 146] width 49 height 19
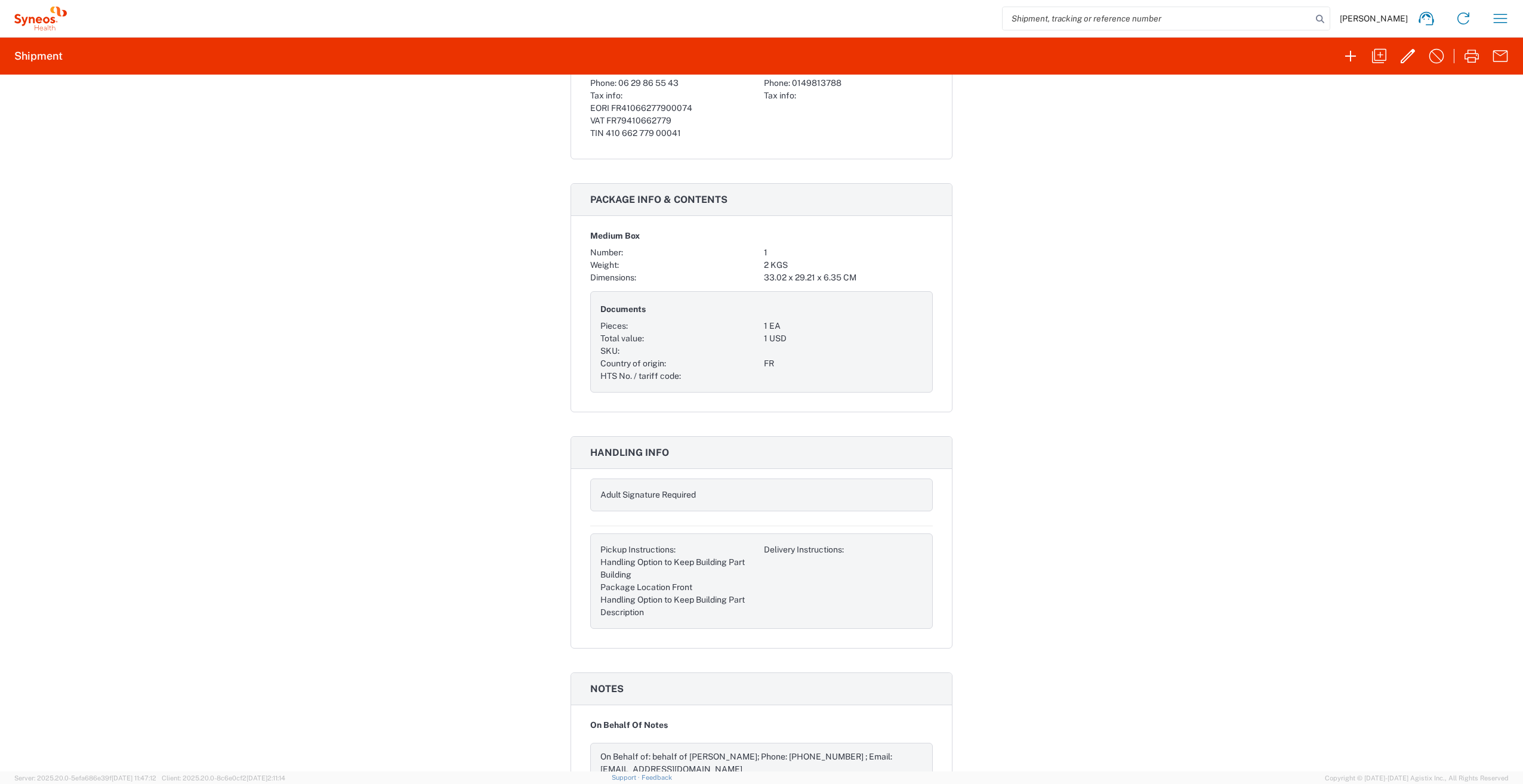
scroll to position [775, 0]
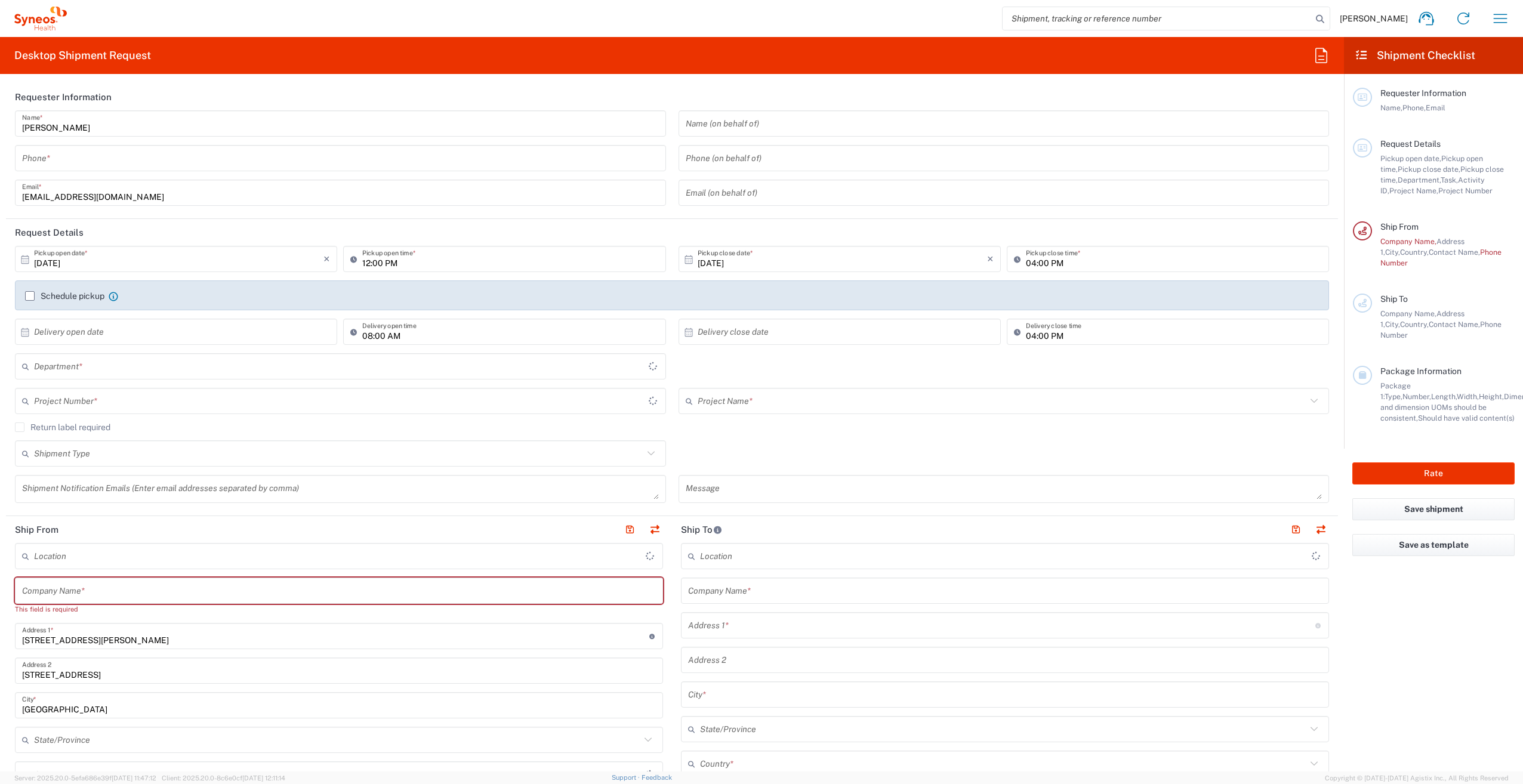
type input "3229"
type input "France"
type input "Syneos Health France SARL"
type input "[GEOGRAPHIC_DATA]"
type input "3229"
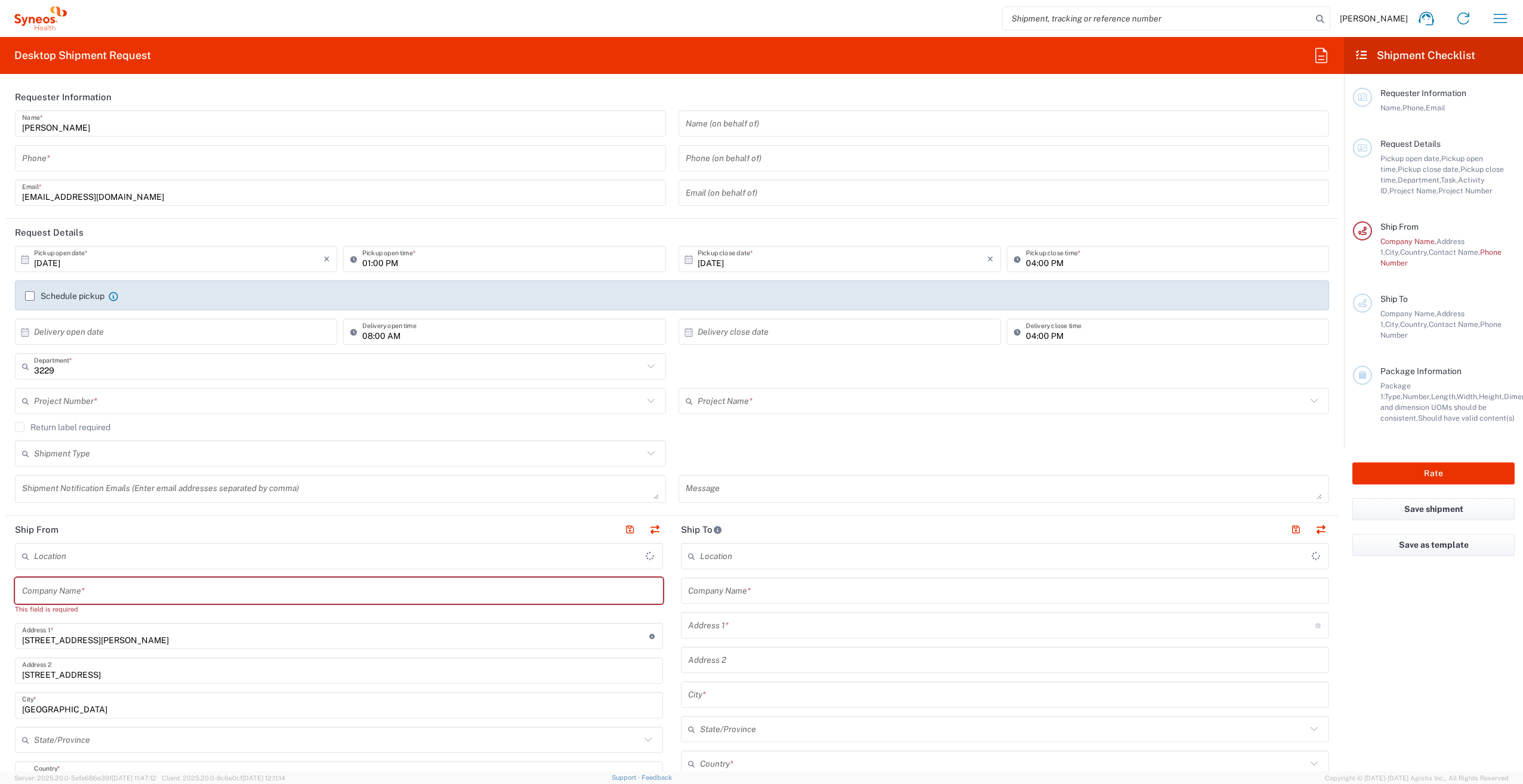
type input "Syneos Health France SARL"
